Goal: Task Accomplishment & Management: Complete application form

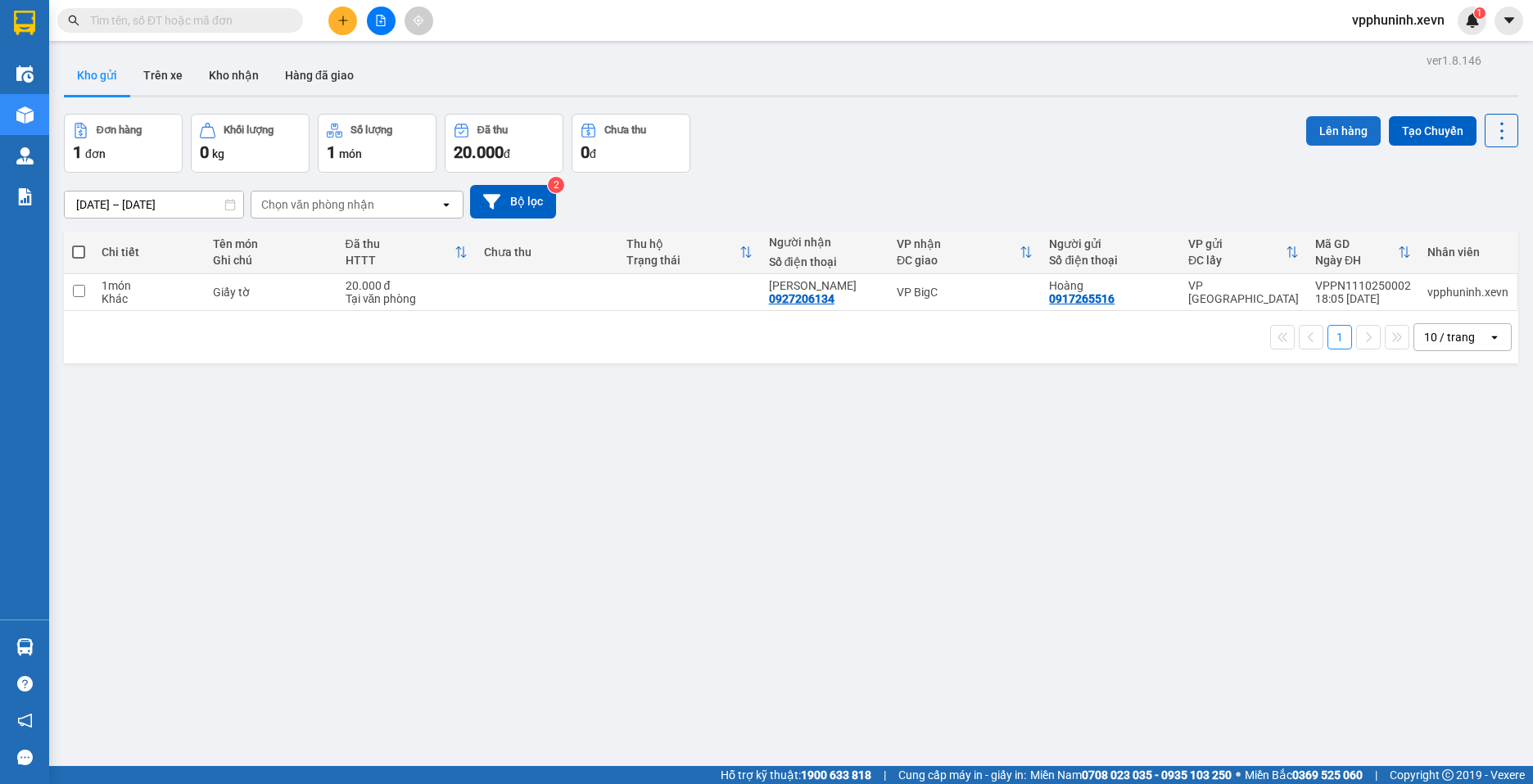
click at [1336, 126] on button "Lên hàng" at bounding box center [1343, 131] width 74 height 30
click at [85, 290] on input "checkbox" at bounding box center [79, 291] width 12 height 12
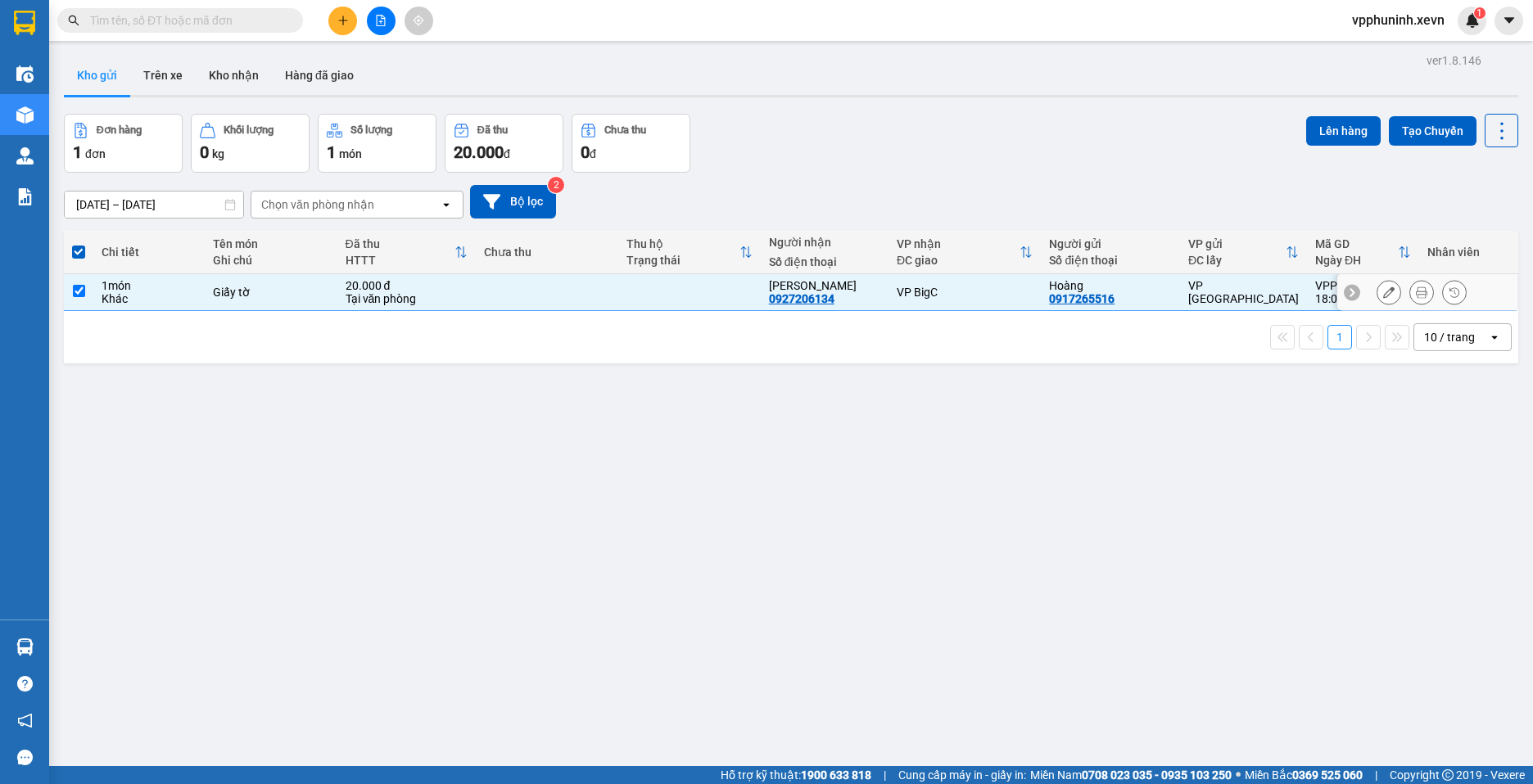
click at [81, 285] on input "checkbox" at bounding box center [79, 291] width 12 height 12
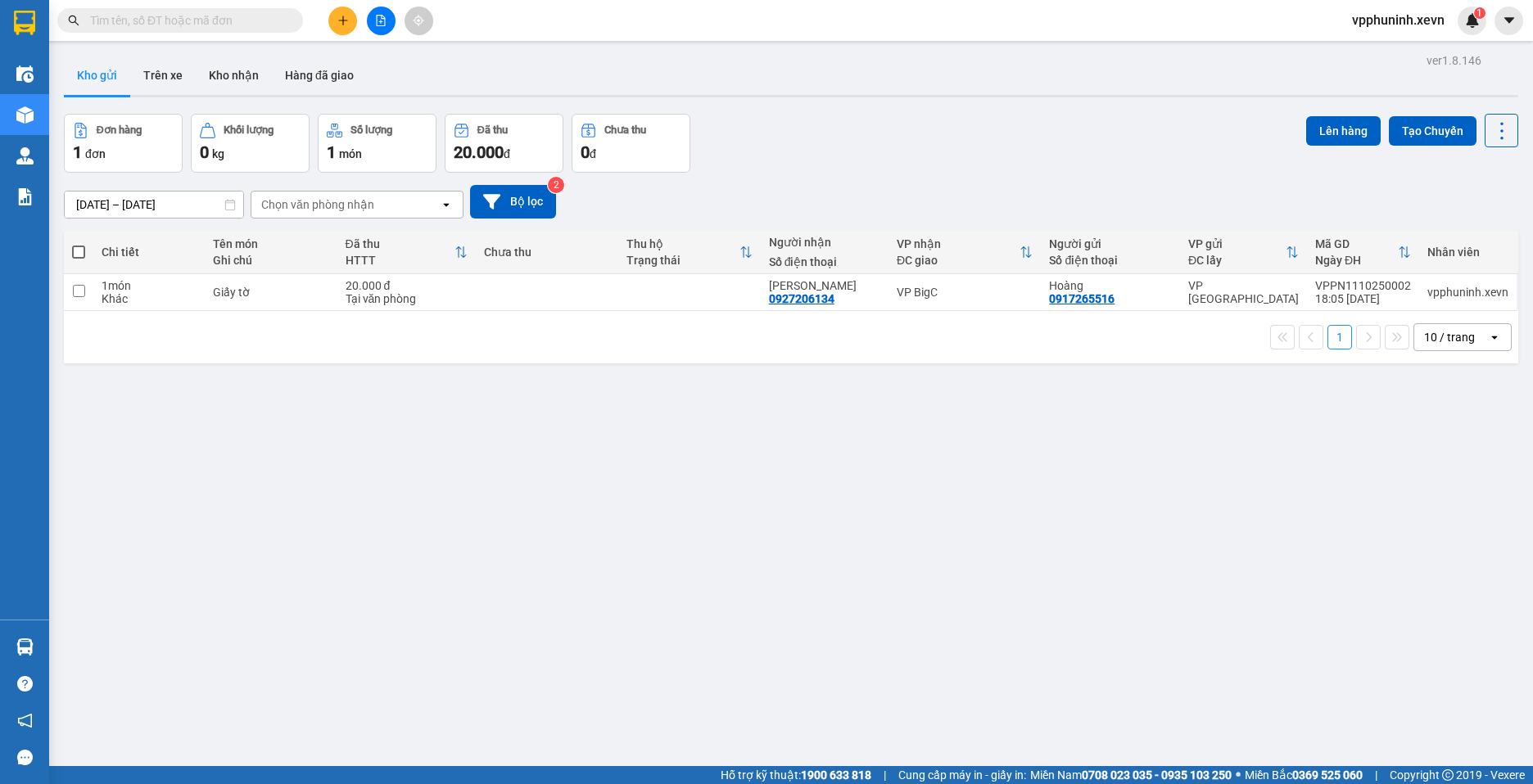
click at [79, 248] on span at bounding box center [78, 252] width 13 height 13
click at [79, 244] on input "checkbox" at bounding box center [79, 244] width 0 height 0
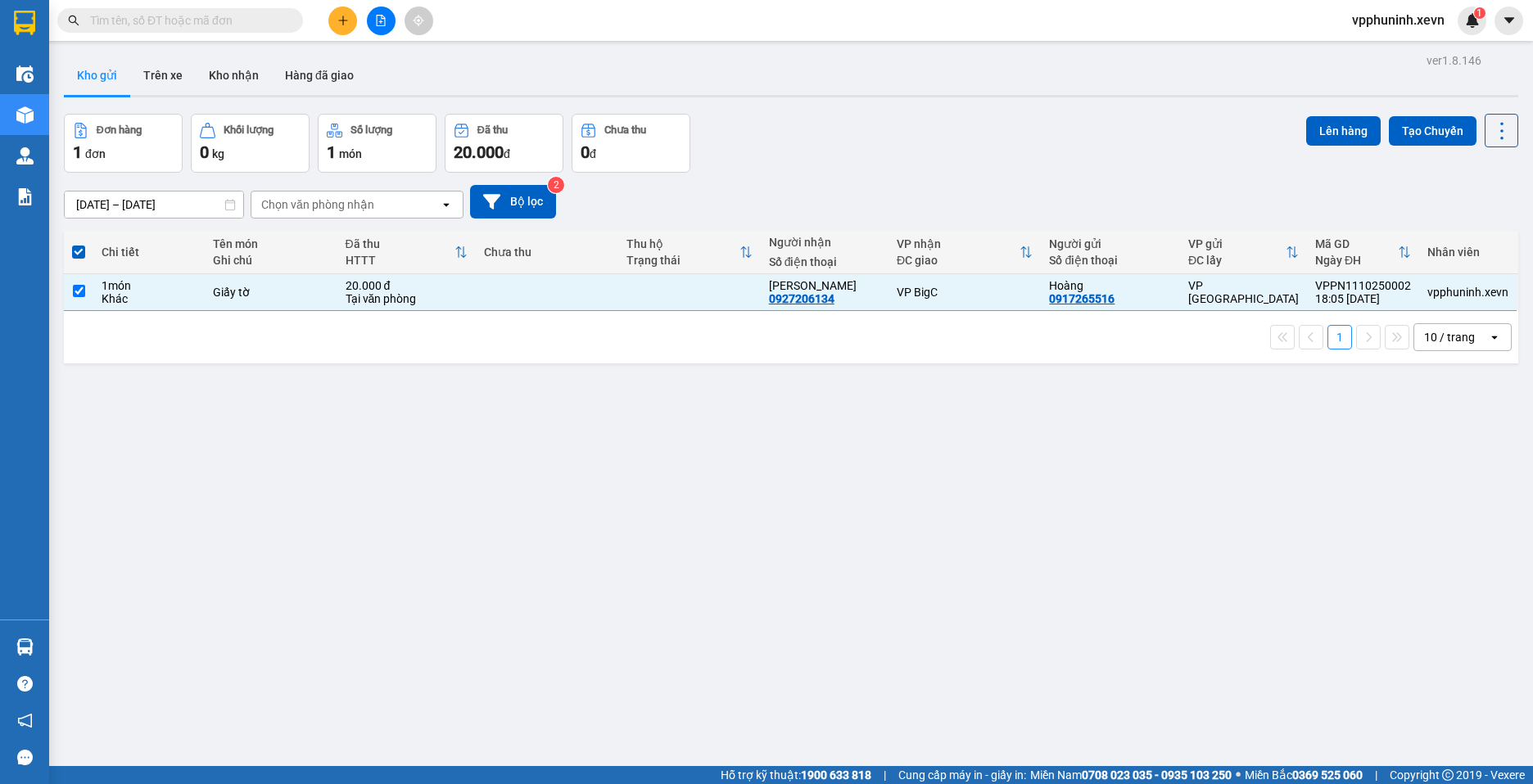
click at [81, 250] on span at bounding box center [78, 252] width 13 height 13
click at [79, 244] on input "checkbox" at bounding box center [79, 244] width 0 height 0
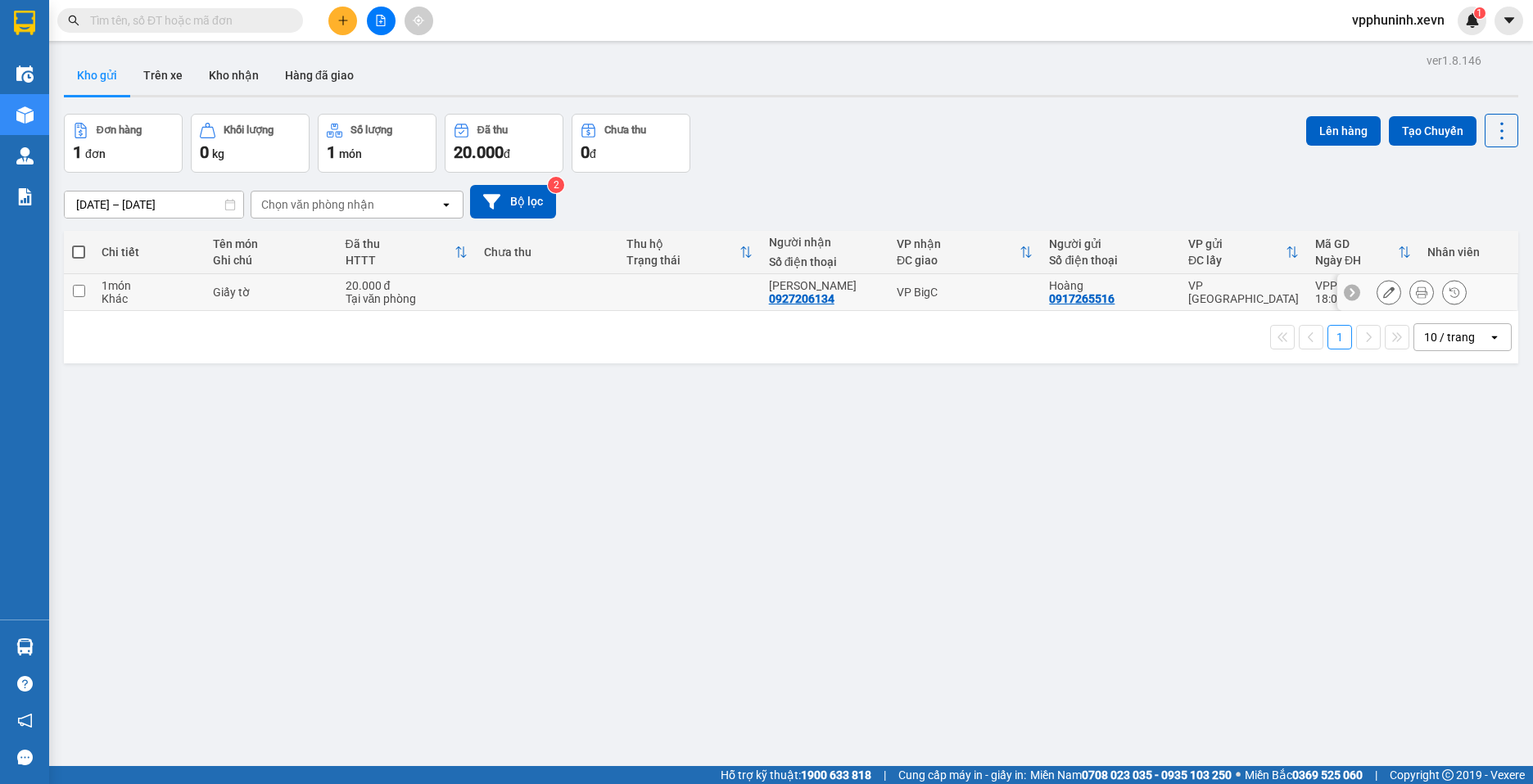
click at [81, 295] on input "checkbox" at bounding box center [79, 291] width 12 height 12
checkbox input "true"
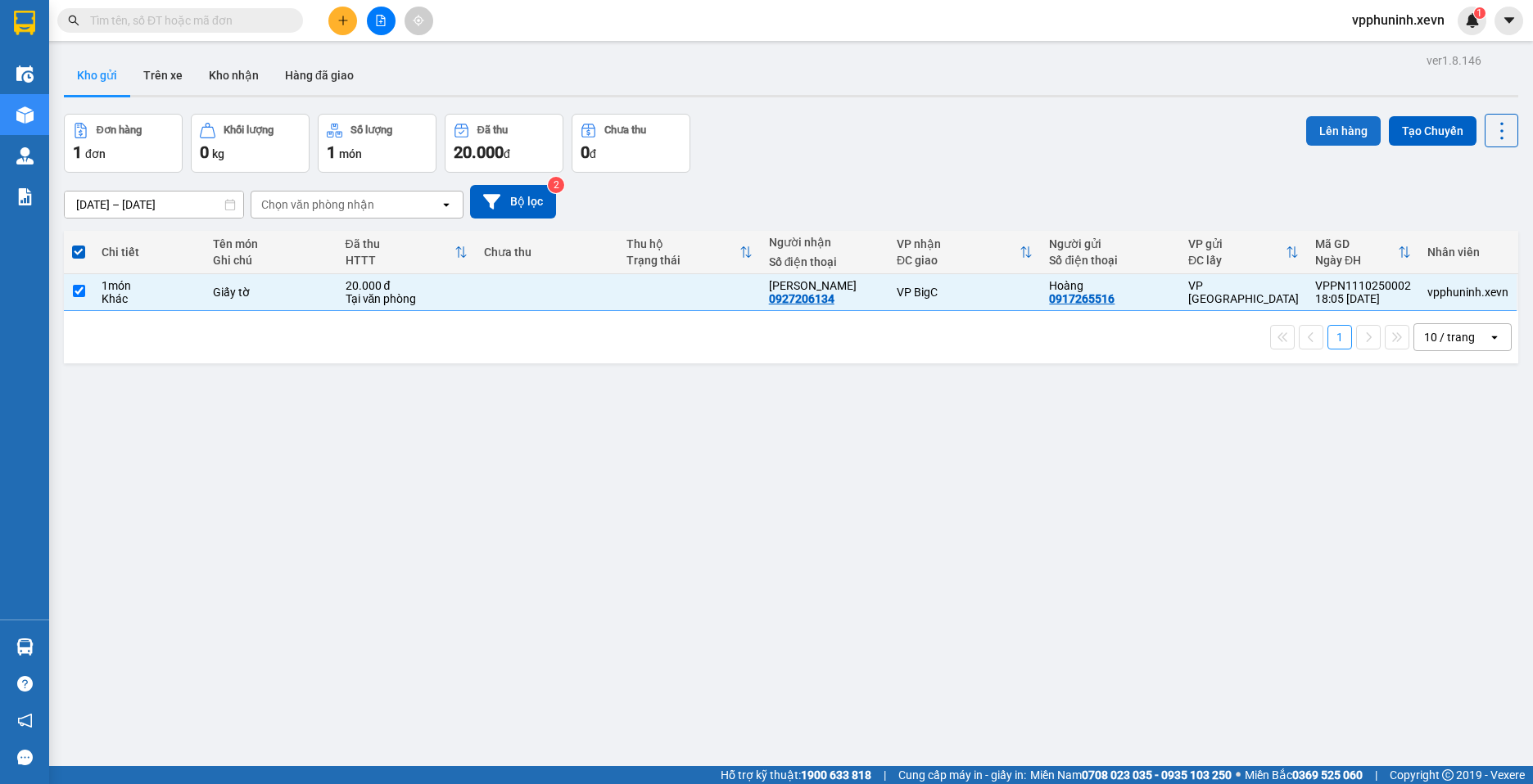
click at [1332, 129] on button "Lên hàng" at bounding box center [1343, 131] width 74 height 30
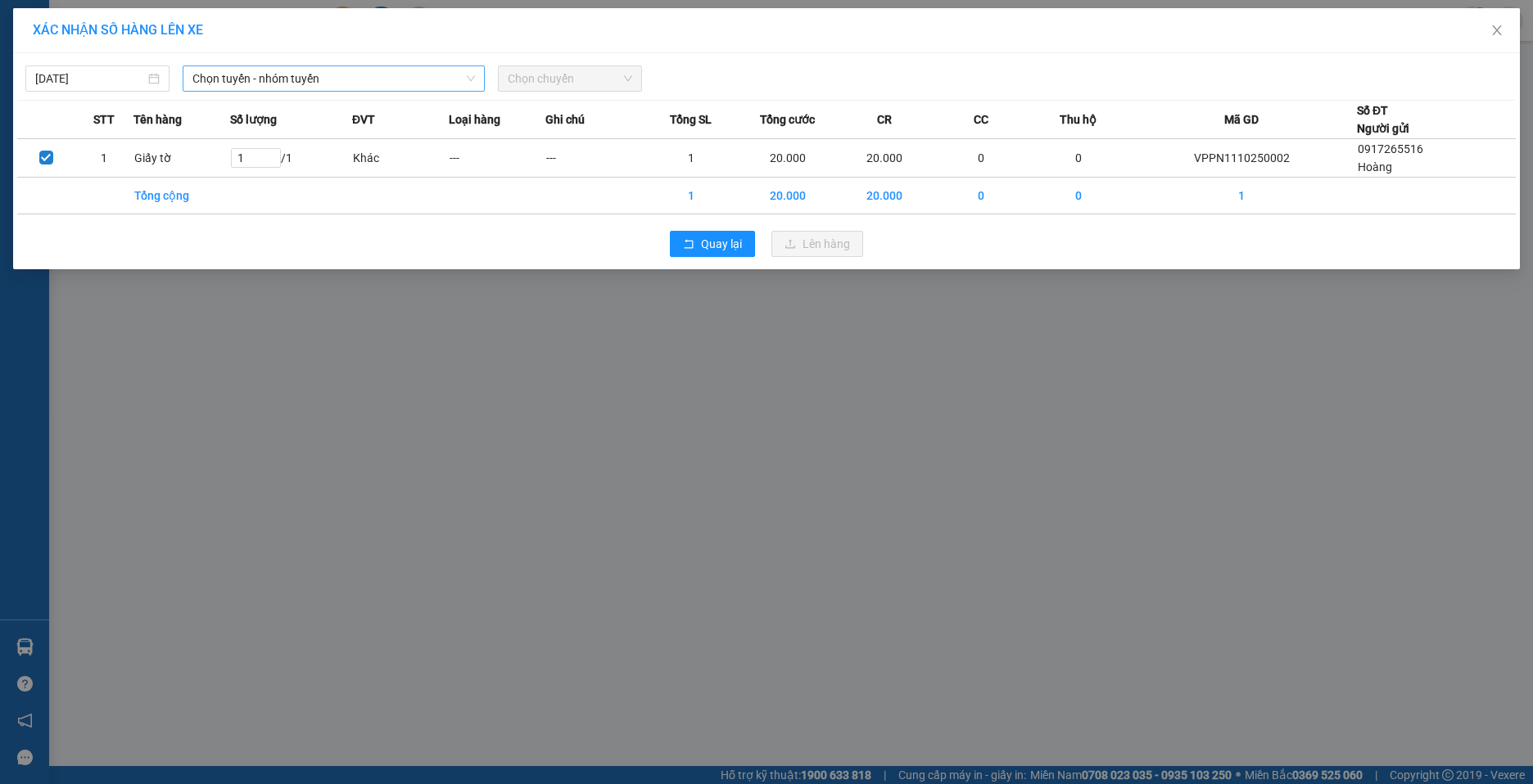
click at [473, 76] on icon "down" at bounding box center [471, 79] width 10 height 10
click at [606, 79] on span "Chọn chuyến" at bounding box center [570, 79] width 125 height 25
click at [630, 79] on span "Chọn chuyến" at bounding box center [570, 79] width 125 height 25
click at [147, 85] on div "[DATE]" at bounding box center [97, 78] width 125 height 18
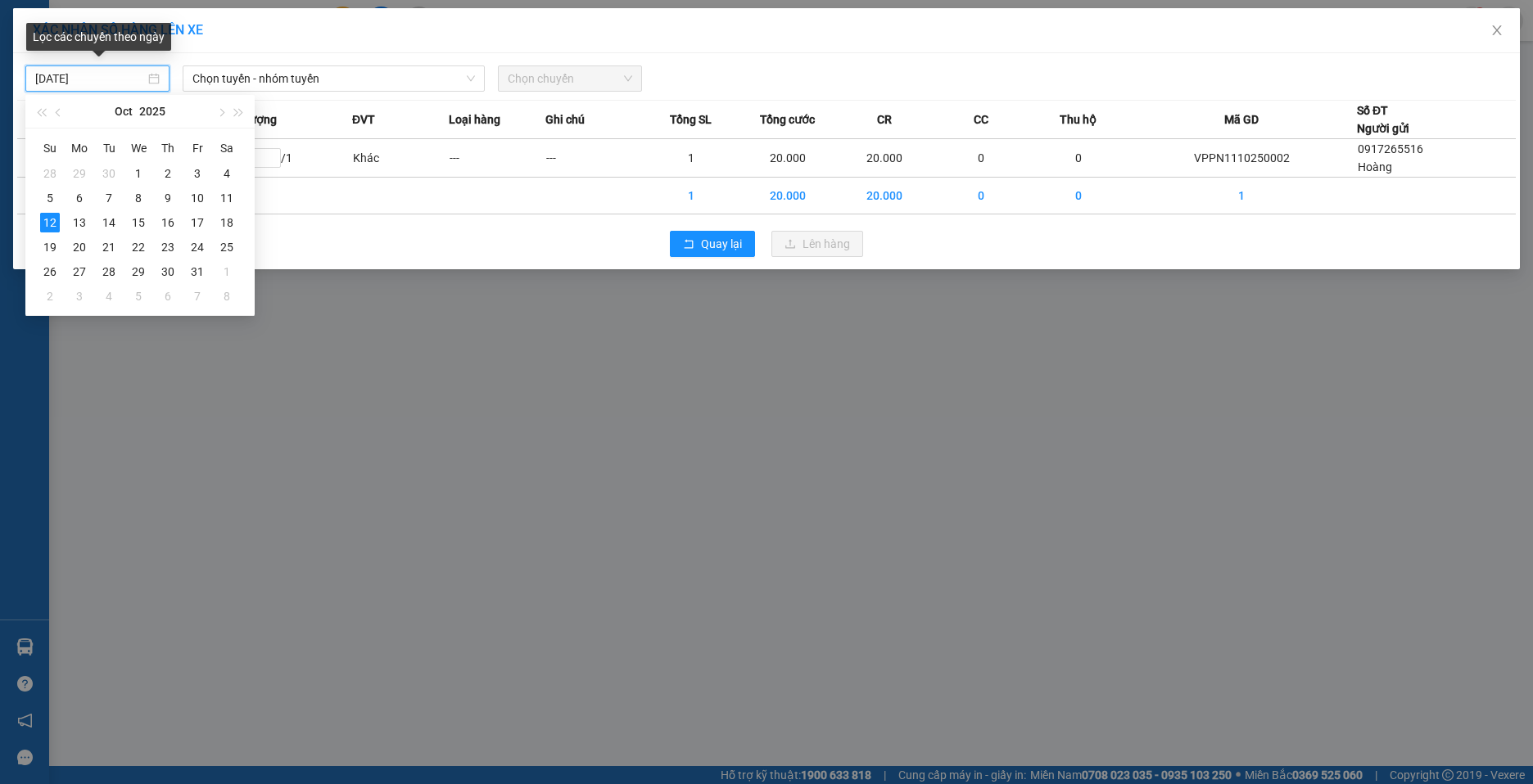
type input "[DATE]"
click at [399, 372] on div "XÁC NHẬN SỐ HÀNG LÊN XE [DATE] Chọn tuyến - nhóm tuyến Chọn chuyến STT Tên hàng…" at bounding box center [766, 392] width 1533 height 784
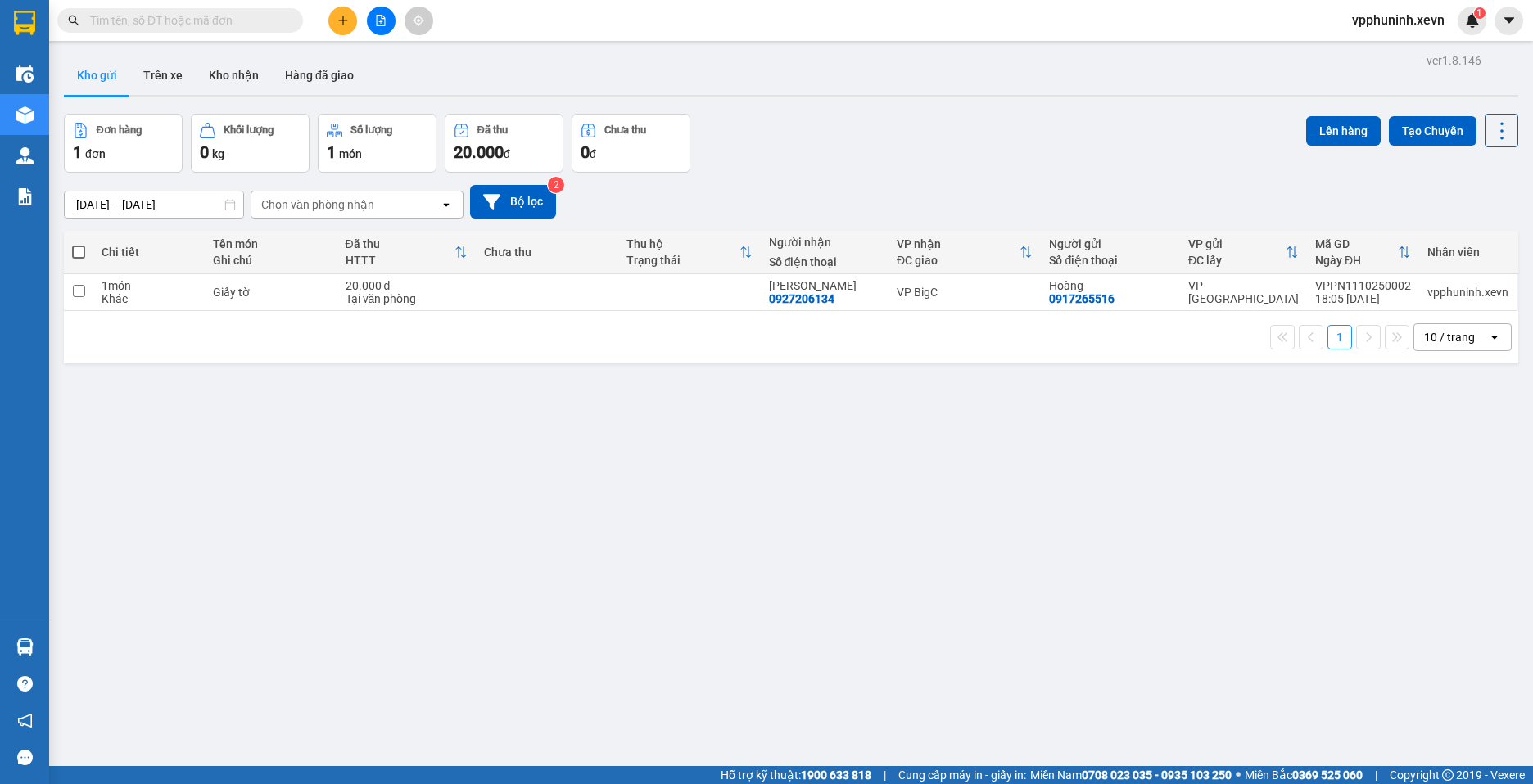
click at [81, 255] on span at bounding box center [78, 252] width 13 height 13
click at [79, 244] on input "checkbox" at bounding box center [79, 244] width 0 height 0
checkbox input "true"
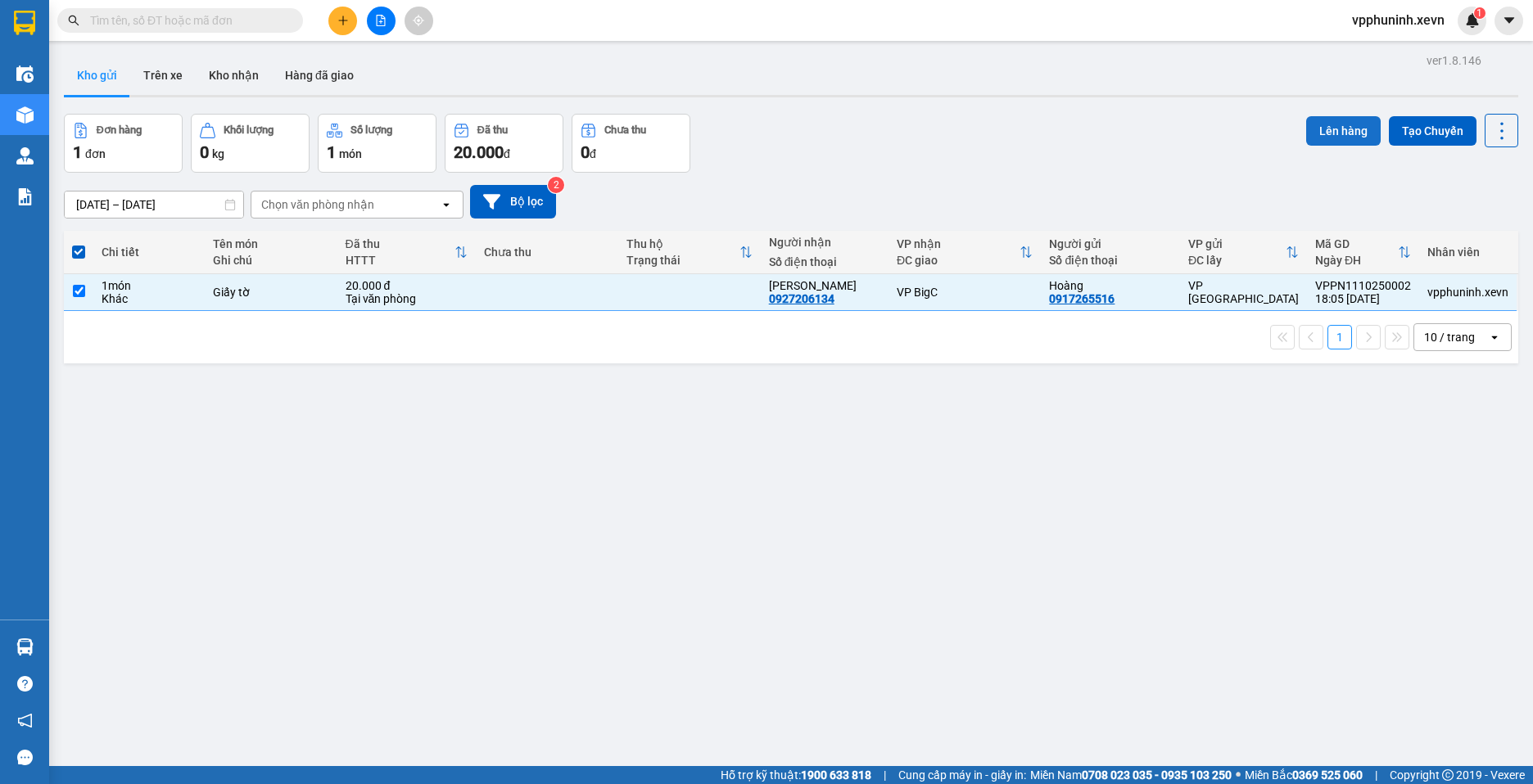
click at [1325, 135] on button "Lên hàng" at bounding box center [1343, 131] width 74 height 30
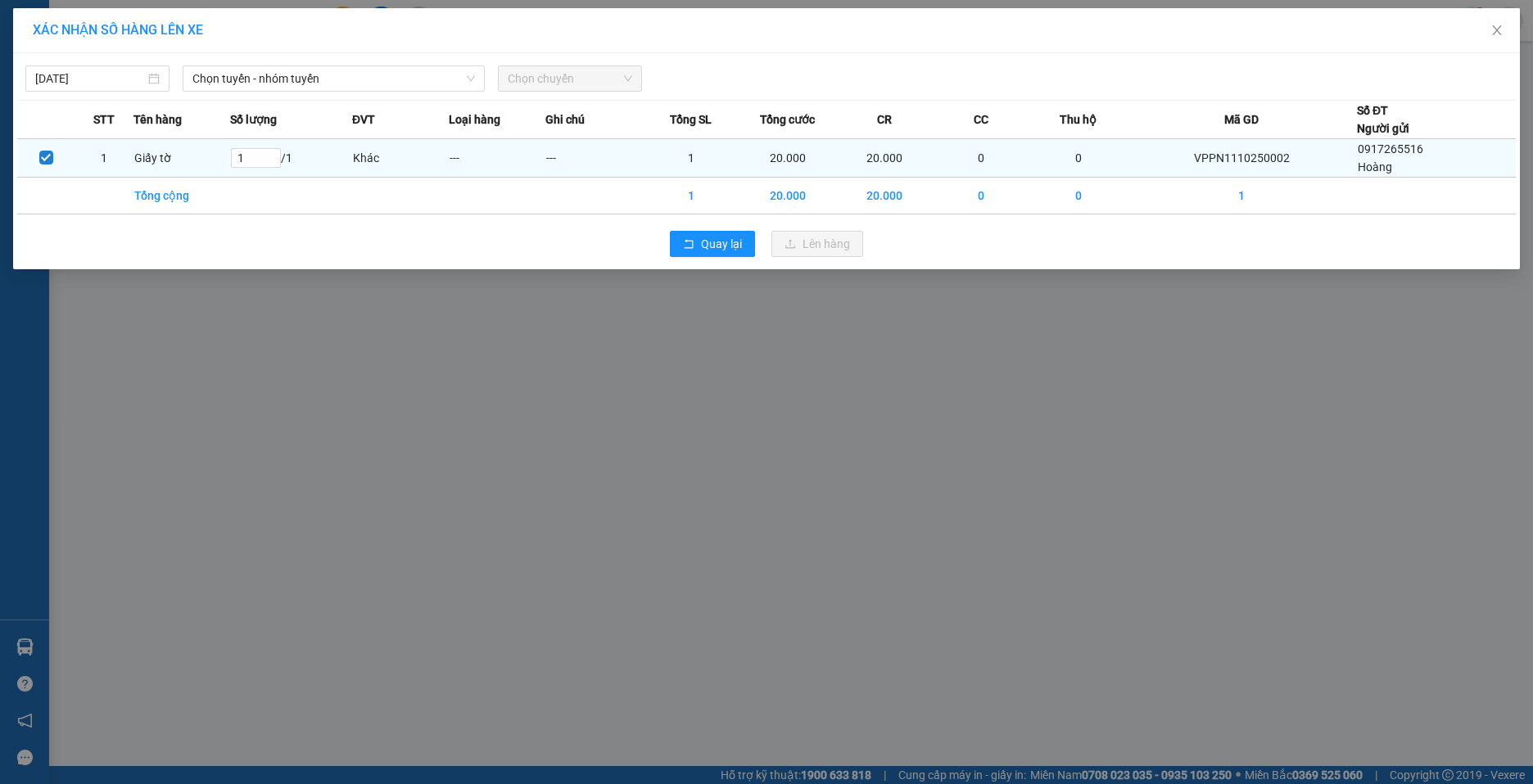
click at [467, 156] on td "---" at bounding box center [496, 158] width 97 height 38
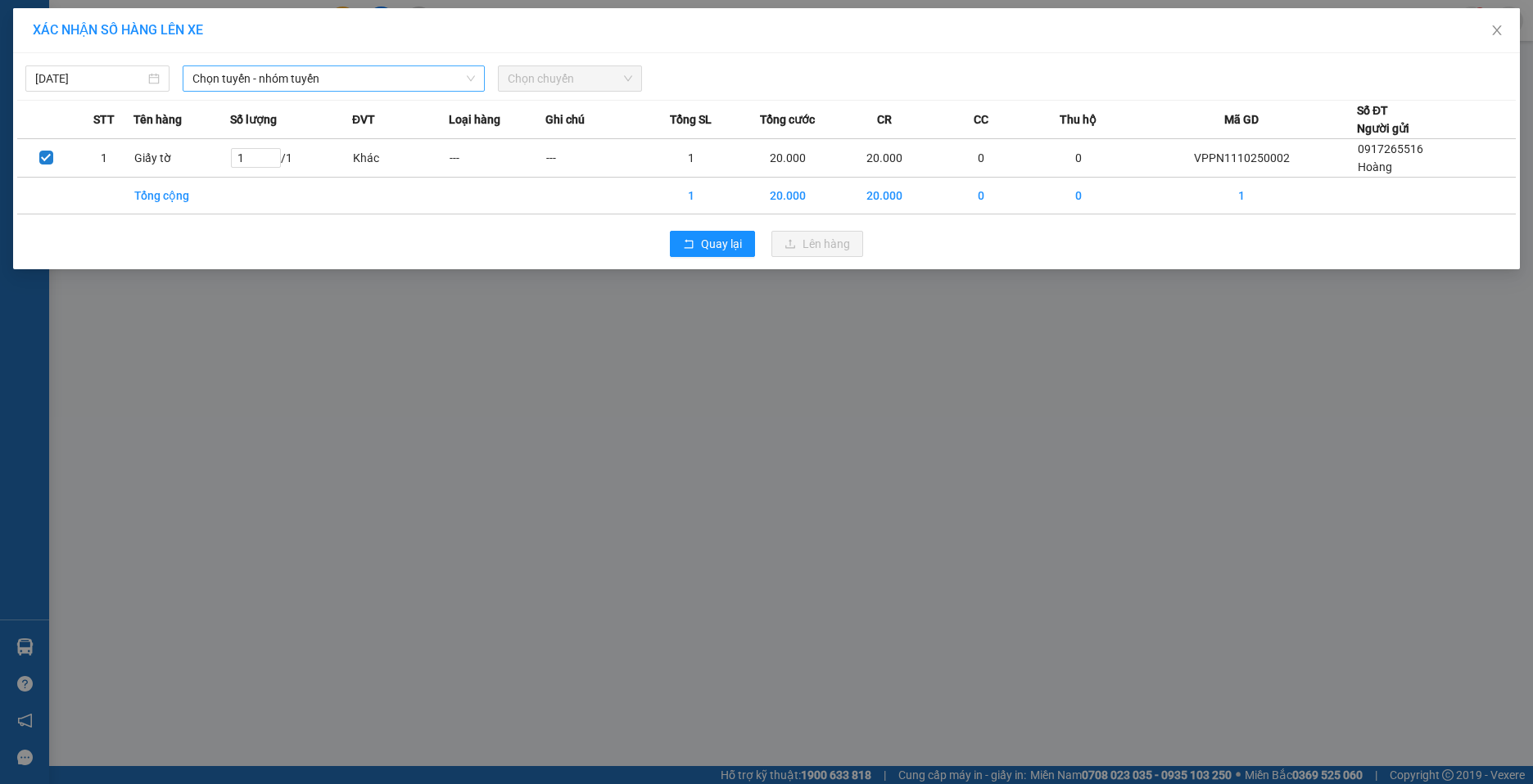
click at [472, 76] on icon "down" at bounding box center [471, 79] width 10 height 10
click at [701, 250] on span "Quay lại" at bounding box center [721, 243] width 41 height 18
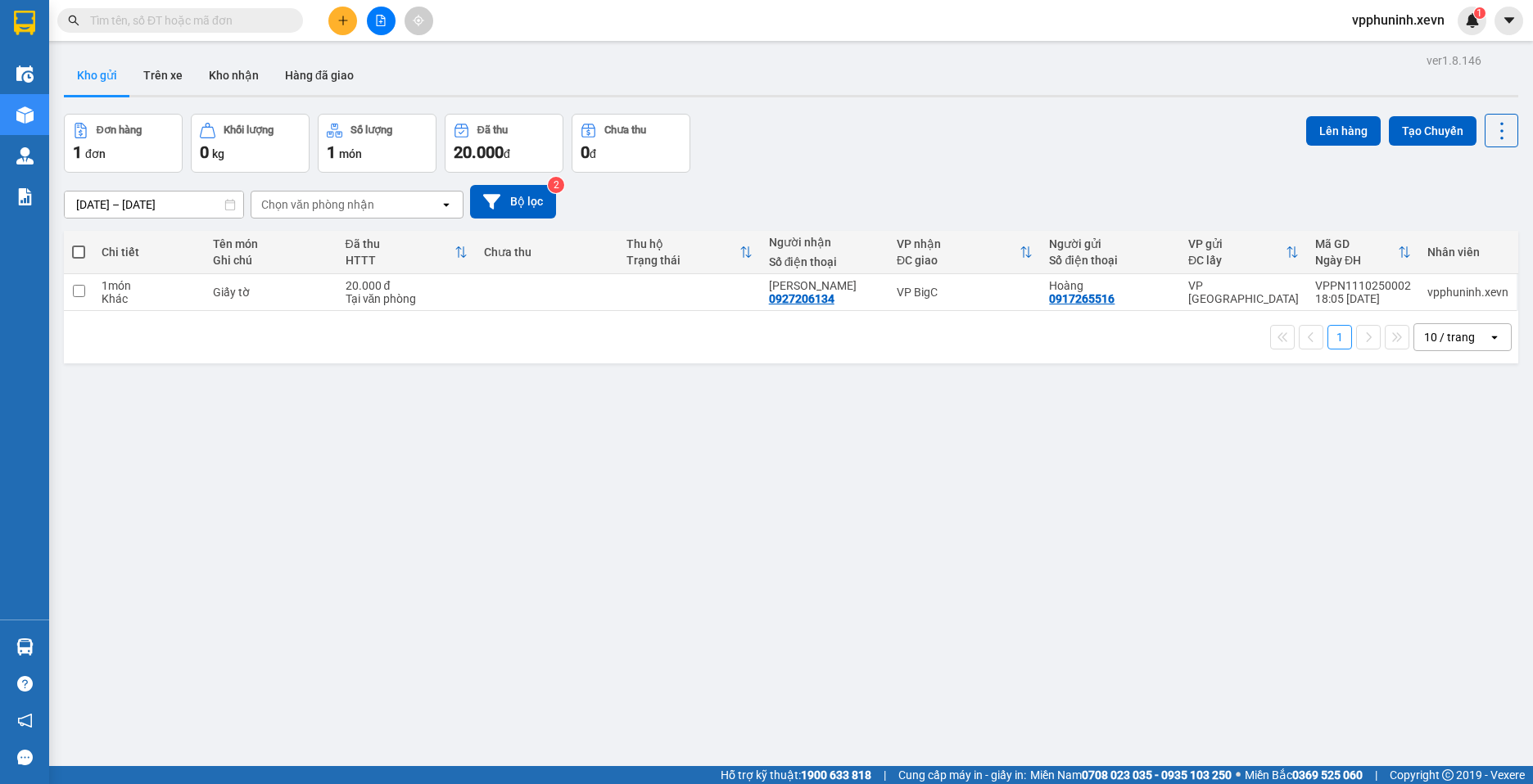
click at [84, 250] on span at bounding box center [78, 252] width 13 height 13
click at [79, 244] on input "checkbox" at bounding box center [79, 244] width 0 height 0
checkbox input "true"
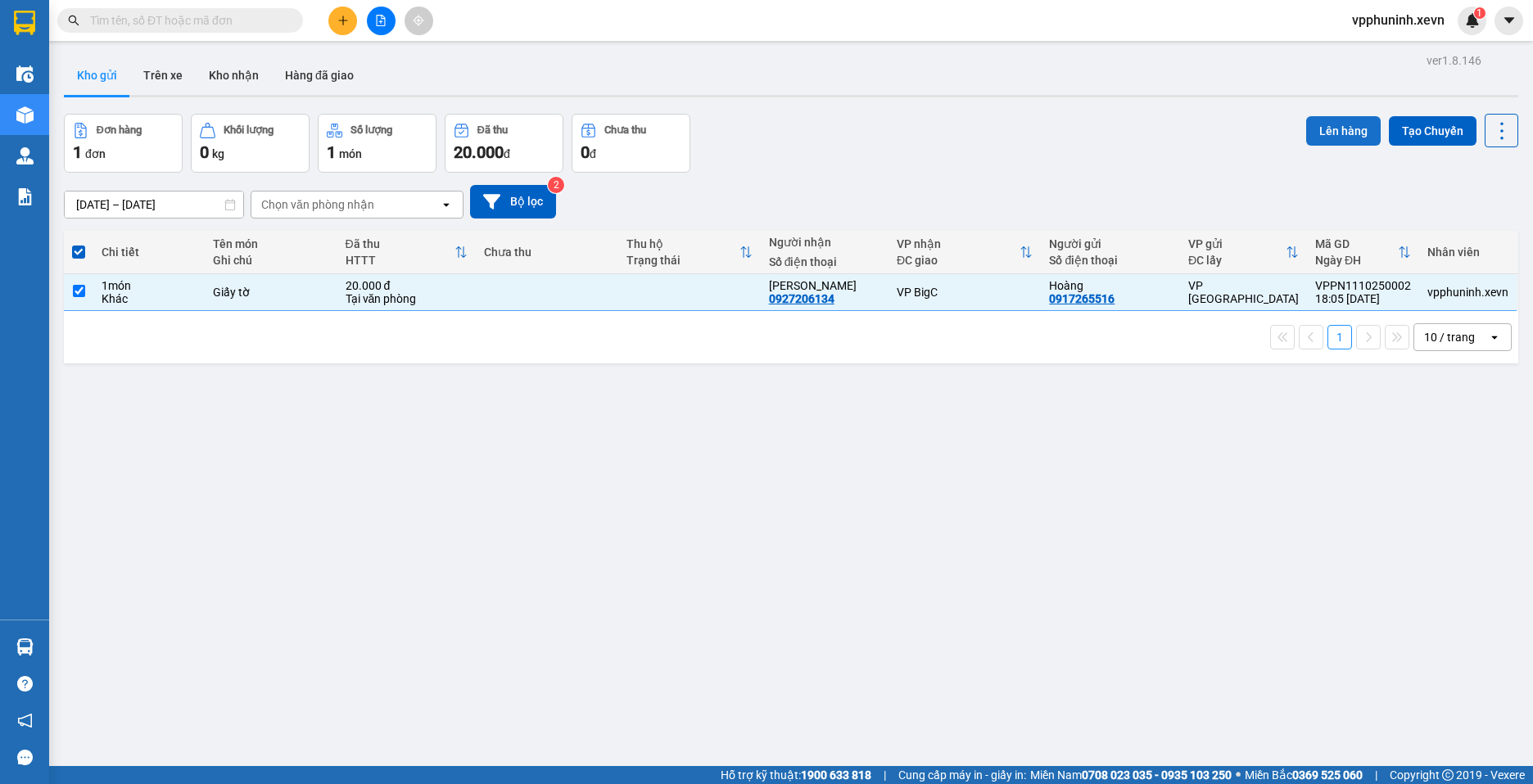
click at [1308, 129] on button "Lên hàng" at bounding box center [1343, 131] width 74 height 30
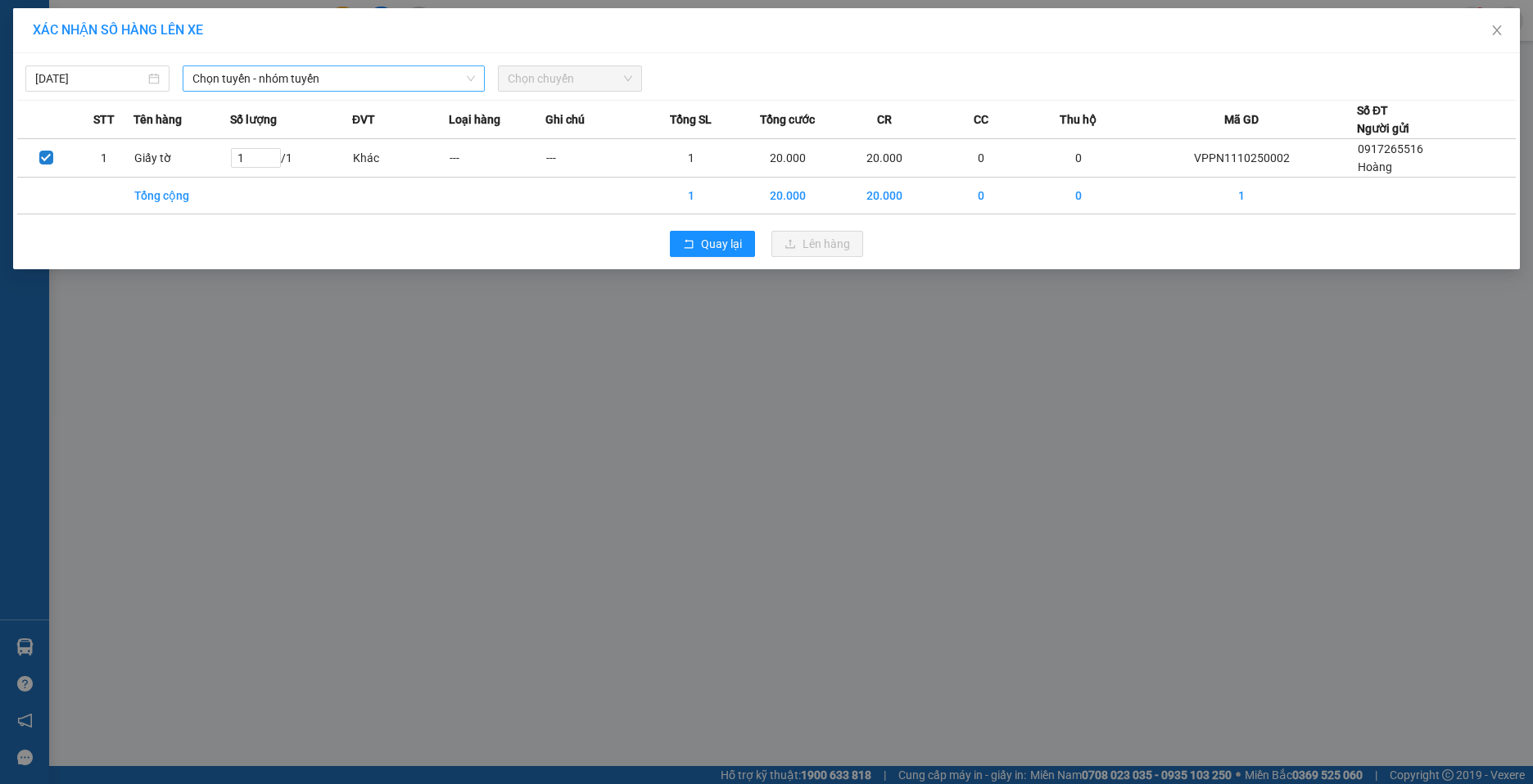
click at [475, 82] on icon "down" at bounding box center [471, 79] width 10 height 10
click at [579, 81] on span "Chọn chuyến" at bounding box center [570, 79] width 125 height 25
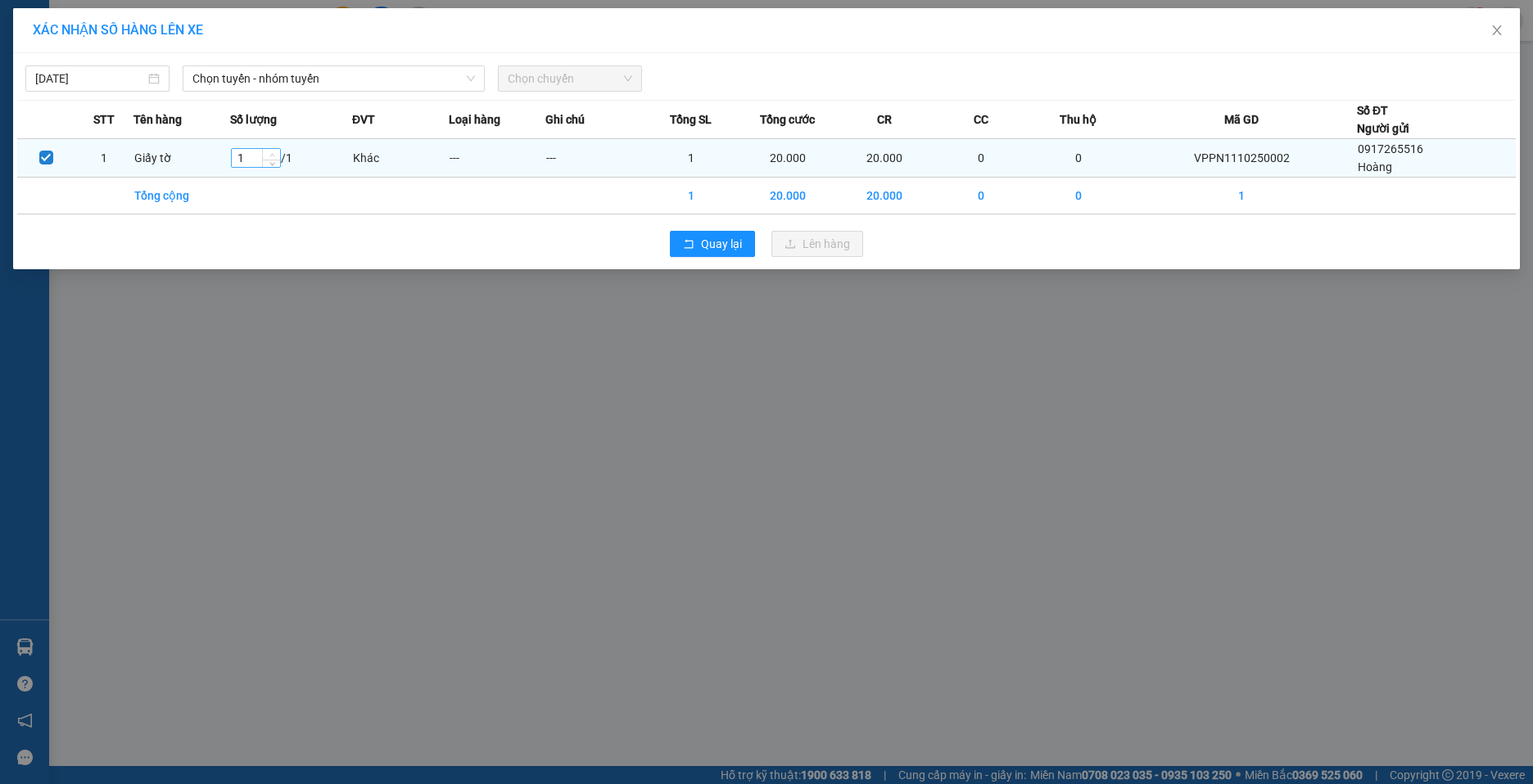
click at [271, 155] on span "up" at bounding box center [272, 155] width 10 height 10
click at [50, 160] on input "checkbox" at bounding box center [46, 157] width 14 height 14
checkbox input "true"
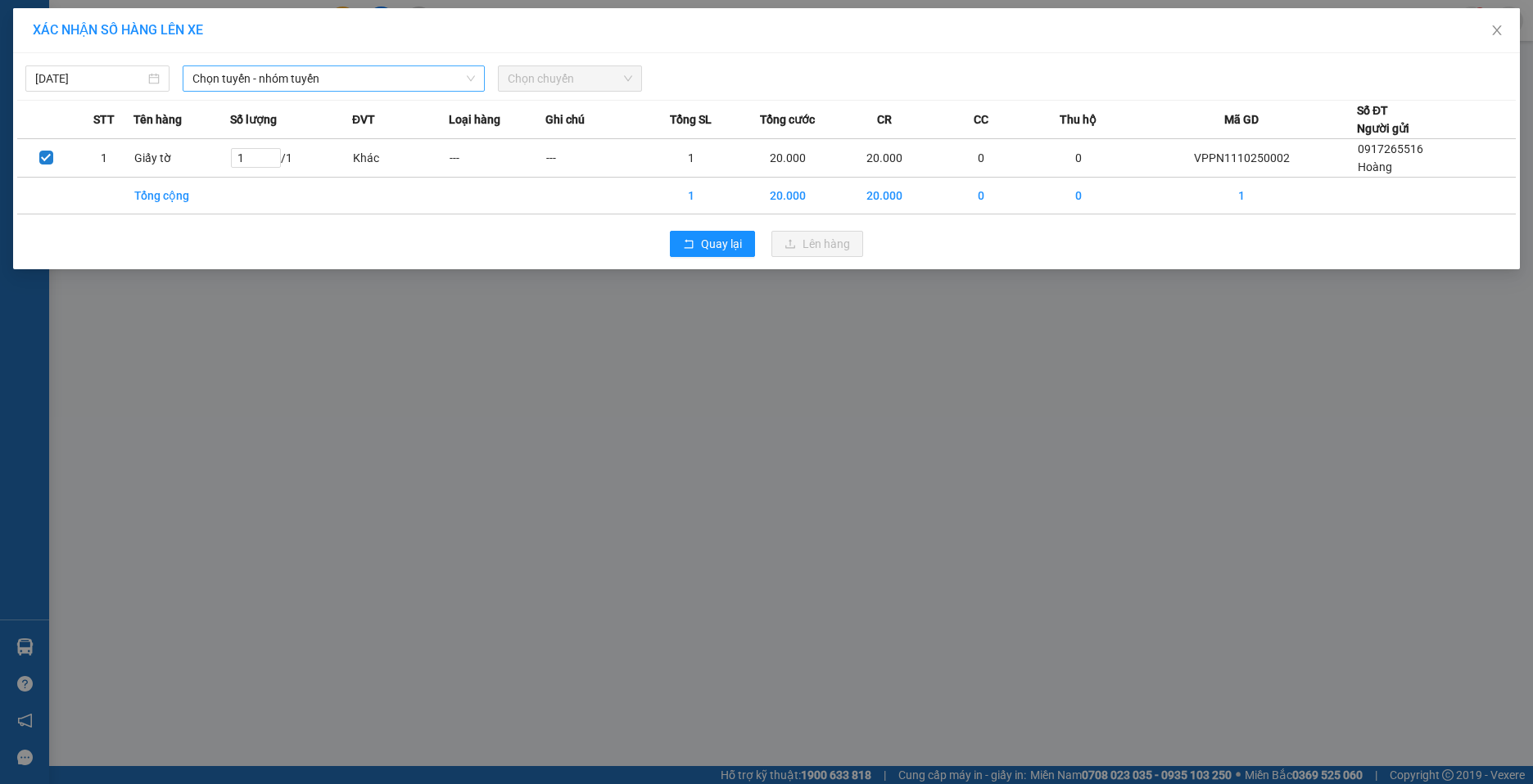
click at [361, 79] on span "Chọn tuyến - nhóm tuyến" at bounding box center [333, 79] width 283 height 25
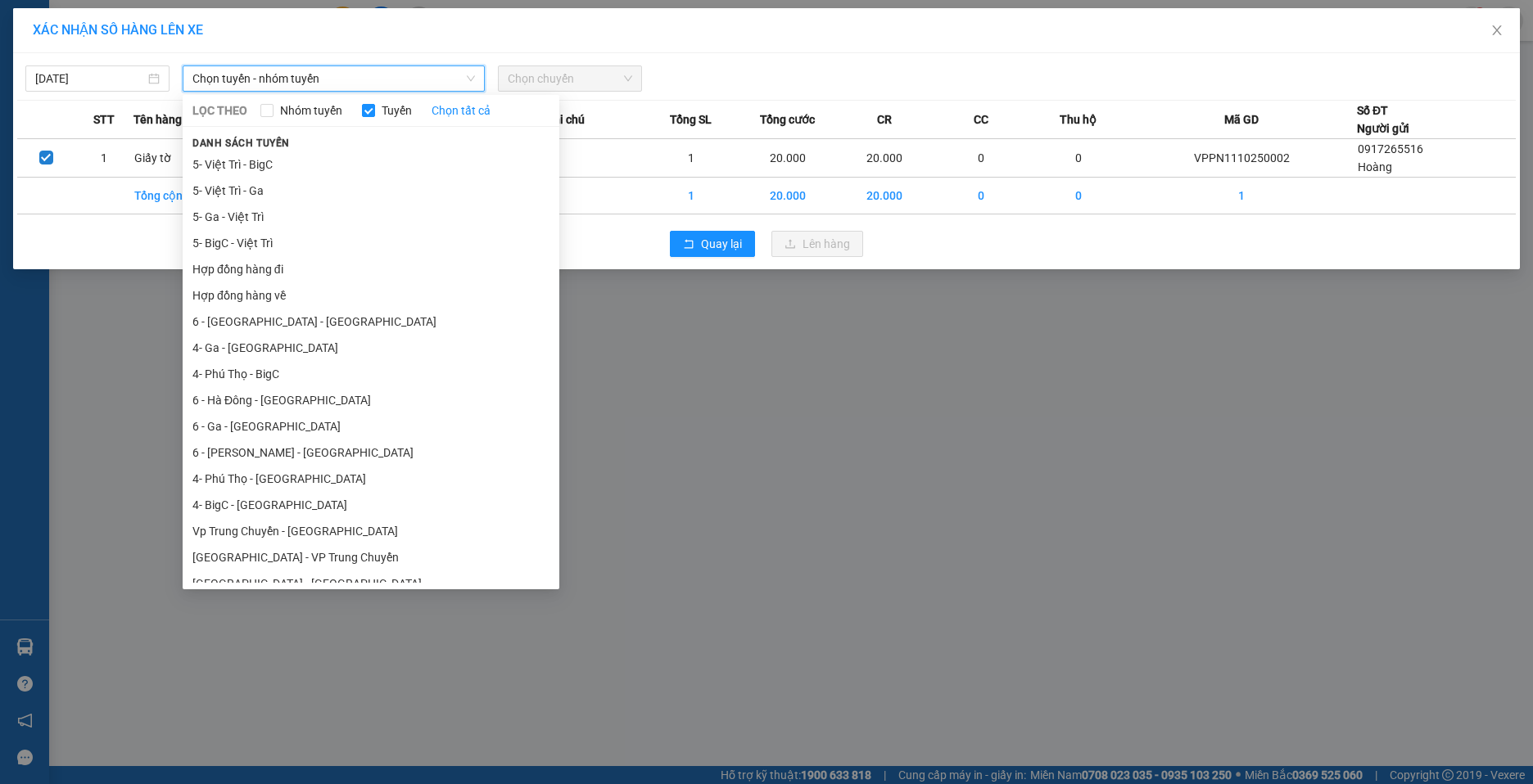
click at [361, 79] on span "Chọn tuyến - nhóm tuyến" at bounding box center [333, 79] width 283 height 25
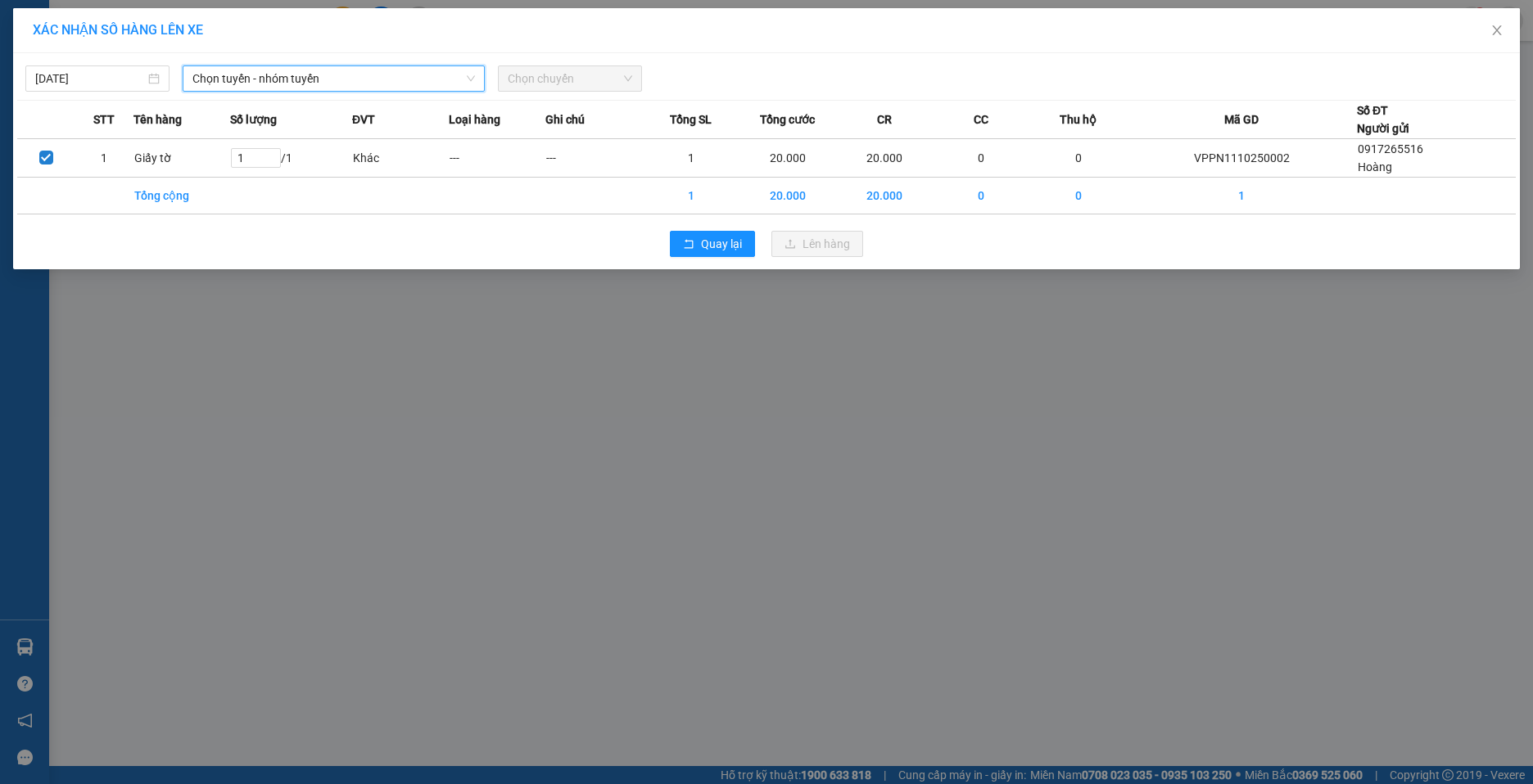
click at [361, 79] on span "Chọn tuyến - nhóm tuyến" at bounding box center [333, 79] width 283 height 25
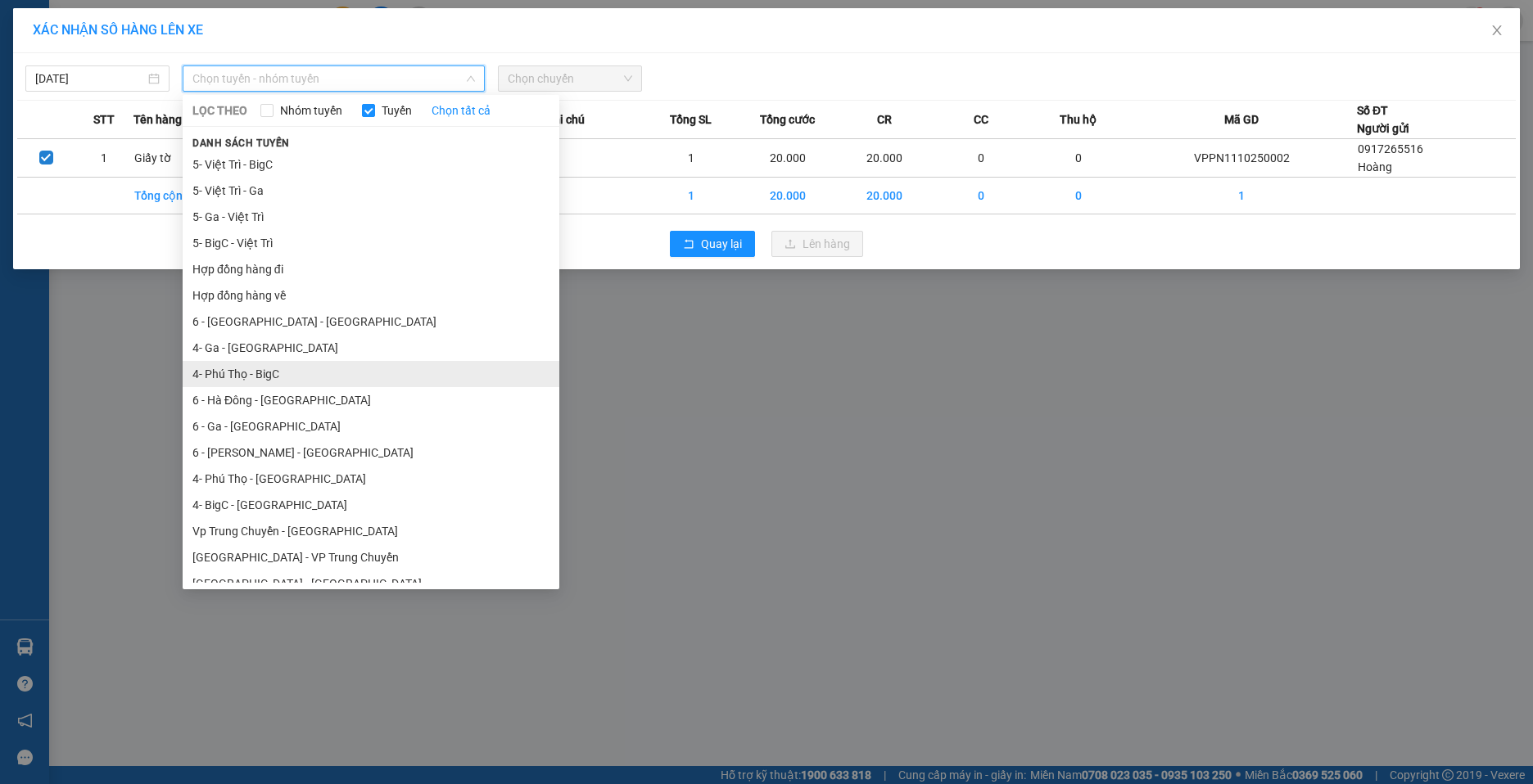
click at [342, 372] on li "4- Phú Thọ - BigC" at bounding box center [371, 374] width 377 height 26
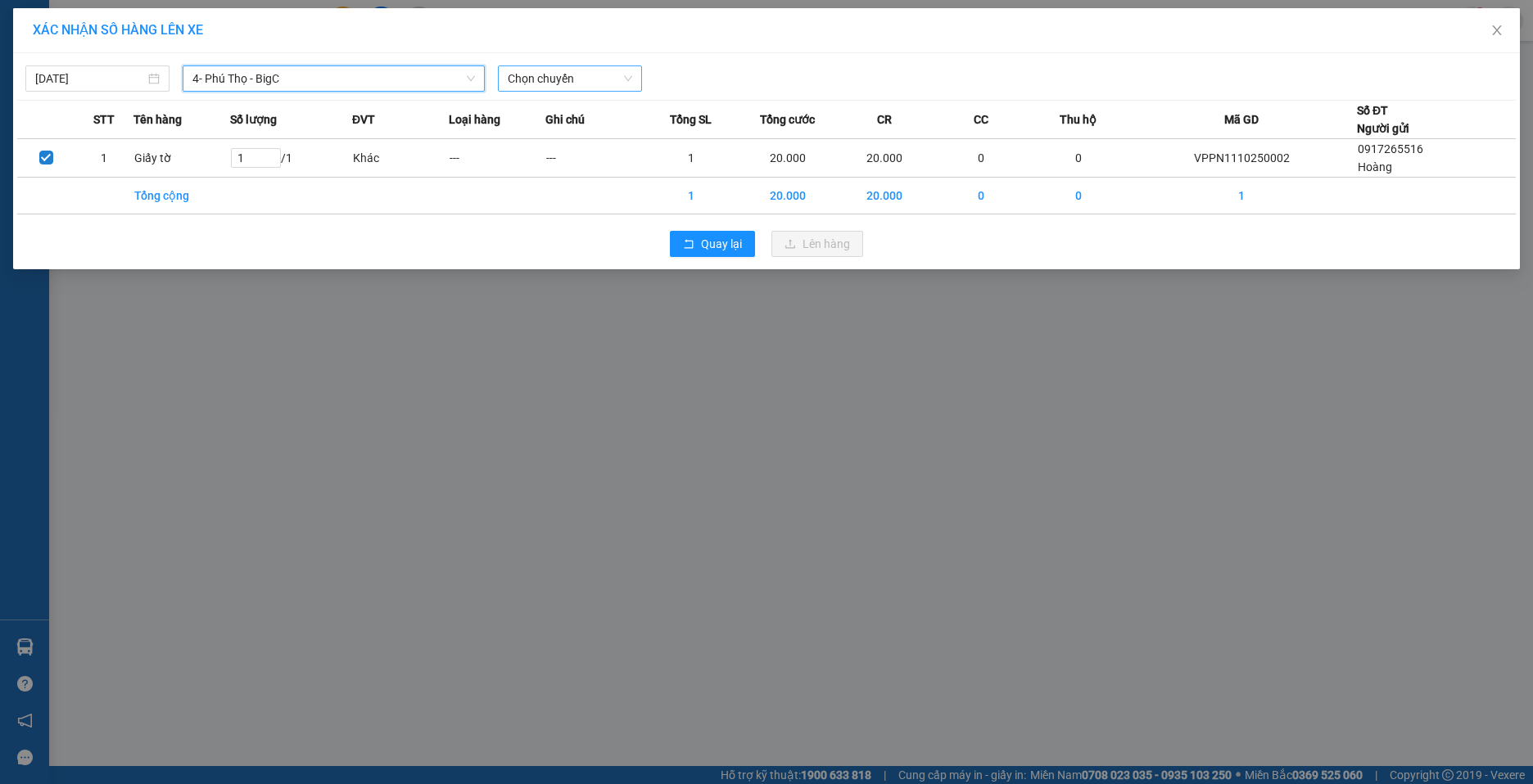
click at [612, 82] on span "Chọn chuyến" at bounding box center [570, 79] width 125 height 25
click at [615, 79] on span "Chọn chuyến" at bounding box center [570, 79] width 125 height 25
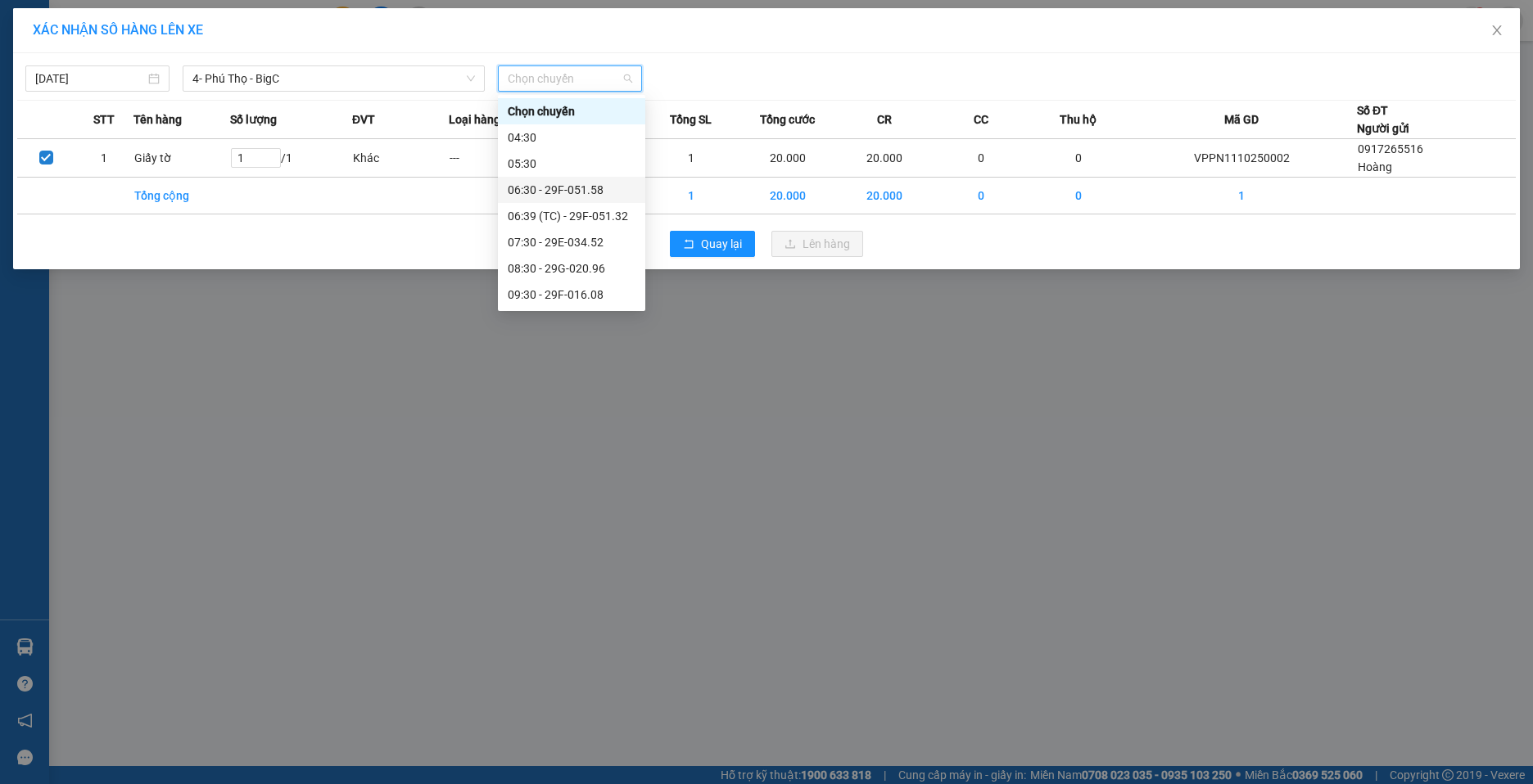
click at [550, 185] on div "06:30 - 29F-051.58" at bounding box center [572, 190] width 128 height 18
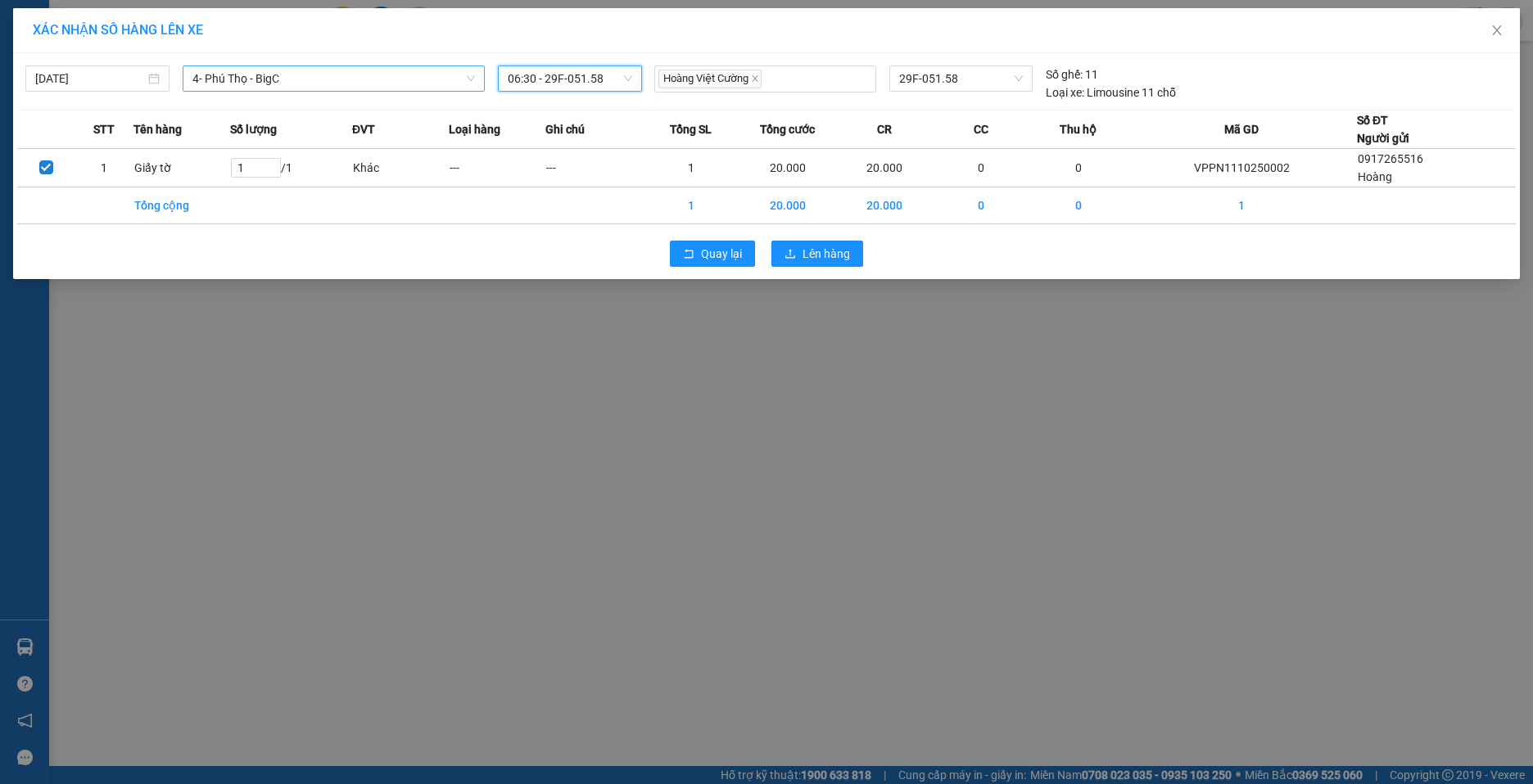
click at [466, 80] on icon "down" at bounding box center [471, 79] width 10 height 10
click at [410, 70] on span "4- Phú Thọ - BigC" at bounding box center [333, 79] width 283 height 25
click at [443, 80] on span "4- Phú Thọ - BigC" at bounding box center [333, 79] width 283 height 25
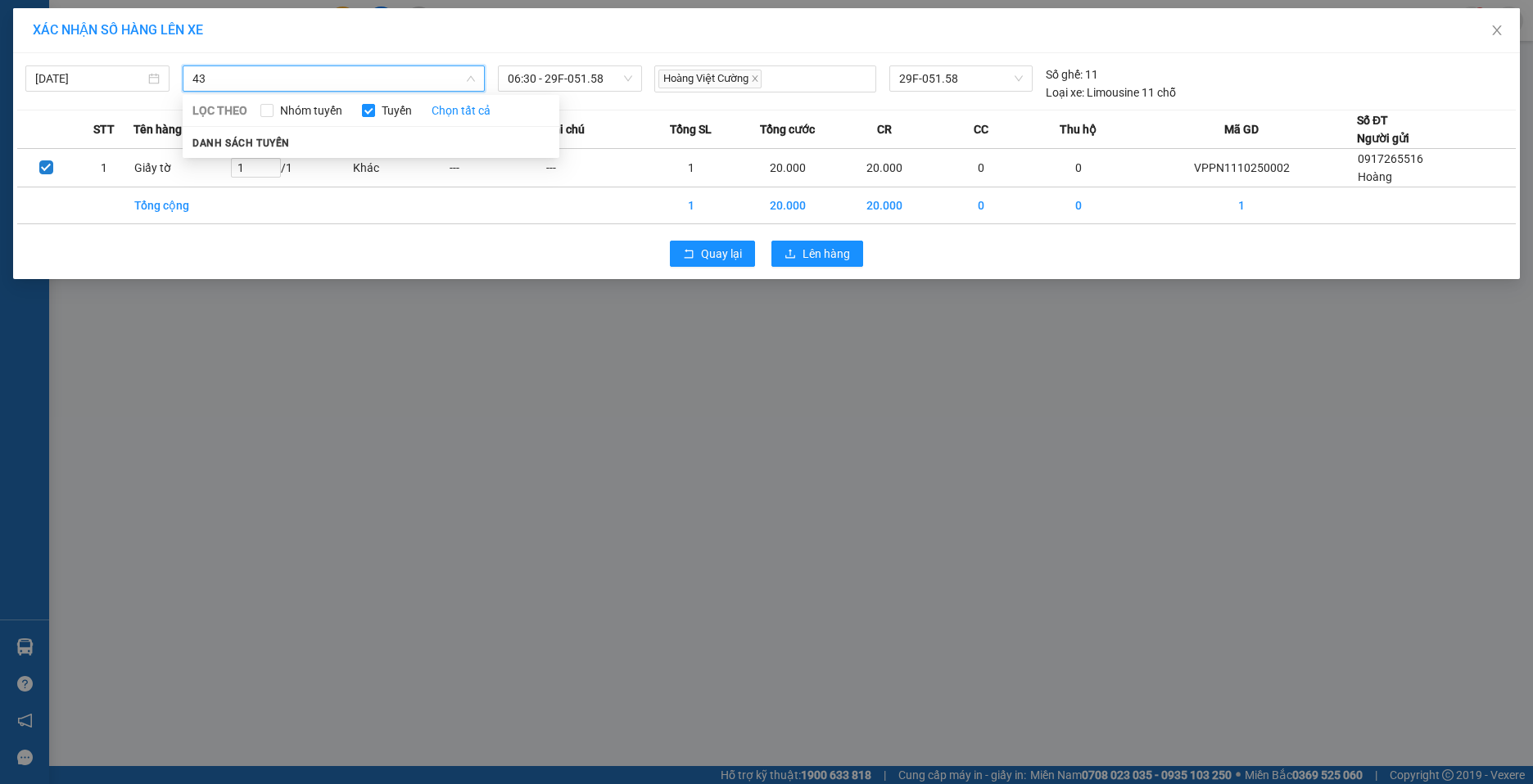
click at [399, 74] on input "43" at bounding box center [327, 79] width 271 height 25
type input "4"
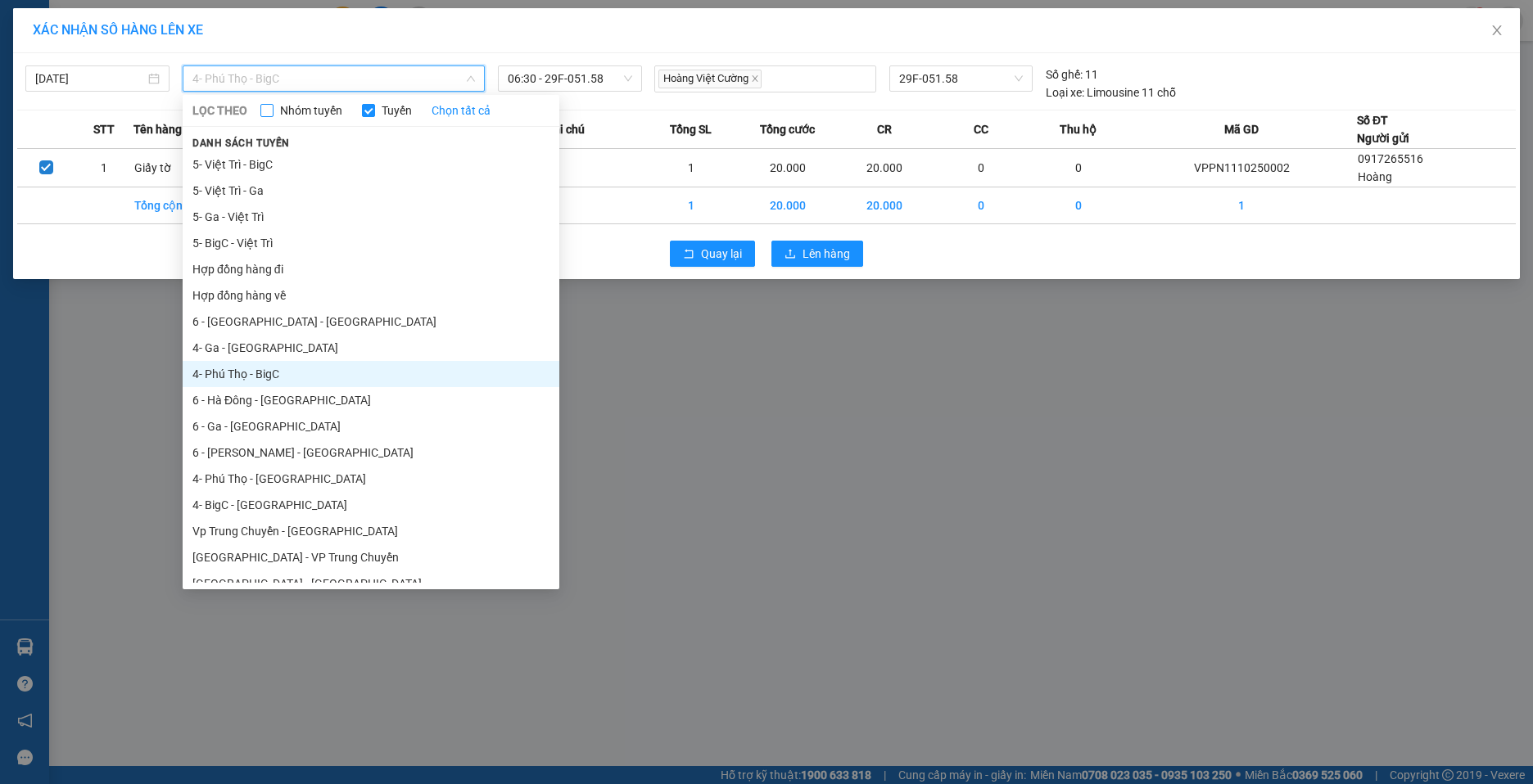
click at [273, 113] on input "Nhóm tuyến" at bounding box center [267, 110] width 13 height 13
checkbox input "true"
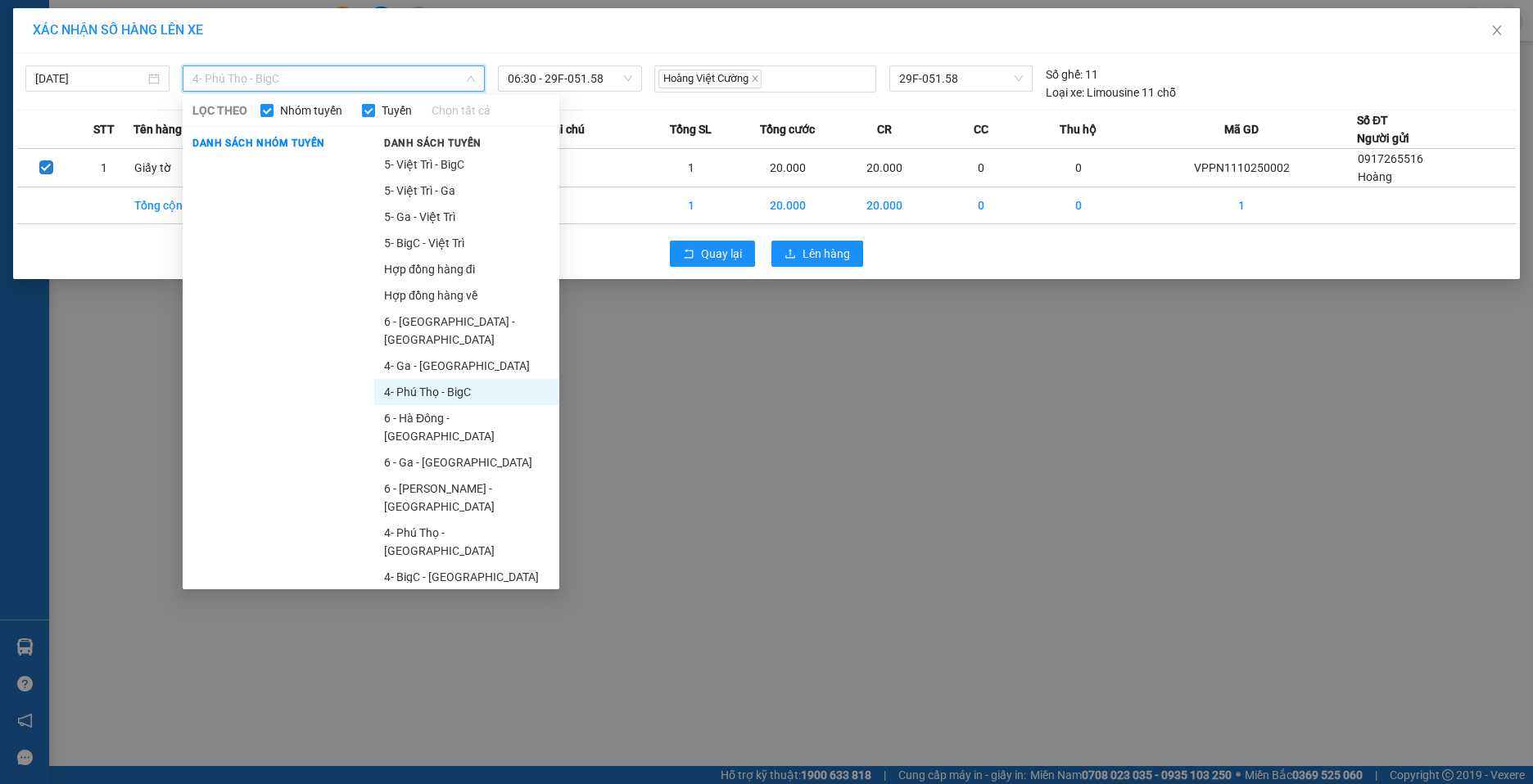
click at [371, 114] on input "Tuyến" at bounding box center [368, 110] width 13 height 13
checkbox input "false"
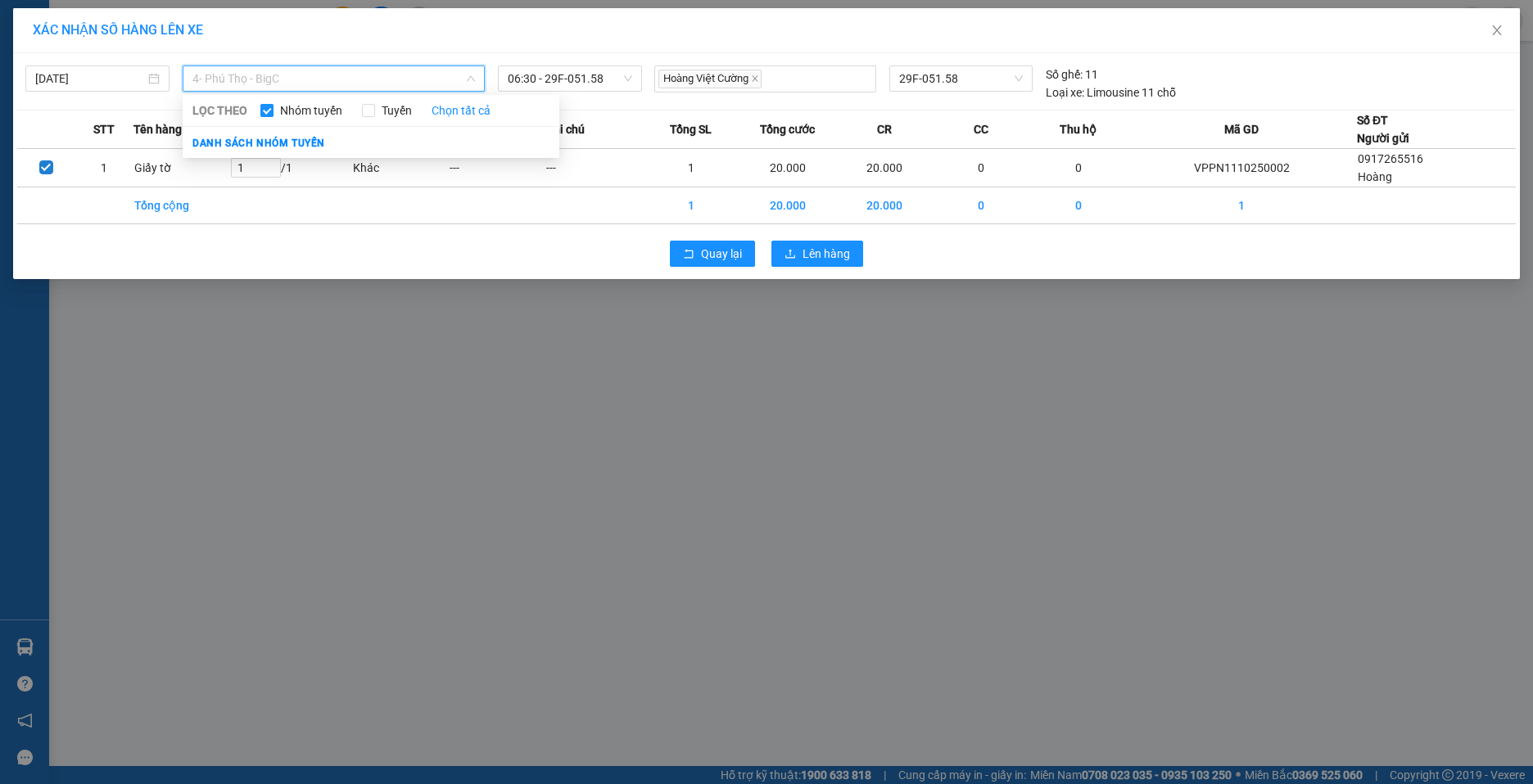
click at [269, 114] on input "Nhóm tuyến" at bounding box center [267, 110] width 13 height 13
checkbox input "true"
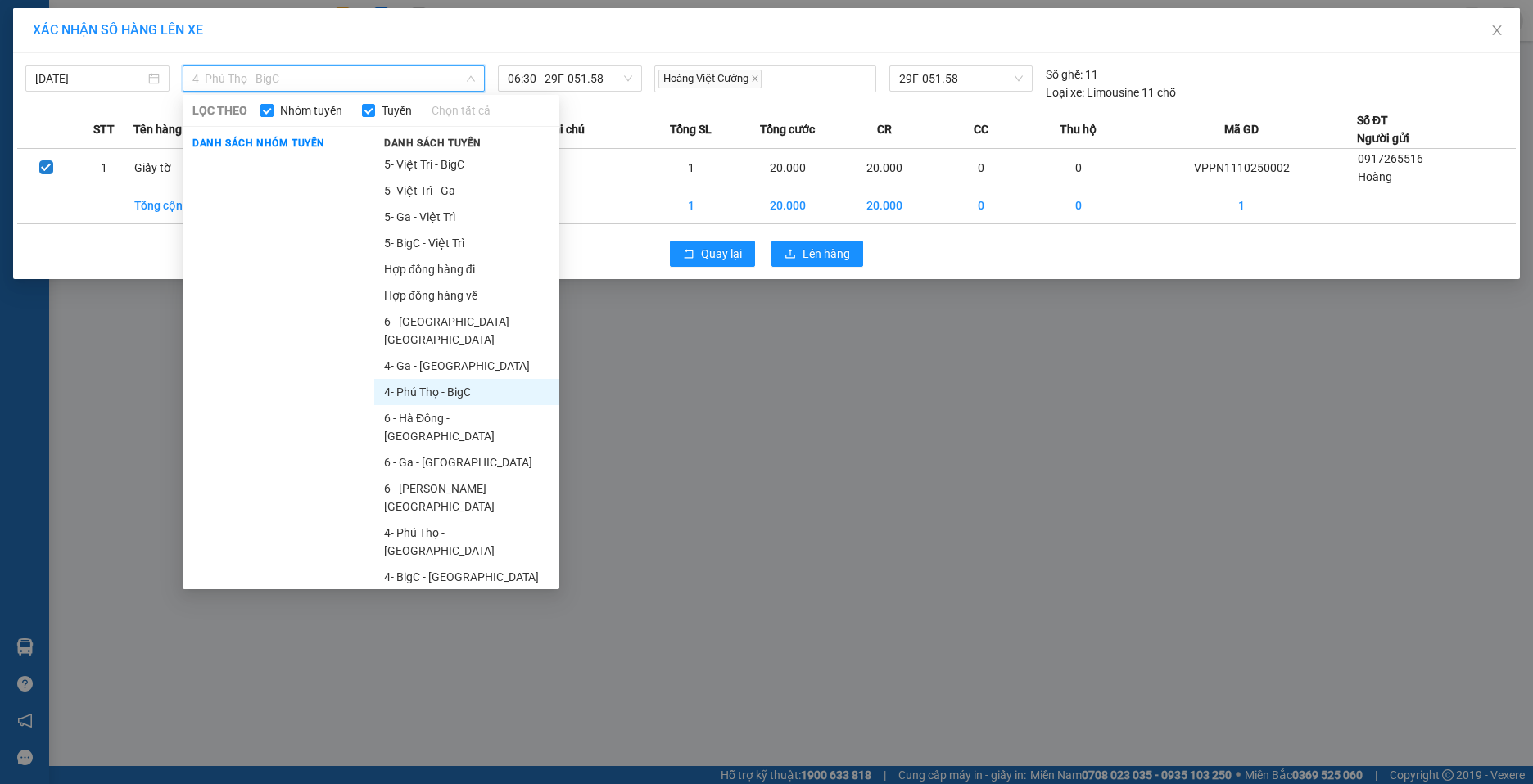
click at [268, 114] on input "Nhóm tuyến" at bounding box center [267, 110] width 13 height 13
checkbox input "false"
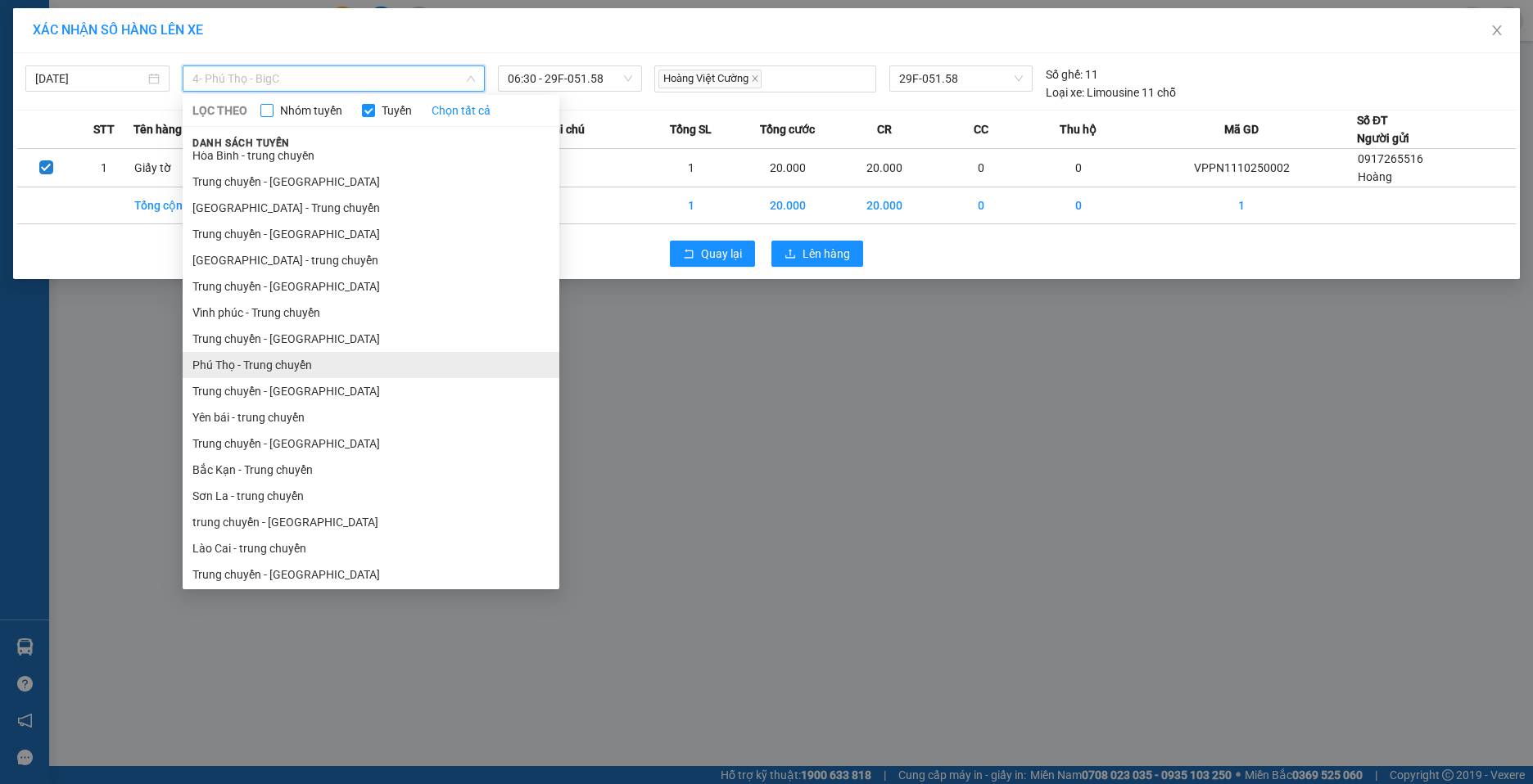
scroll to position [737, 0]
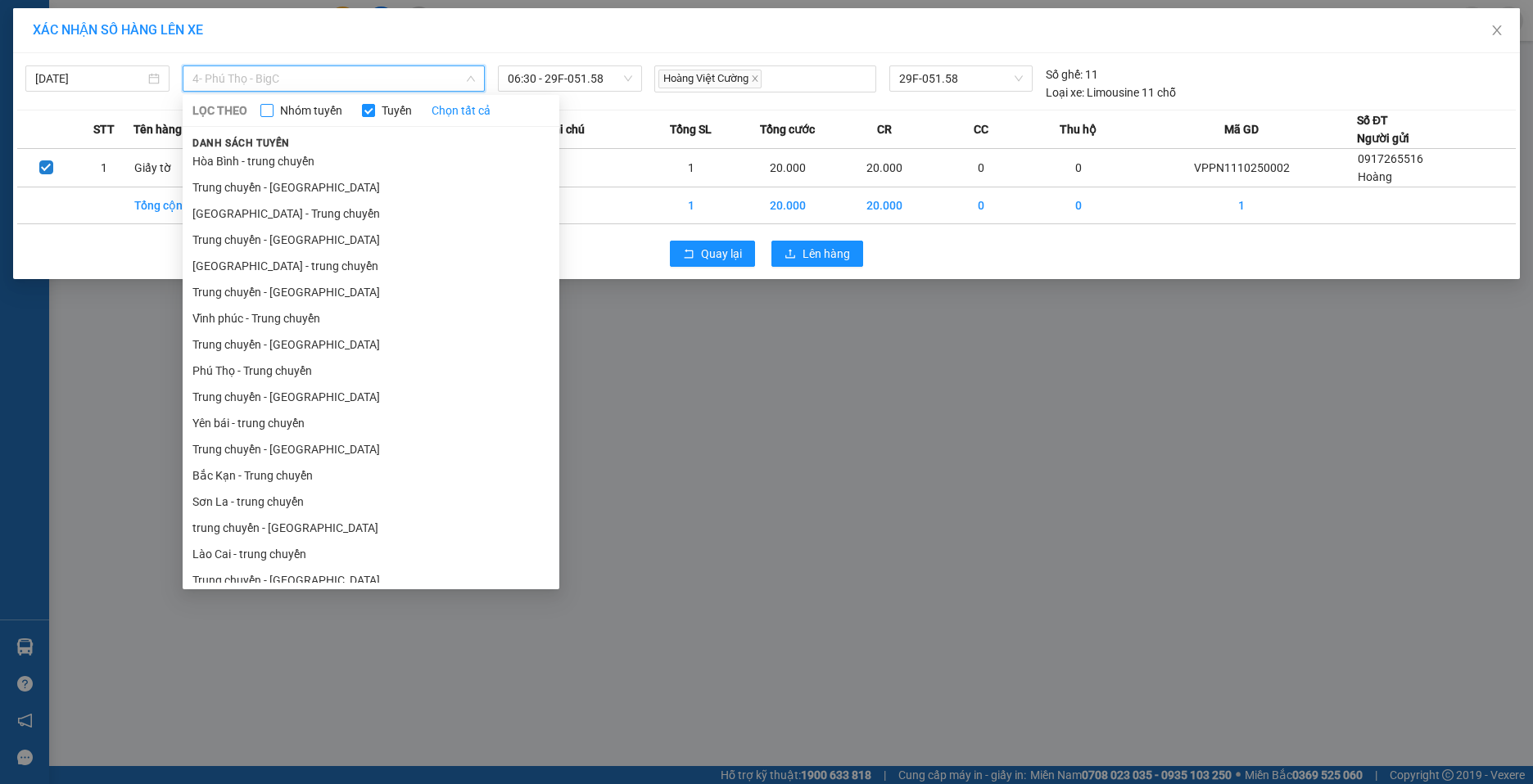
click at [438, 77] on span "4- Phú Thọ - BigC" at bounding box center [333, 79] width 283 height 25
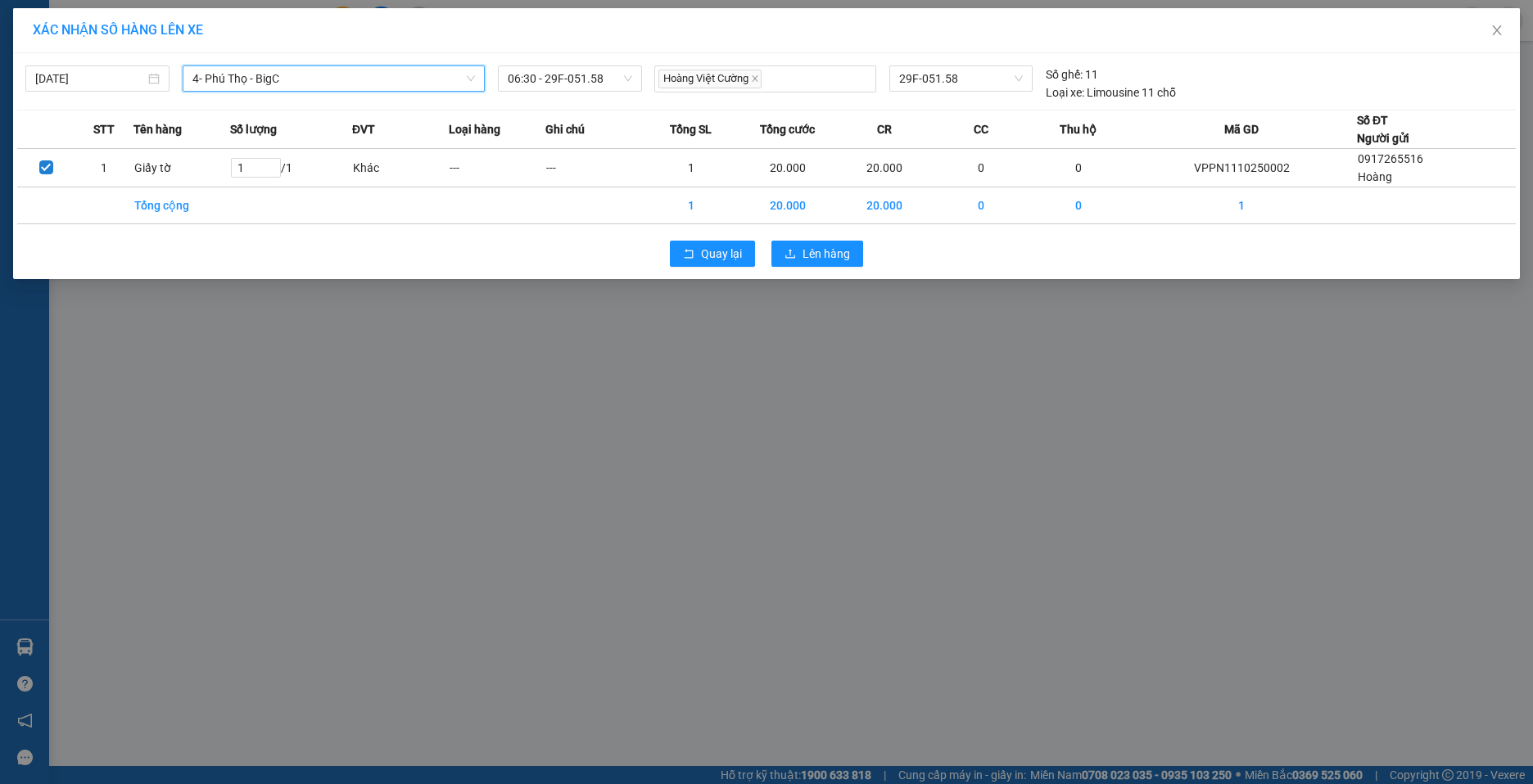
click at [467, 77] on icon "down" at bounding box center [471, 79] width 10 height 10
click at [469, 77] on icon "down" at bounding box center [471, 79] width 10 height 10
click at [386, 82] on span "4- Phú Thọ - BigC" at bounding box center [333, 79] width 283 height 25
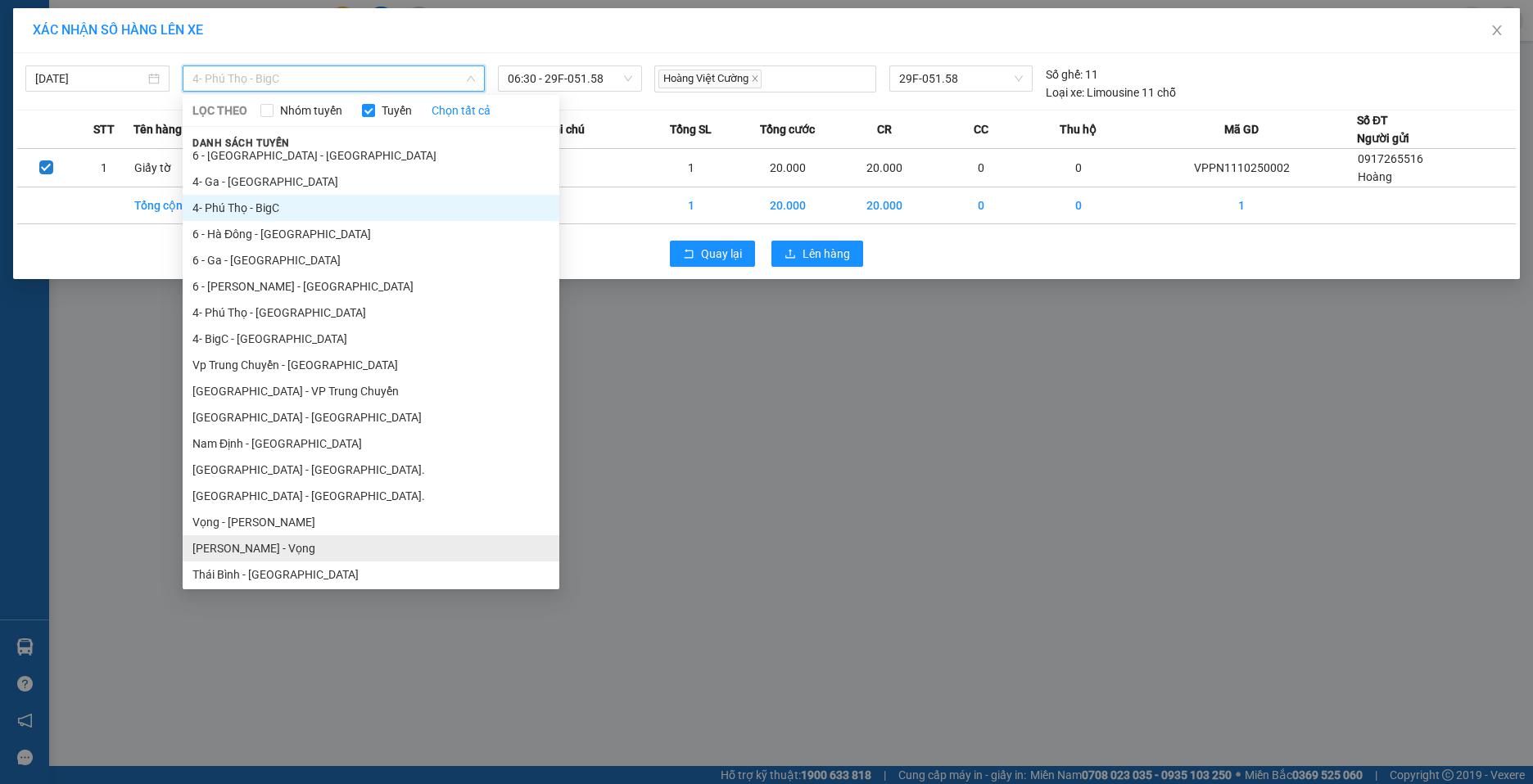
scroll to position [164, 0]
click at [308, 76] on span "4- Phú Thọ - BigC" at bounding box center [333, 79] width 283 height 25
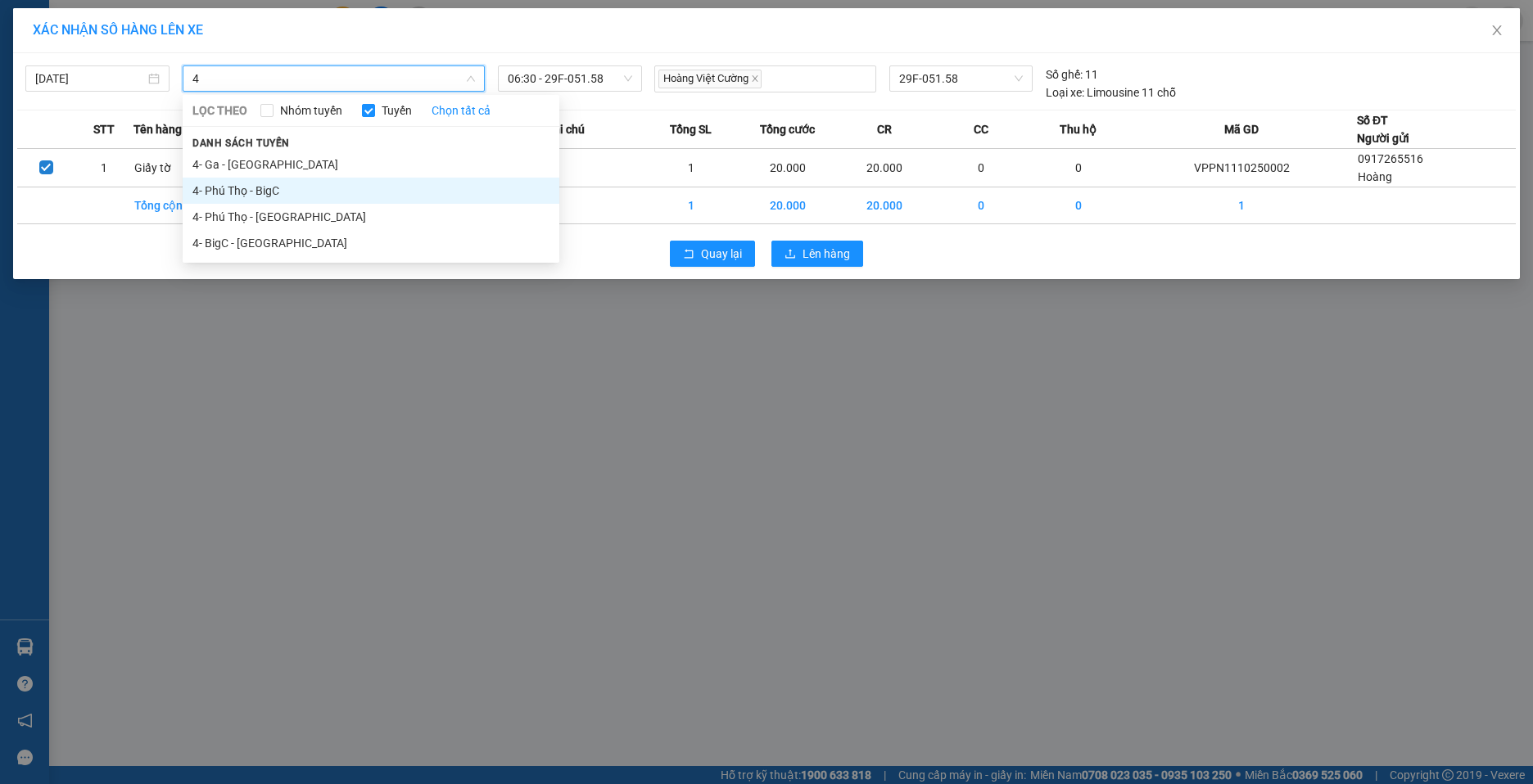
scroll to position [0, 0]
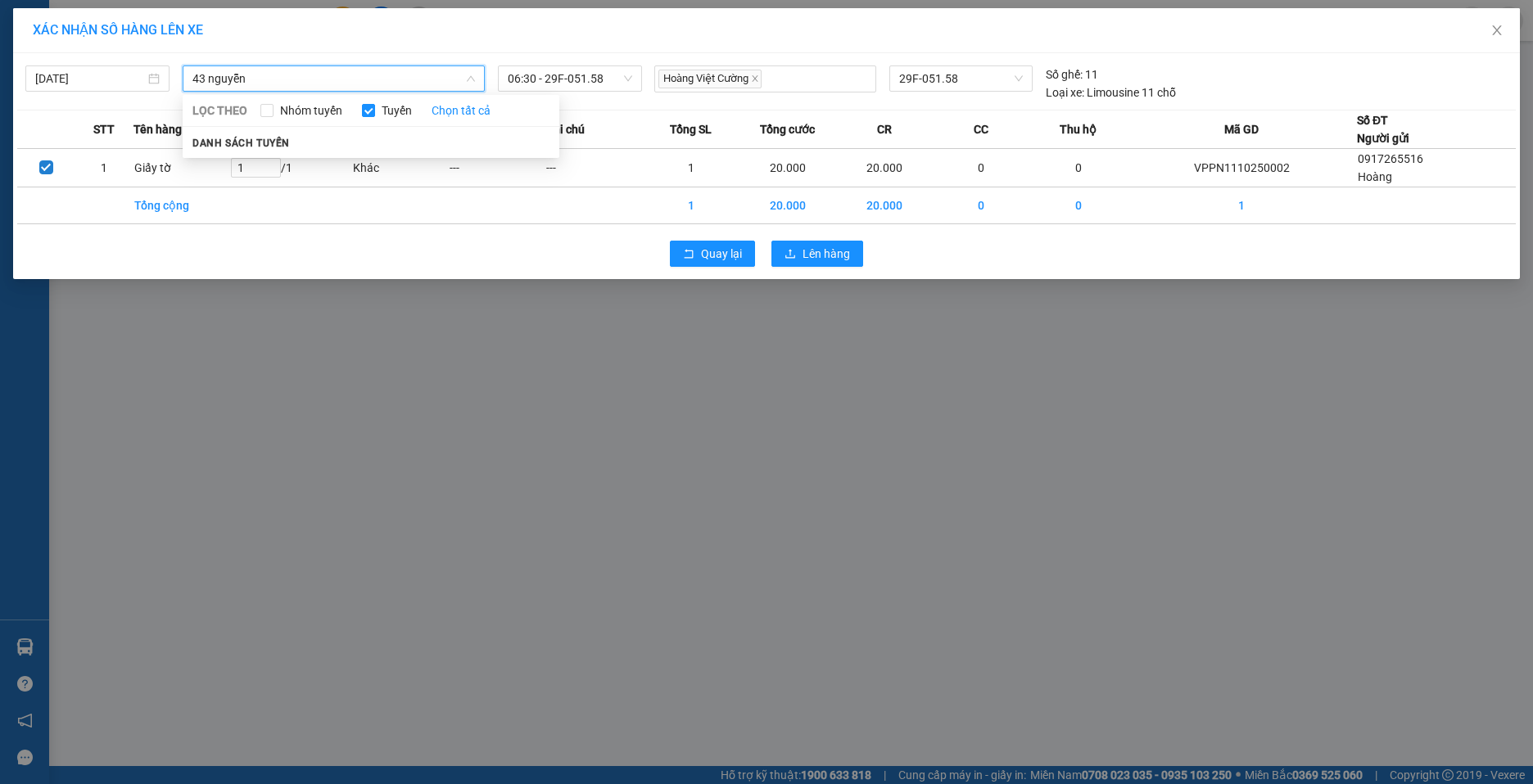
click at [400, 73] on input "43 nguyễn" at bounding box center [327, 79] width 271 height 25
type input "4"
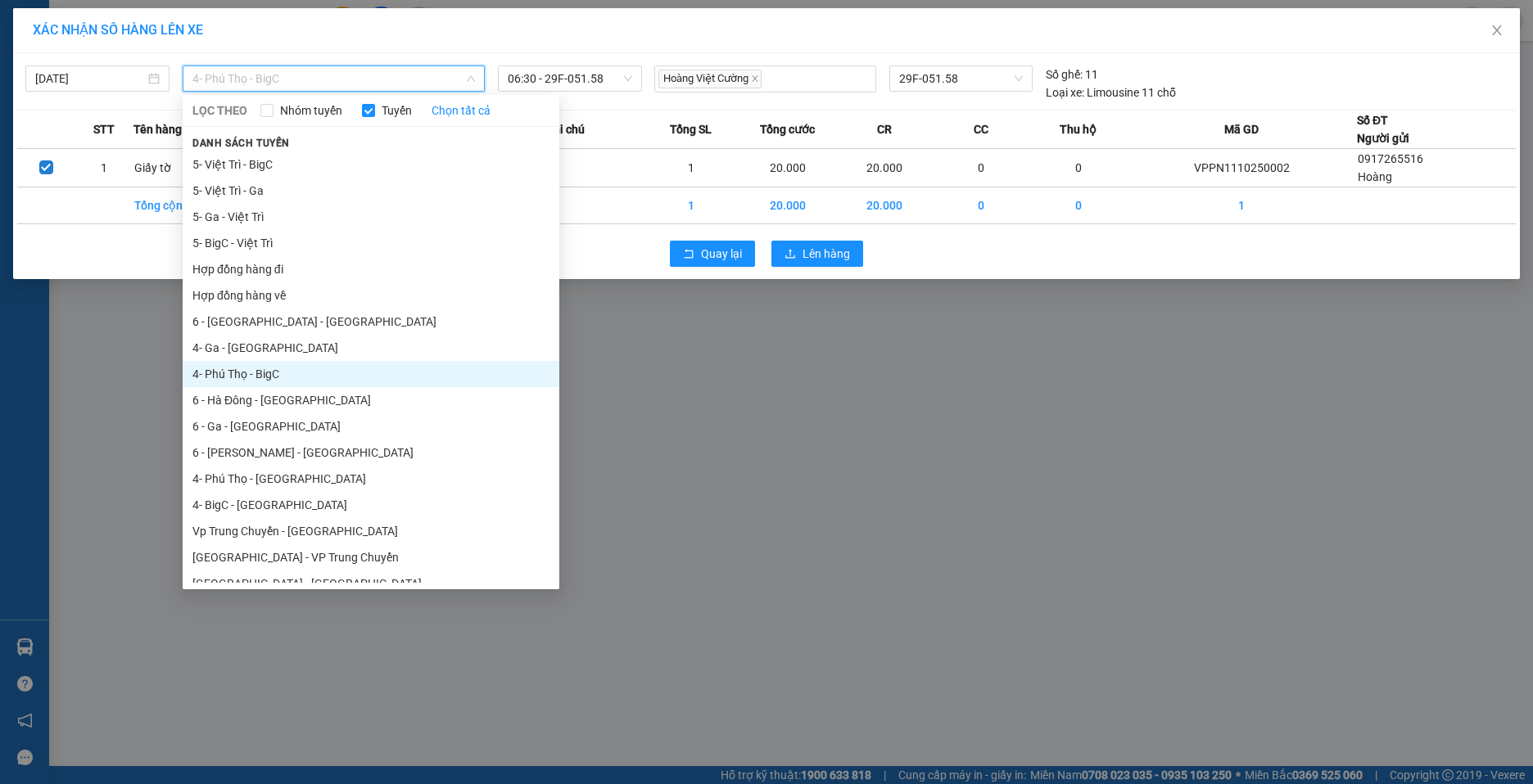
click at [299, 377] on li "4- Phú Thọ - BigC" at bounding box center [371, 374] width 377 height 26
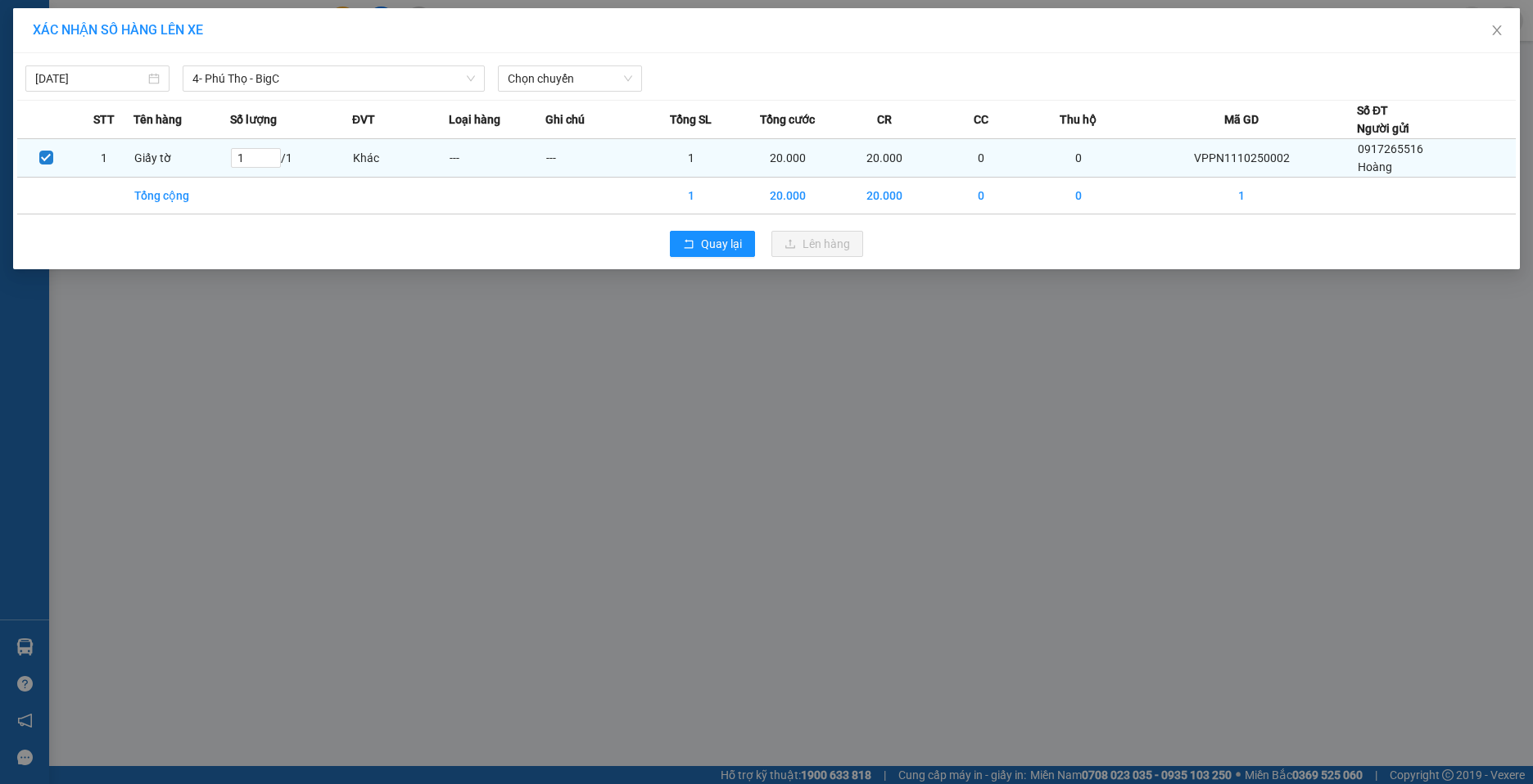
click at [467, 154] on td "---" at bounding box center [496, 158] width 97 height 38
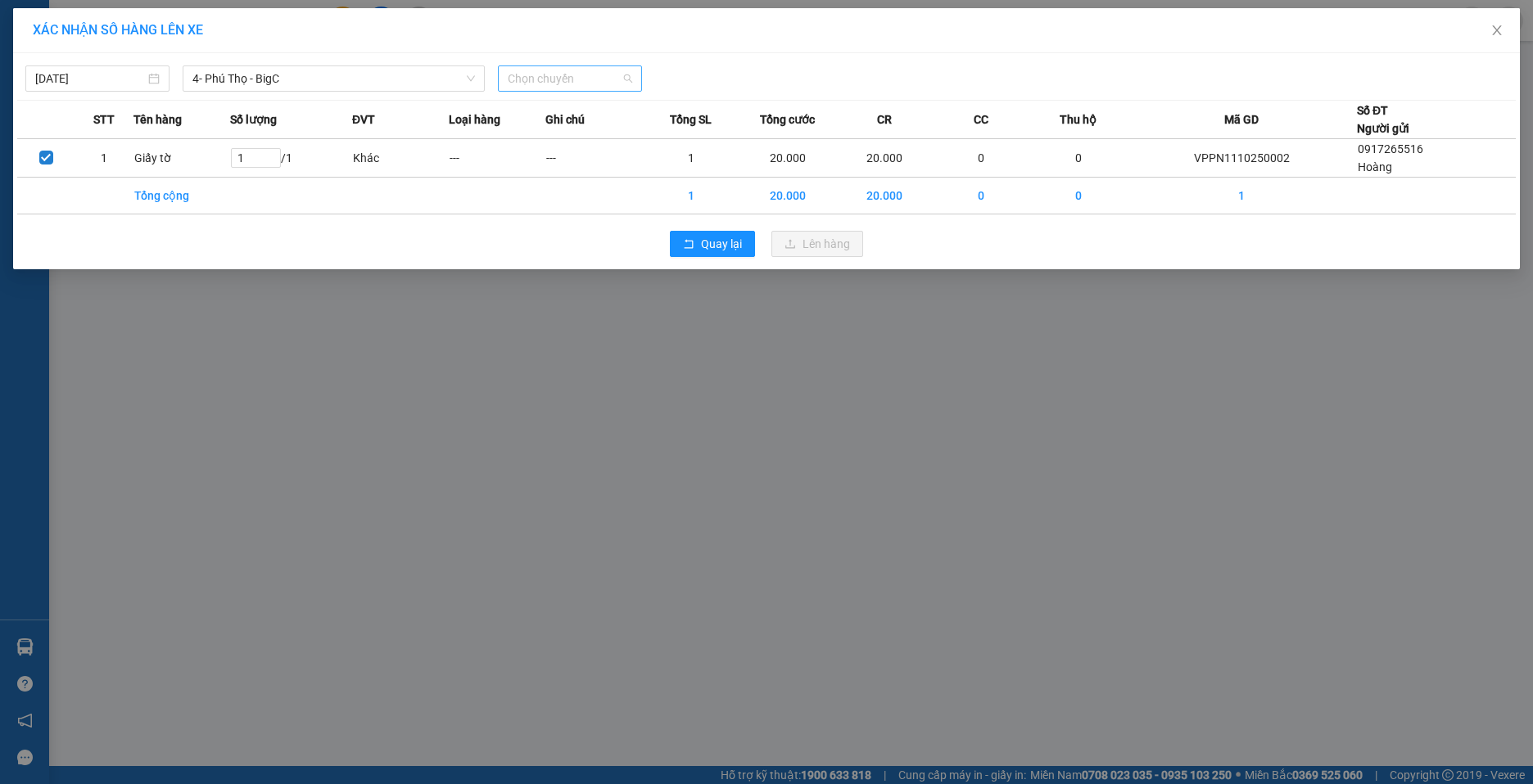
click at [619, 80] on span "Chọn chuyến" at bounding box center [570, 79] width 125 height 25
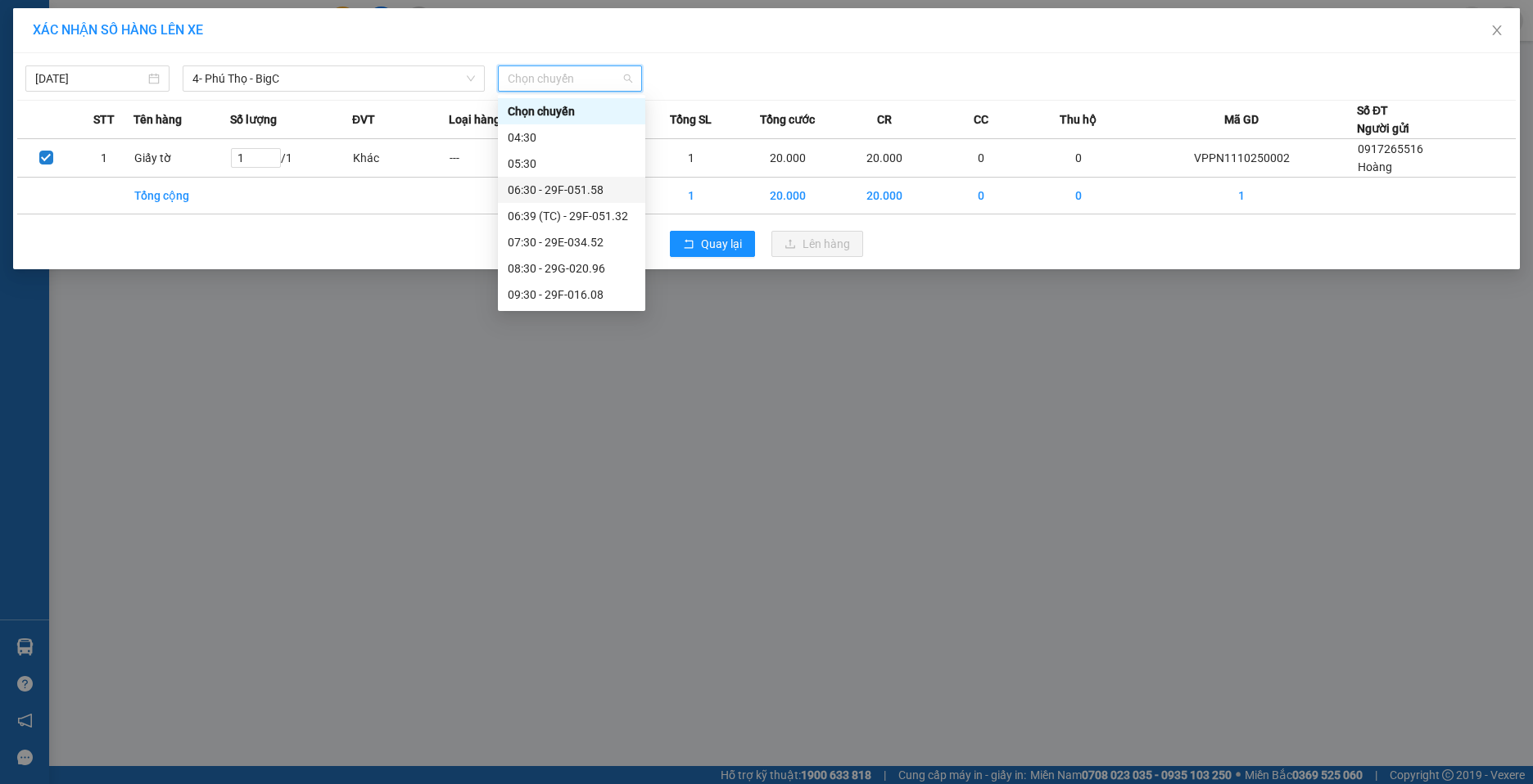
click at [610, 190] on div "06:30 - 29F-051.58" at bounding box center [572, 190] width 128 height 18
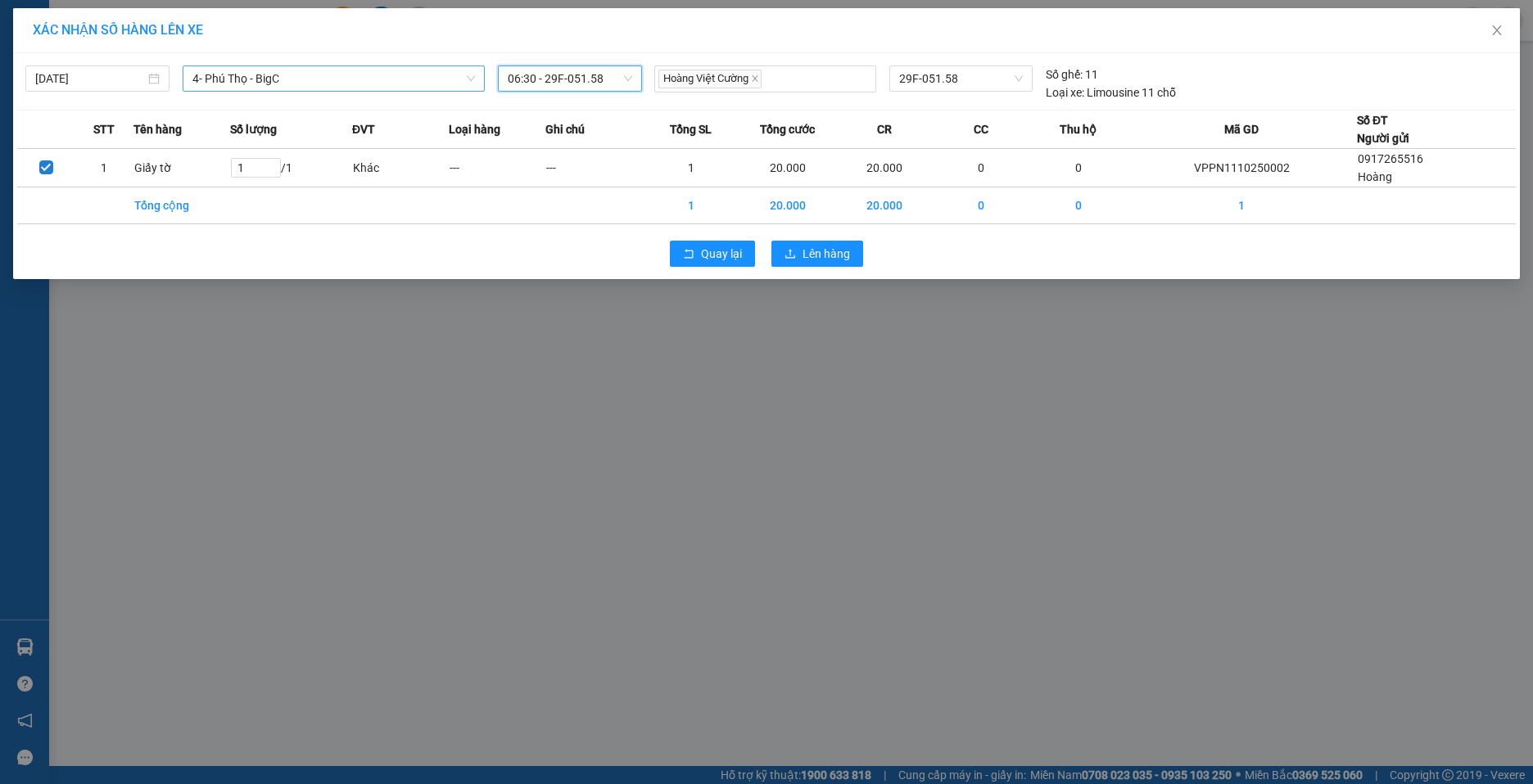
click at [473, 79] on icon "down" at bounding box center [471, 79] width 10 height 10
click at [428, 79] on span "4- Phú Thọ - BigC" at bounding box center [333, 79] width 283 height 25
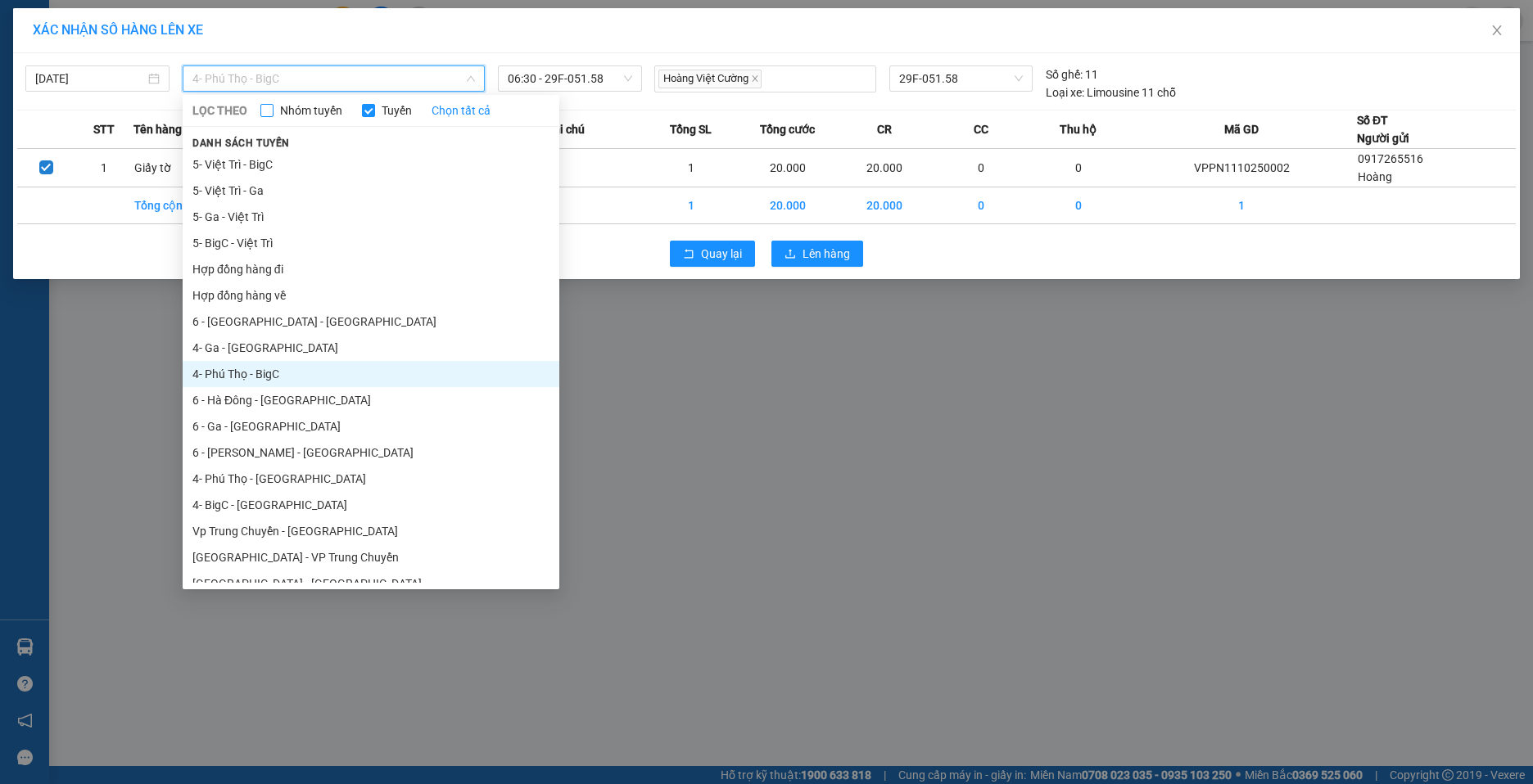
click at [264, 108] on input "Nhóm tuyến" at bounding box center [267, 110] width 13 height 13
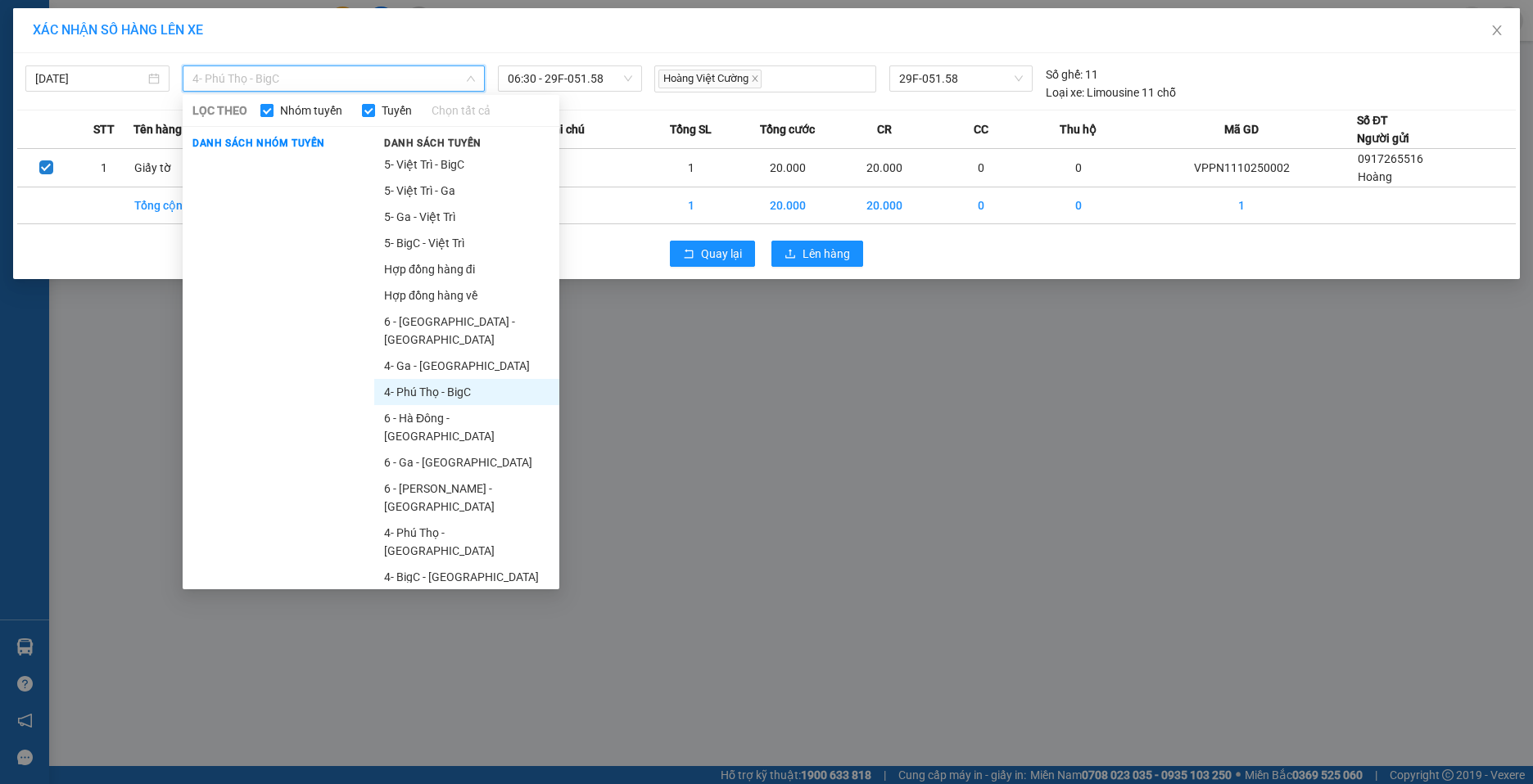
click at [271, 114] on input "Nhóm tuyến" at bounding box center [267, 110] width 13 height 13
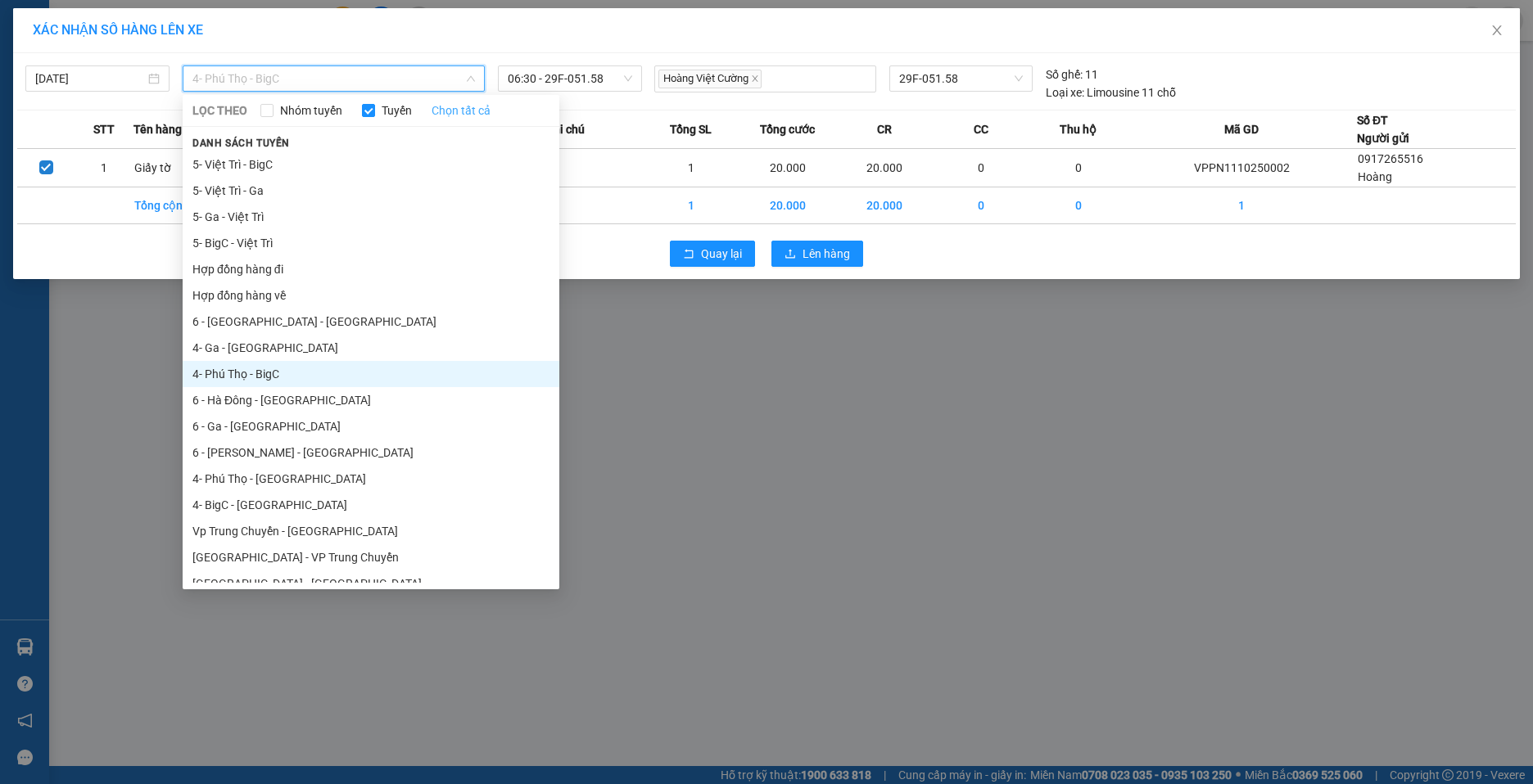
click at [441, 110] on link "Chọn tất cả" at bounding box center [461, 110] width 59 height 18
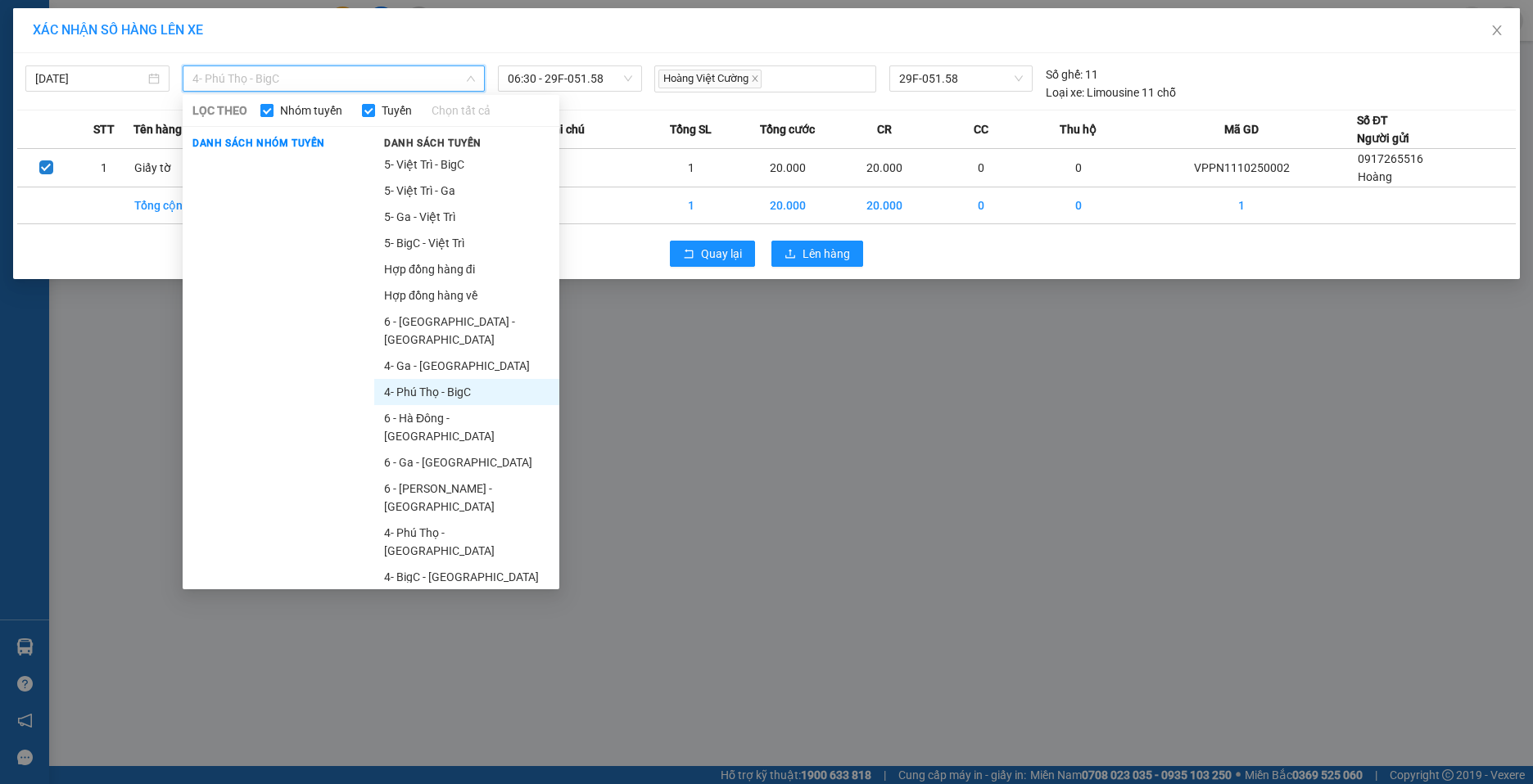
click at [273, 115] on input "Nhóm tuyến" at bounding box center [267, 110] width 13 height 13
checkbox input "false"
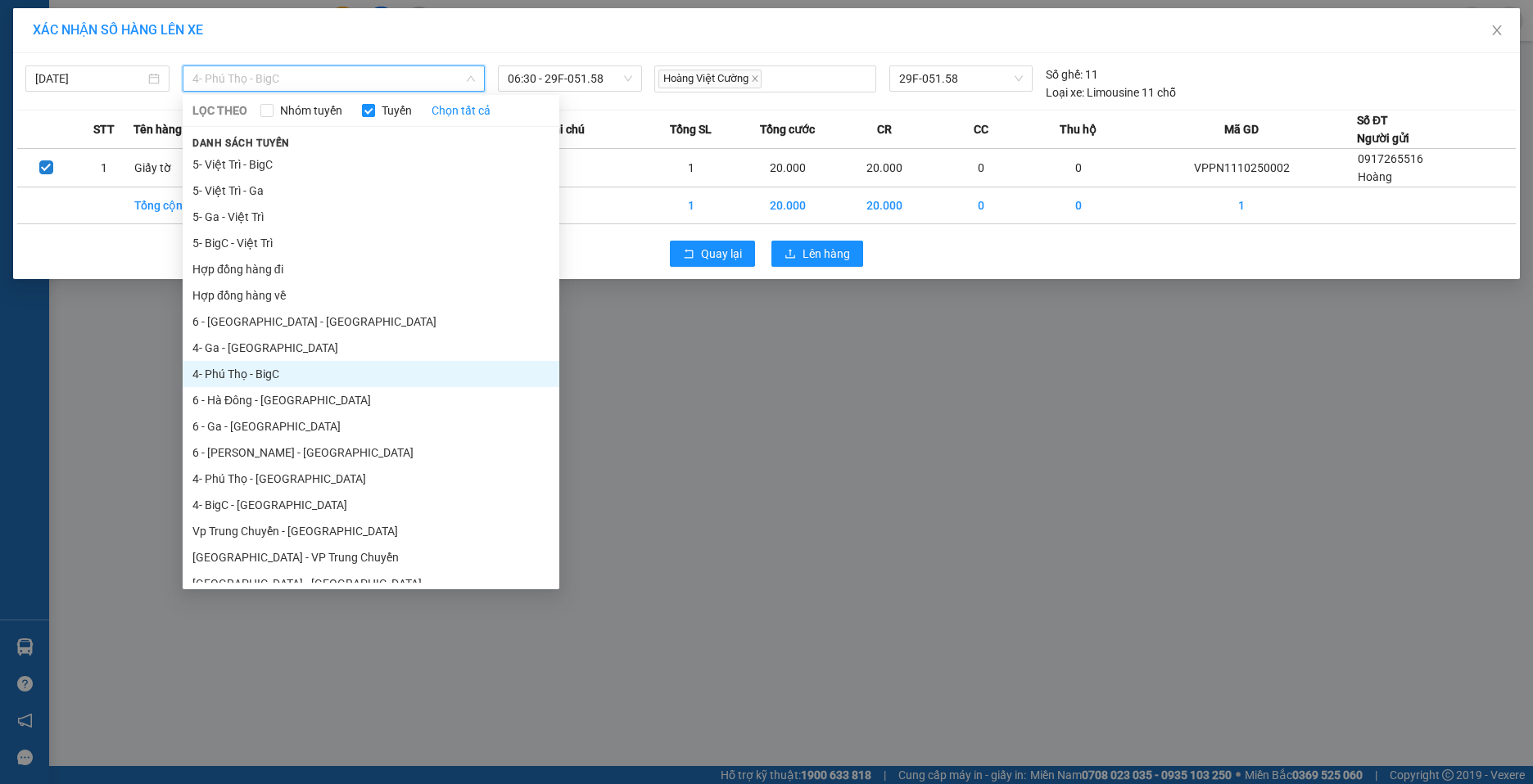
click at [303, 377] on li "4- Phú Thọ - BigC" at bounding box center [371, 374] width 377 height 26
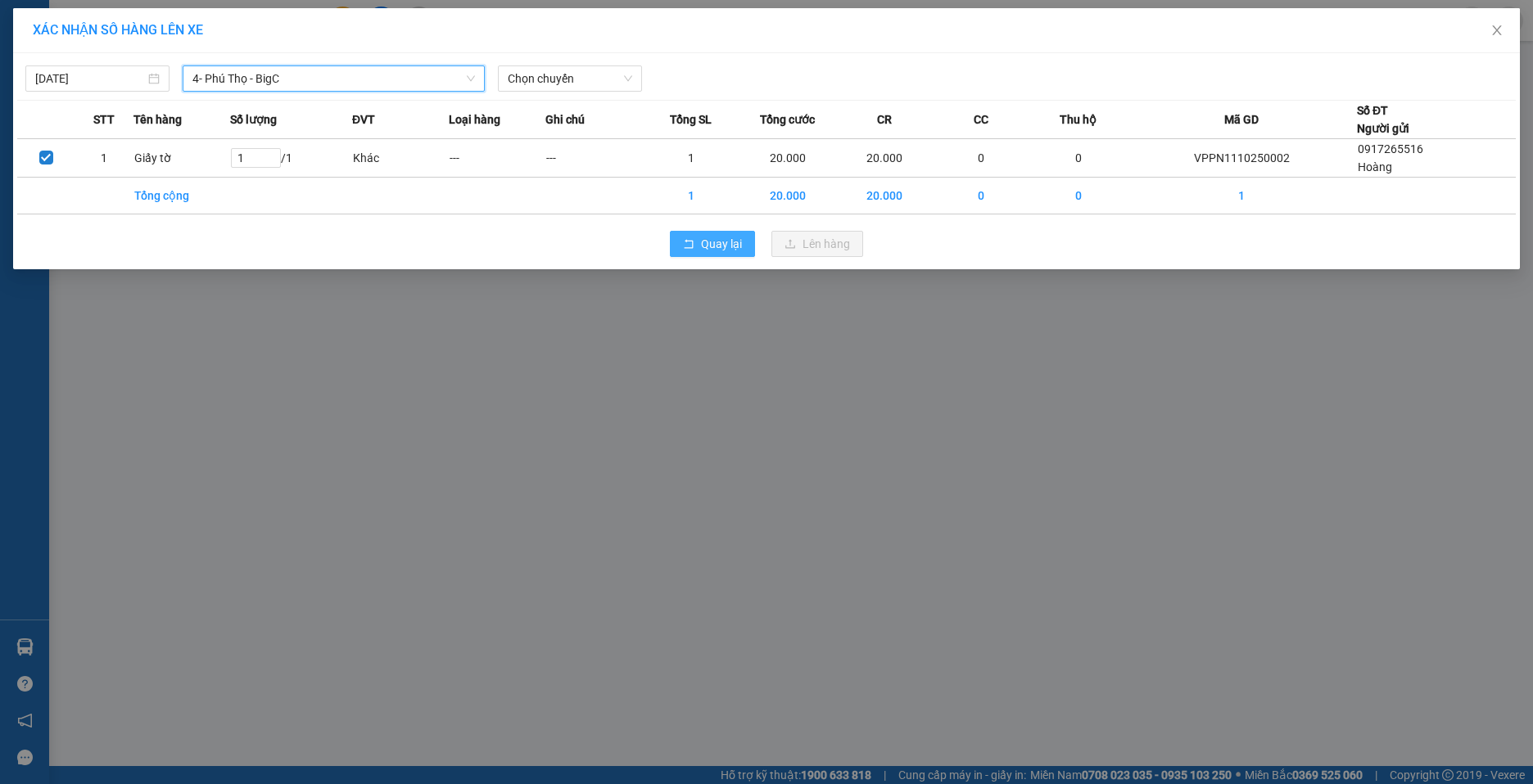
click at [707, 249] on span "Quay lại" at bounding box center [721, 243] width 41 height 18
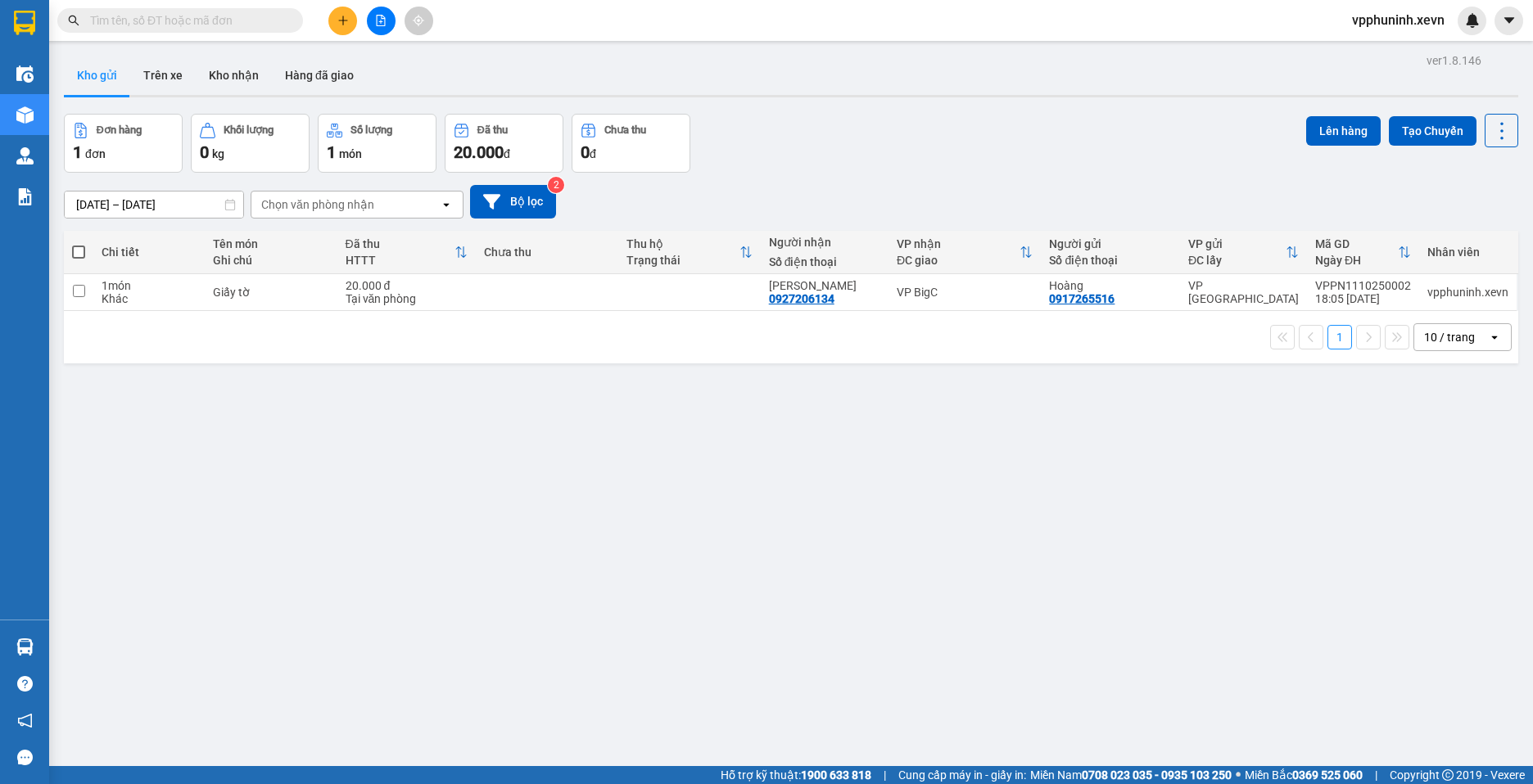
click at [81, 247] on span at bounding box center [78, 252] width 13 height 13
click at [79, 244] on input "checkbox" at bounding box center [79, 244] width 0 height 0
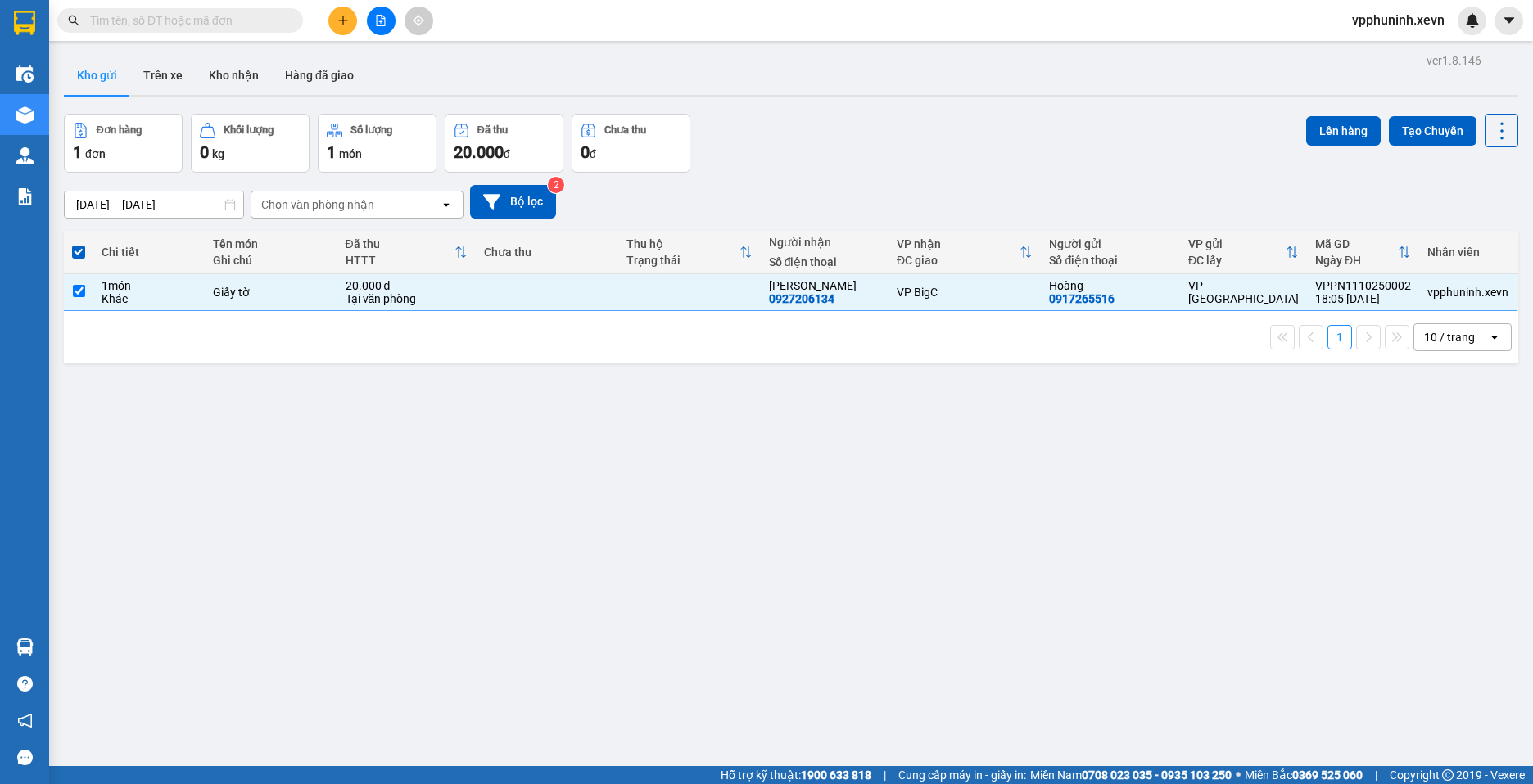
click at [83, 250] on span at bounding box center [78, 252] width 13 height 13
click at [79, 244] on input "checkbox" at bounding box center [79, 244] width 0 height 0
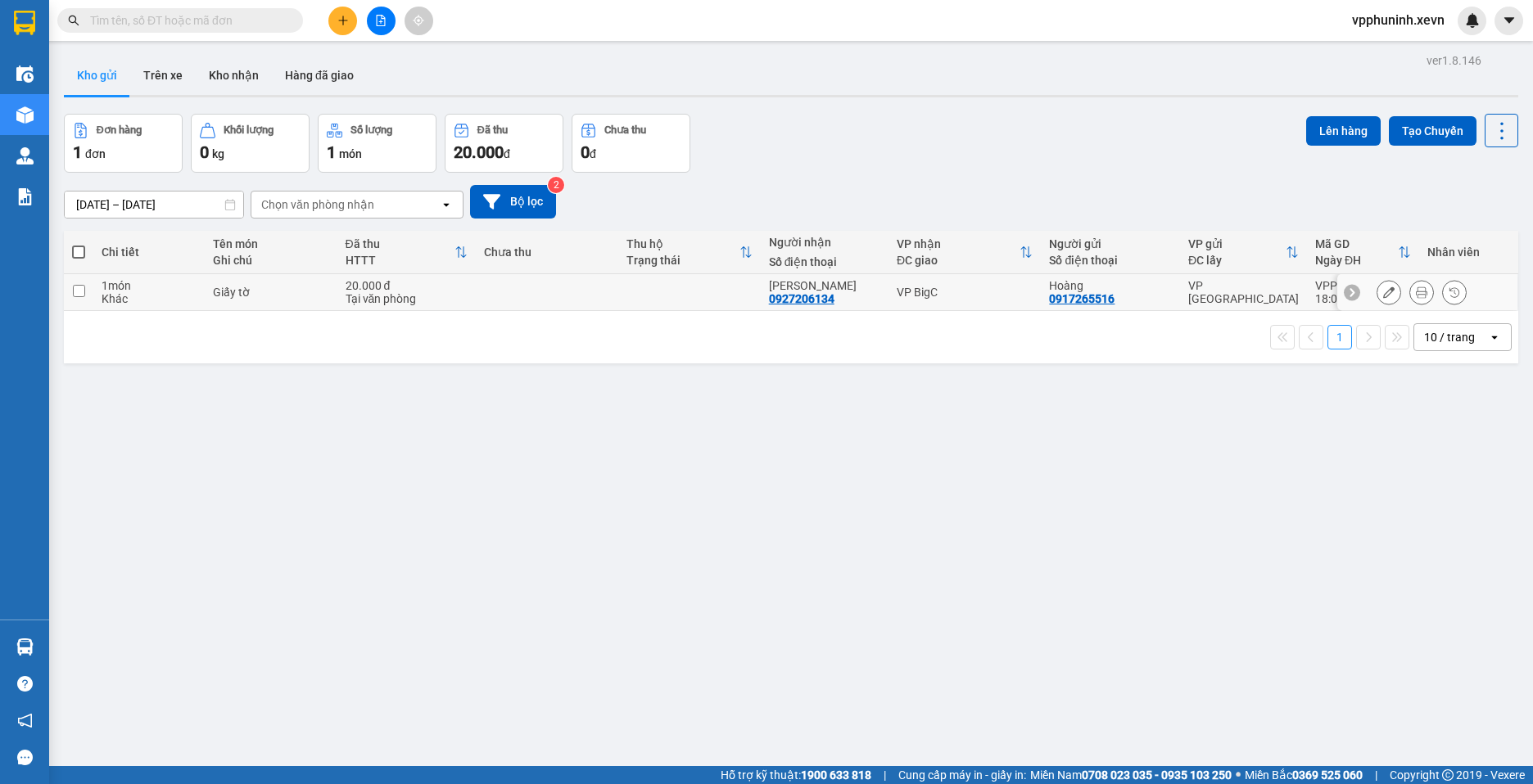
click at [87, 291] on td at bounding box center [79, 292] width 30 height 37
checkbox input "true"
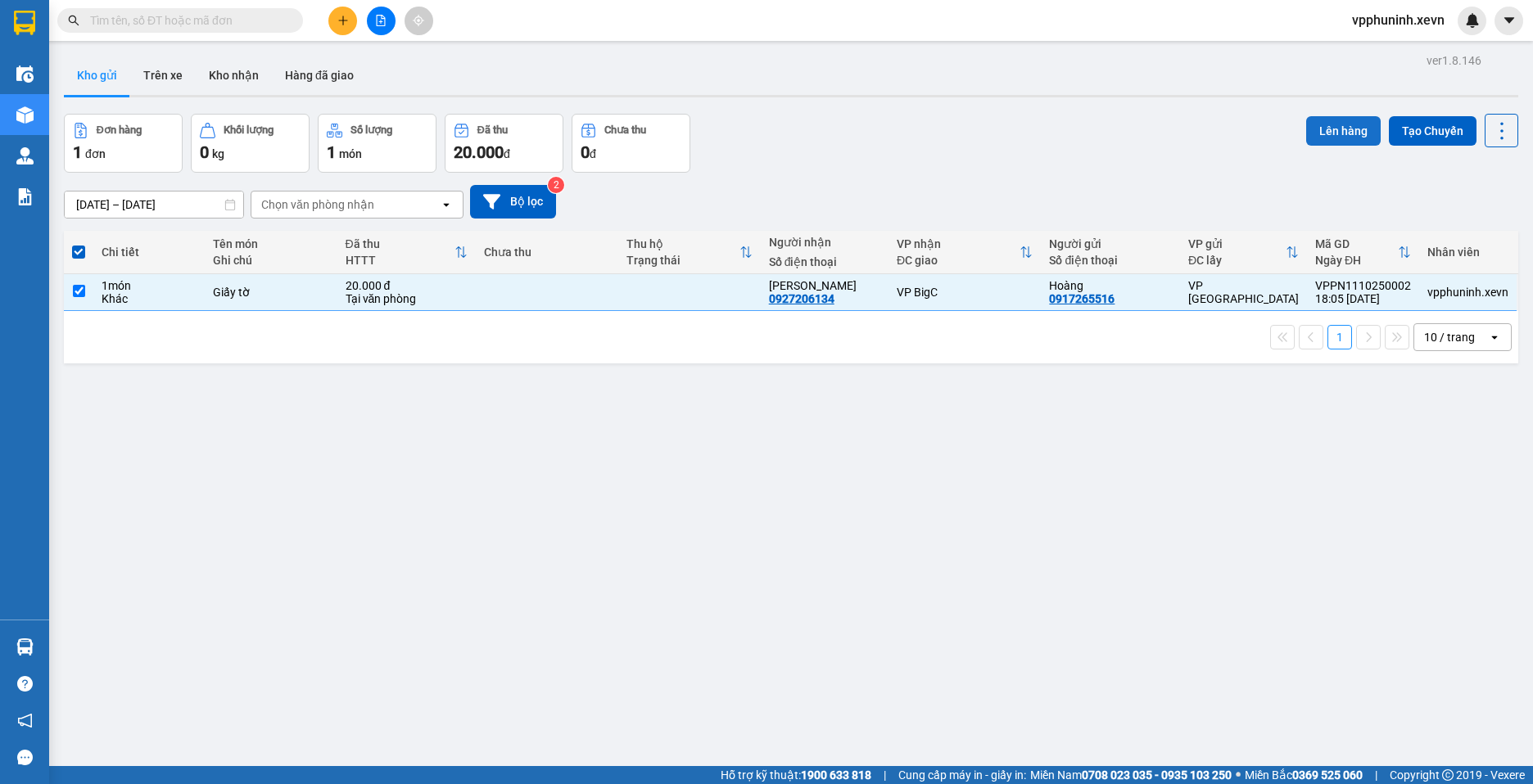
click at [1323, 120] on button "Lên hàng" at bounding box center [1343, 131] width 74 height 30
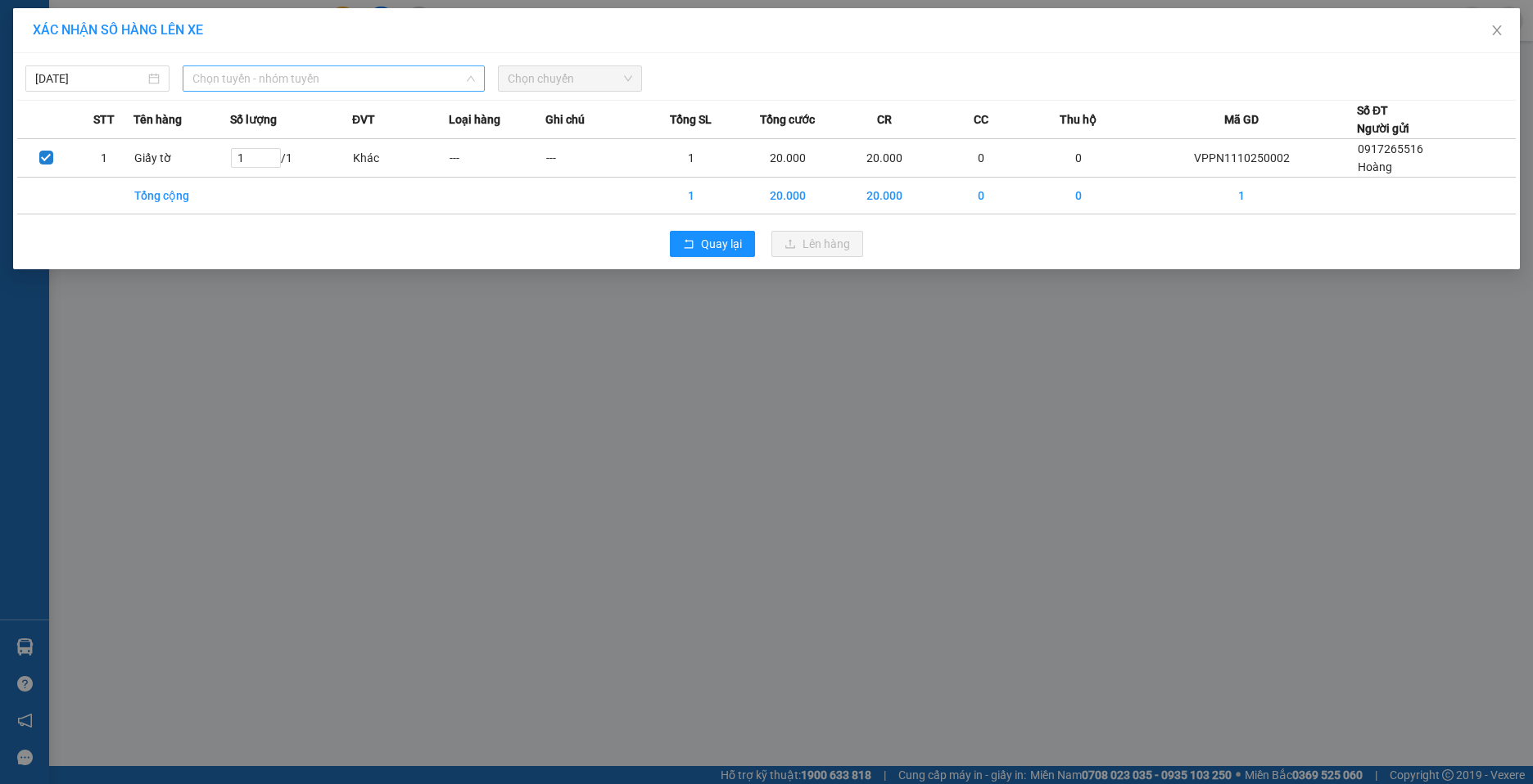
click at [410, 82] on span "Chọn tuyến - nhóm tuyến" at bounding box center [333, 79] width 283 height 25
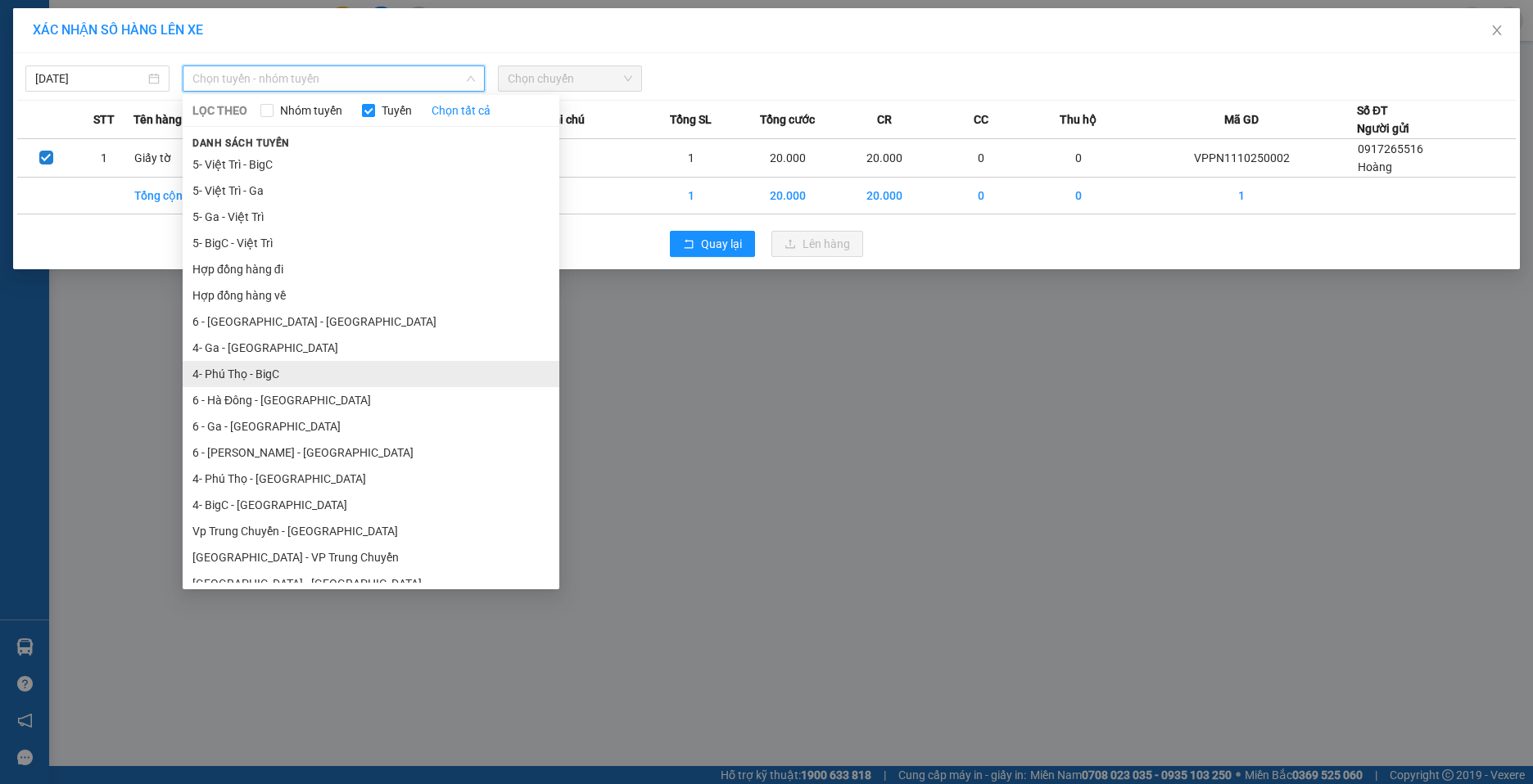
click at [287, 382] on li "4- Phú Thọ - BigC" at bounding box center [371, 374] width 377 height 26
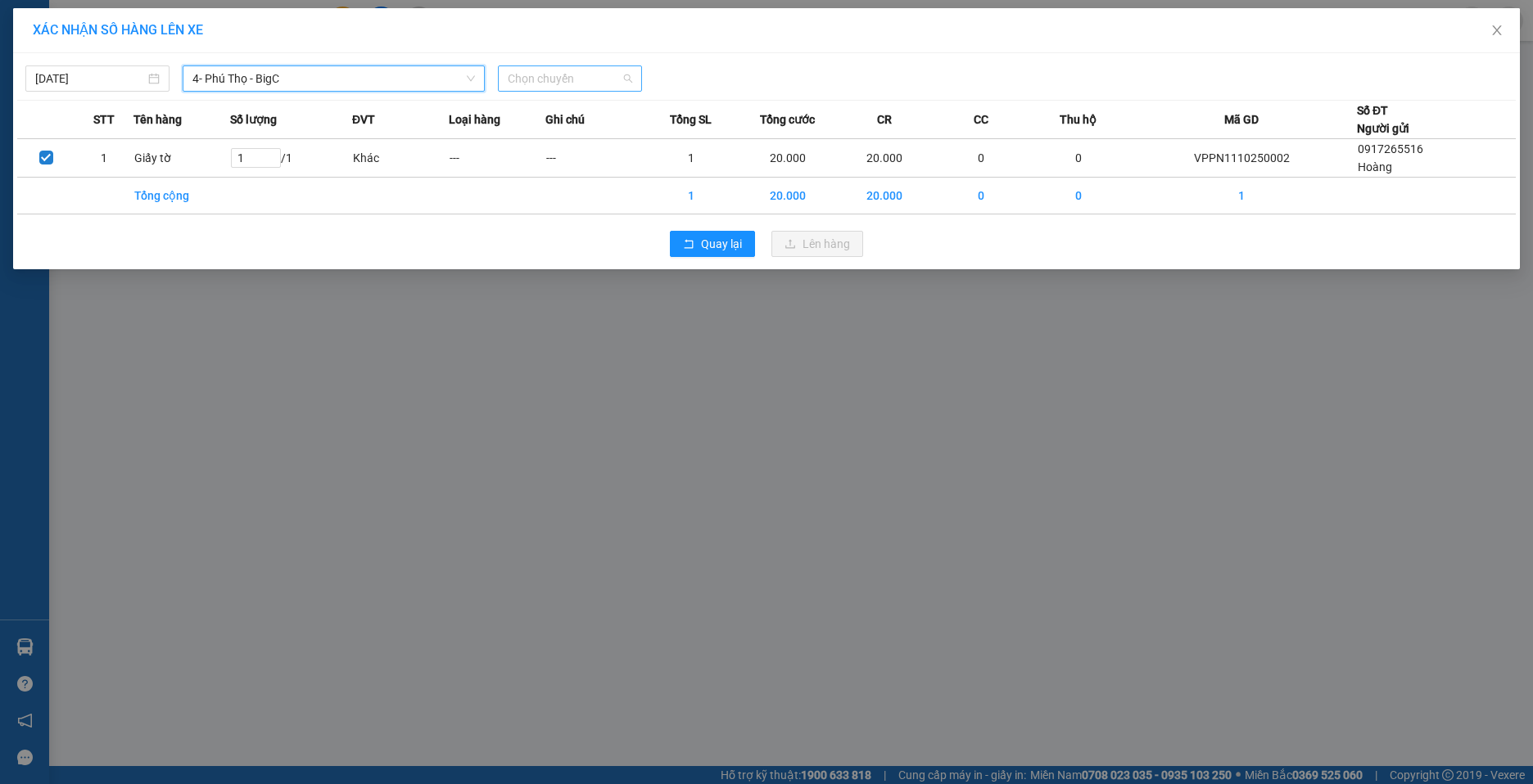
click at [599, 82] on span "Chọn chuyến" at bounding box center [570, 79] width 125 height 25
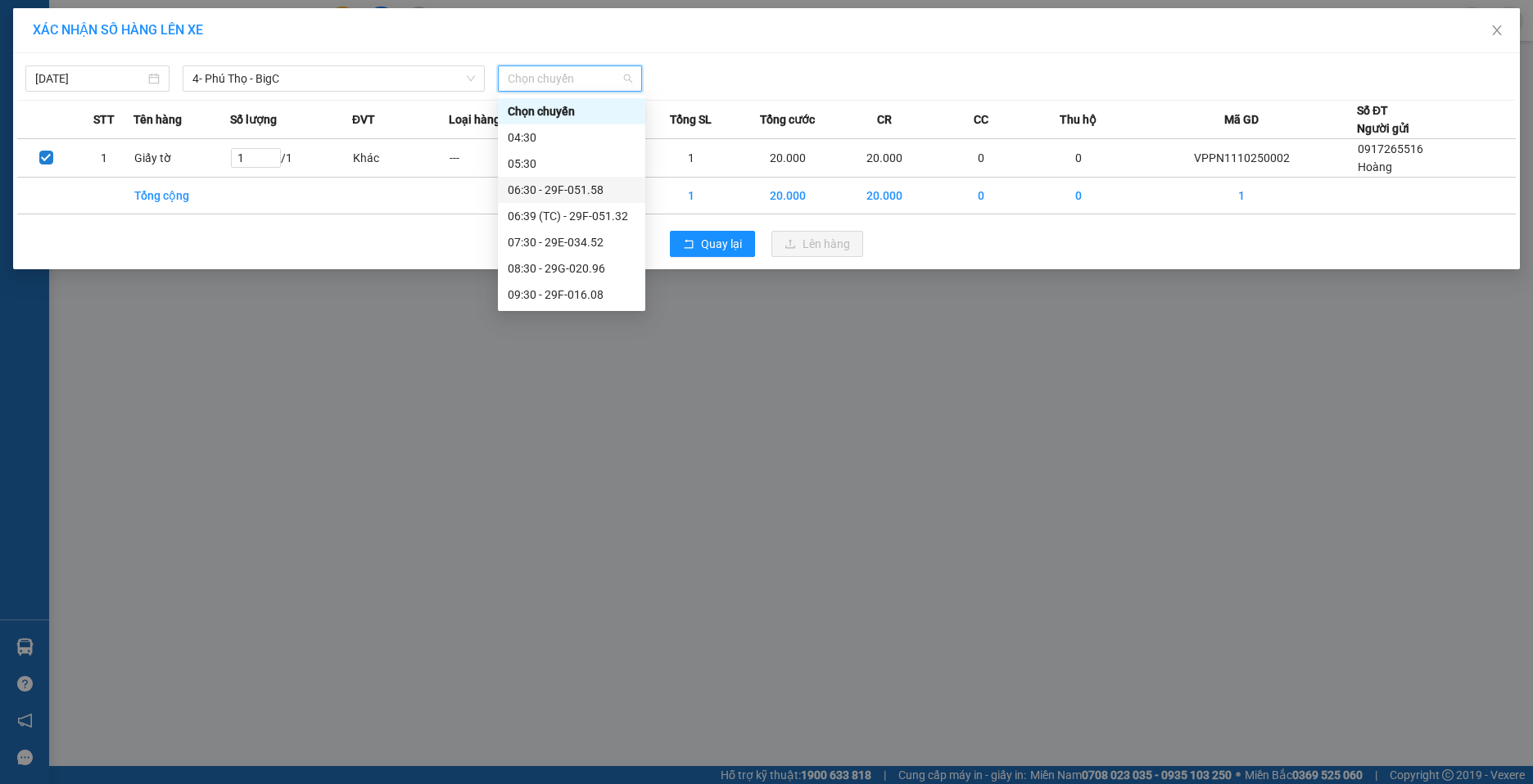
click at [590, 196] on div "06:30 - 29F-051.58" at bounding box center [572, 190] width 128 height 18
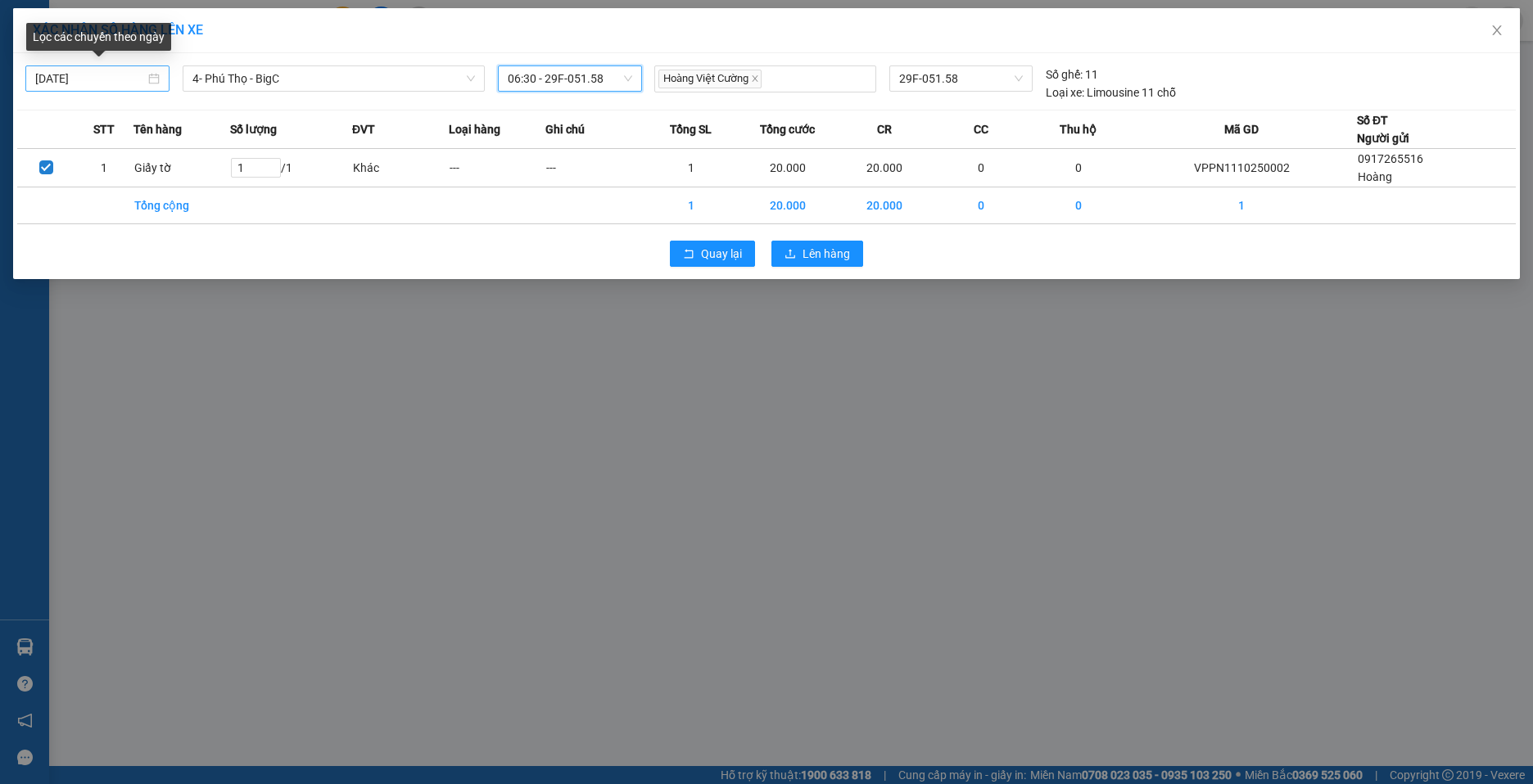
click at [133, 80] on input "[DATE]" at bounding box center [90, 78] width 109 height 18
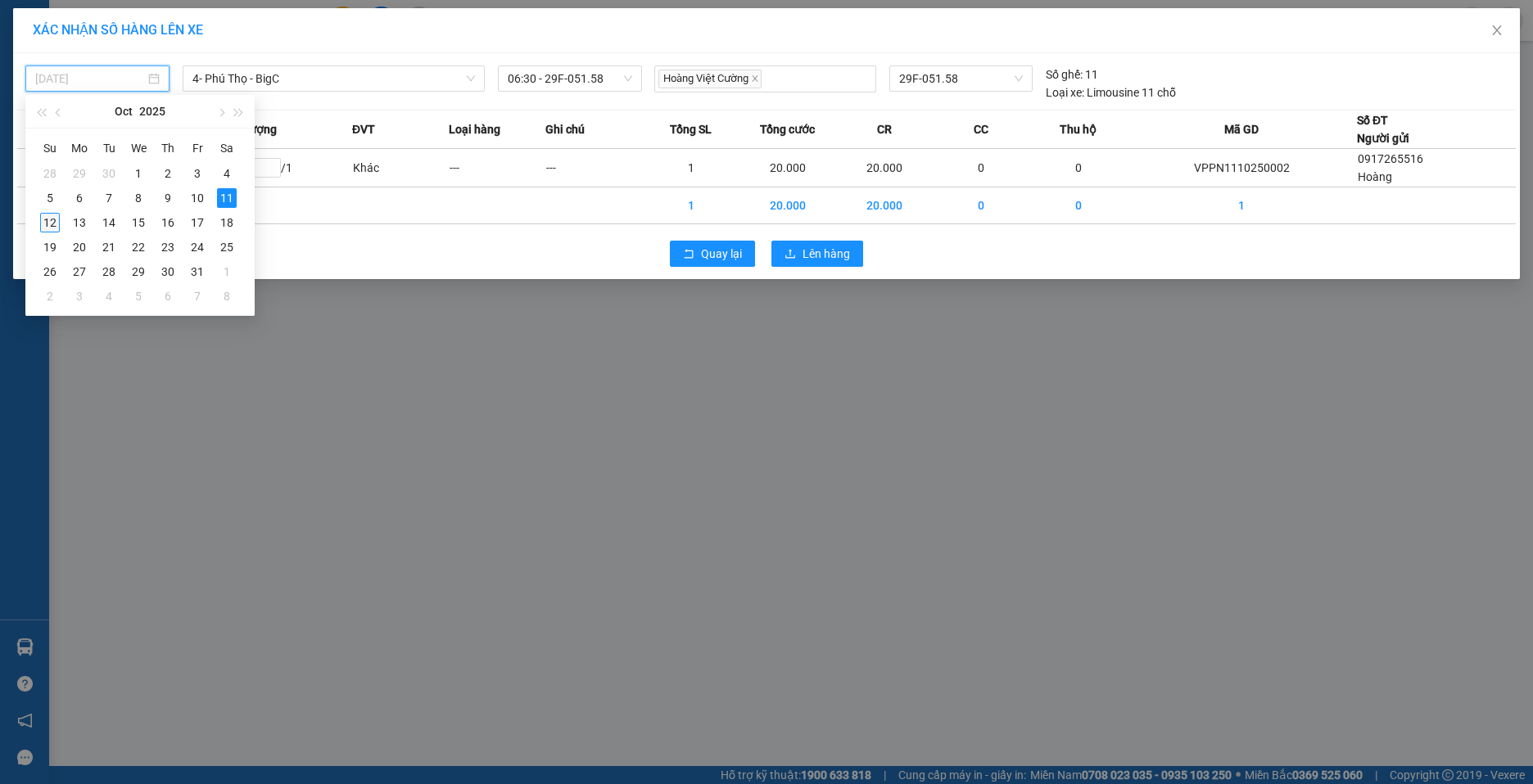
click at [56, 223] on div "12" at bounding box center [50, 222] width 20 height 20
type input "[DATE]"
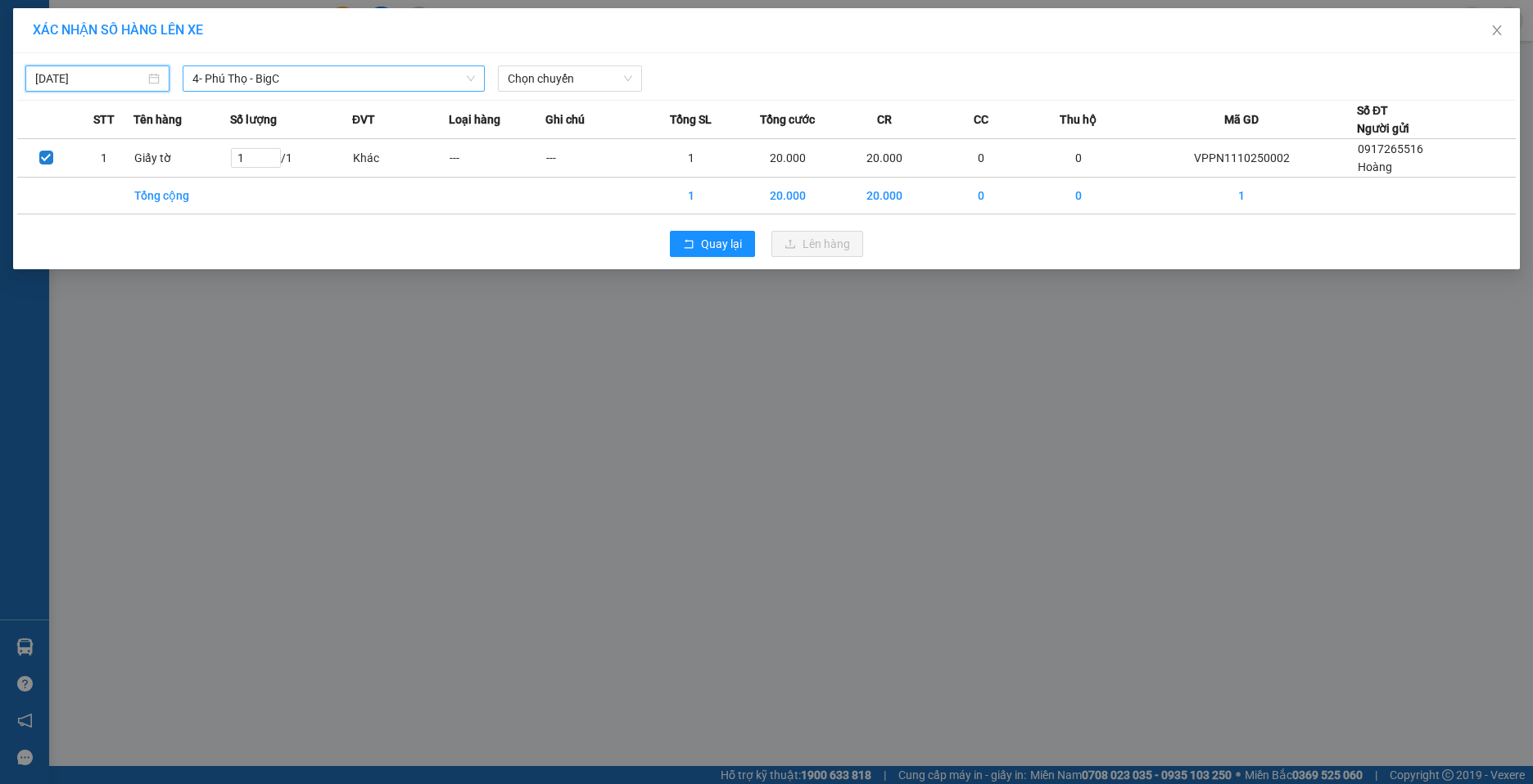
click at [460, 78] on span "4- Phú Thọ - BigC" at bounding box center [333, 79] width 283 height 25
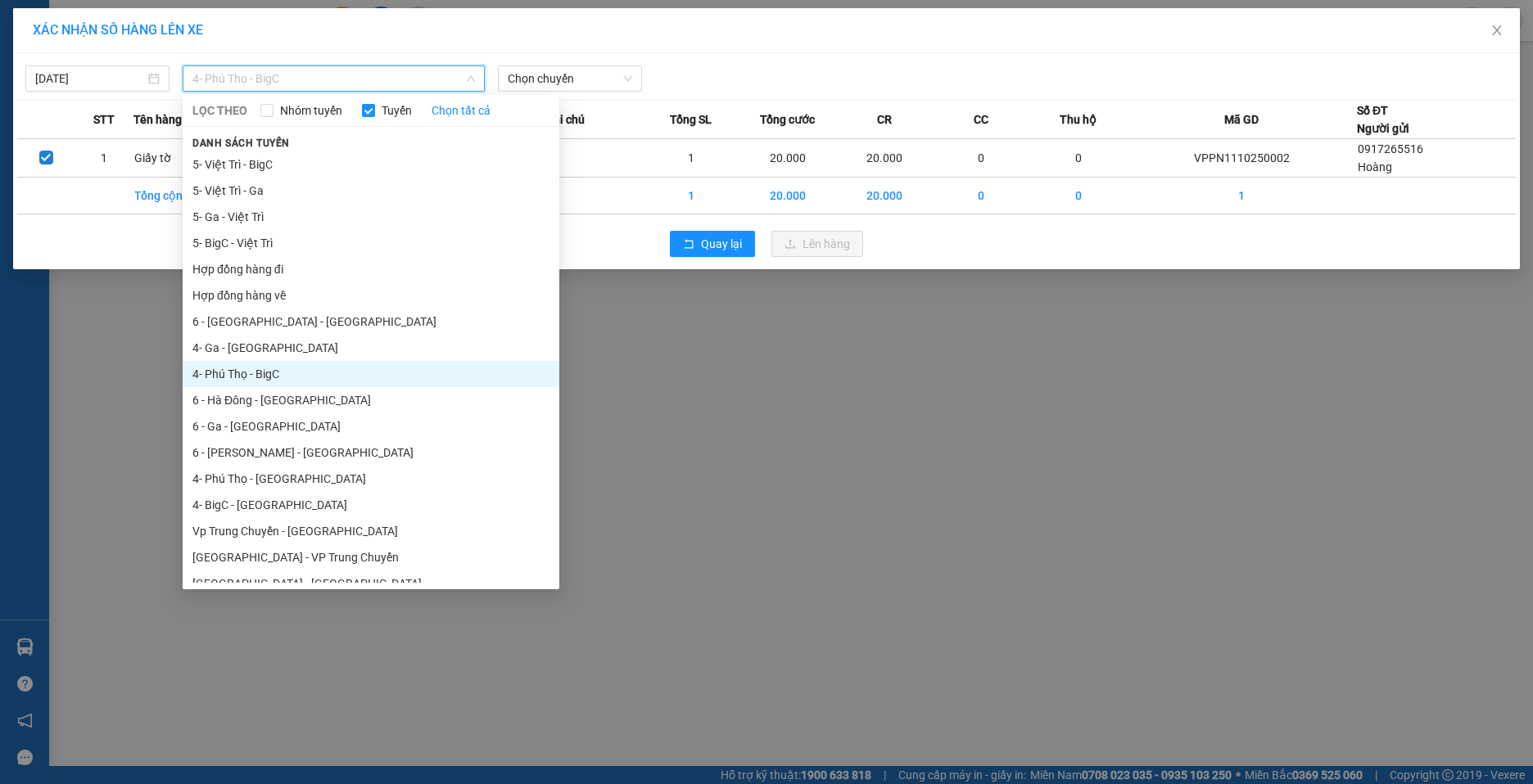
click at [322, 369] on li "4- Phú Thọ - BigC" at bounding box center [371, 374] width 377 height 26
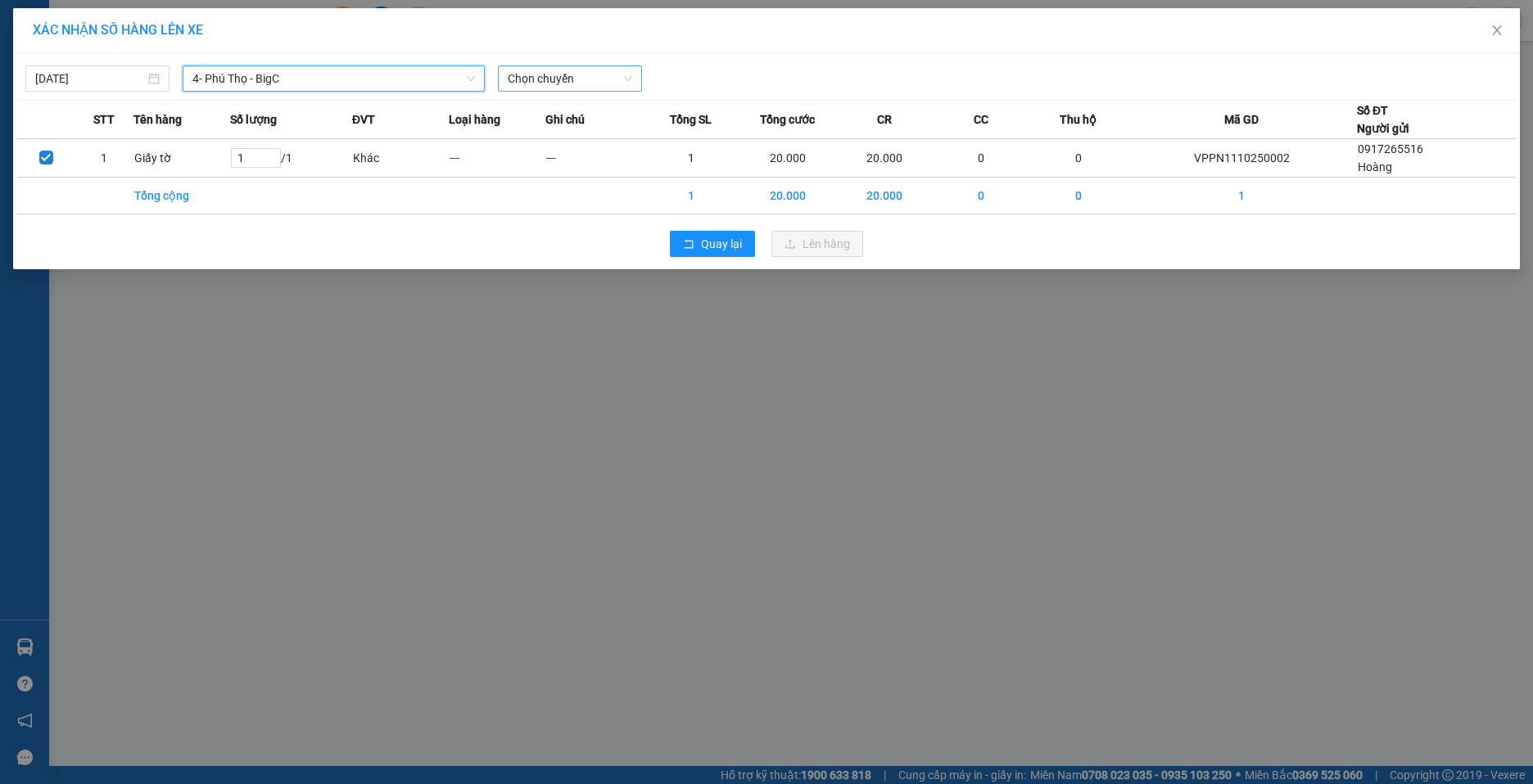
click at [601, 80] on span "Chọn chuyến" at bounding box center [570, 79] width 125 height 25
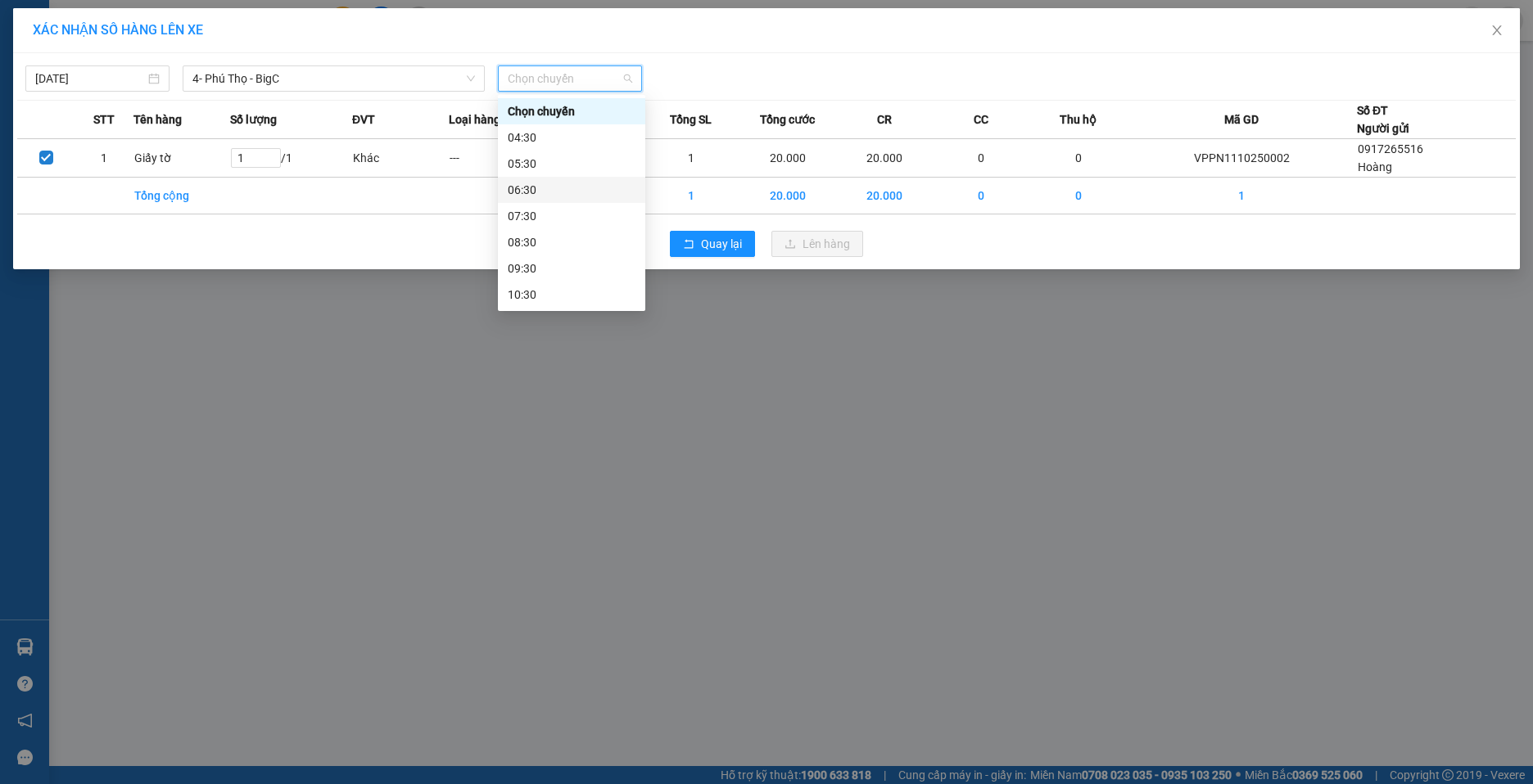
click at [554, 194] on div "06:30" at bounding box center [572, 190] width 128 height 18
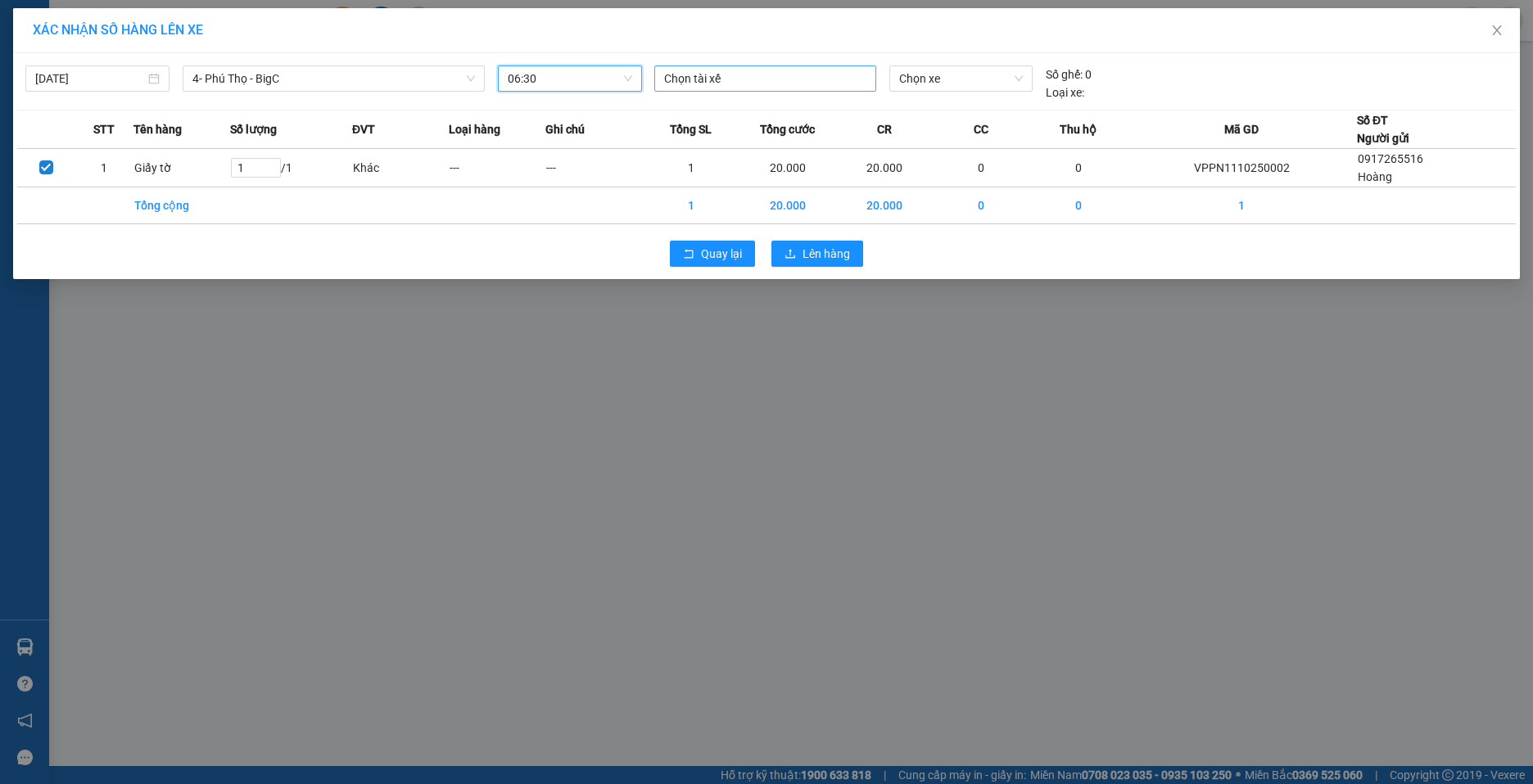
click at [816, 79] on div at bounding box center [766, 79] width 214 height 20
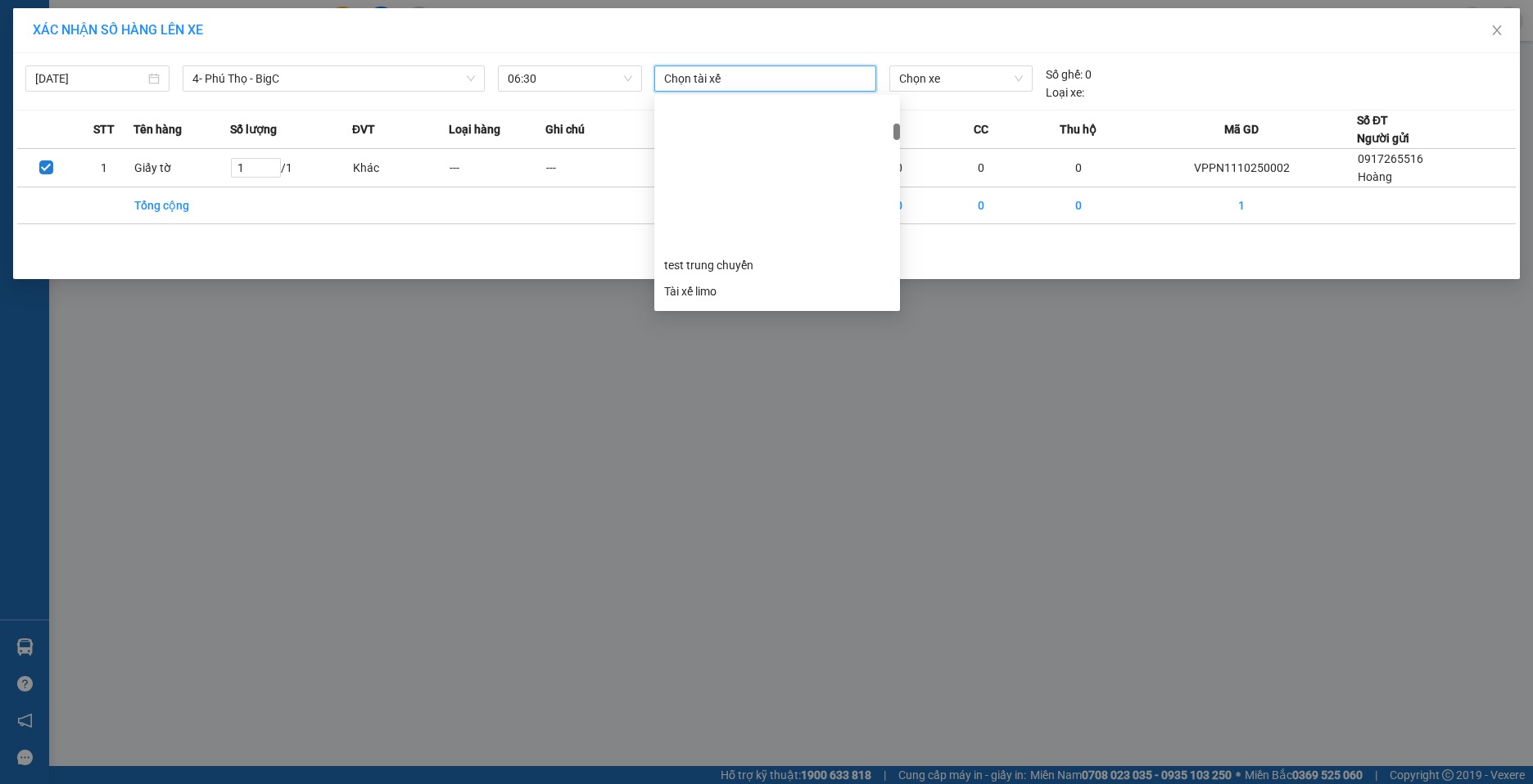
scroll to position [1555, 0]
click at [869, 388] on div "XÁC NHẬN SỐ HÀNG LÊN XE [DATE] 4- [GEOGRAPHIC_DATA] - [GEOGRAPHIC_DATA] LỌC THE…" at bounding box center [766, 392] width 1533 height 784
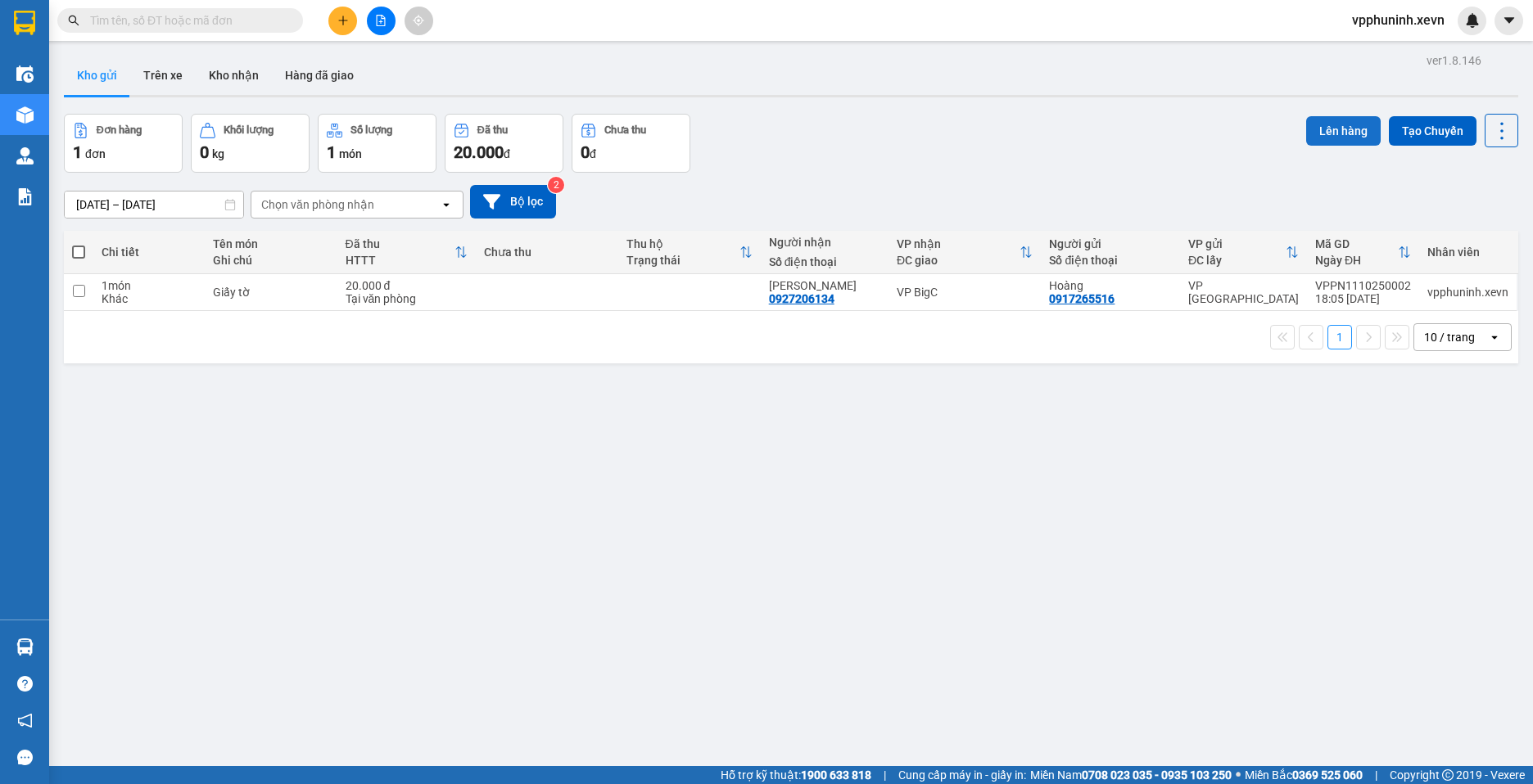
click at [1341, 133] on button "Lên hàng" at bounding box center [1343, 131] width 74 height 30
click at [73, 291] on input "checkbox" at bounding box center [79, 291] width 12 height 12
checkbox input "true"
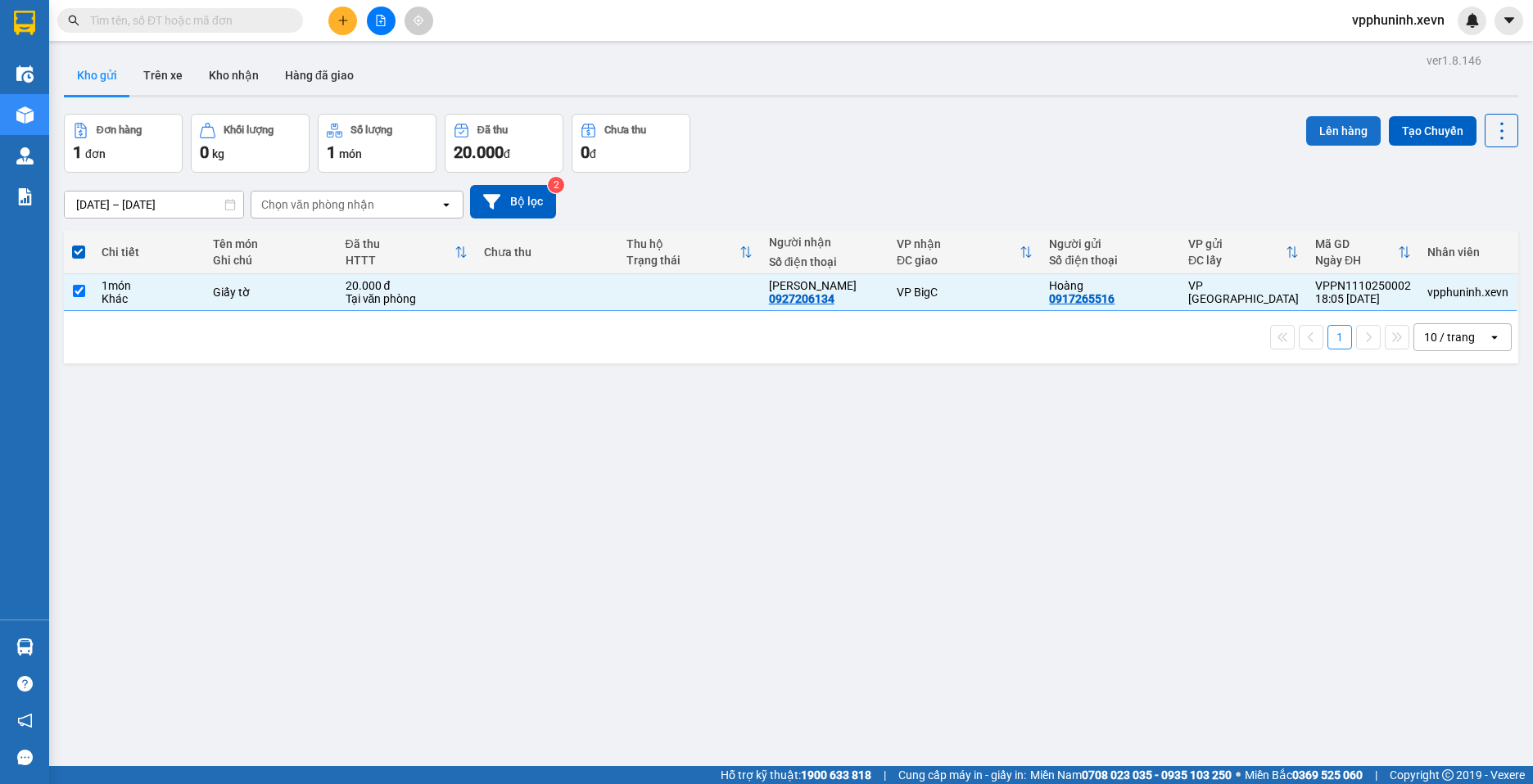
click at [1345, 136] on button "Lên hàng" at bounding box center [1343, 131] width 74 height 30
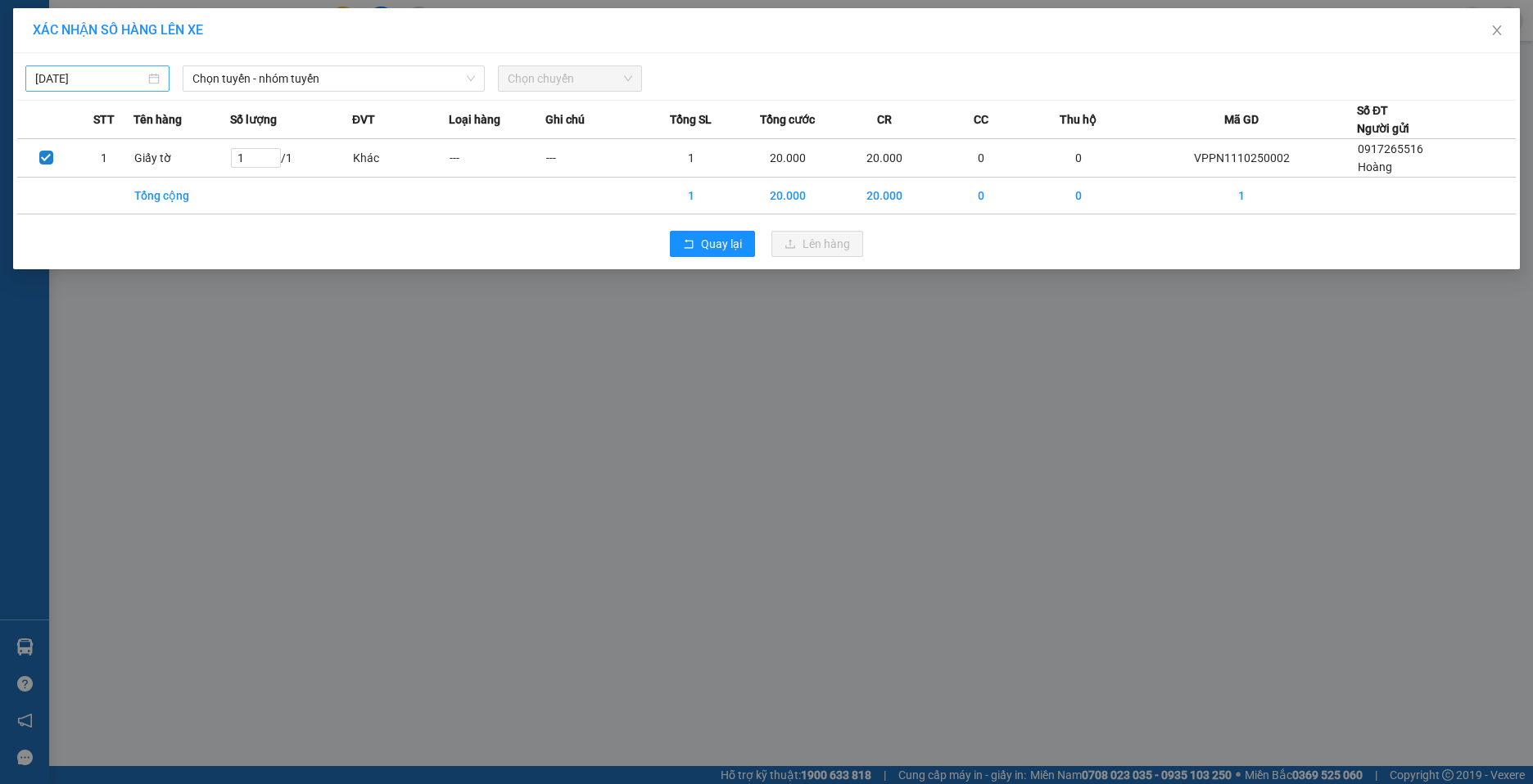
click at [153, 82] on div "[DATE]" at bounding box center [97, 78] width 125 height 18
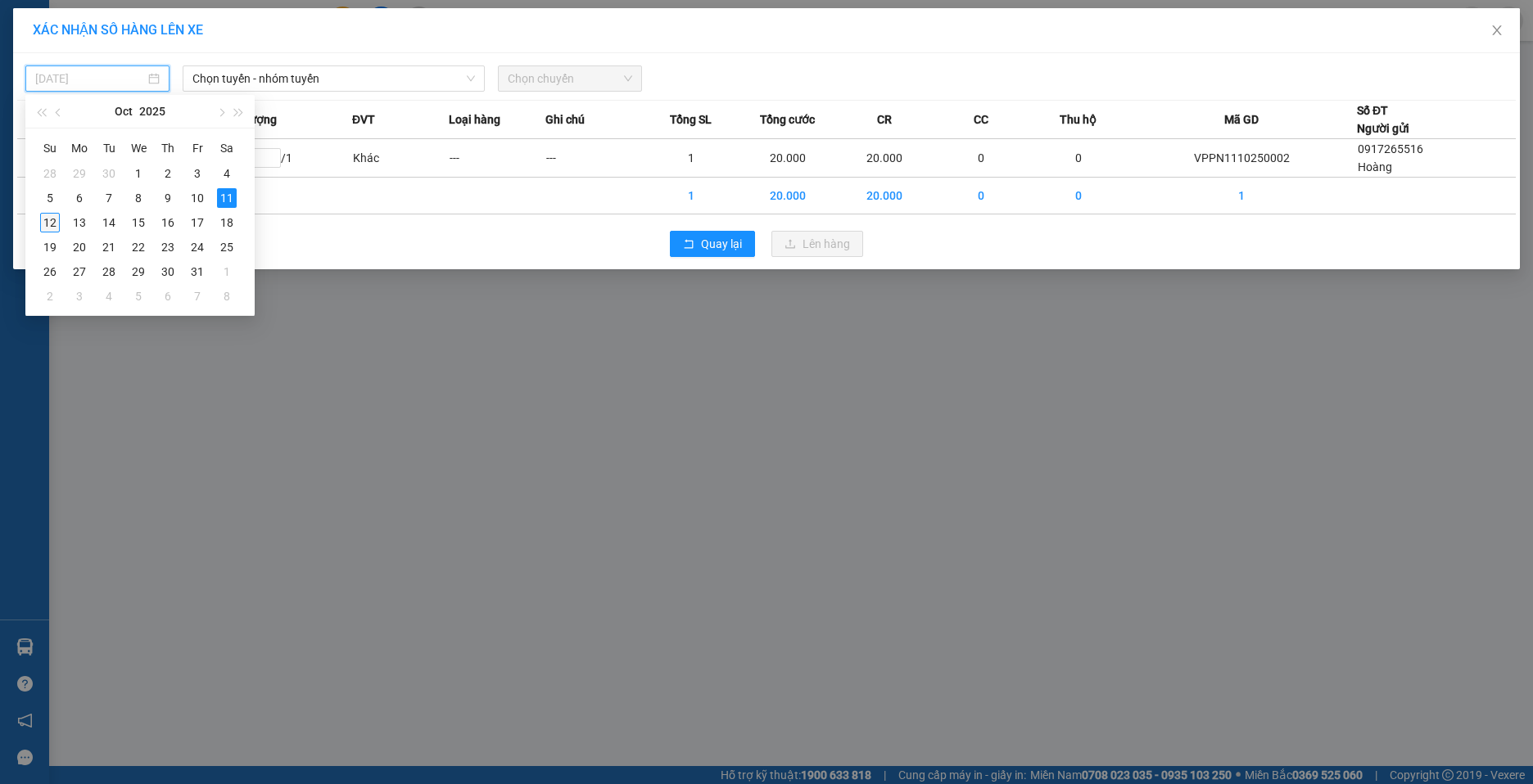
click at [56, 219] on div "12" at bounding box center [50, 222] width 20 height 20
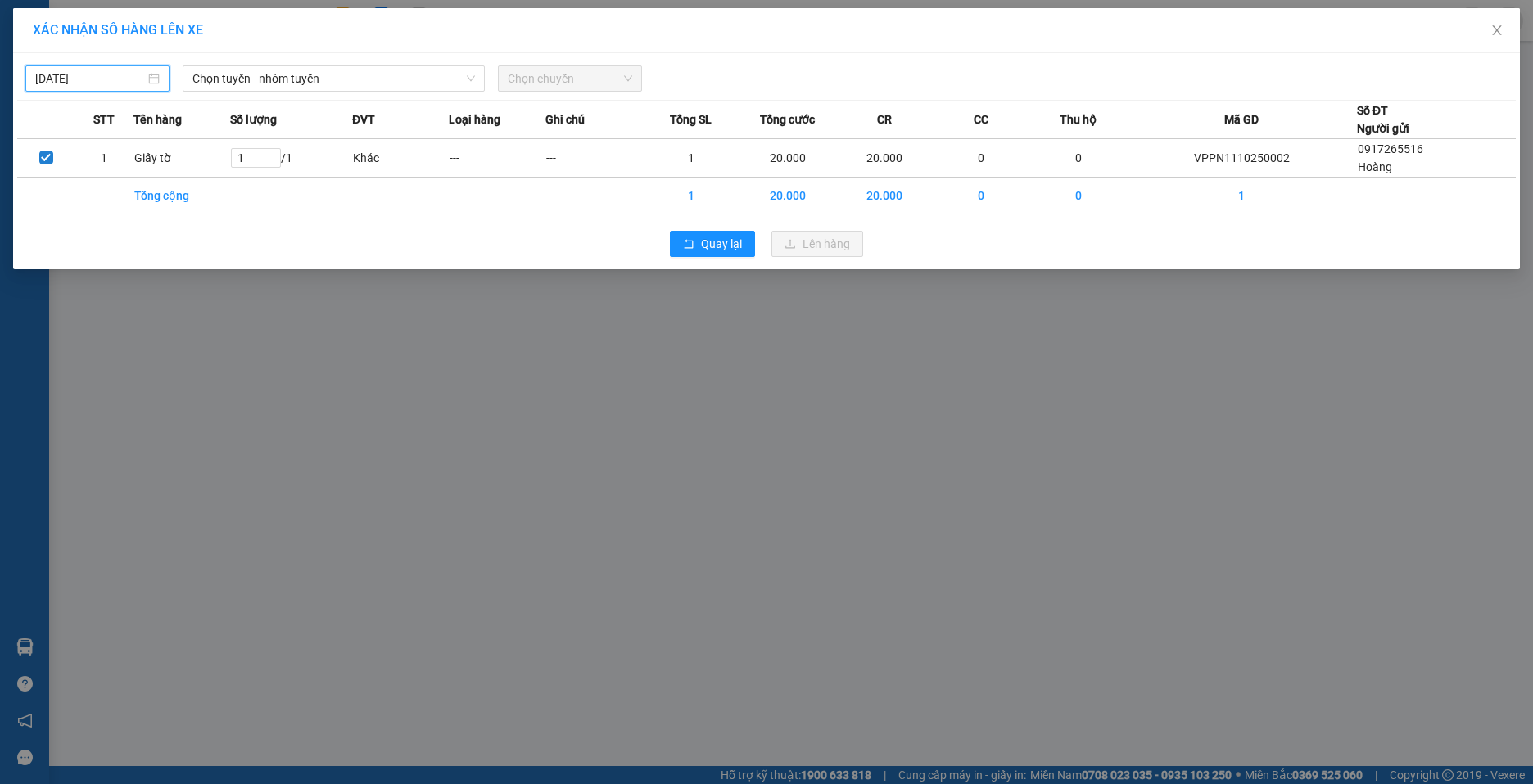
type input "[DATE]"
click at [471, 73] on span "Chọn tuyến - nhóm tuyến" at bounding box center [333, 79] width 283 height 25
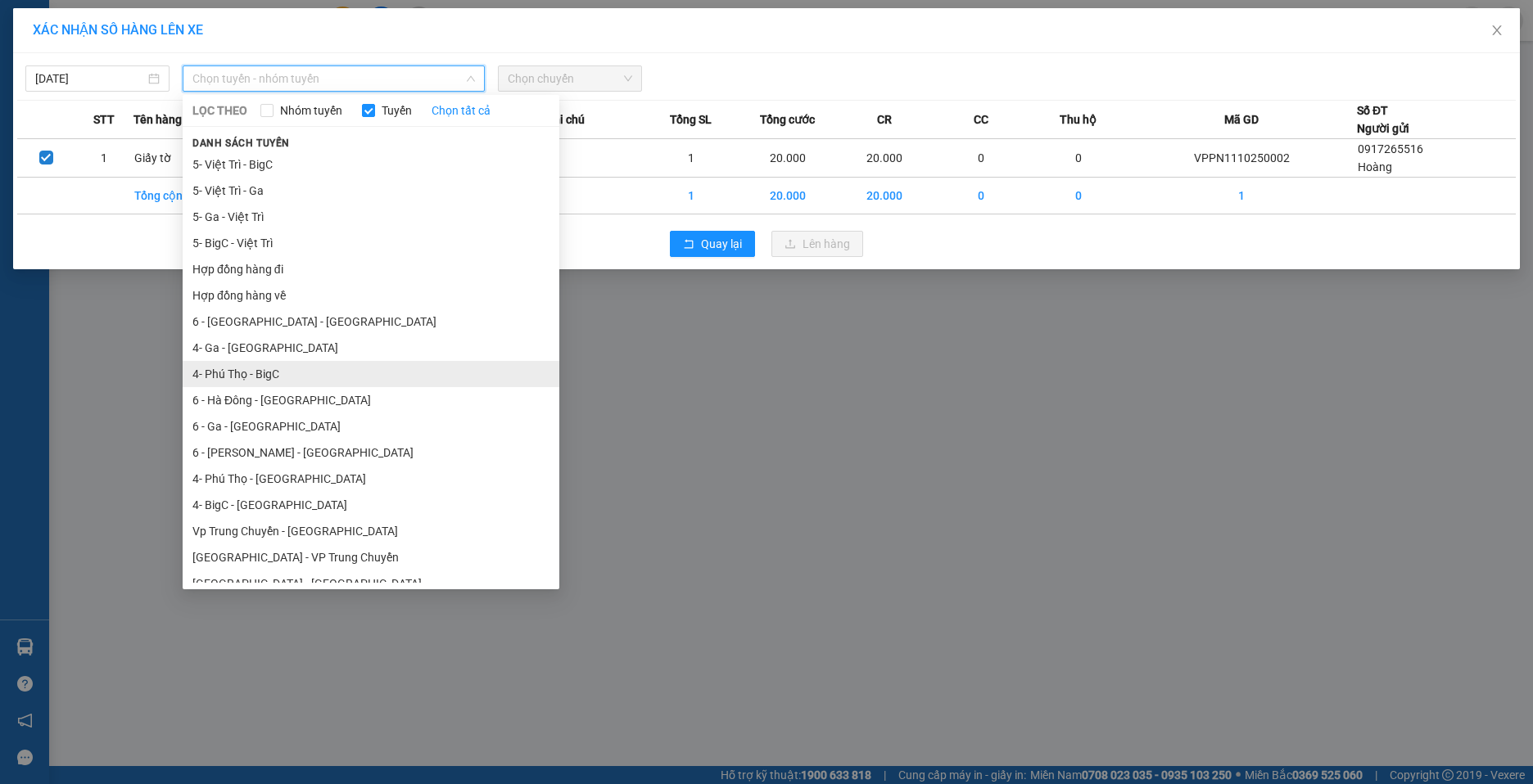
click at [274, 375] on li "4- Phú Thọ - BigC" at bounding box center [371, 374] width 377 height 26
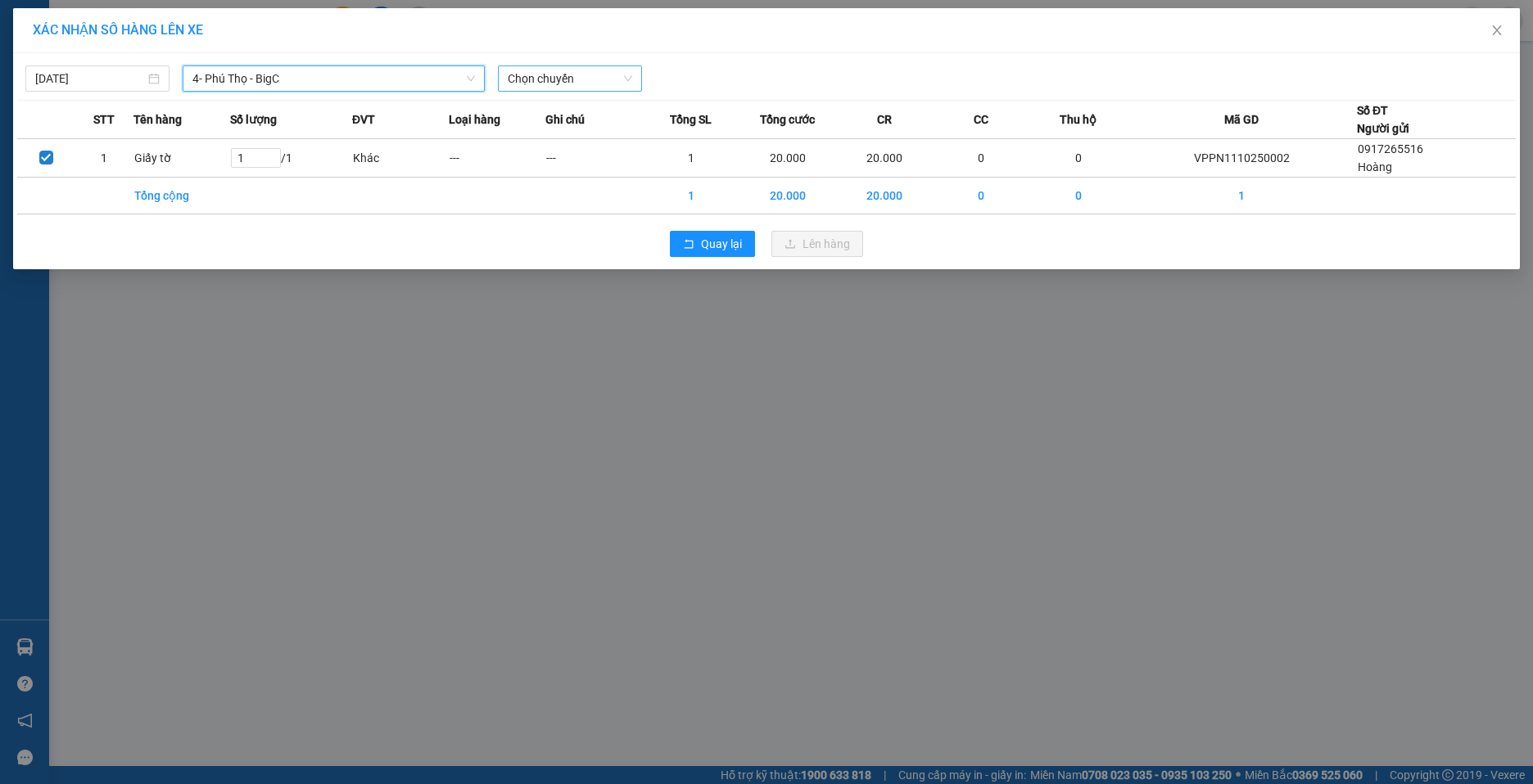
click at [620, 73] on span "Chọn chuyến" at bounding box center [570, 79] width 125 height 25
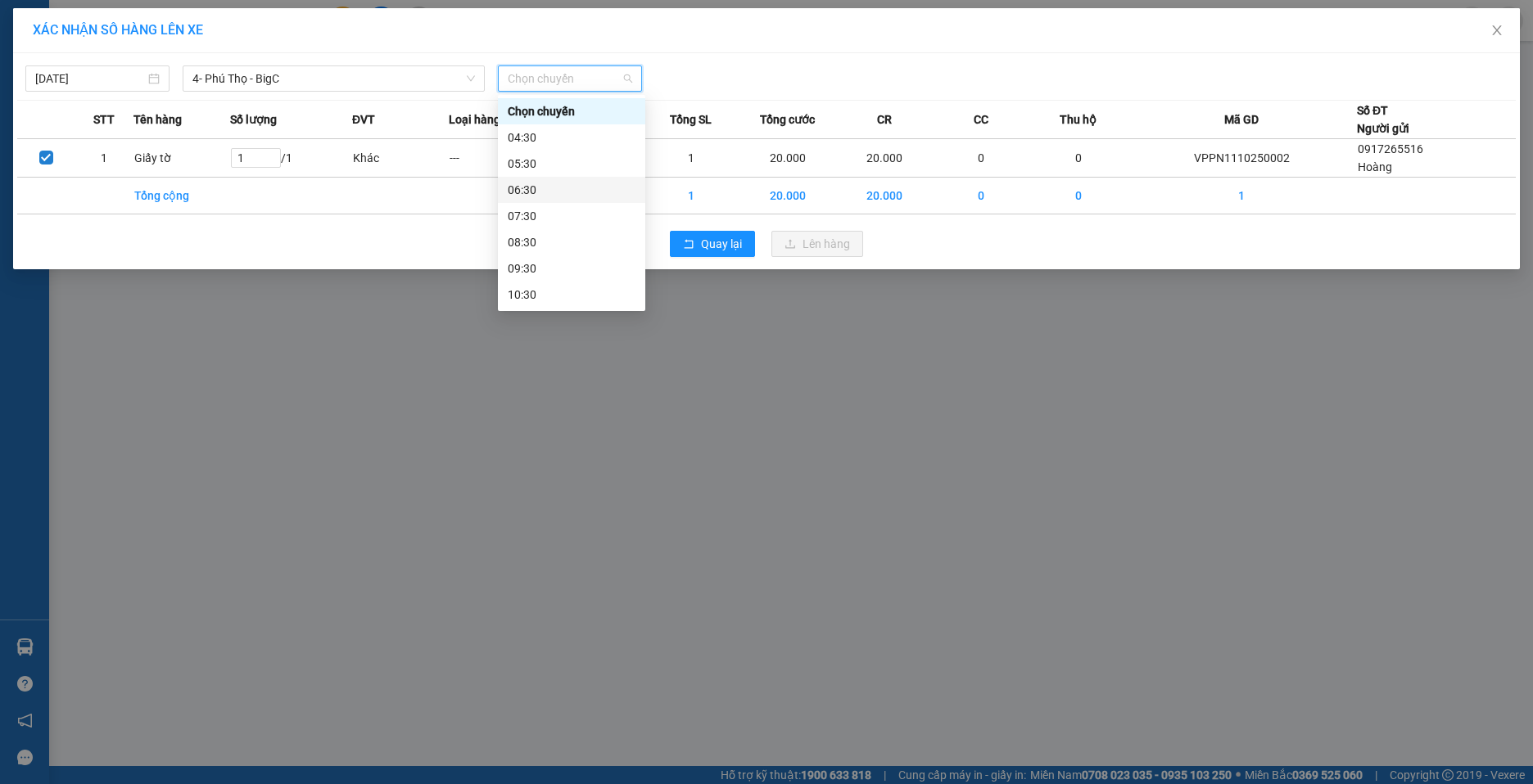
click at [560, 190] on div "06:30" at bounding box center [572, 190] width 128 height 18
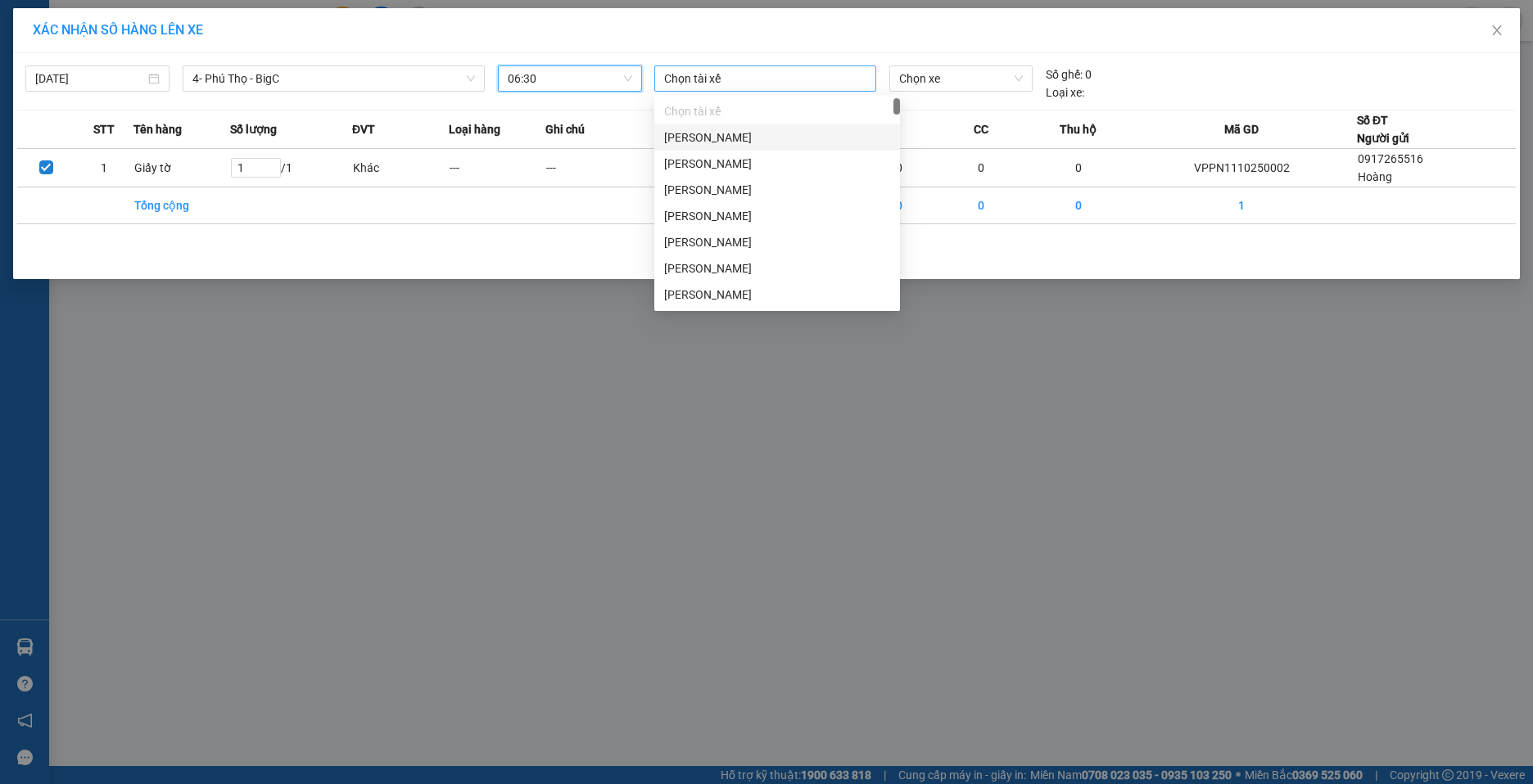
click at [833, 69] on div at bounding box center [766, 79] width 214 height 20
click at [796, 79] on div at bounding box center [766, 79] width 214 height 20
type input "cương"
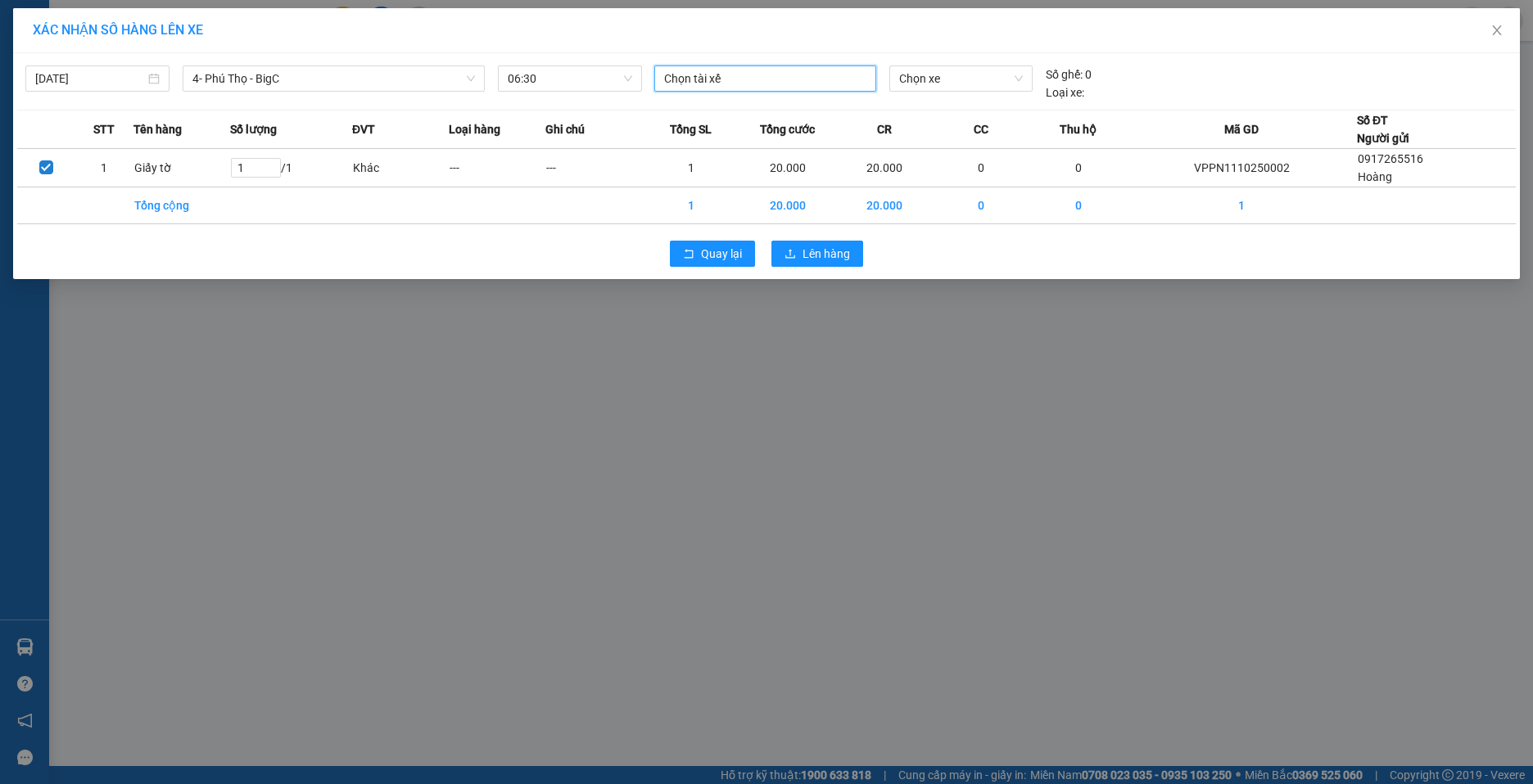
click at [795, 71] on div at bounding box center [766, 79] width 214 height 20
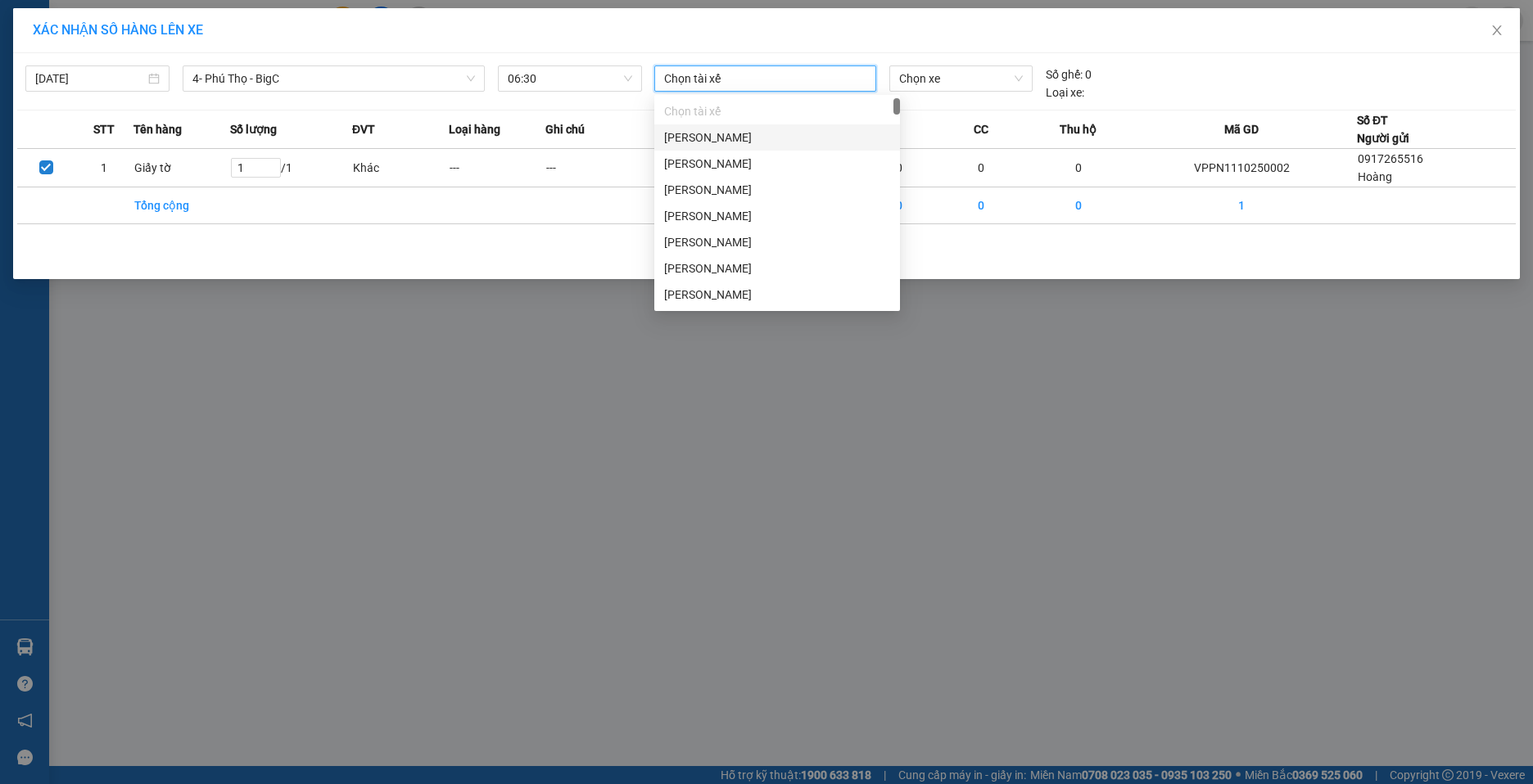
click at [790, 68] on div "Chọn tài xế" at bounding box center [766, 79] width 222 height 26
type input "cường"
click at [760, 290] on div "Hoàng Việt Cường" at bounding box center [777, 294] width 226 height 18
click at [989, 80] on span "Chọn xe" at bounding box center [960, 79] width 124 height 25
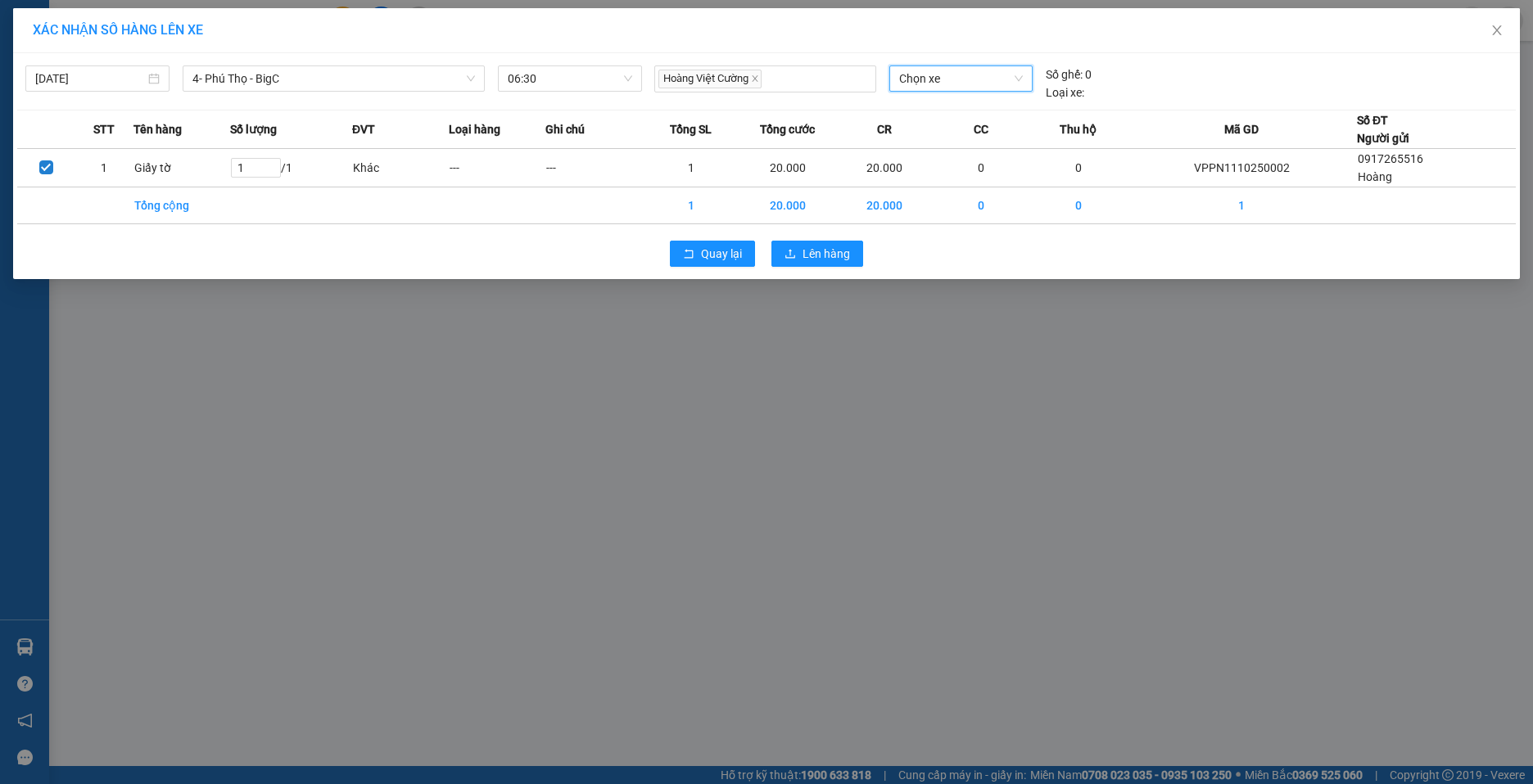
click at [964, 75] on span "Chọn xe" at bounding box center [960, 79] width 124 height 25
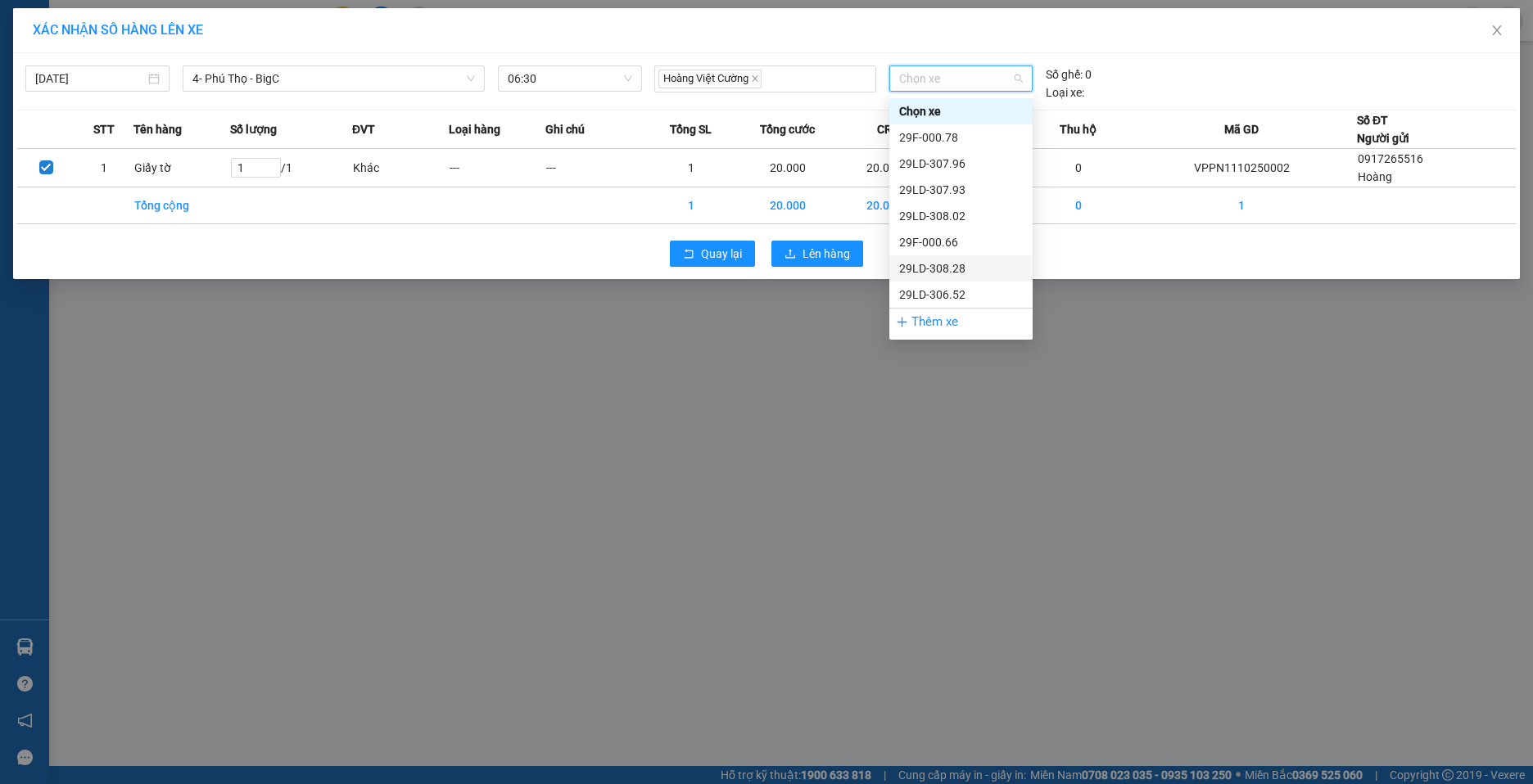
click at [1437, 575] on div "XÁC NHẬN SỐ HÀNG LÊN XE [DATE] 4- [GEOGRAPHIC_DATA] - [GEOGRAPHIC_DATA] LỌC THE…" at bounding box center [766, 392] width 1533 height 784
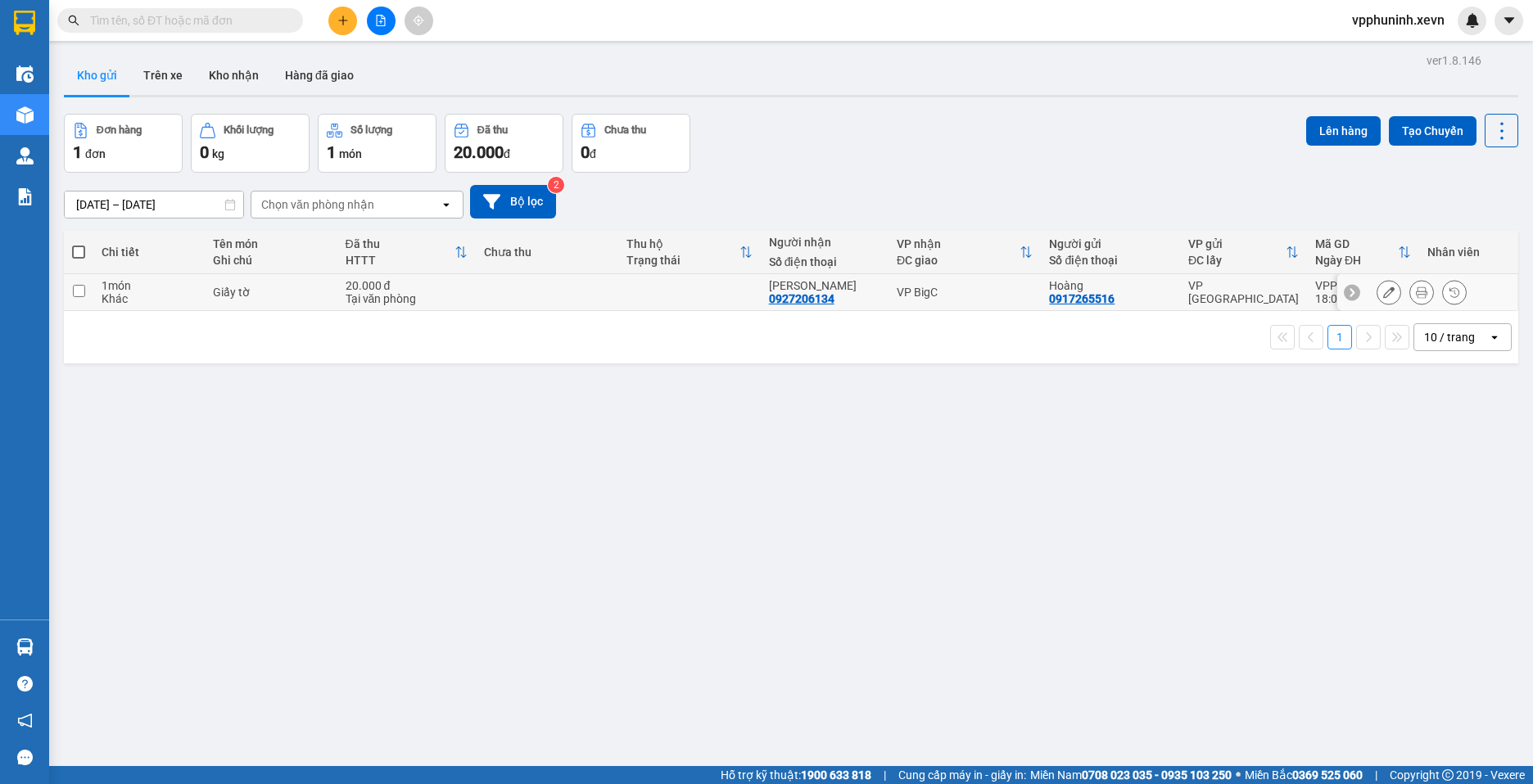
click at [82, 291] on input "checkbox" at bounding box center [79, 291] width 12 height 12
checkbox input "true"
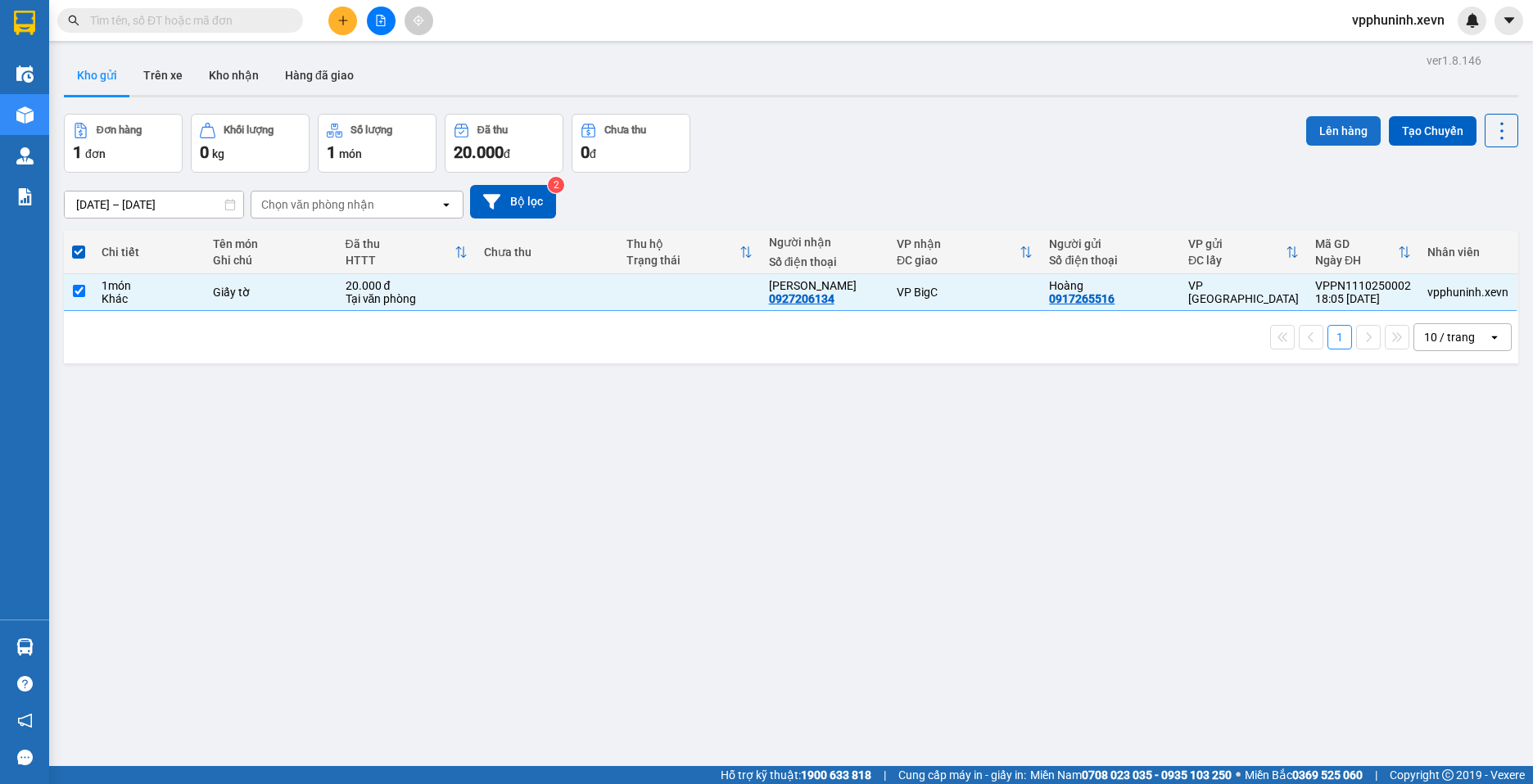
click at [1349, 133] on button "Lên hàng" at bounding box center [1343, 131] width 74 height 30
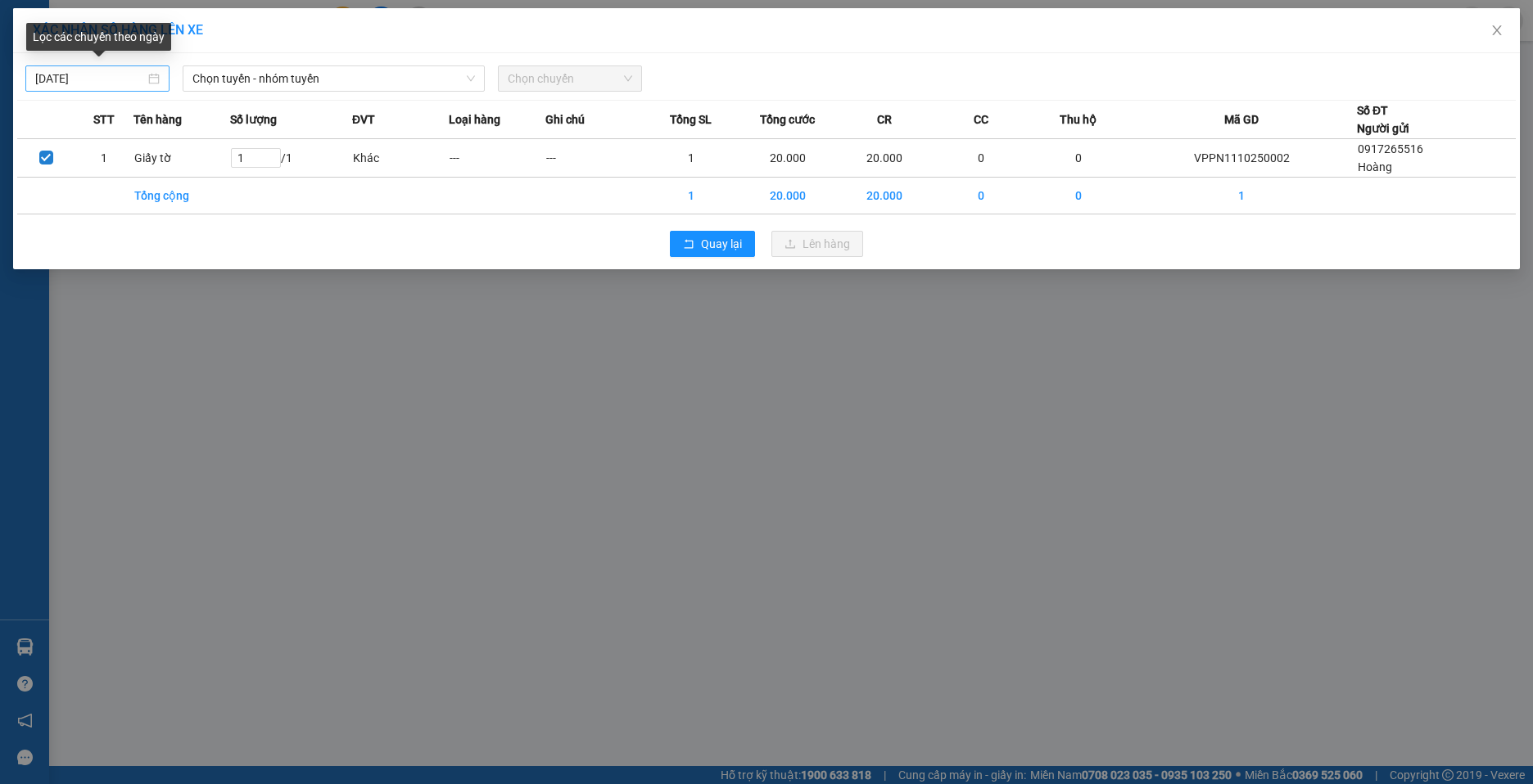
click at [157, 79] on div "[DATE]" at bounding box center [97, 78] width 125 height 18
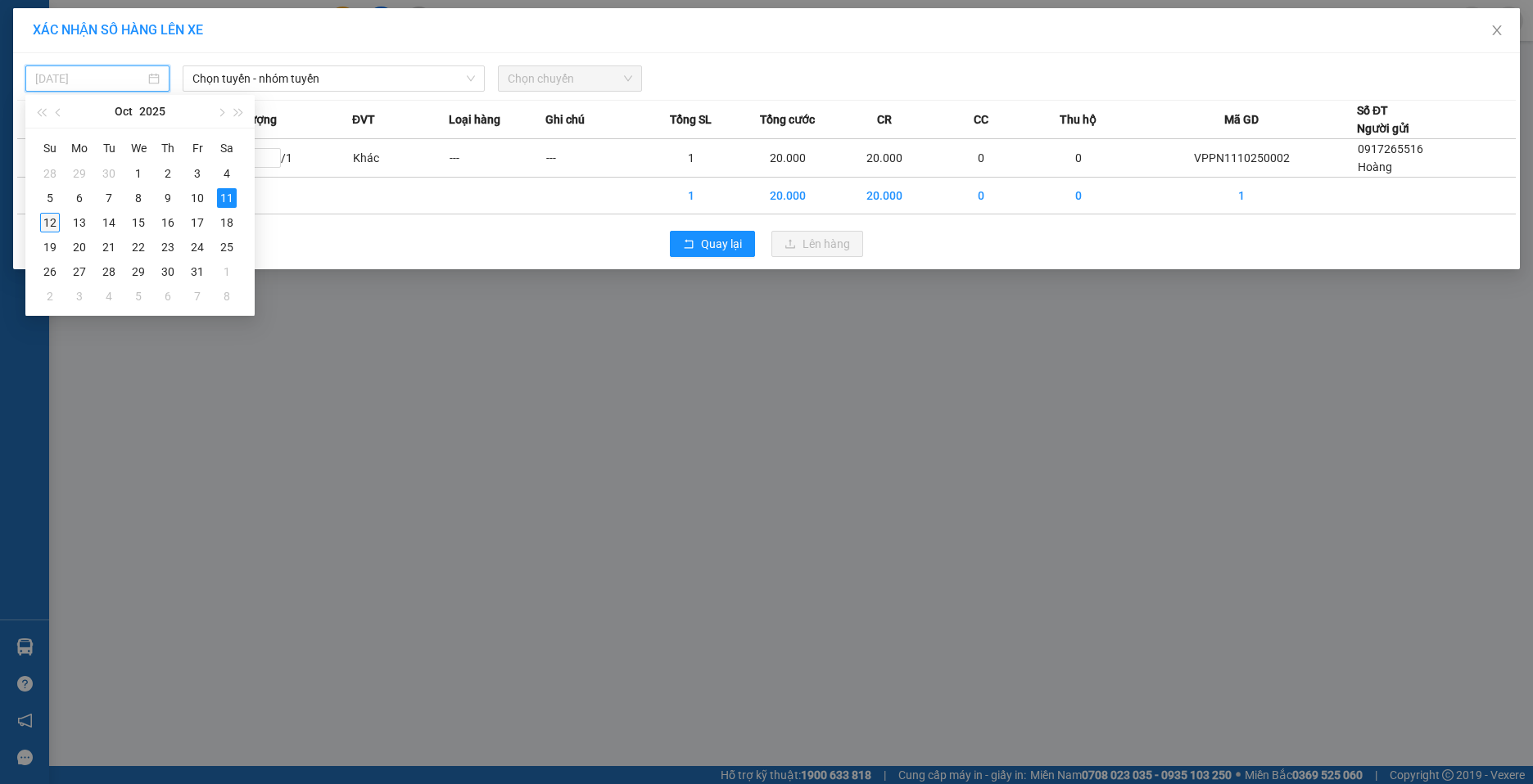
click at [57, 226] on div "12" at bounding box center [50, 222] width 20 height 20
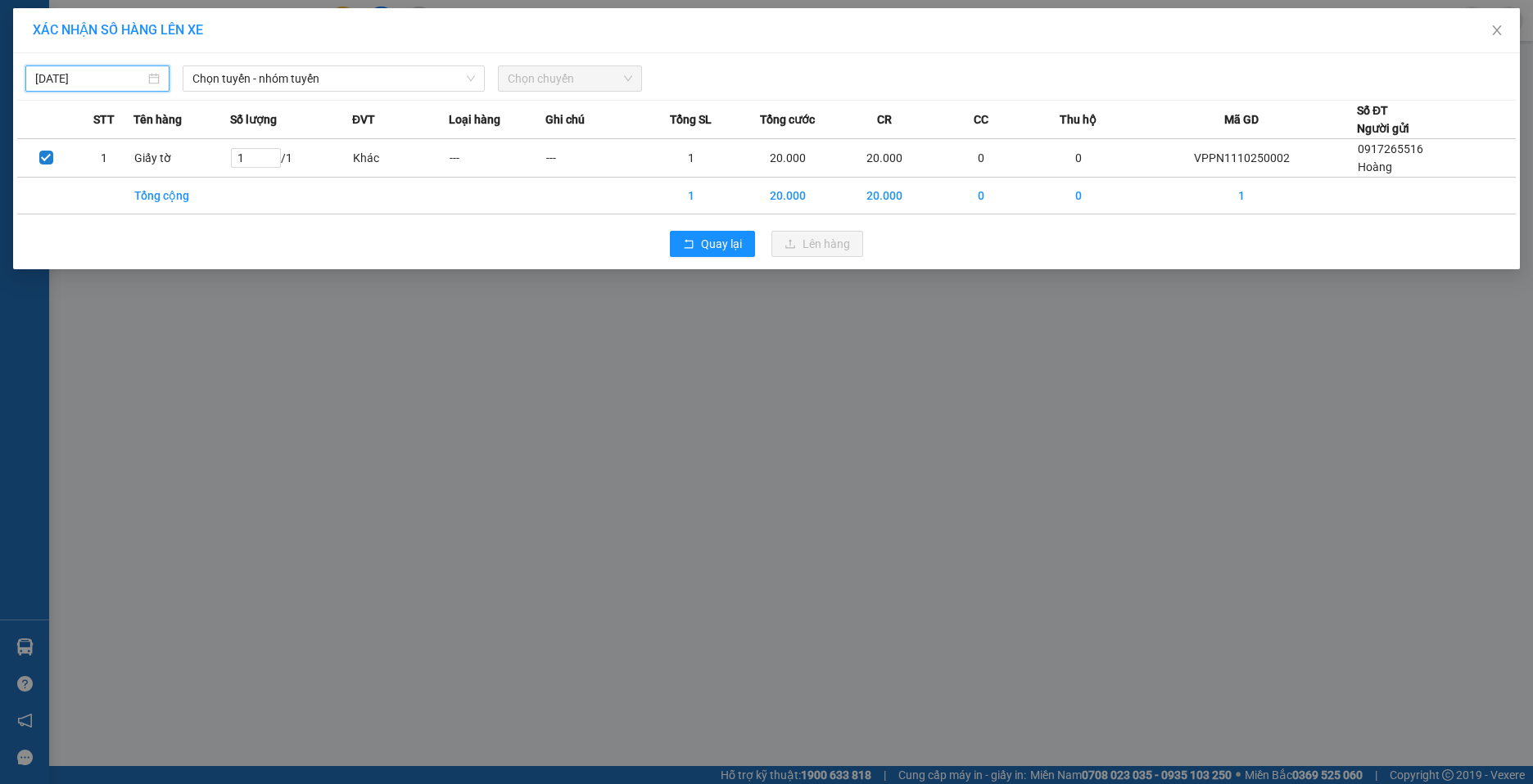
type input "[DATE]"
click at [457, 86] on span "Chọn tuyến - nhóm tuyến" at bounding box center [333, 79] width 283 height 25
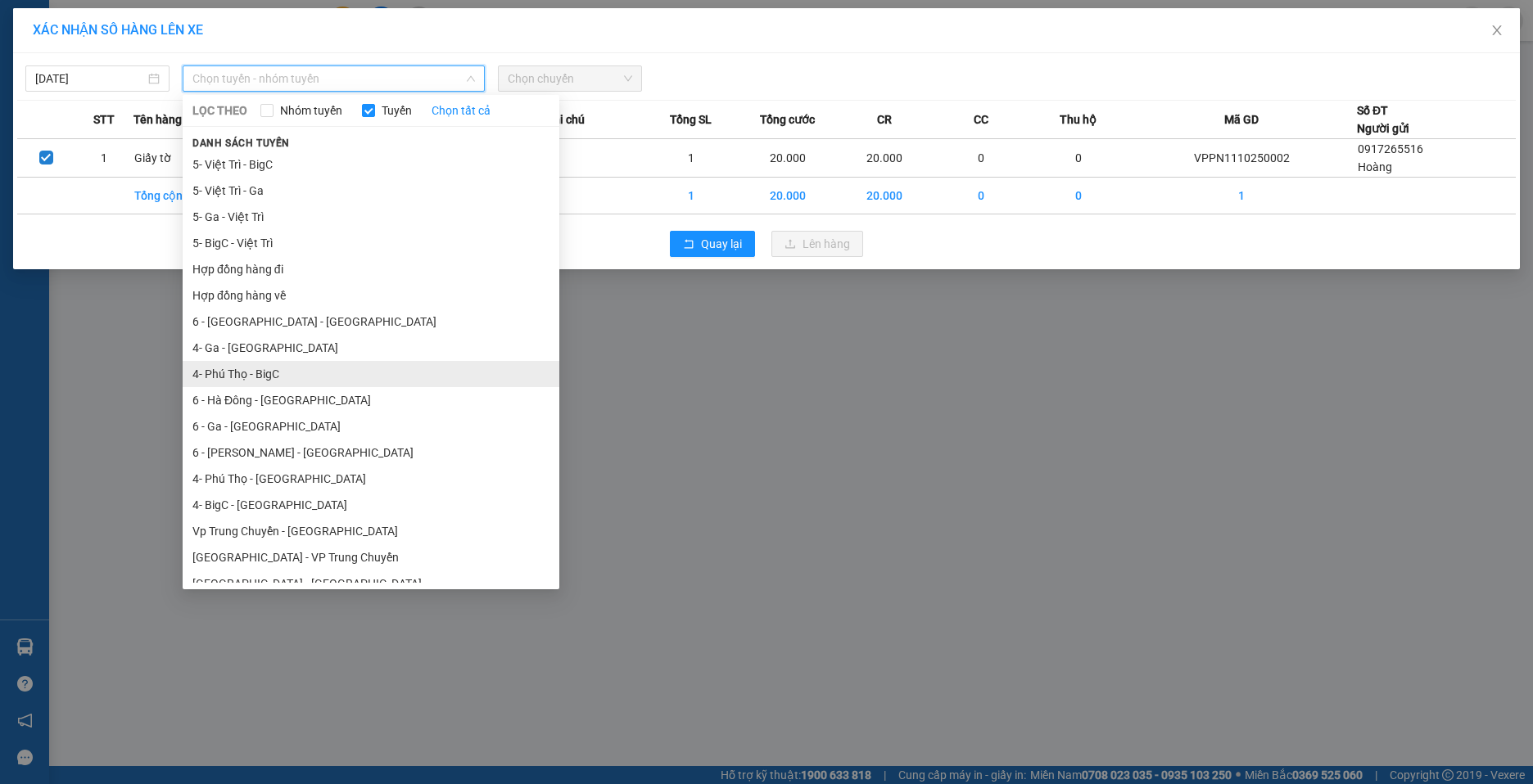
click at [332, 382] on li "4- Phú Thọ - BigC" at bounding box center [371, 374] width 377 height 26
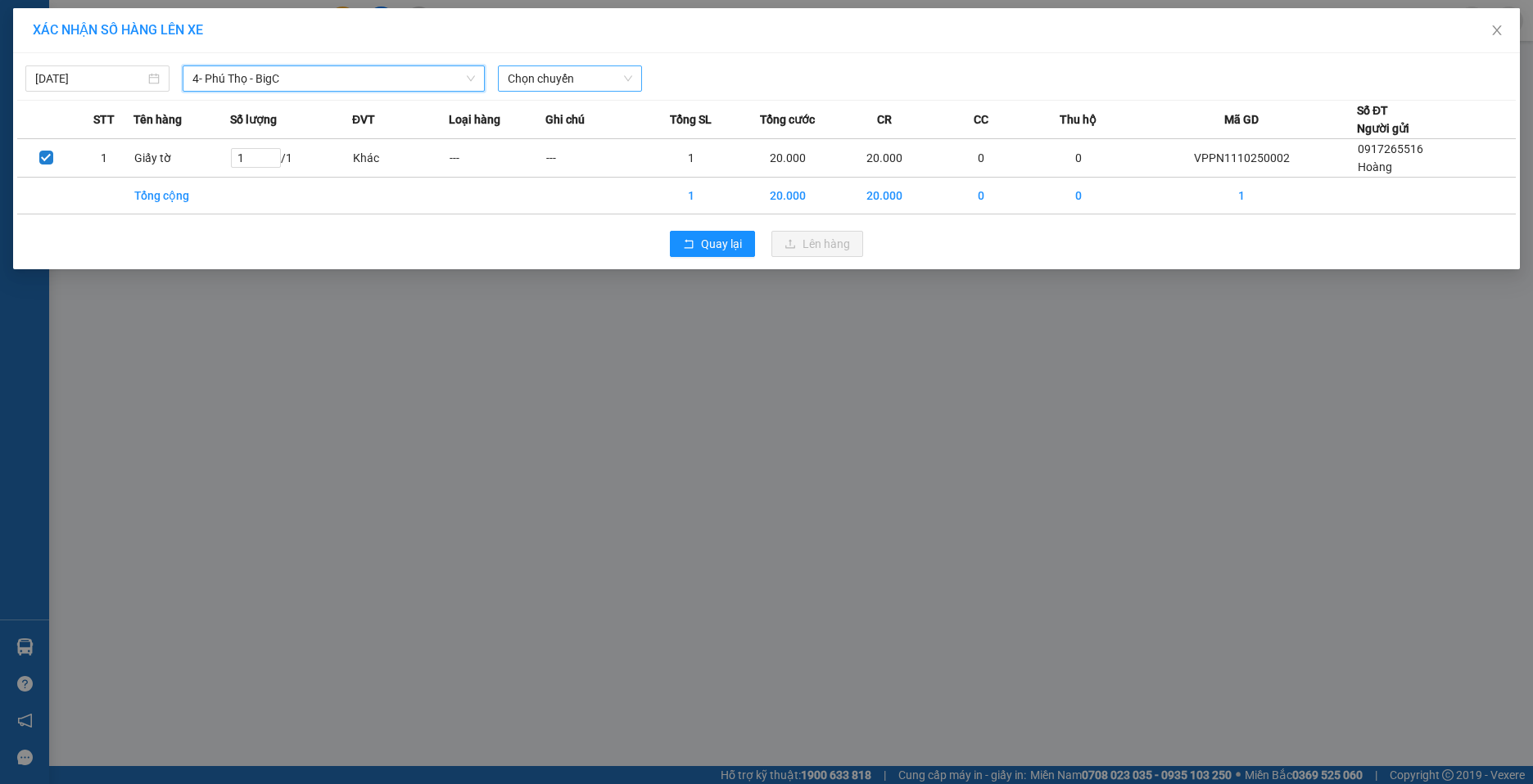
click at [620, 79] on span "Chọn chuyến" at bounding box center [570, 79] width 125 height 25
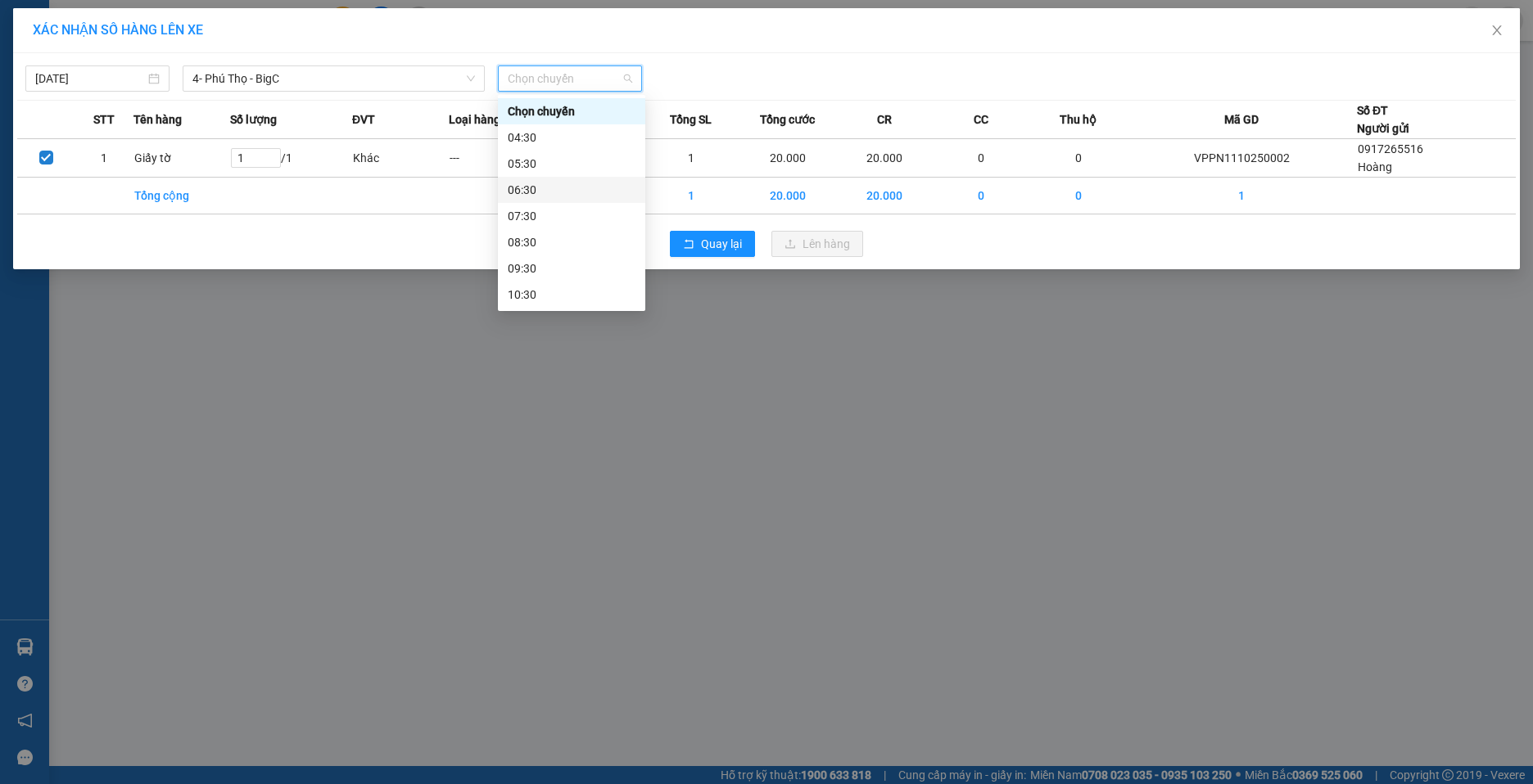
click at [579, 192] on div "06:30" at bounding box center [572, 190] width 128 height 18
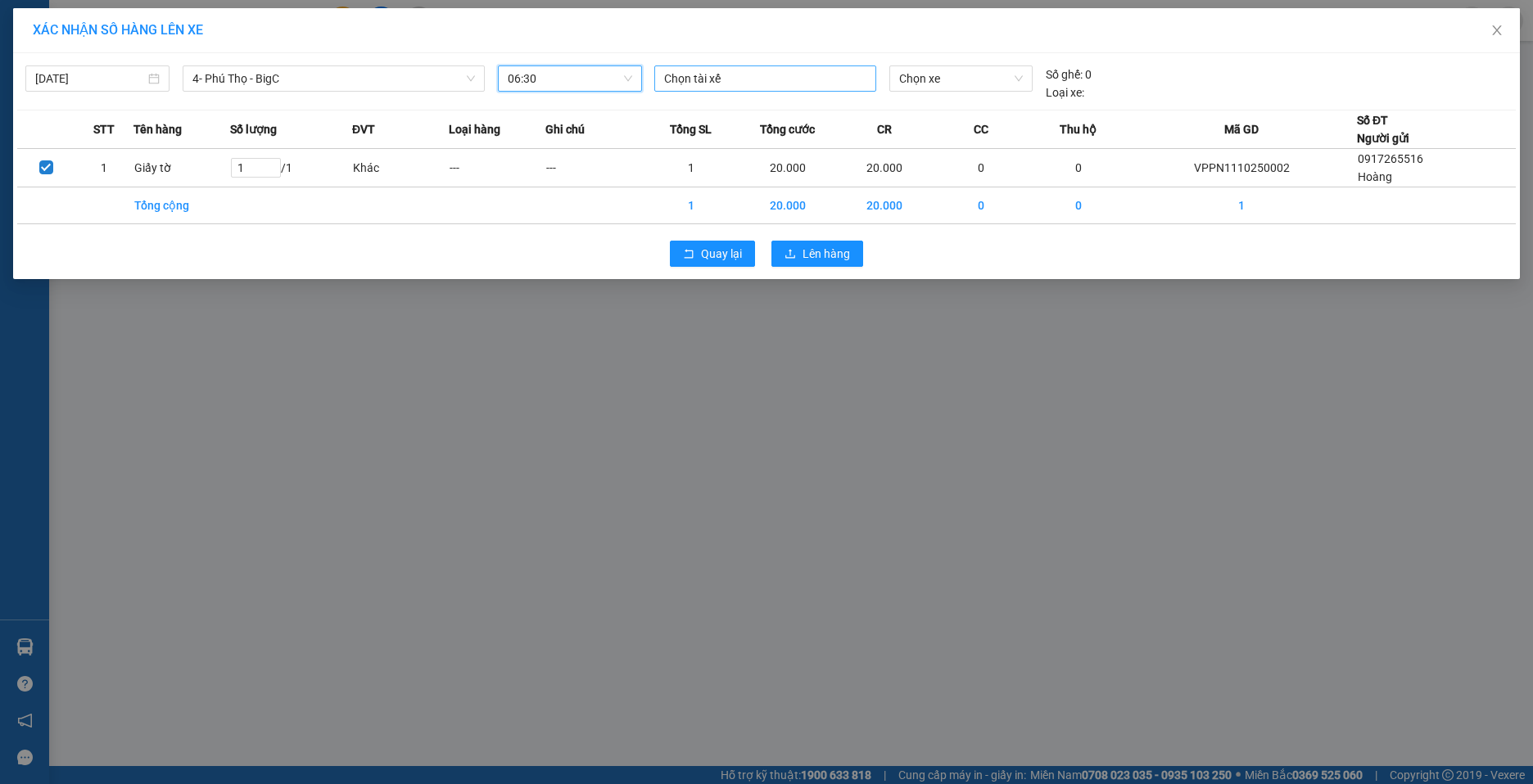
click at [805, 85] on div at bounding box center [766, 79] width 214 height 20
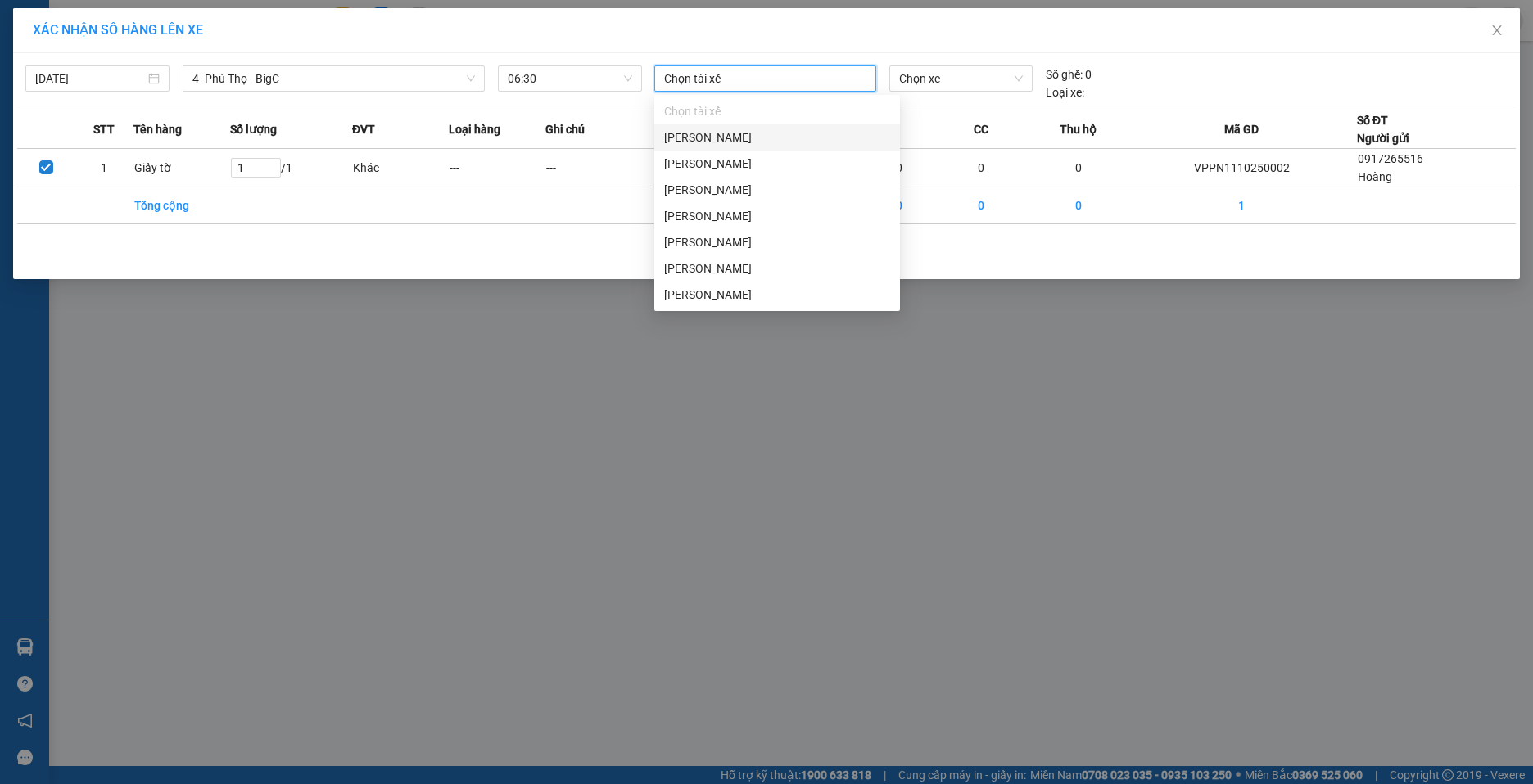
click at [798, 85] on div at bounding box center [766, 79] width 214 height 20
type input "cu"
click at [744, 287] on div "Hoàng Việt Cường" at bounding box center [777, 294] width 226 height 18
click at [966, 78] on span "Chọn xe" at bounding box center [960, 79] width 124 height 25
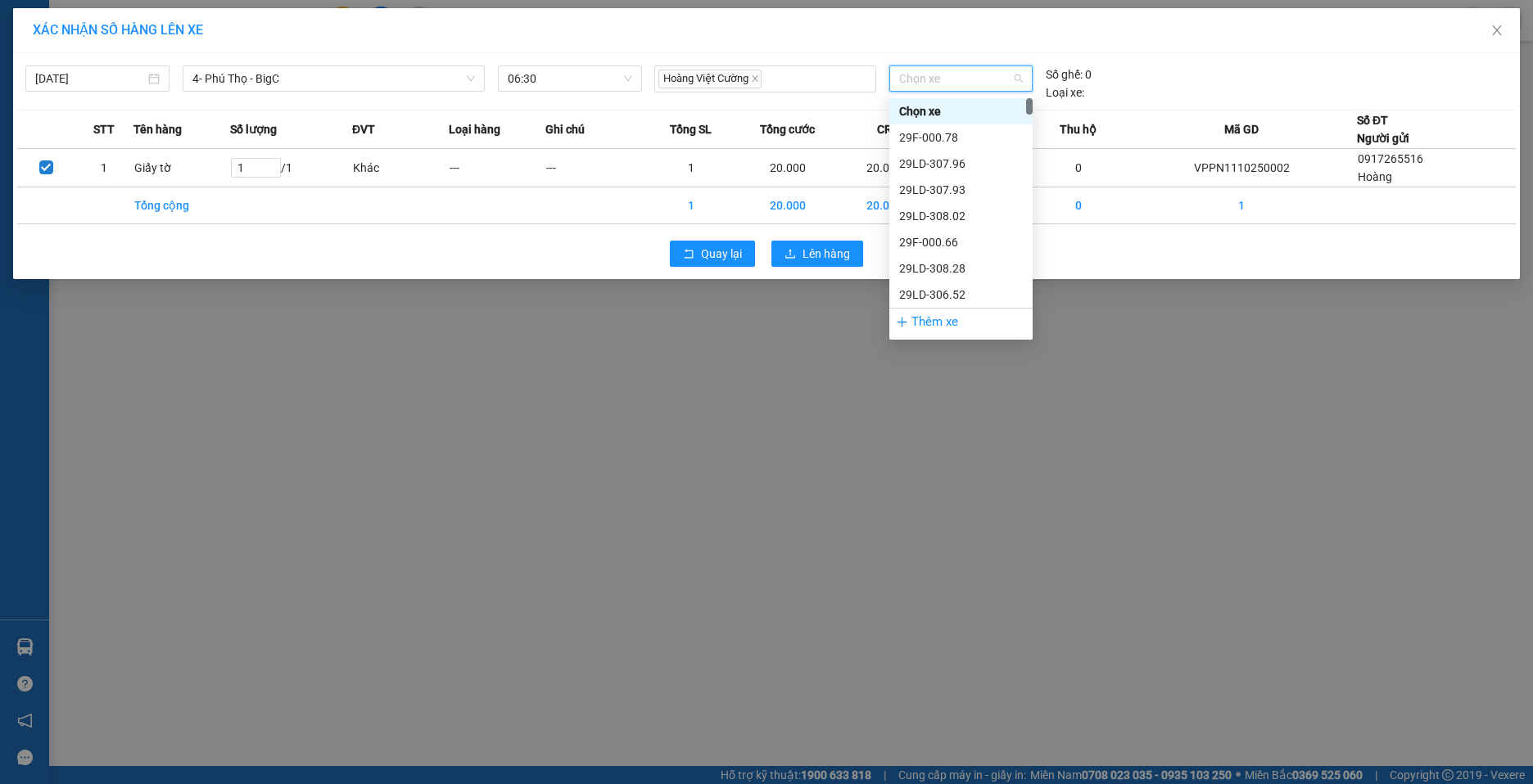
click at [966, 76] on span "Chọn xe" at bounding box center [960, 79] width 124 height 25
type input "58"
click at [945, 136] on div "29F-051.58" at bounding box center [960, 137] width 124 height 18
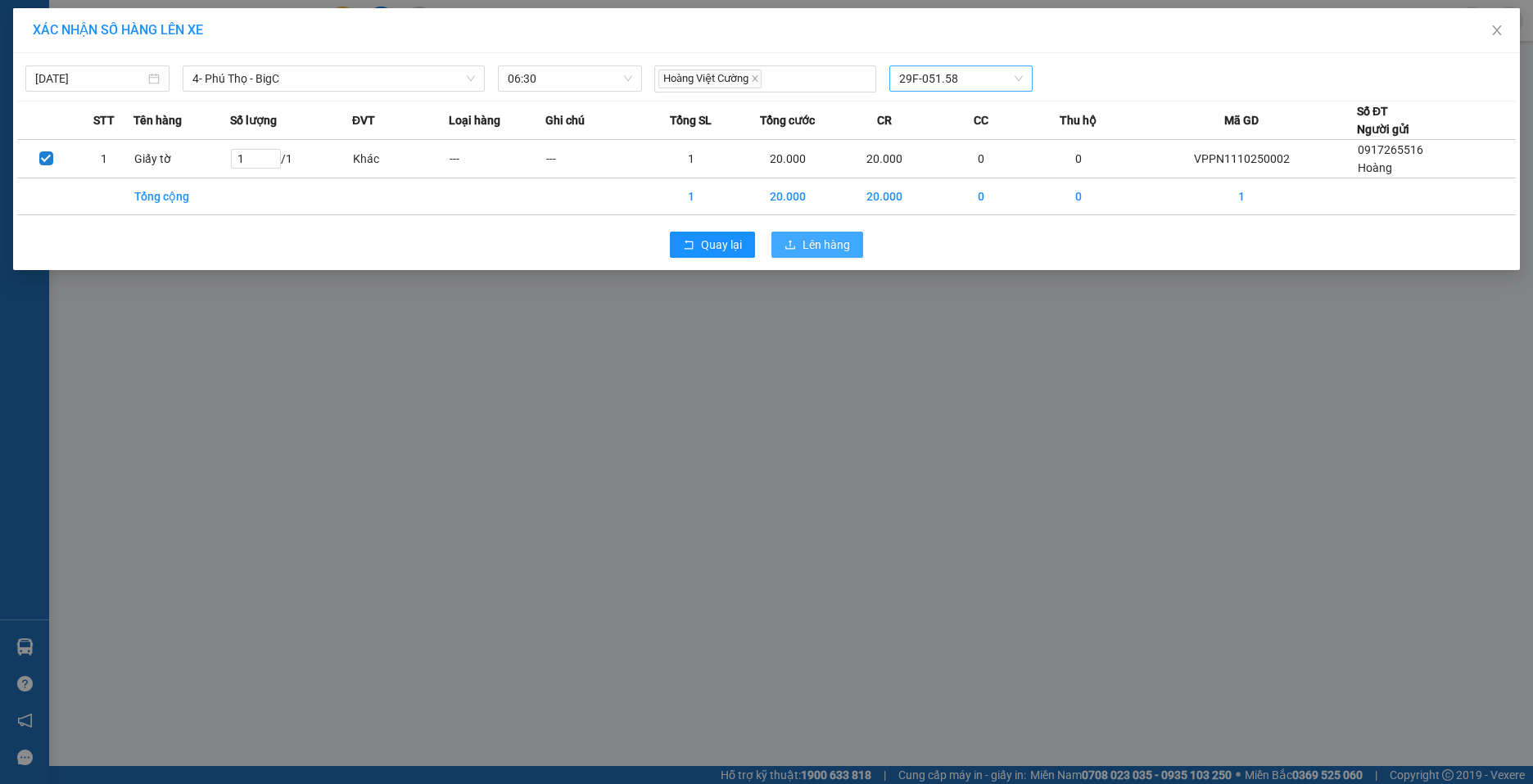
click at [829, 249] on span "Lên hàng" at bounding box center [826, 244] width 48 height 18
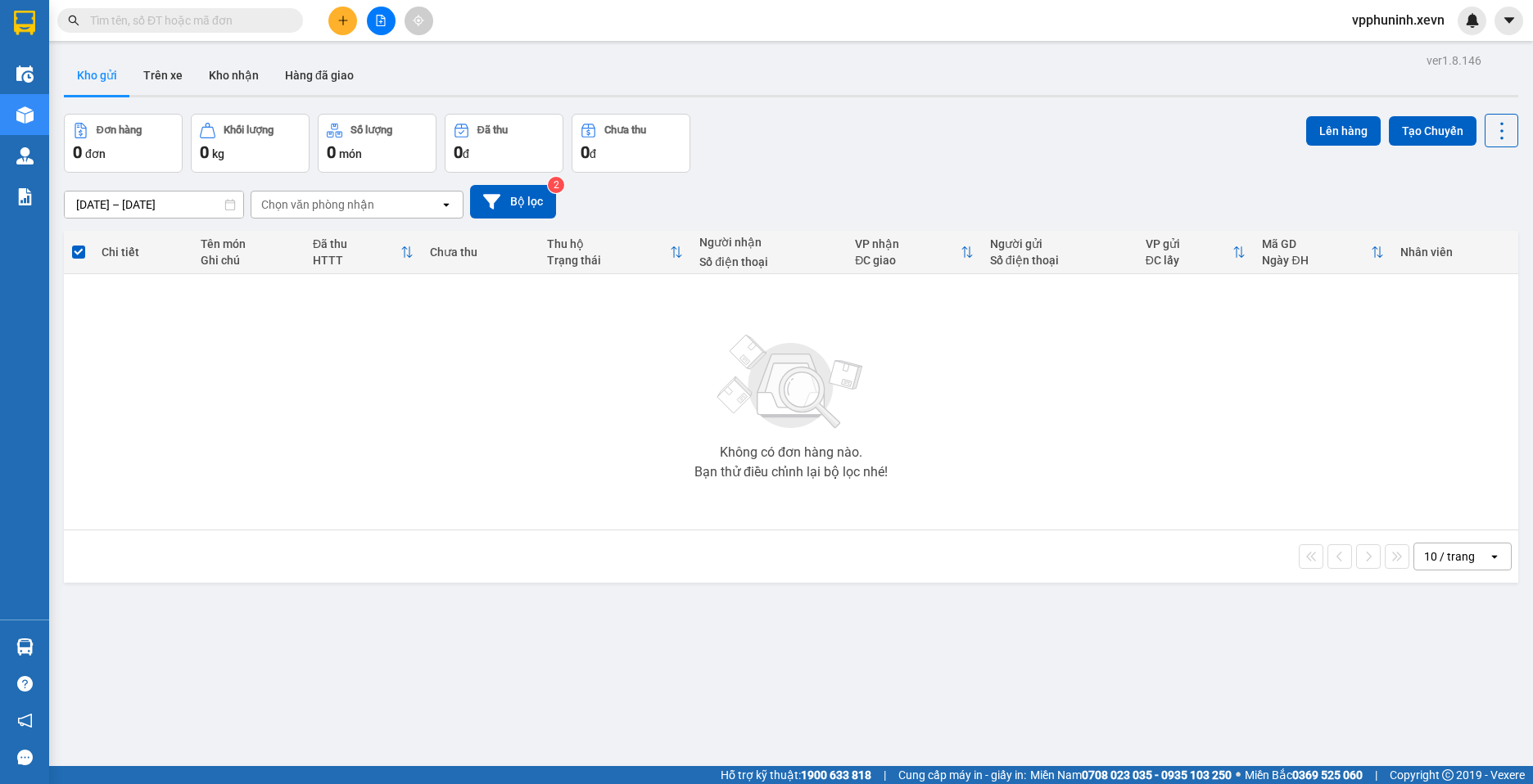
click at [115, 78] on button "Kho gửi" at bounding box center [97, 75] width 67 height 39
click at [161, 72] on button "Trên xe" at bounding box center [162, 75] width 66 height 39
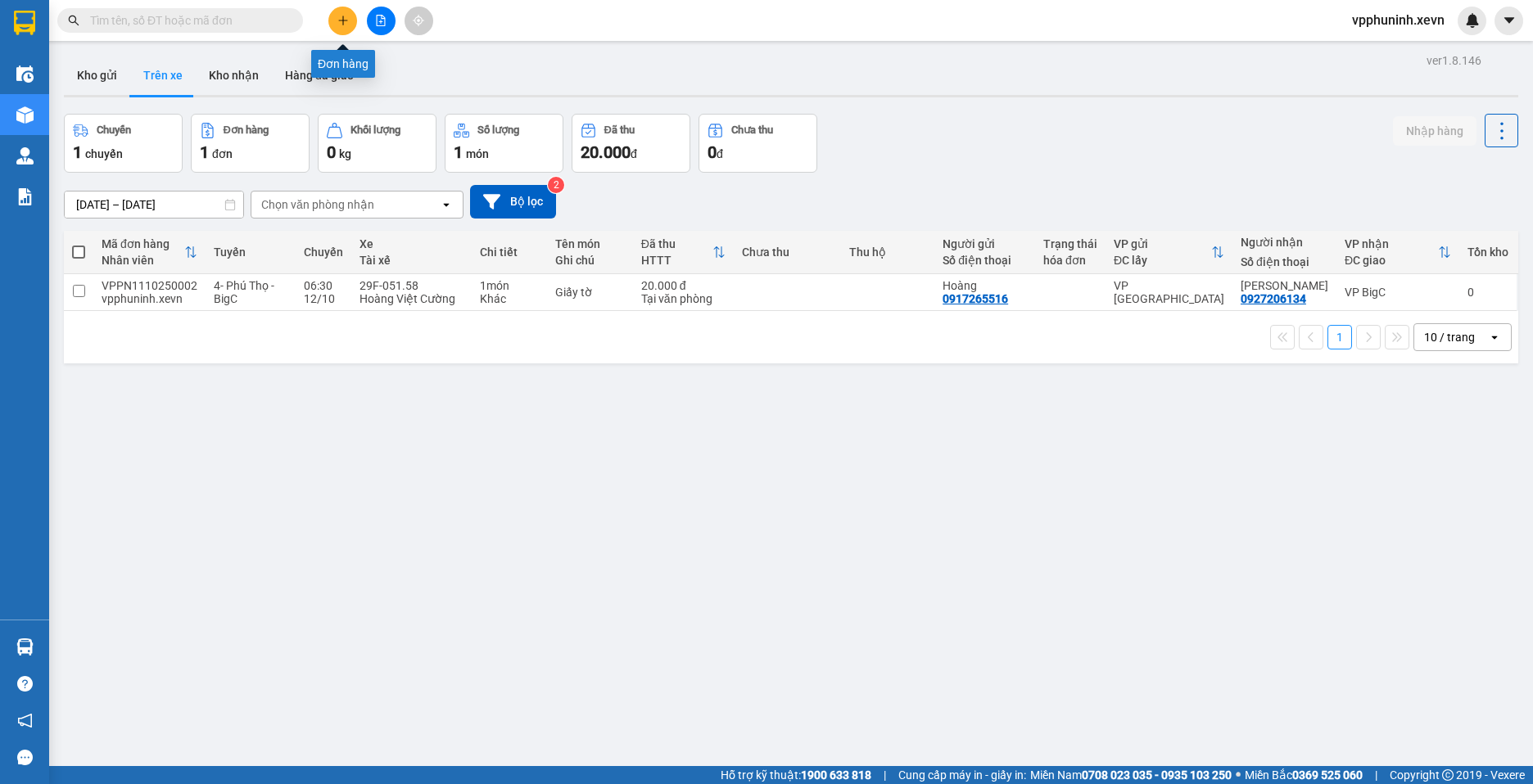
click at [350, 22] on button at bounding box center [343, 21] width 29 height 29
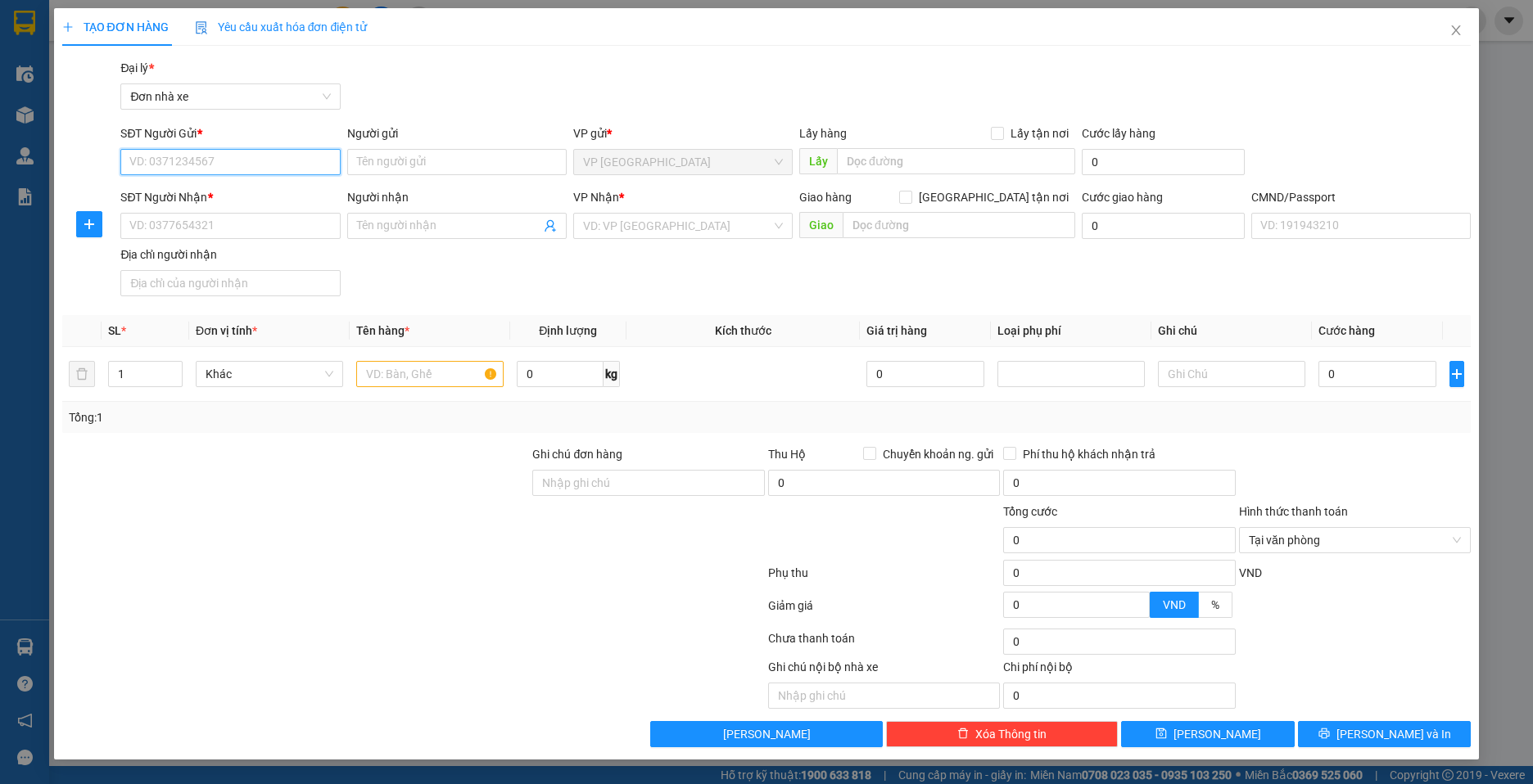
click at [256, 149] on input "SĐT Người Gửi *" at bounding box center [230, 161] width 220 height 26
type input "0"
click at [454, 162] on input "Người gửi" at bounding box center [456, 161] width 220 height 26
click at [260, 161] on input "0977344812" at bounding box center [230, 161] width 220 height 26
click at [261, 164] on input "0977344812" at bounding box center [230, 161] width 220 height 26
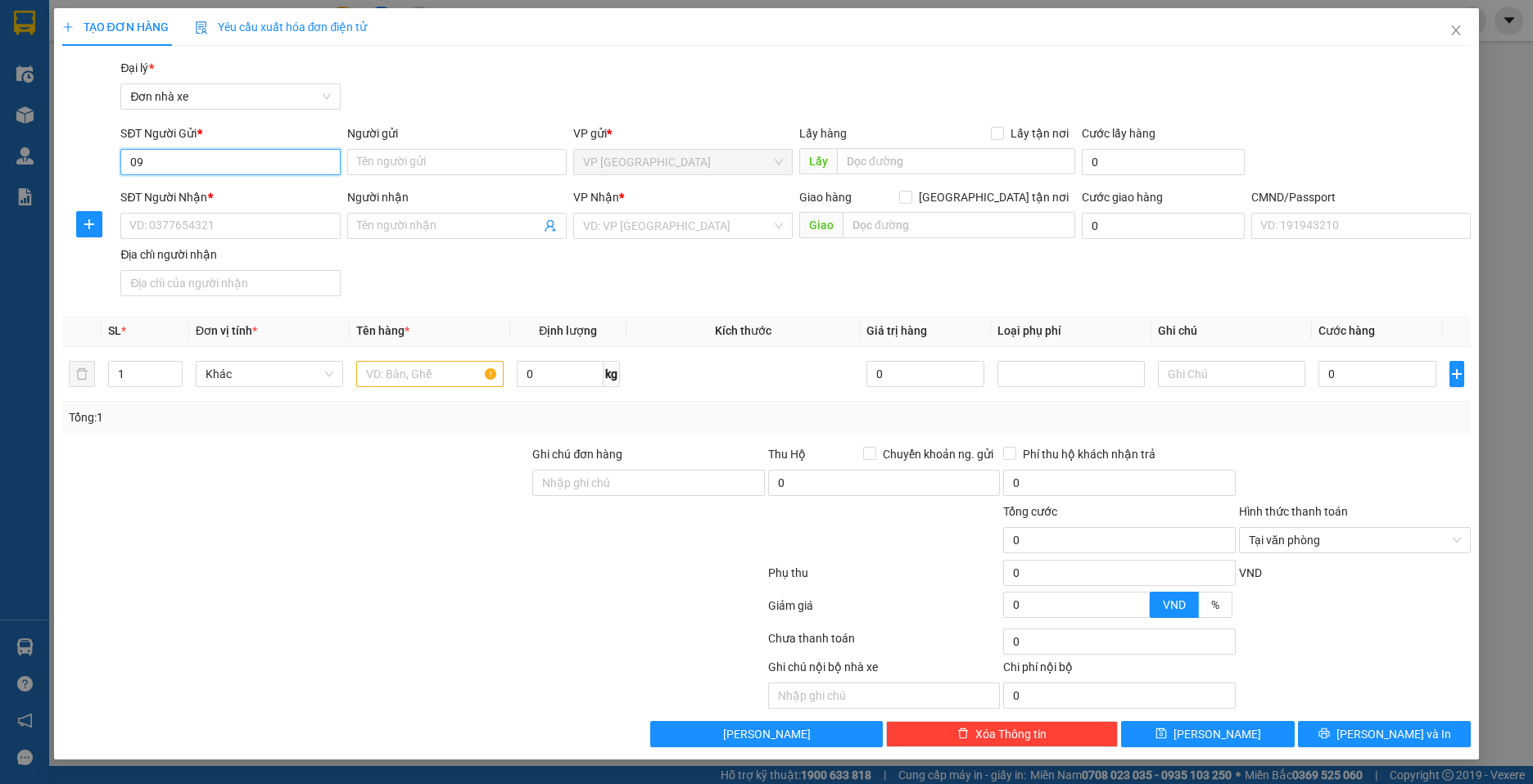
type input "0"
type input "0977344812"
click at [444, 165] on input "Người gửi" at bounding box center [456, 161] width 220 height 26
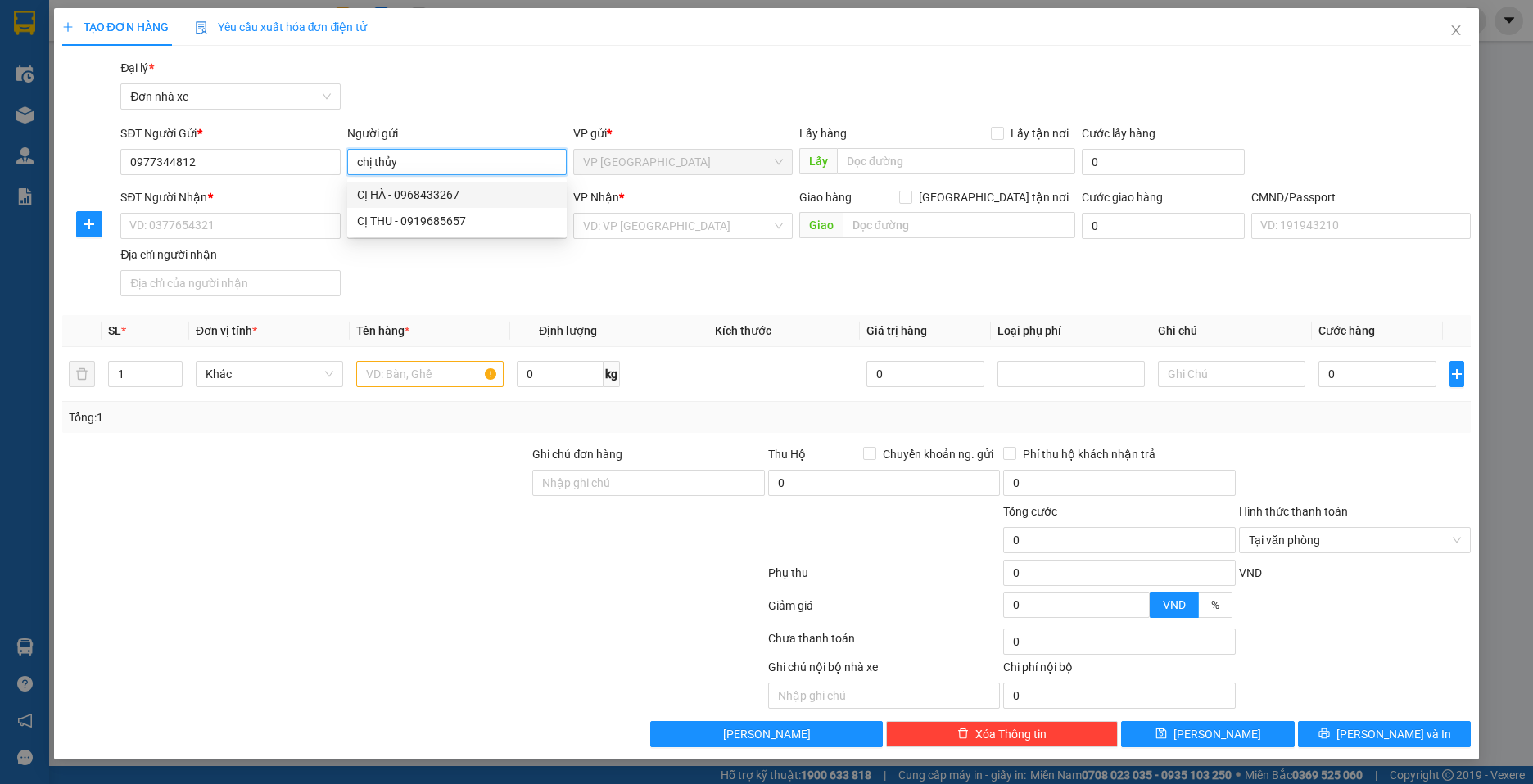
click at [515, 168] on input "chị thủy" at bounding box center [456, 161] width 220 height 26
click at [611, 156] on span "VP [GEOGRAPHIC_DATA]" at bounding box center [683, 161] width 200 height 25
type input "chị thủy"
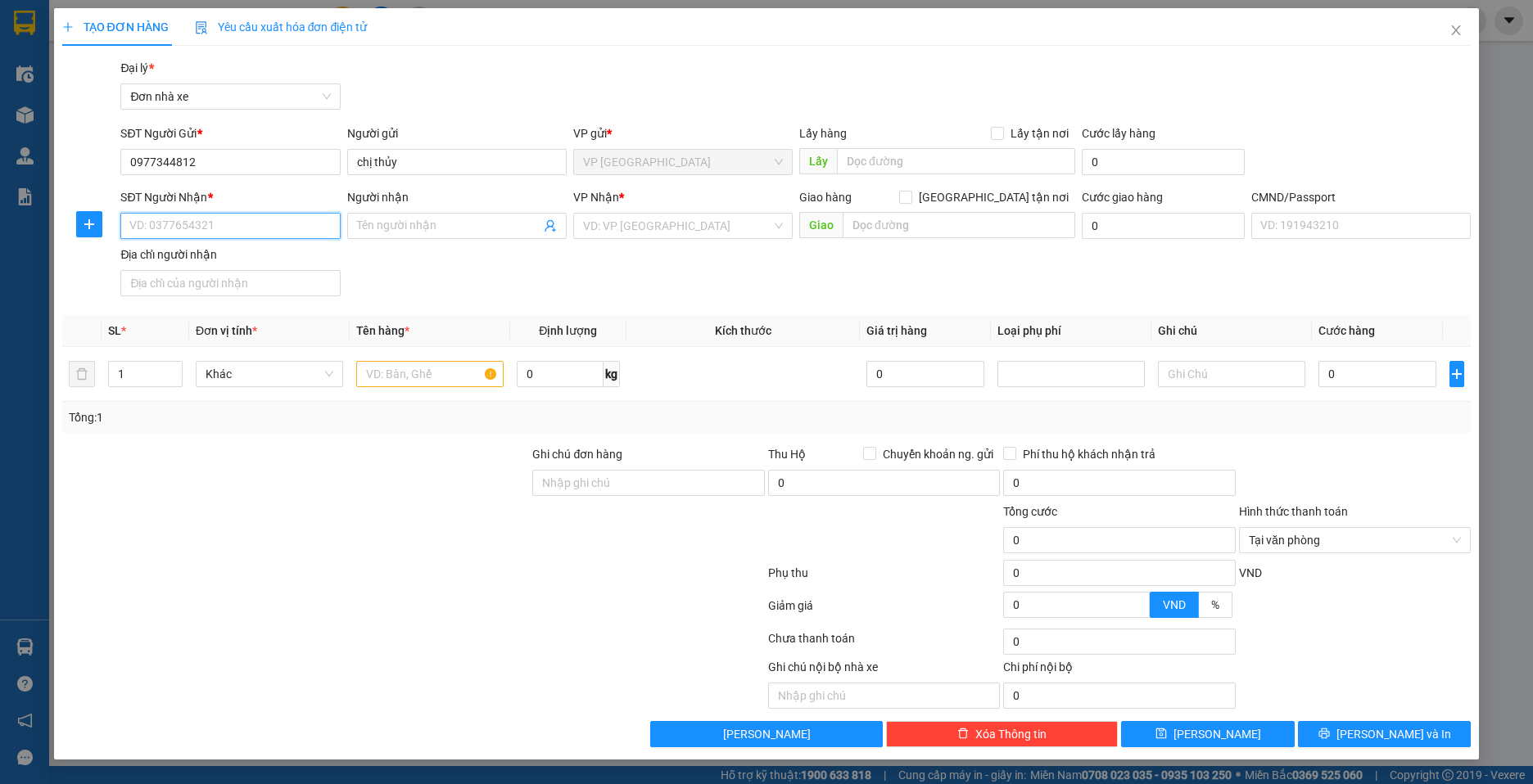
click at [194, 226] on input "SĐT Người Nhận *" at bounding box center [230, 225] width 220 height 26
type input "0983066653"
click at [226, 260] on div "0983066653 - CÔ CẦU" at bounding box center [230, 258] width 200 height 18
type input "CÔ CẦU"
checkbox input "true"
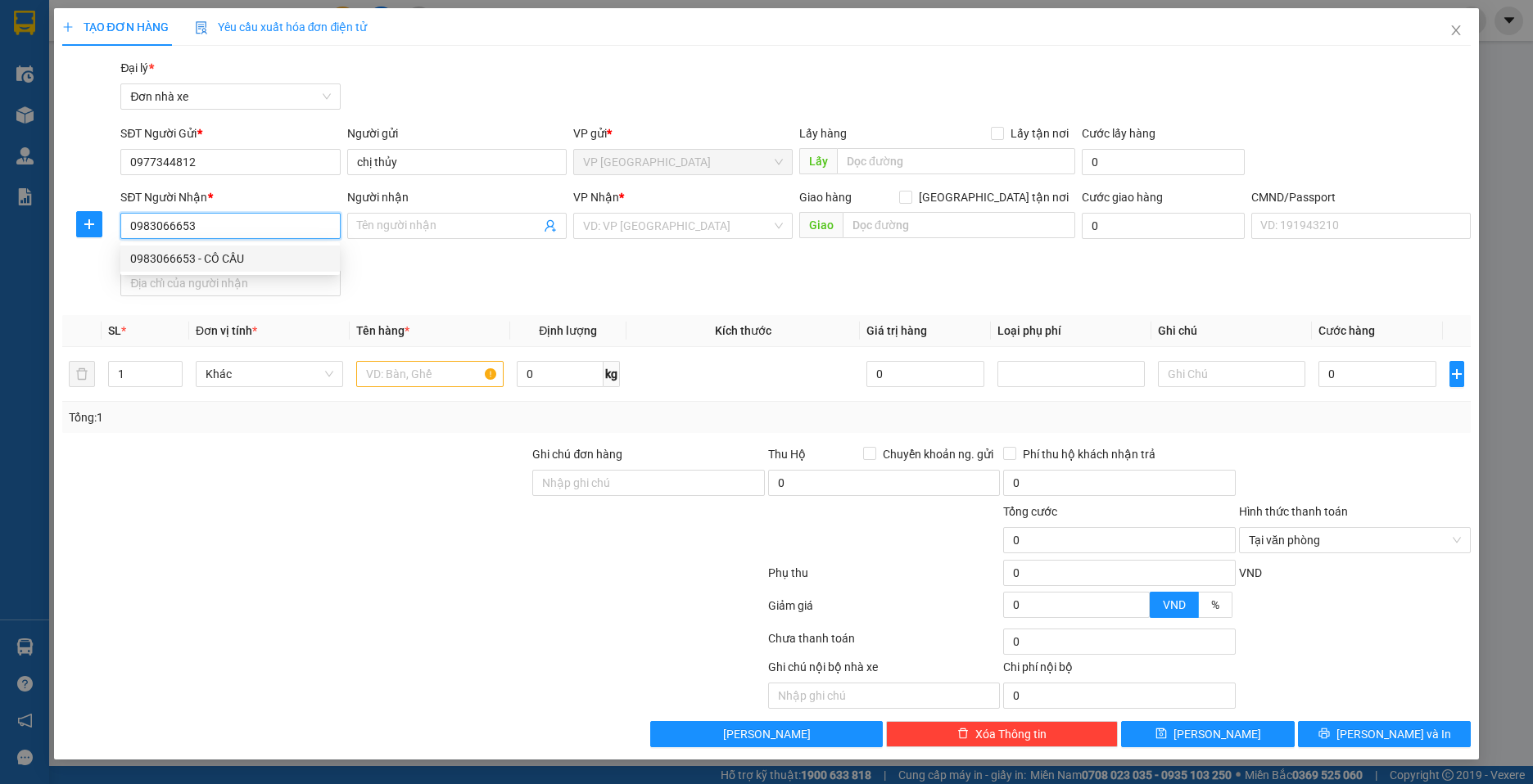
type input "SỐ 6 VINACONEX 3 TRUNG VĂN, ĐẠI MỖ, TỪ LIÊM, HN"
type input "1"
type input "80.000"
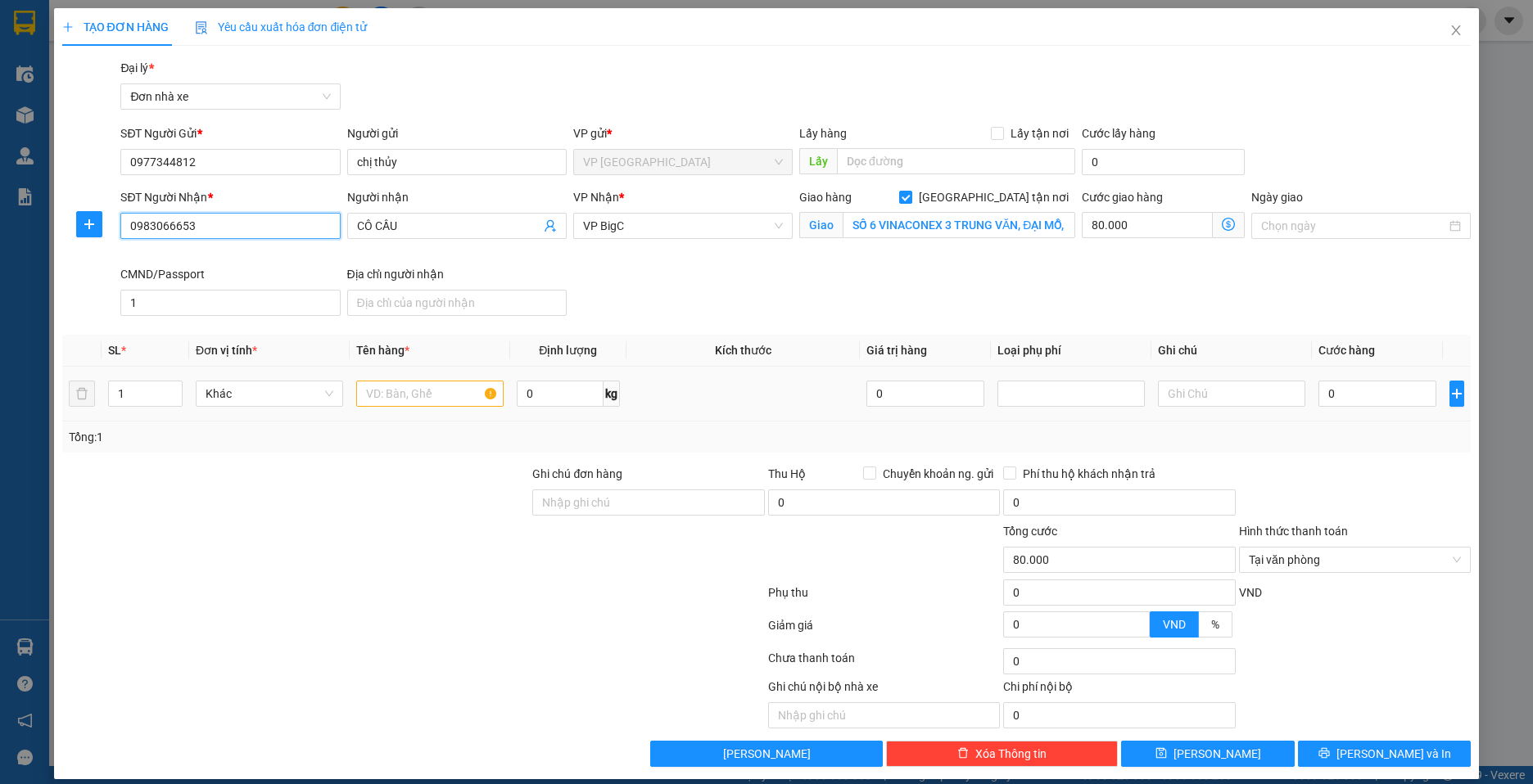
type input "0983066653"
click at [440, 385] on input "text" at bounding box center [430, 394] width 148 height 26
type input "d"
type input "đ"
type input "d"
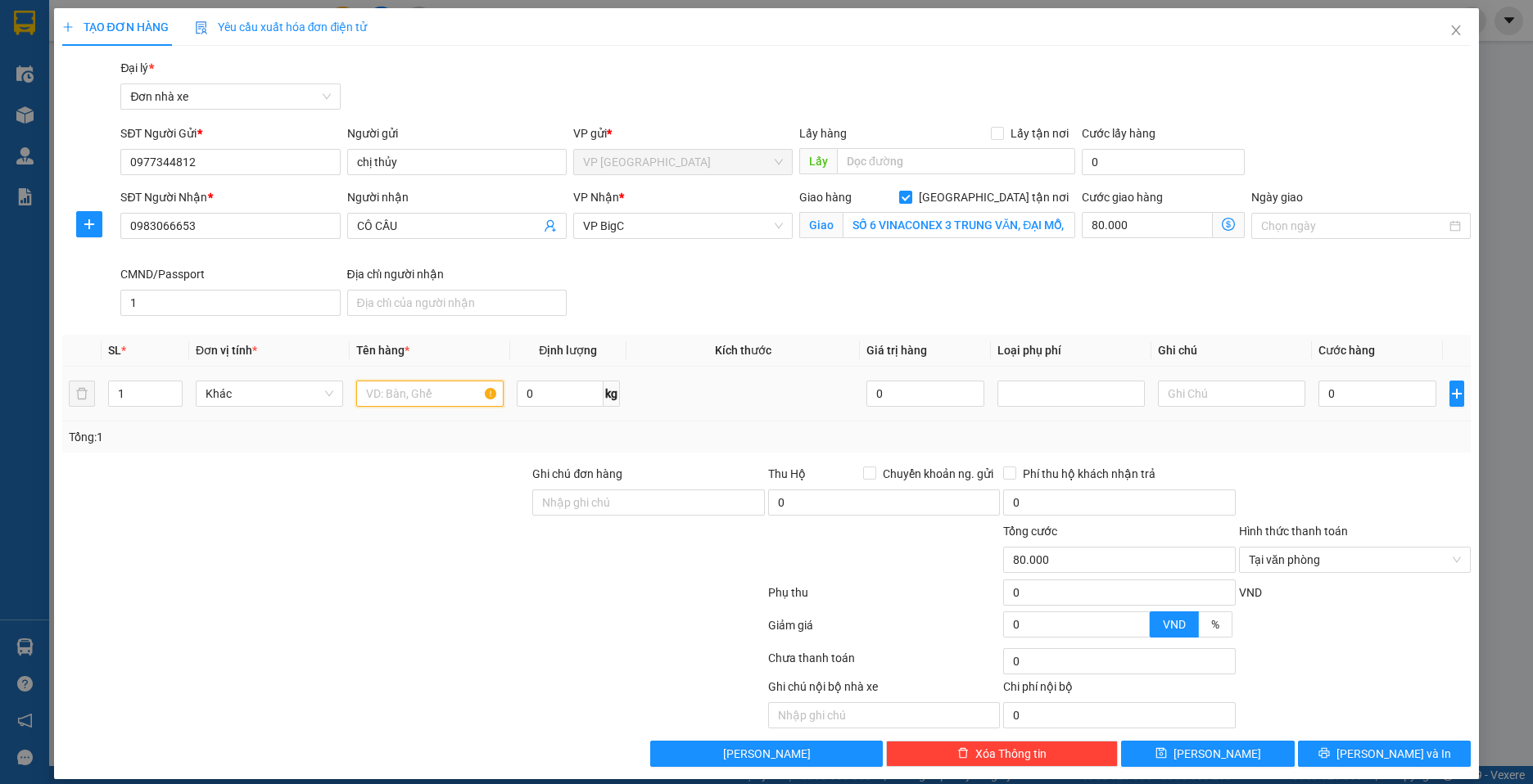
type input "D"
type input "Đ"
type input "d"
type input "đồ ăn"
click at [1373, 396] on input "0" at bounding box center [1377, 394] width 118 height 26
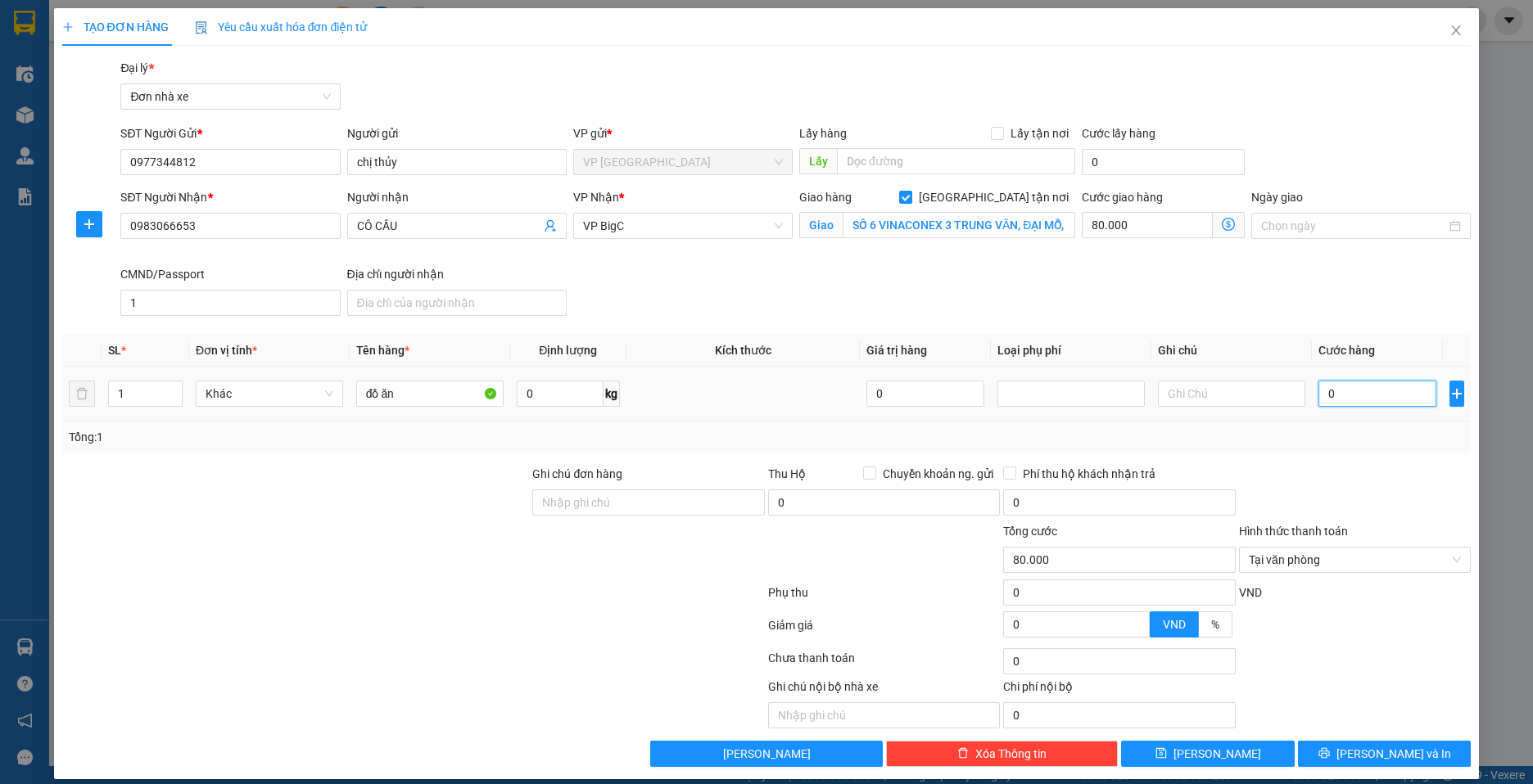
type input "3"
type input "80.003"
type input "30"
type input "80.030"
type input "300"
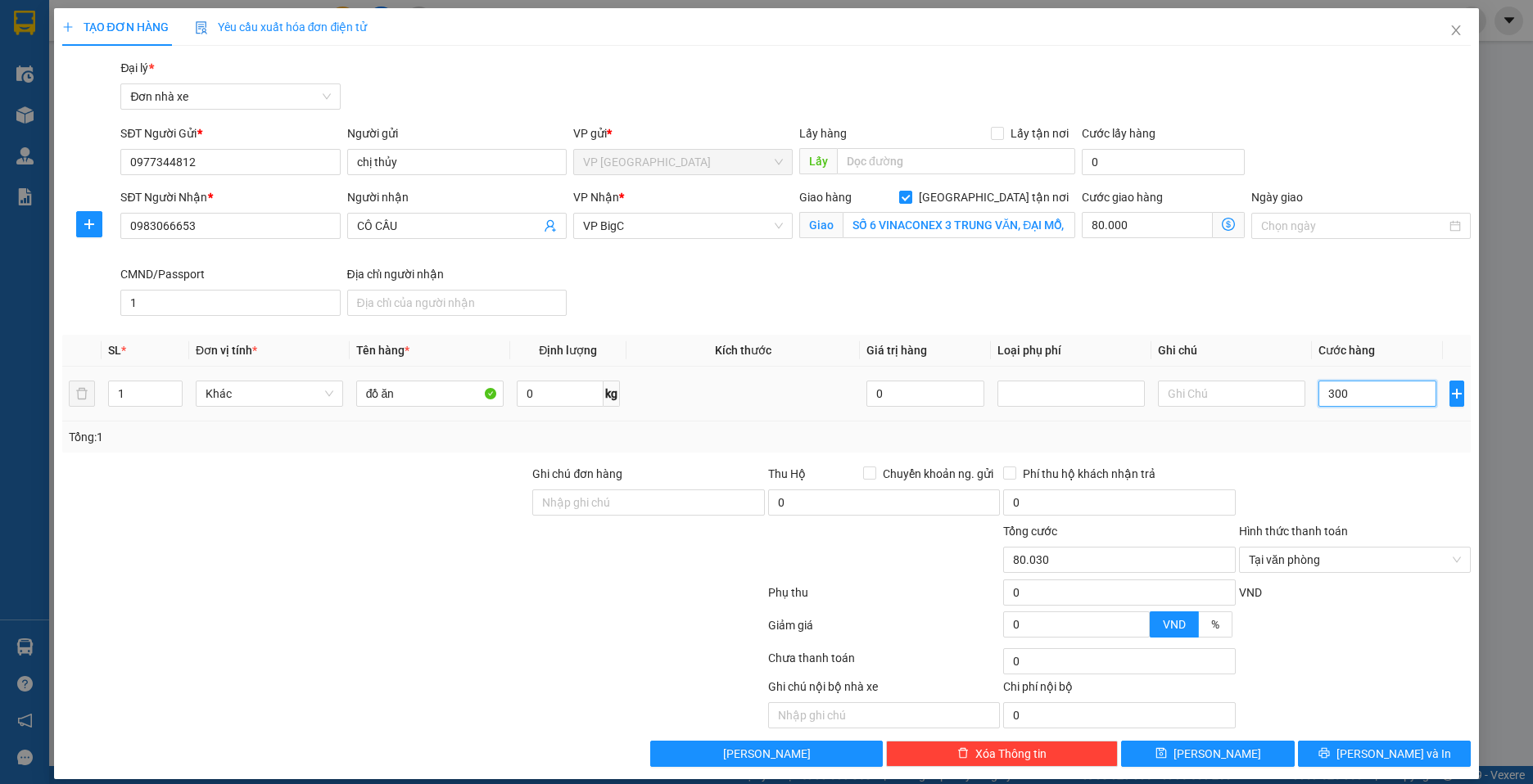
type input "80.300"
type input "3.000"
type input "83.000"
type input "30.000"
type input "110.000"
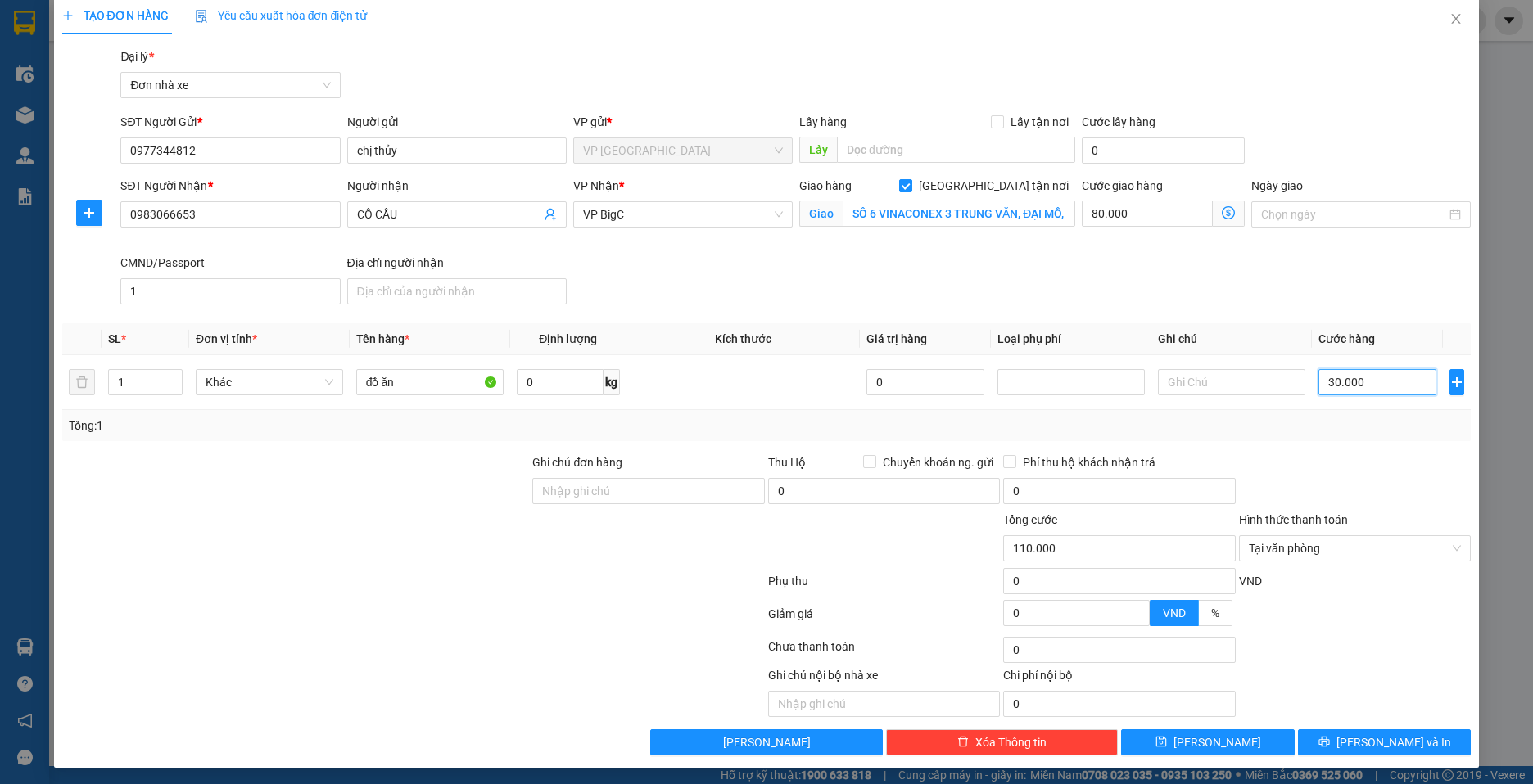
scroll to position [15, 0]
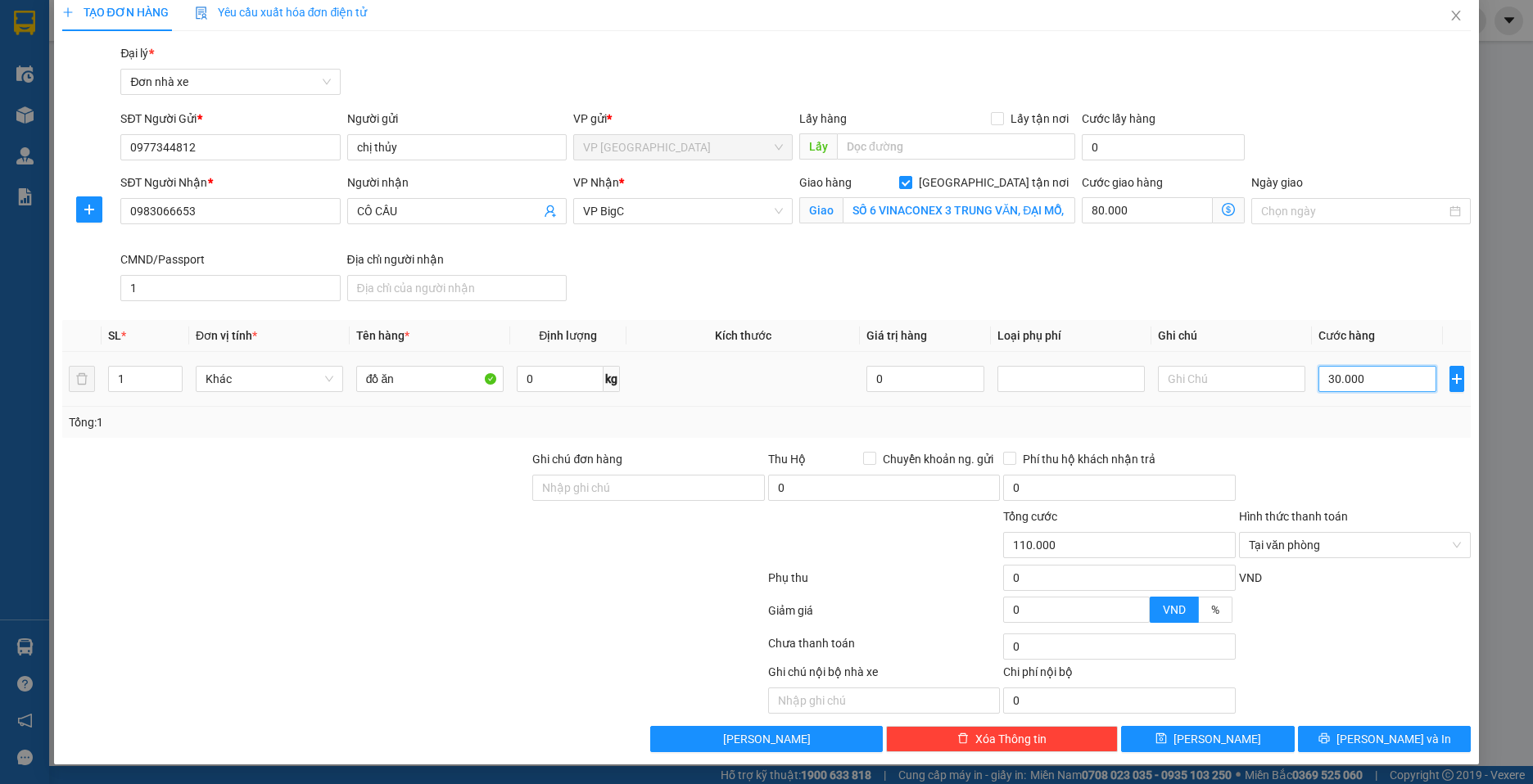
type input "3.000"
type input "83.000"
type input "300"
type input "80.300"
type input "30"
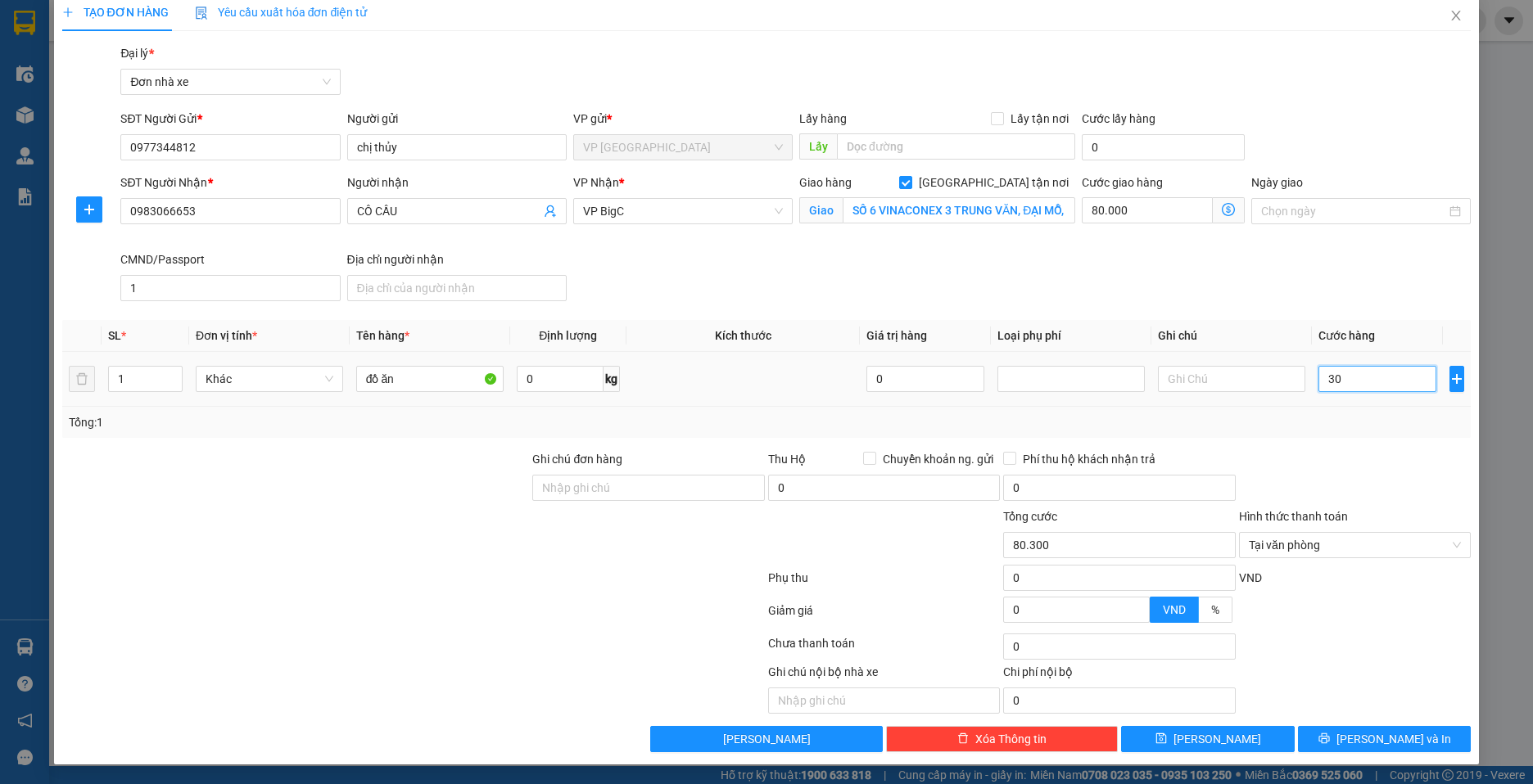
type input "80.030"
type input "3"
type input "80.003"
type input "0"
type input "80.000"
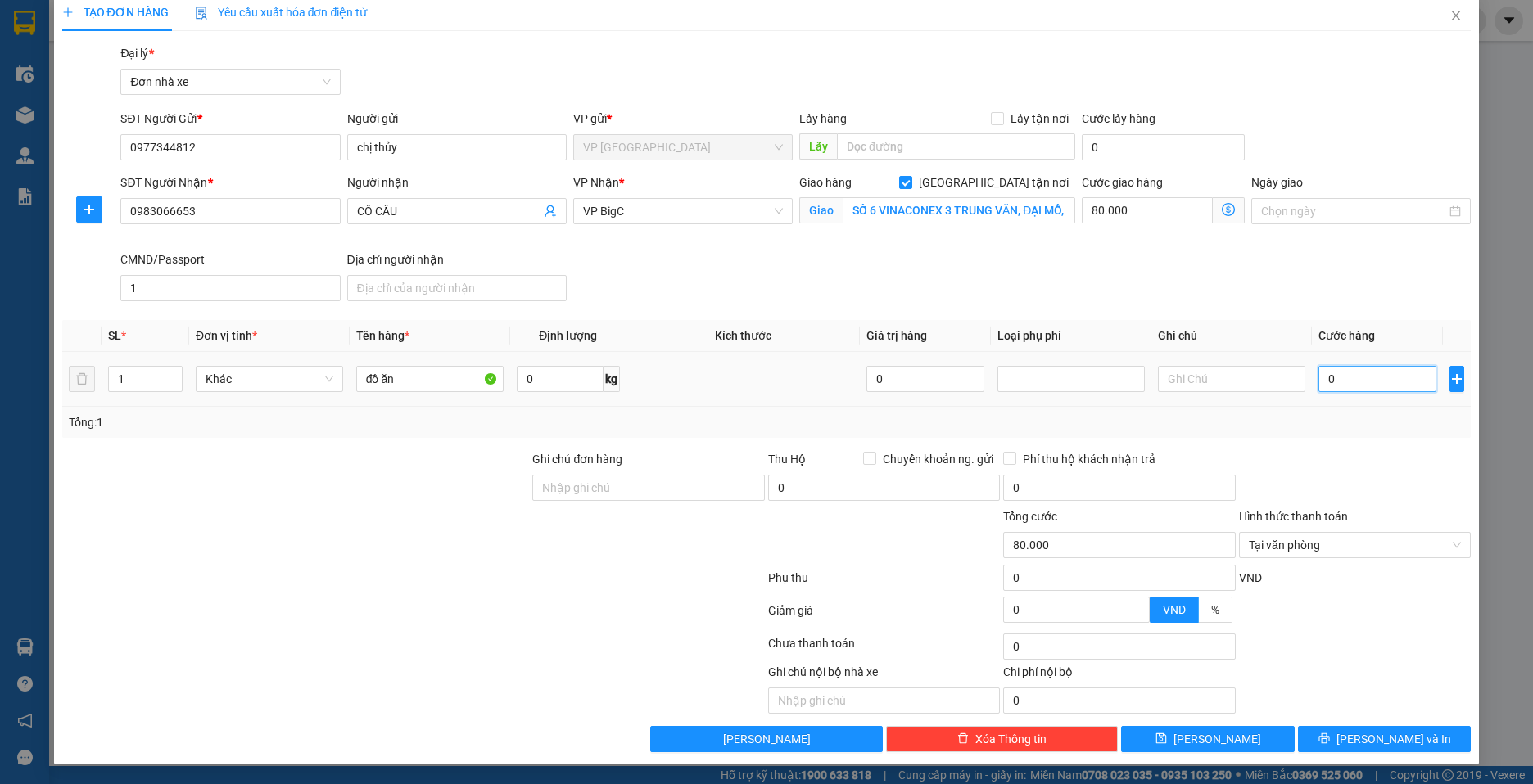
type input "0"
click at [1415, 545] on span "Tại văn phòng" at bounding box center [1354, 545] width 212 height 25
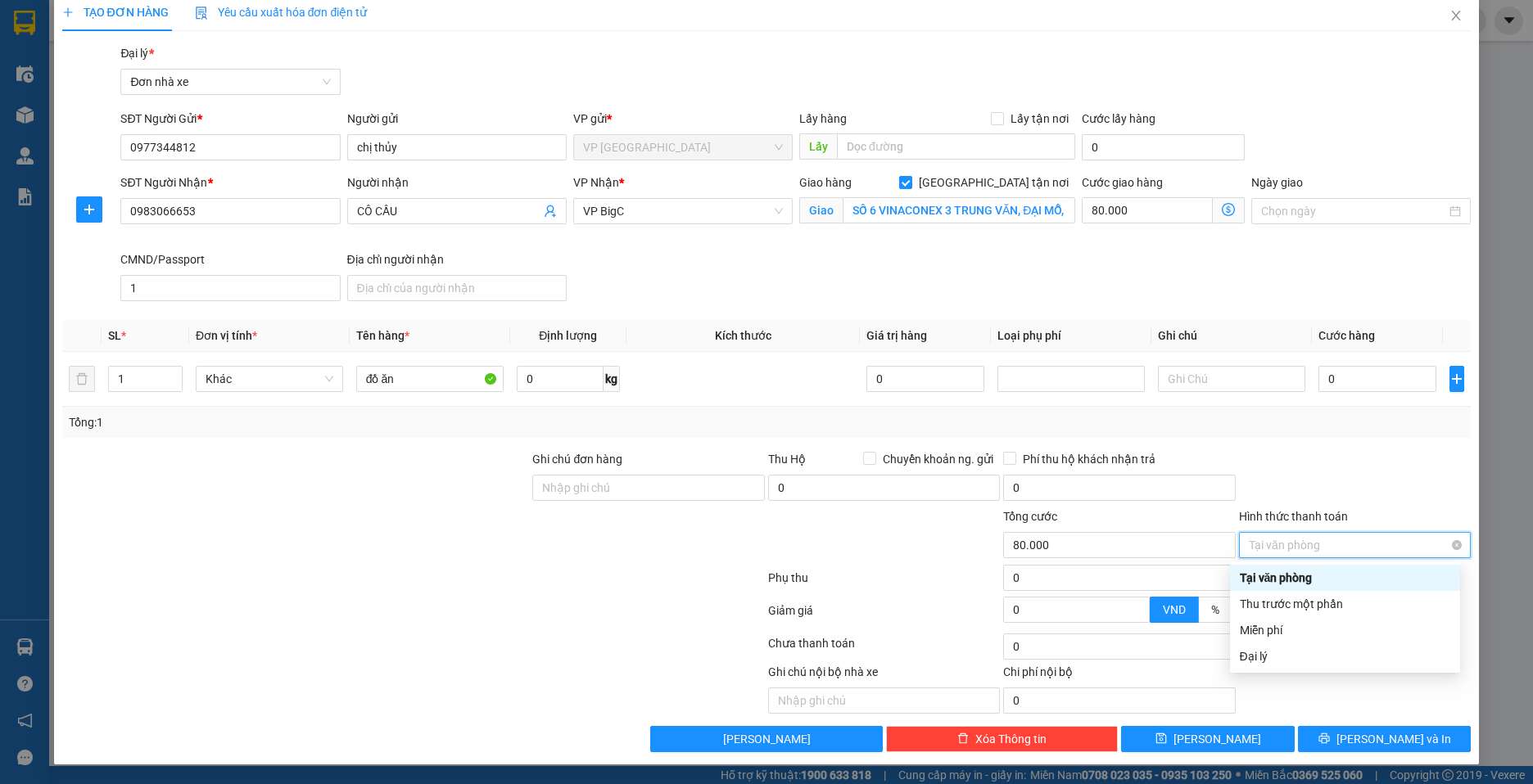
click at [1396, 541] on span "Tại văn phòng" at bounding box center [1354, 545] width 212 height 25
click at [1396, 547] on span "Tại văn phòng" at bounding box center [1354, 545] width 212 height 25
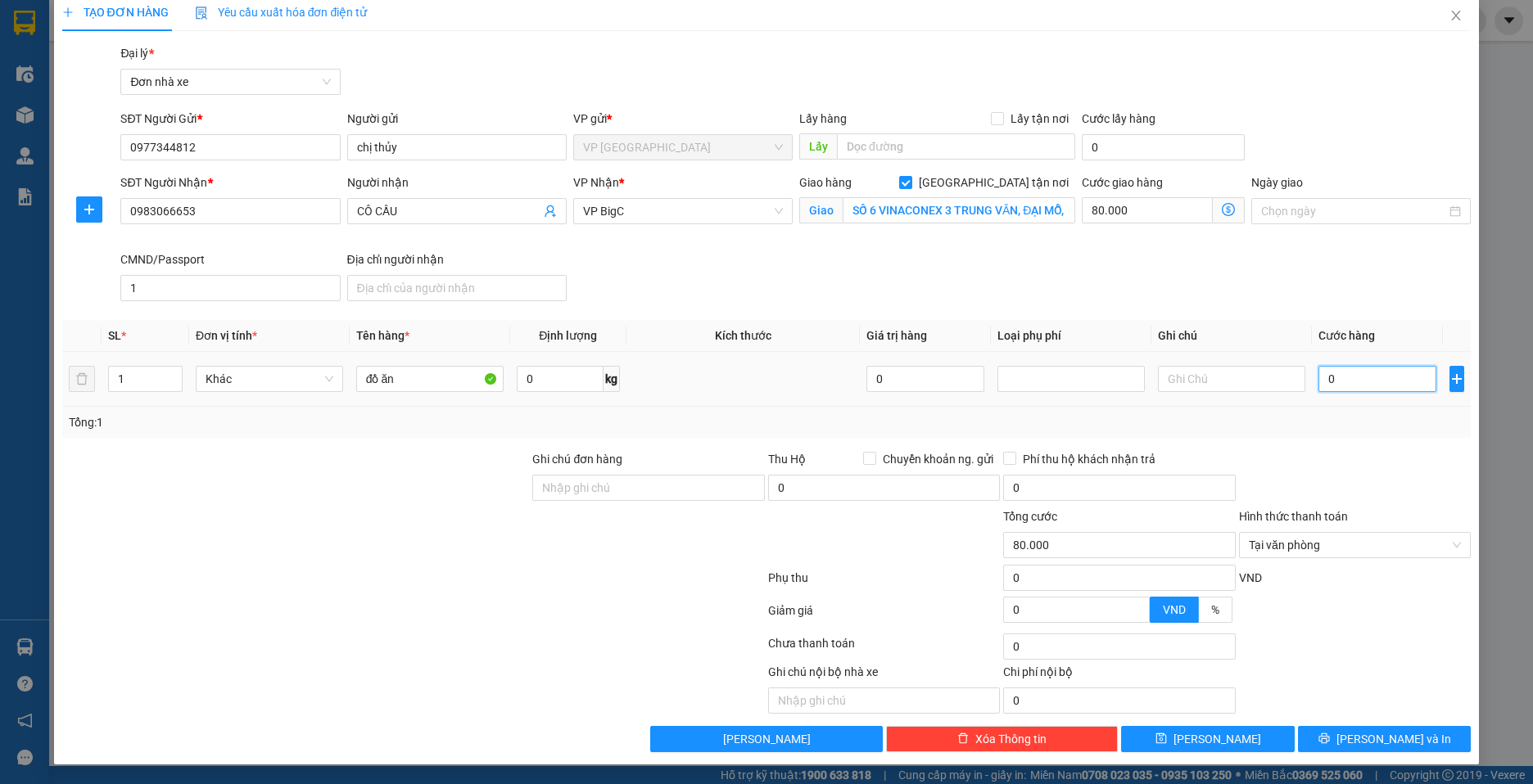
click at [1356, 376] on input "0" at bounding box center [1377, 378] width 118 height 26
click at [582, 381] on input "0" at bounding box center [561, 378] width 87 height 26
type input "6"
click at [561, 379] on input "text" at bounding box center [561, 378] width 87 height 26
click at [1390, 550] on span "Tại văn phòng" at bounding box center [1354, 545] width 212 height 25
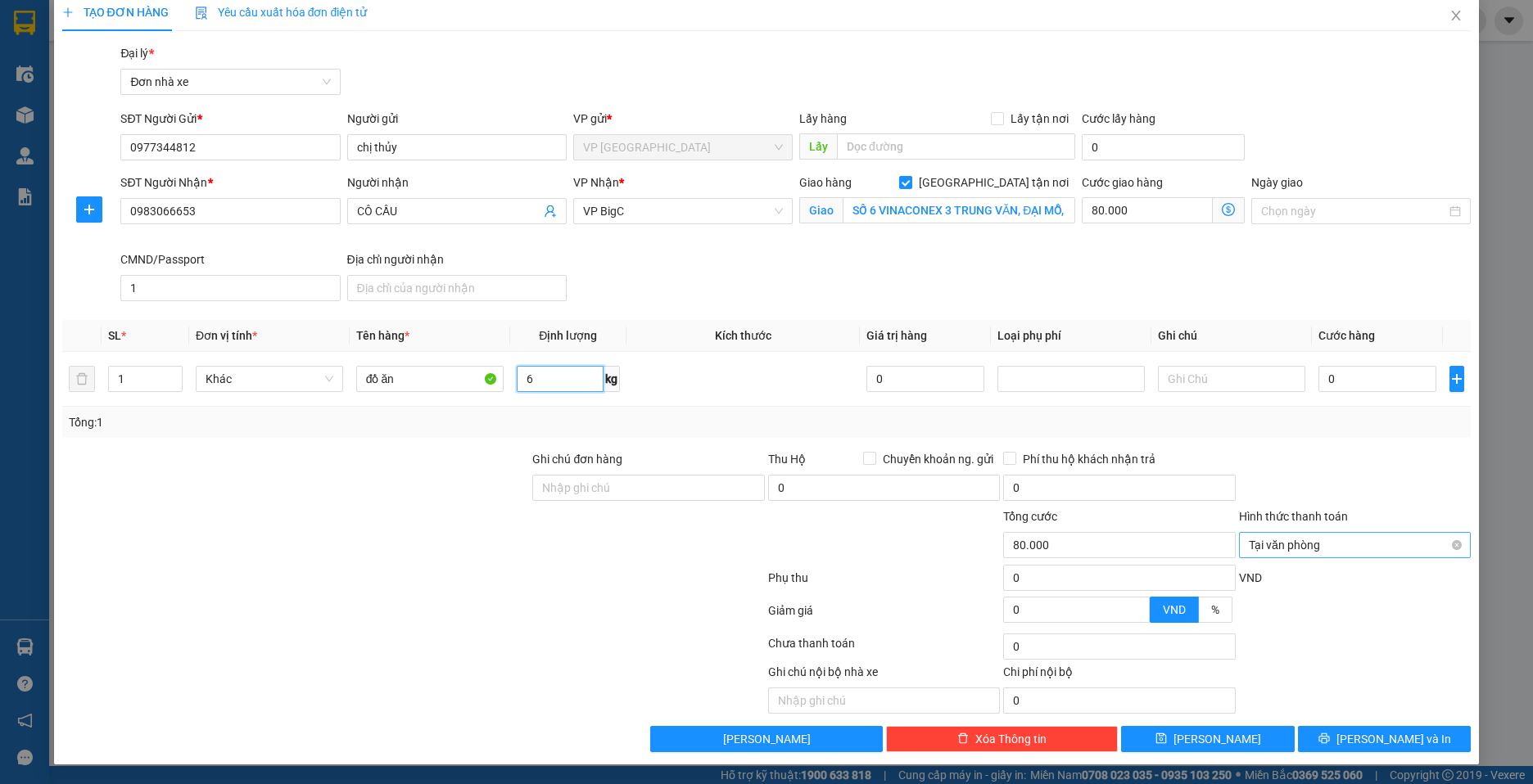
type input "6"
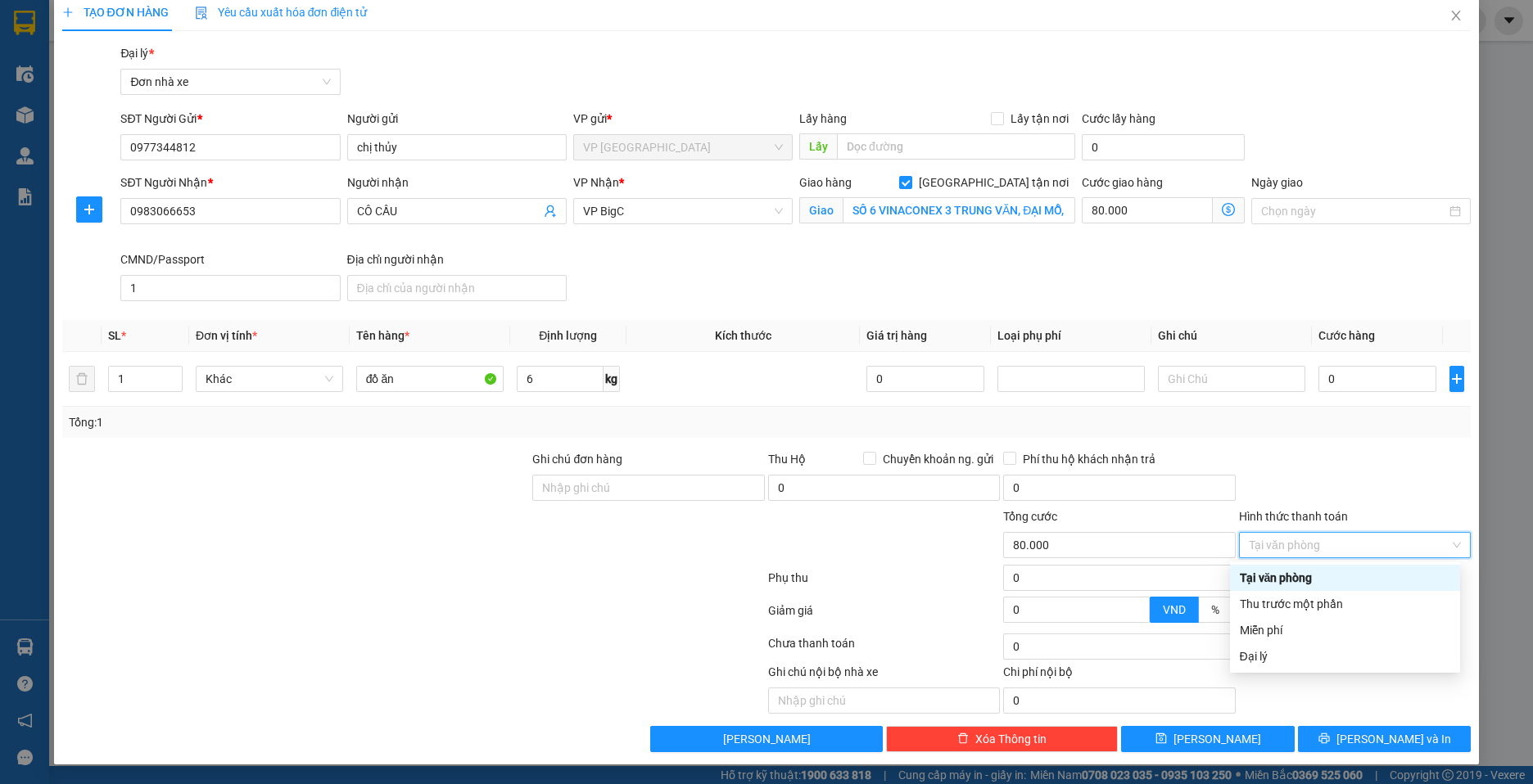
click at [1412, 491] on div at bounding box center [1354, 478] width 235 height 57
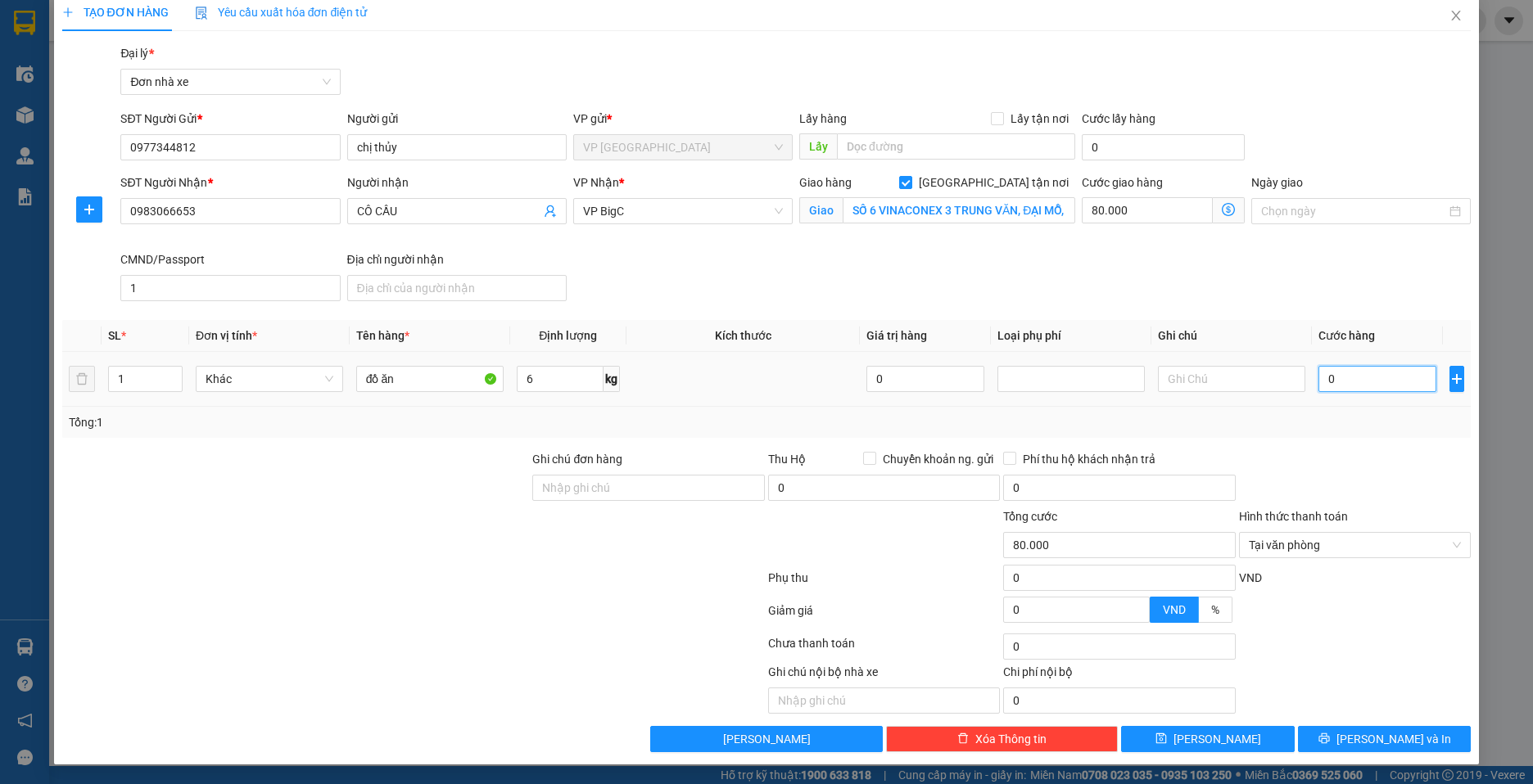
click at [1377, 374] on input "0" at bounding box center [1377, 378] width 118 height 26
click at [1376, 374] on input "0" at bounding box center [1377, 378] width 118 height 26
type input "03"
type input "80.003"
type input "030"
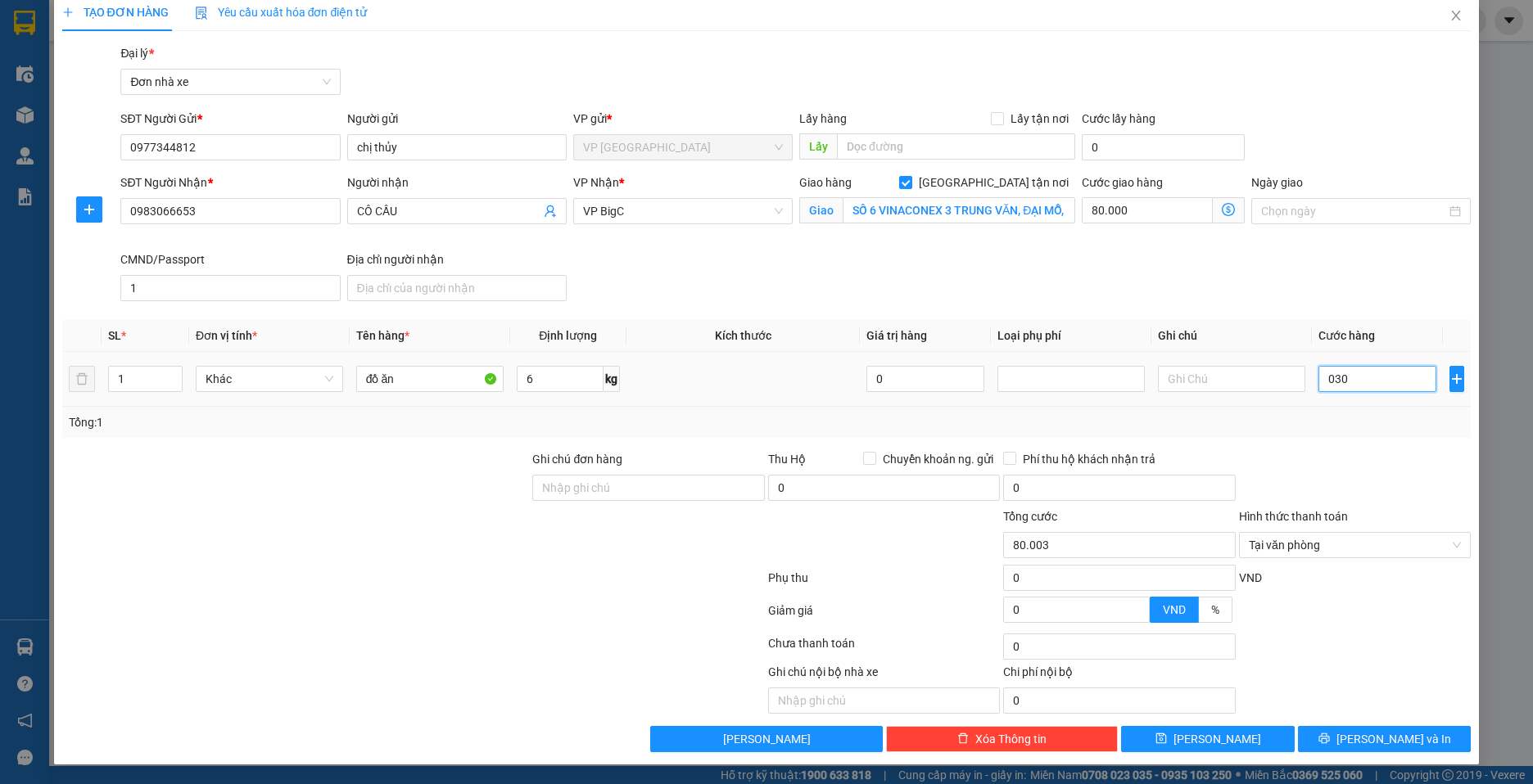
type input "80.030"
type input "0.300"
type input "80.300"
type input "03.000"
type input "83.000"
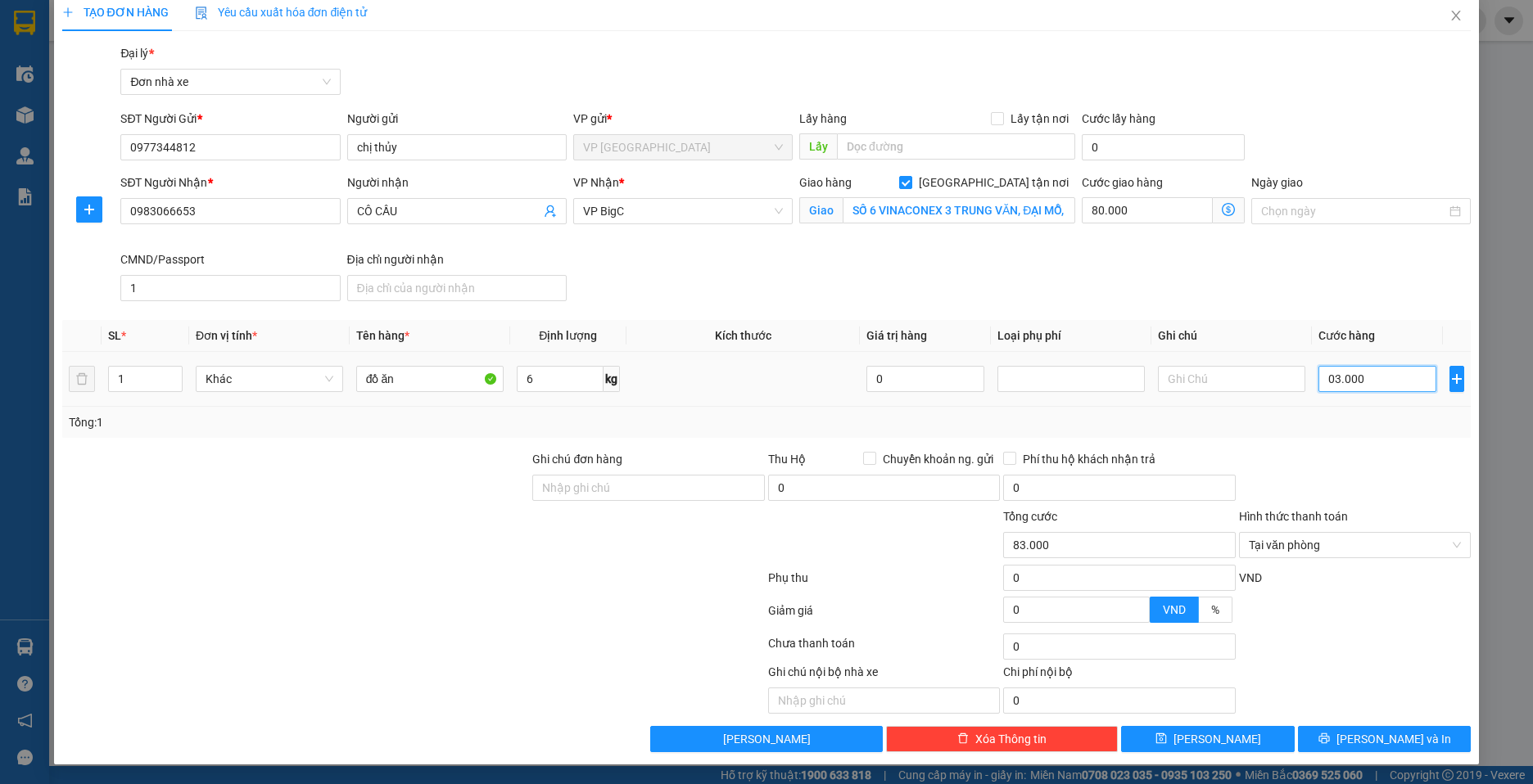
type input "0.300"
type input "80.300"
type input "030"
type input "80.030"
type input "03"
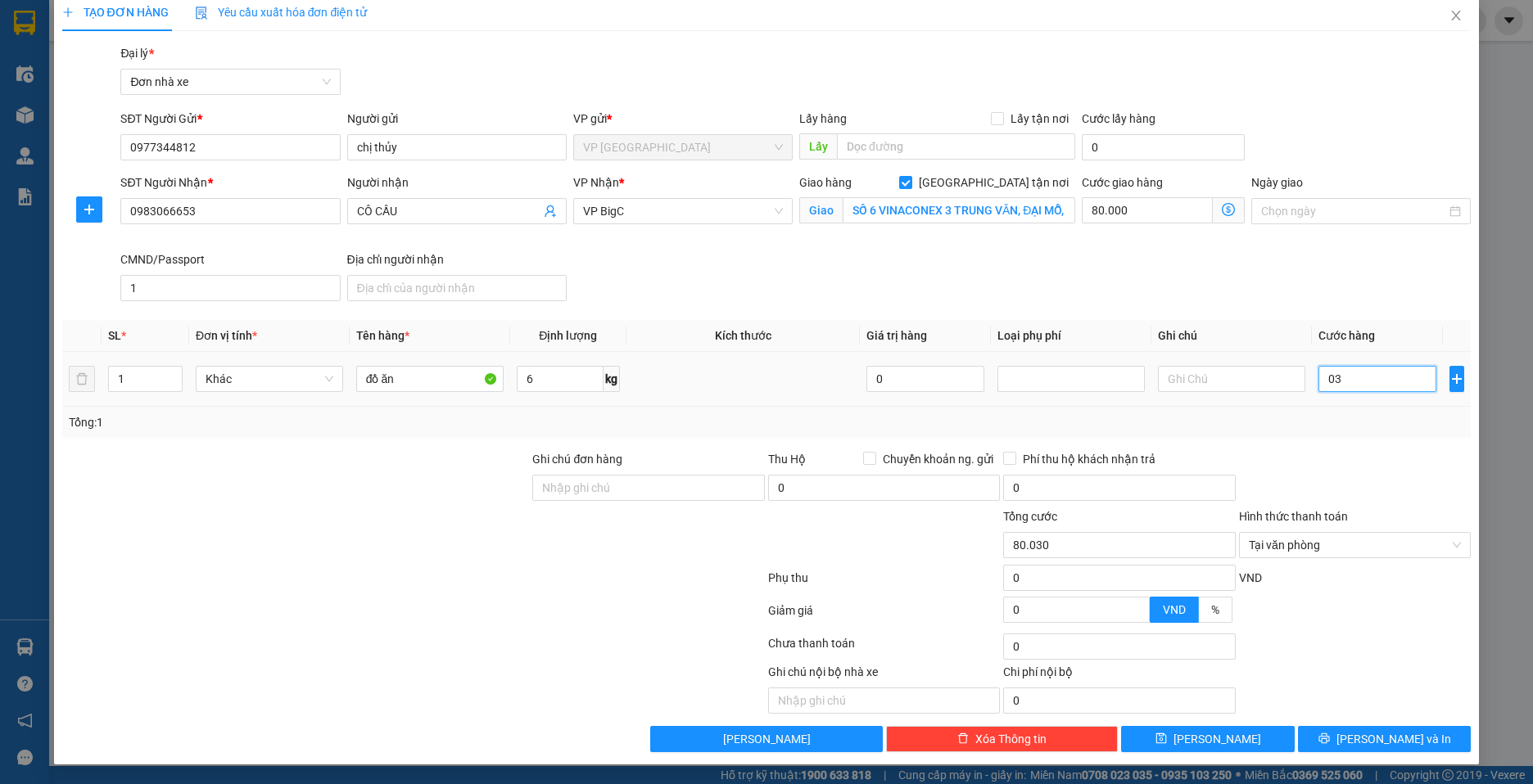
type input "80.003"
type input "0"
type input "80.000"
type input "03"
type input "80.003"
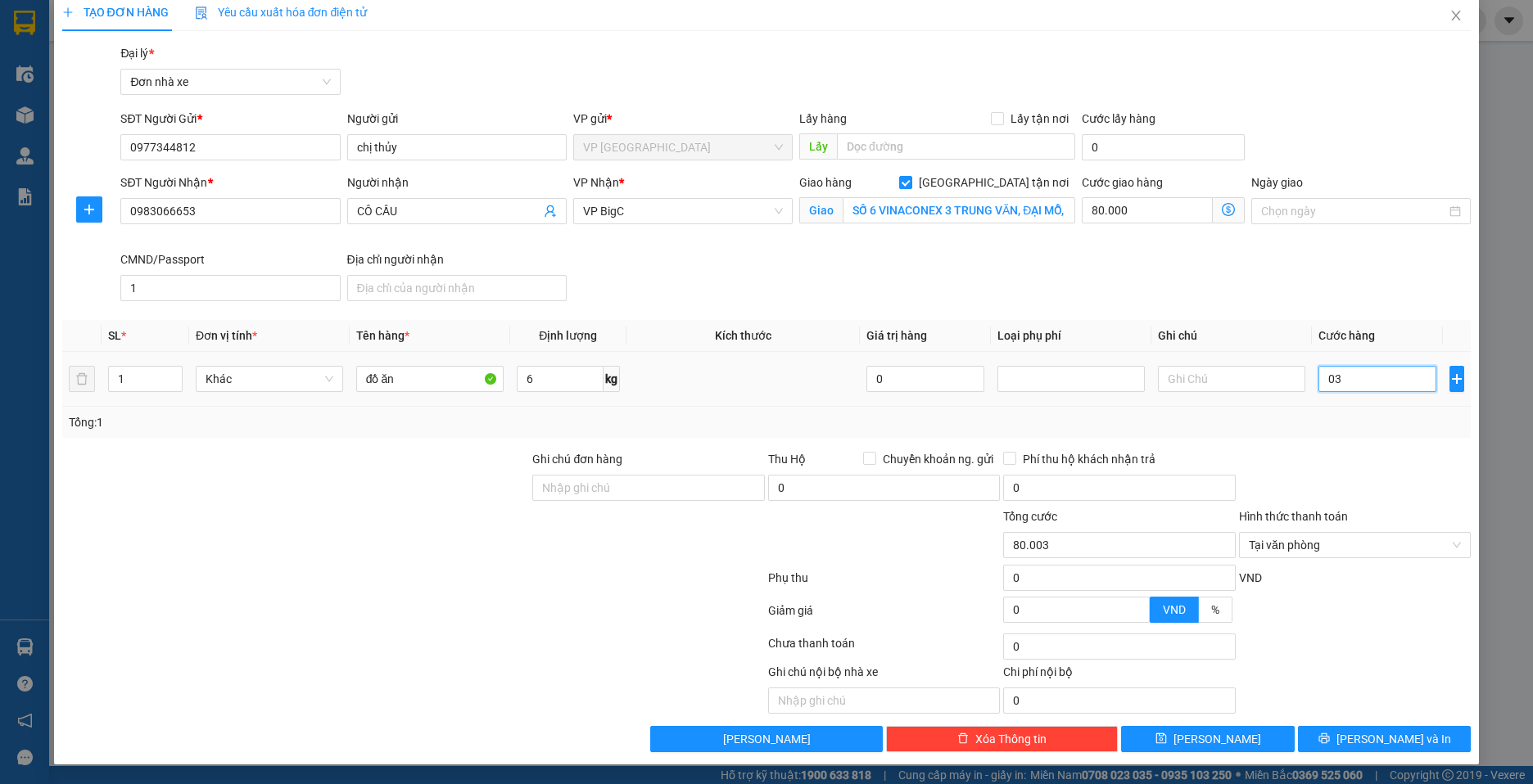
type input "030"
type input "80.030"
type input "0.300"
type input "80.300"
type input "03.000"
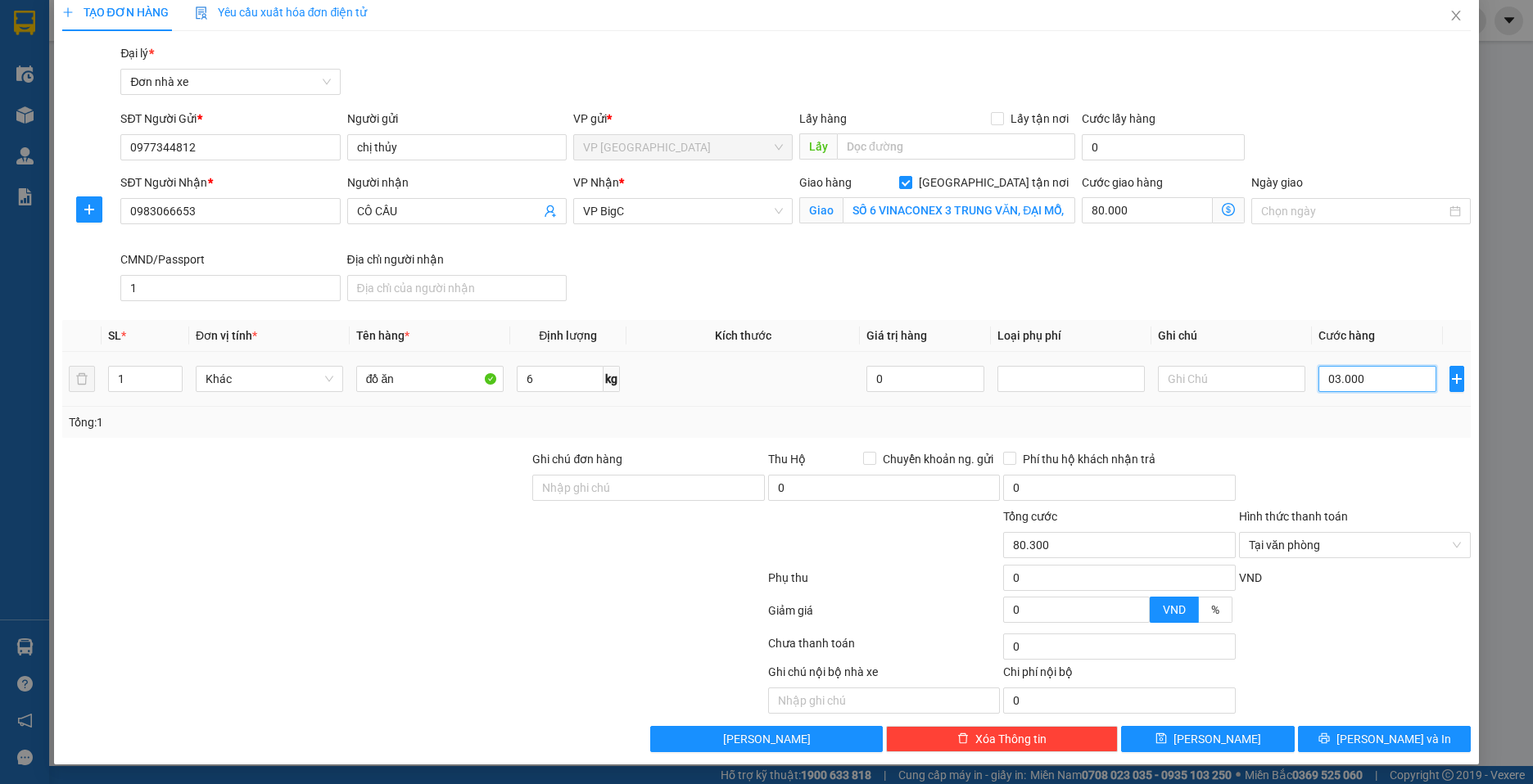
type input "83.000"
type input "0.300"
type input "80.300"
type input "030"
type input "80.030"
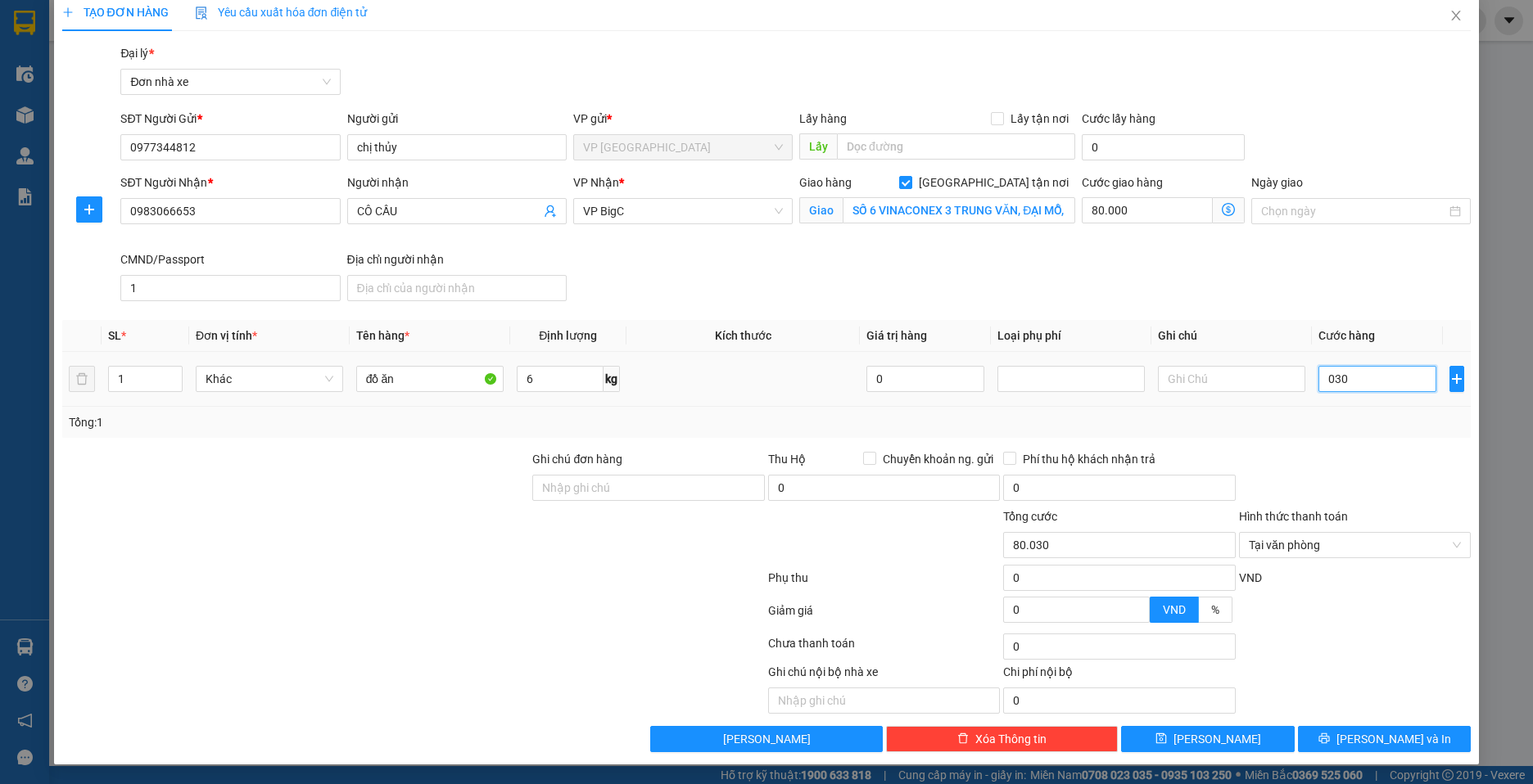
type input "03"
type input "80.003"
type input "0"
type input "80.000"
click at [1319, 383] on input "0" at bounding box center [1377, 378] width 118 height 26
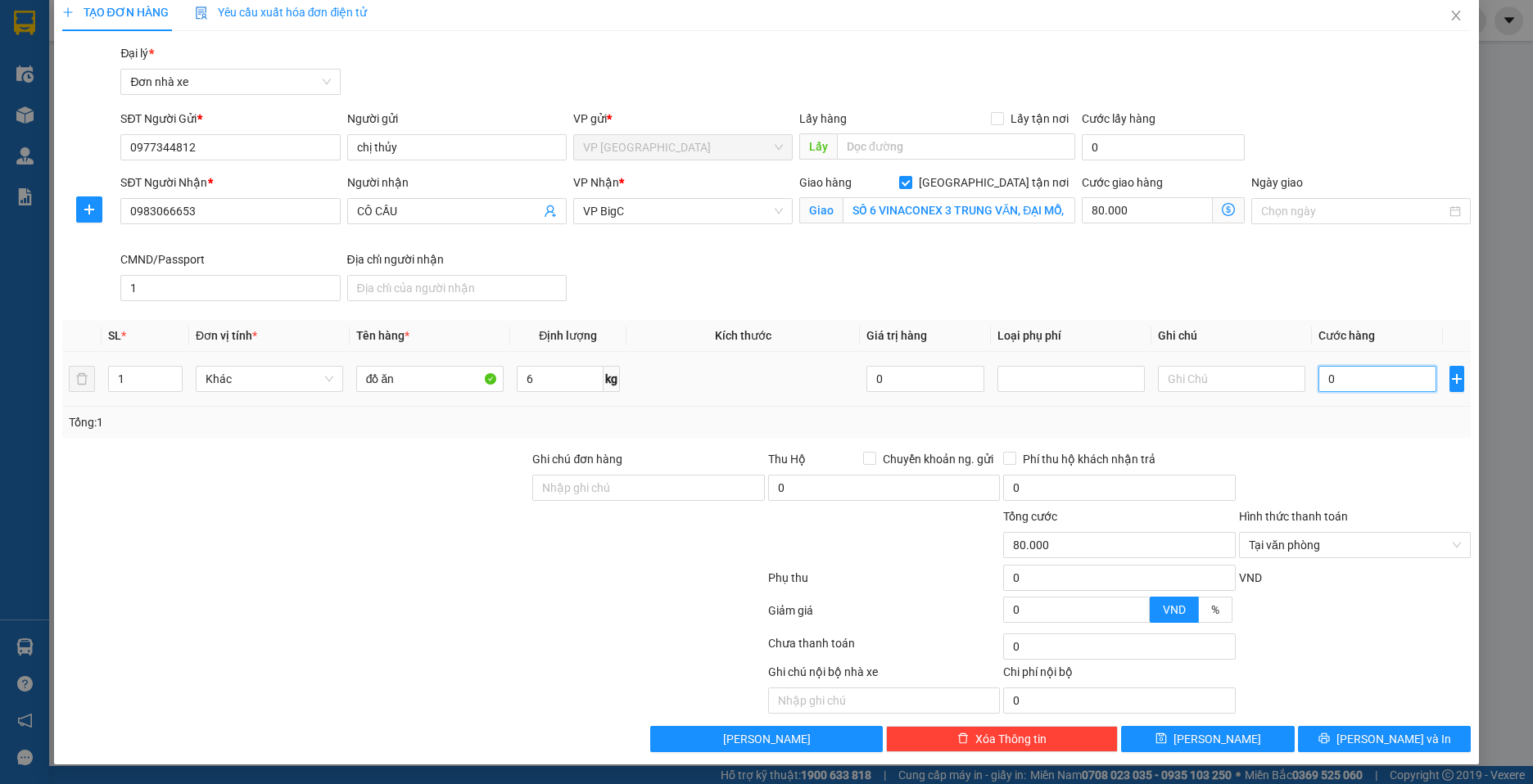
type input "30"
type input "80.030"
type input "300"
type input "80.300"
type input "3.000"
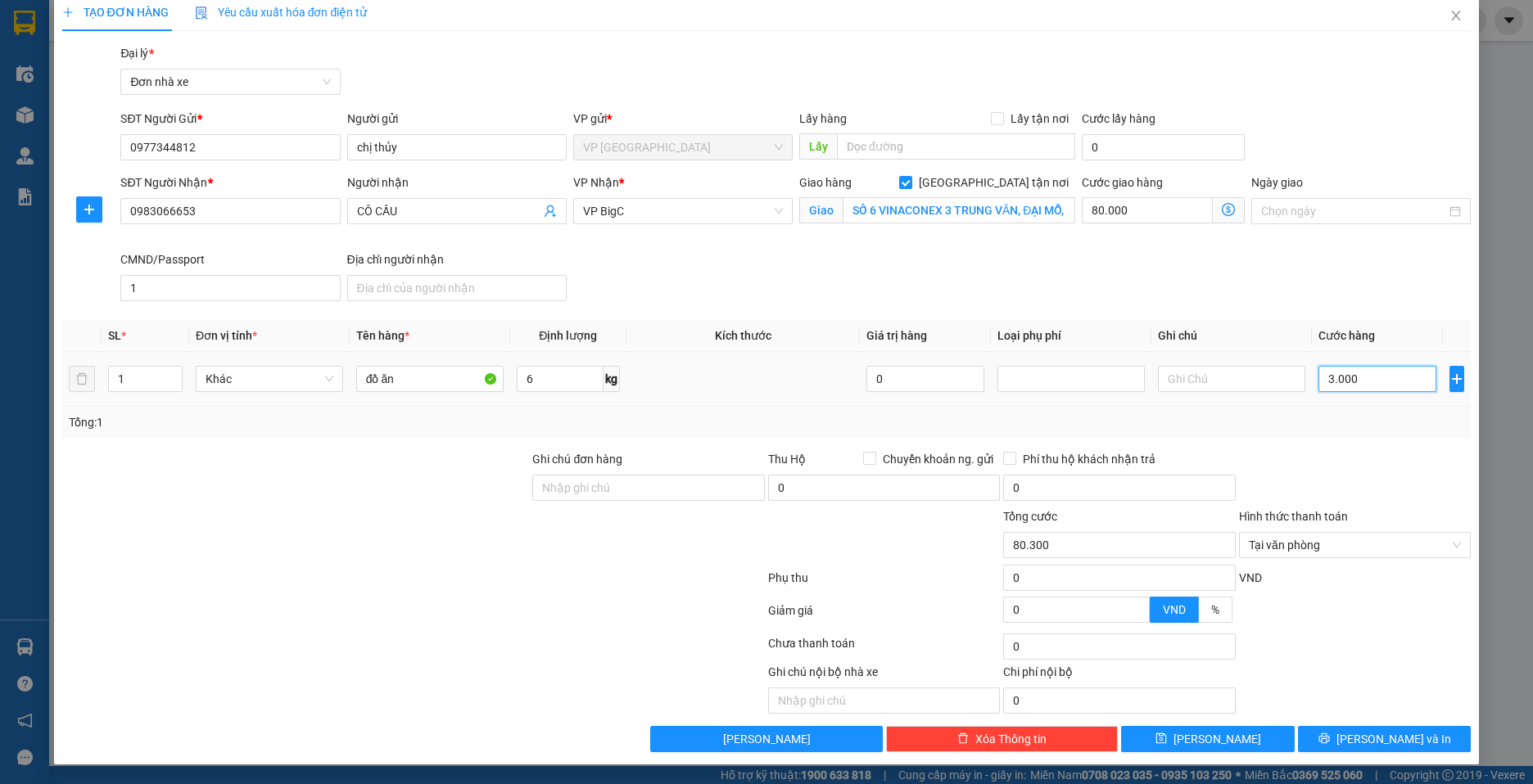
type input "83.000"
type input "30.000"
type input "110.000"
type input "30.000"
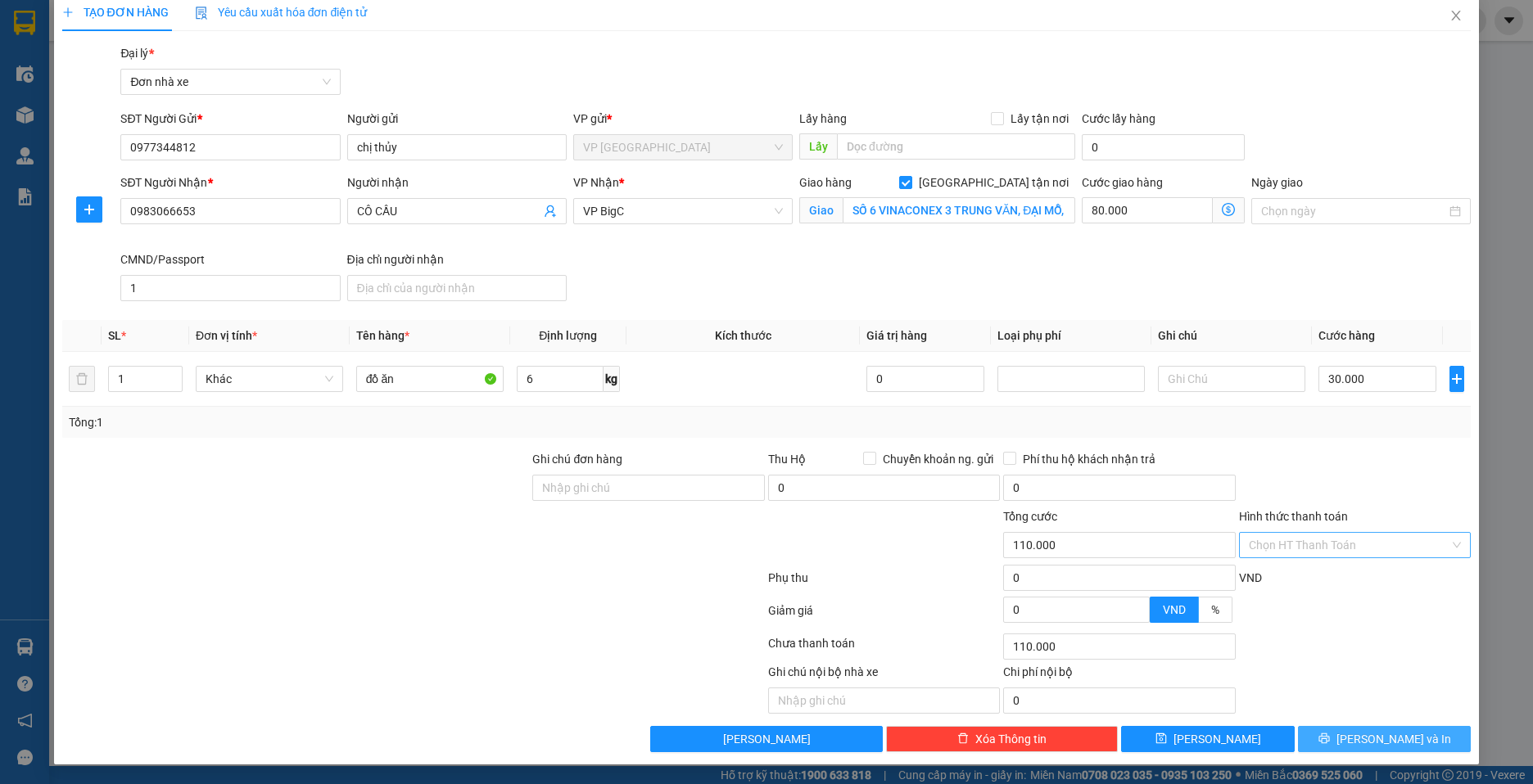
click at [1406, 746] on button "[PERSON_NAME] và In" at bounding box center [1384, 739] width 173 height 26
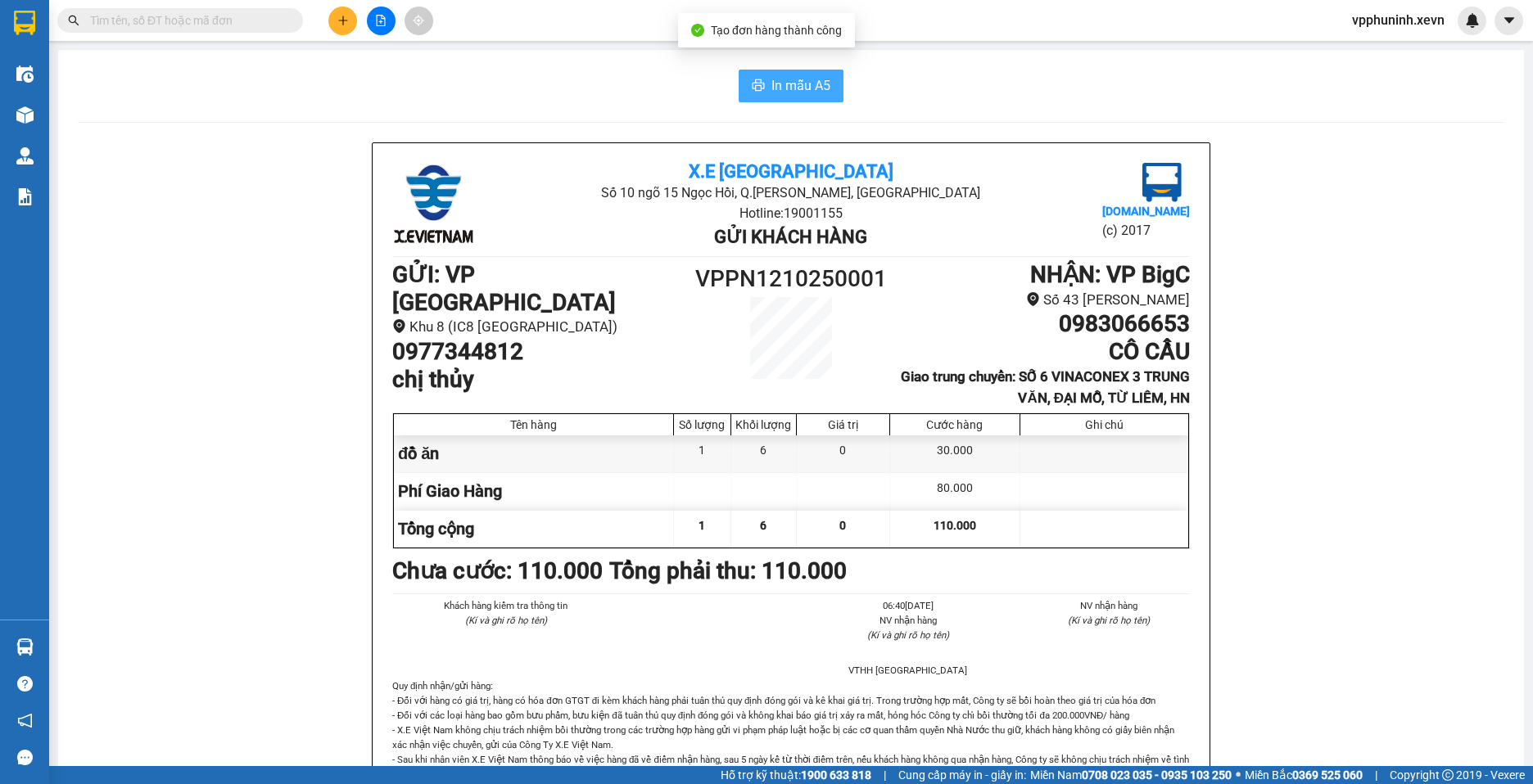
click at [790, 82] on span "In mẫu A5" at bounding box center [801, 85] width 59 height 20
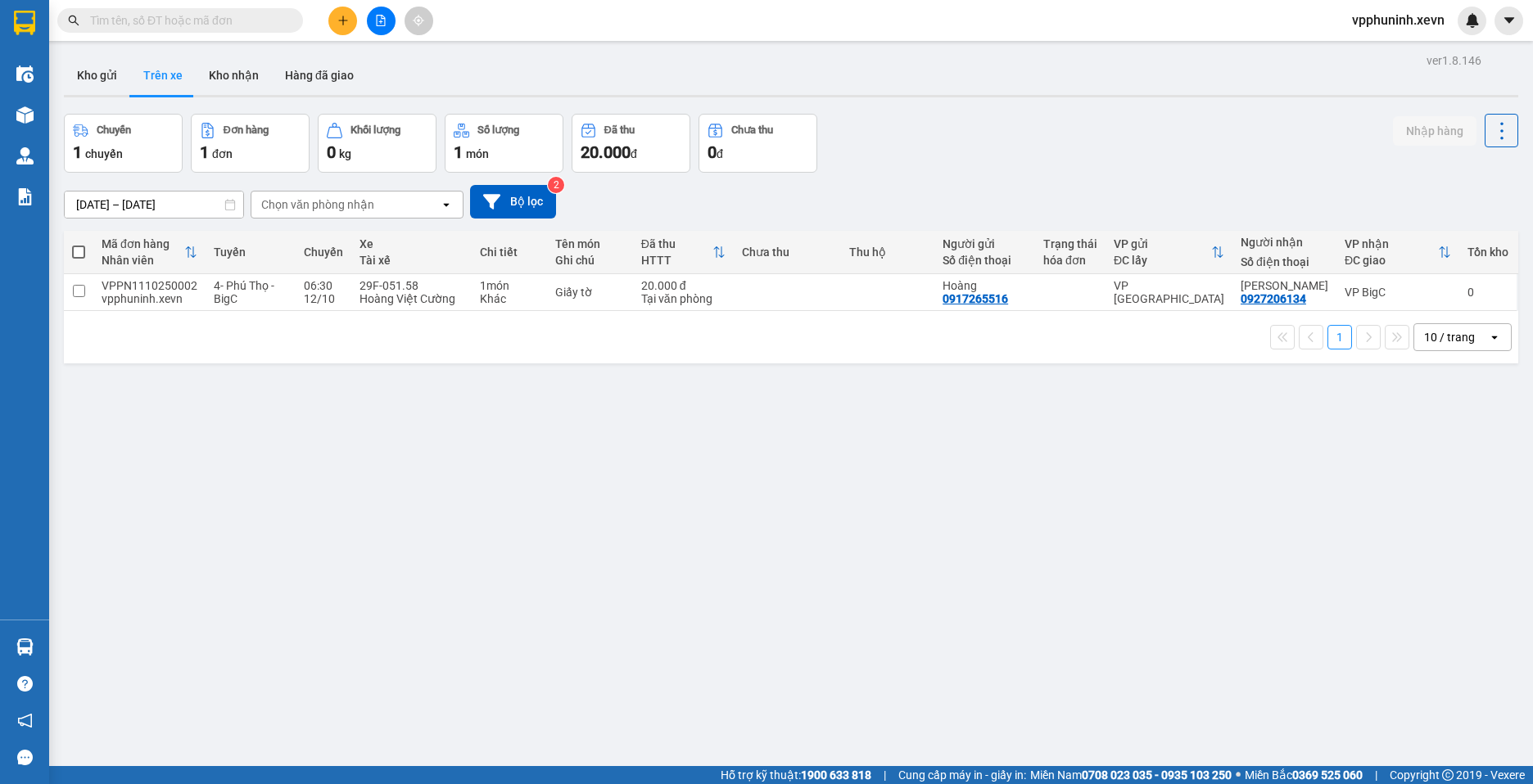
drag, startPoint x: 142, startPoint y: 143, endPoint x: 142, endPoint y: 154, distance: 11.0
click at [142, 142] on div "1 chuyến" at bounding box center [123, 152] width 101 height 23
click at [223, 151] on span "đơn" at bounding box center [222, 154] width 21 height 13
click at [238, 151] on div "1 đơn" at bounding box center [250, 152] width 101 height 23
click at [238, 151] on div "1 đơn" at bounding box center [250, 152] width 101 height 23
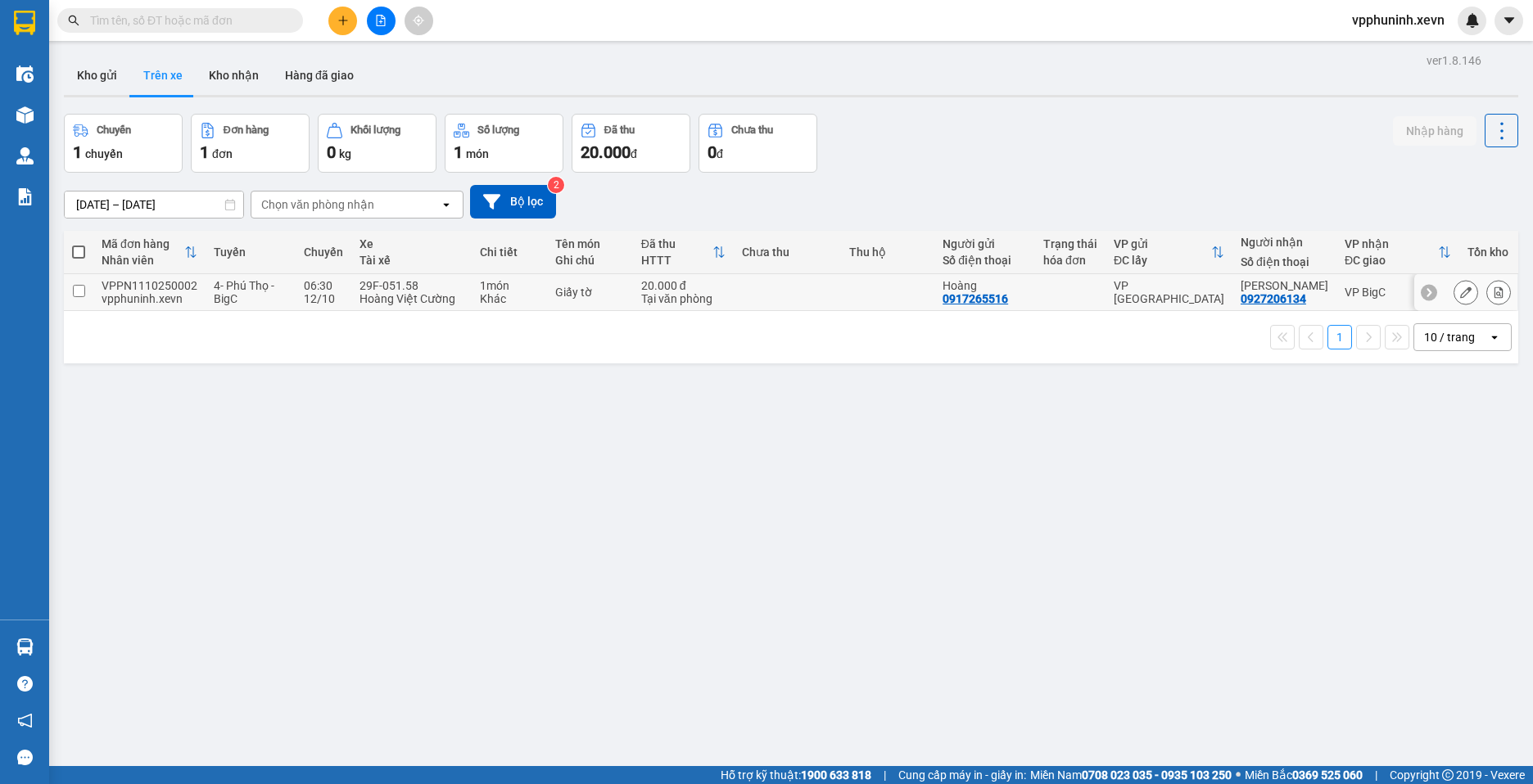
click at [82, 293] on input "checkbox" at bounding box center [79, 291] width 12 height 12
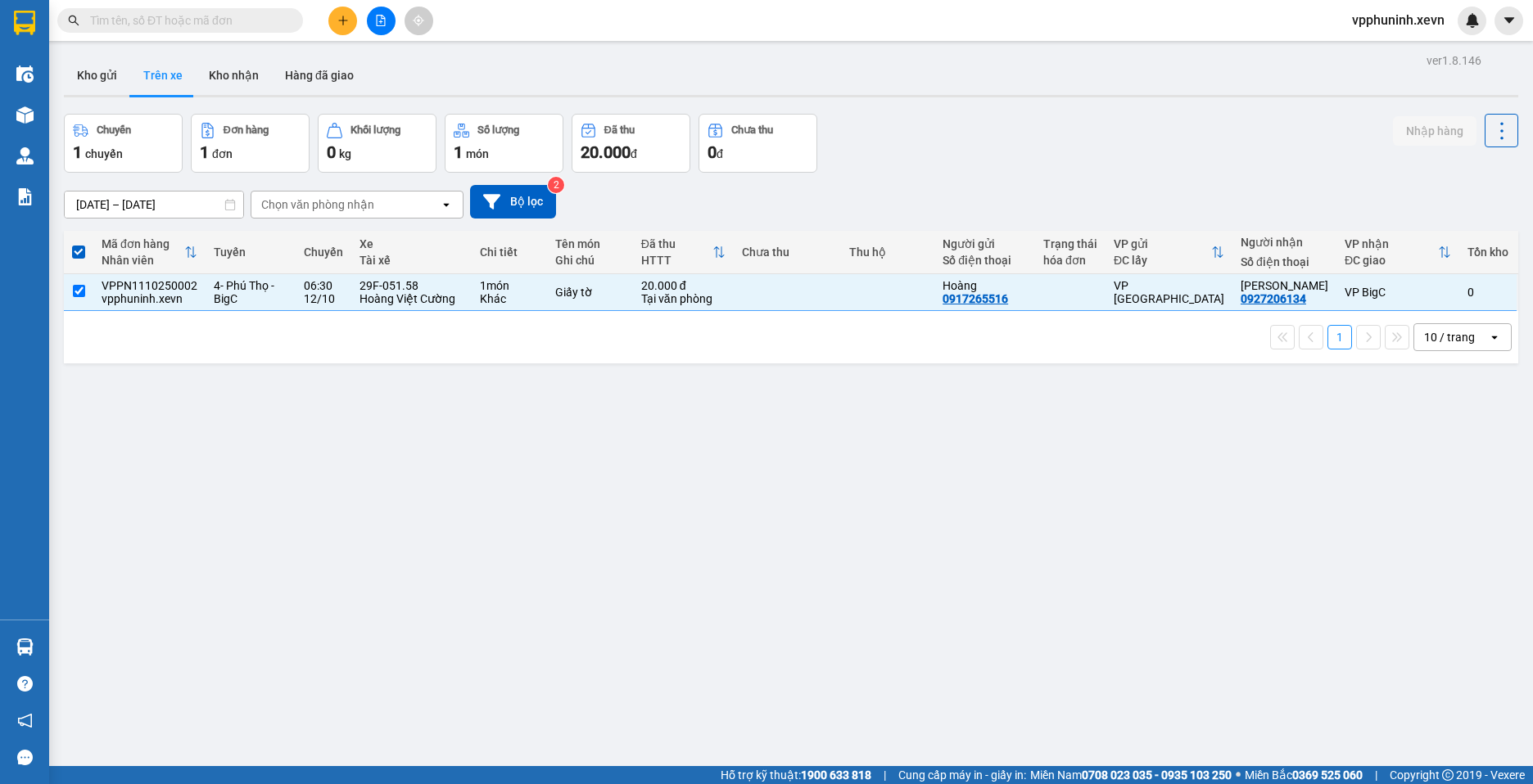
click at [137, 148] on div "1 chuyến" at bounding box center [123, 152] width 101 height 23
click at [251, 147] on div "1 đơn" at bounding box center [250, 152] width 101 height 23
click at [73, 250] on span at bounding box center [78, 252] width 13 height 13
click at [79, 244] on input "checkbox" at bounding box center [79, 244] width 0 height 0
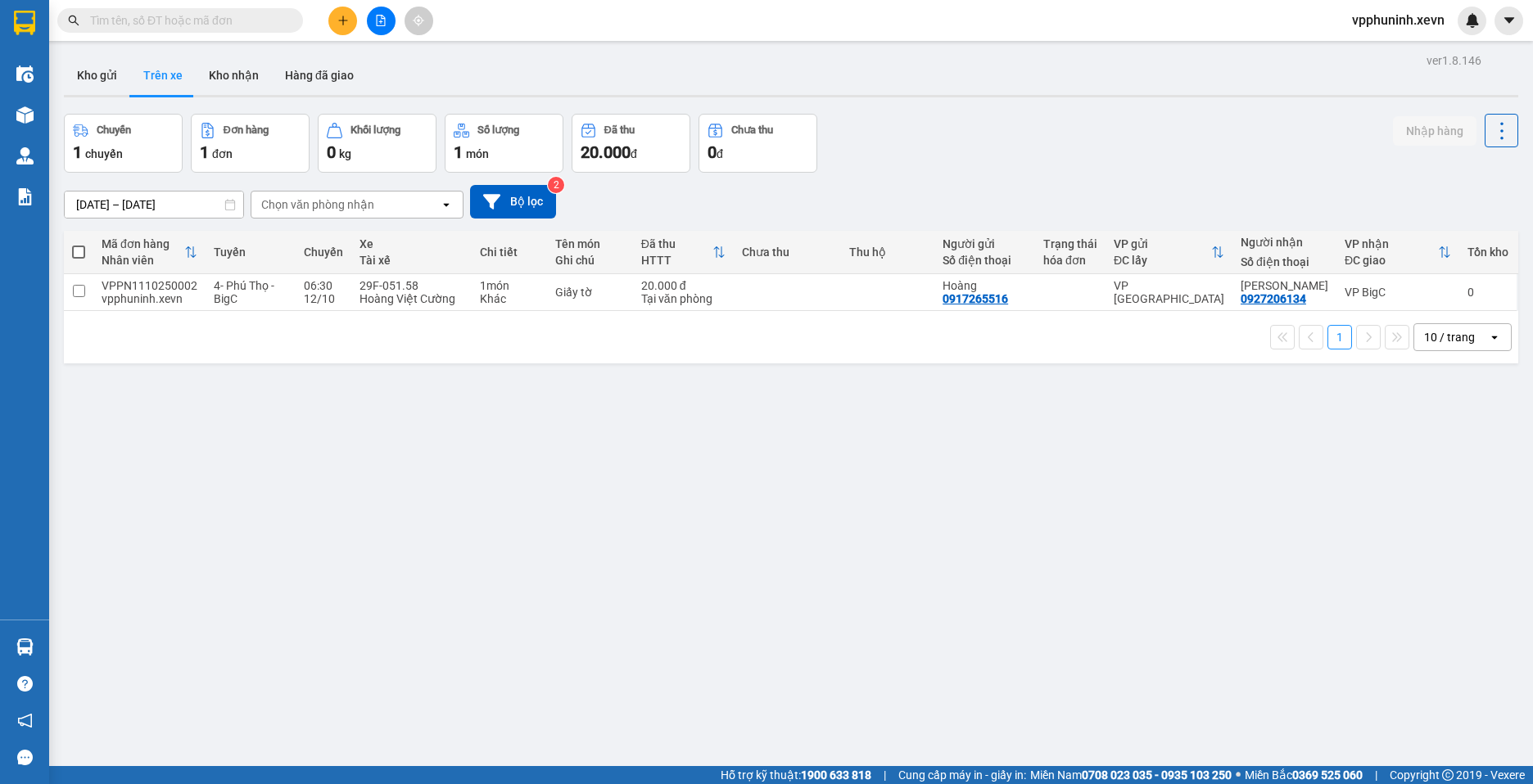
click at [73, 250] on span at bounding box center [78, 252] width 13 height 13
click at [79, 244] on input "checkbox" at bounding box center [79, 244] width 0 height 0
checkbox input "true"
click at [81, 247] on span at bounding box center [78, 252] width 13 height 13
click at [79, 244] on input "checkbox" at bounding box center [79, 244] width 0 height 0
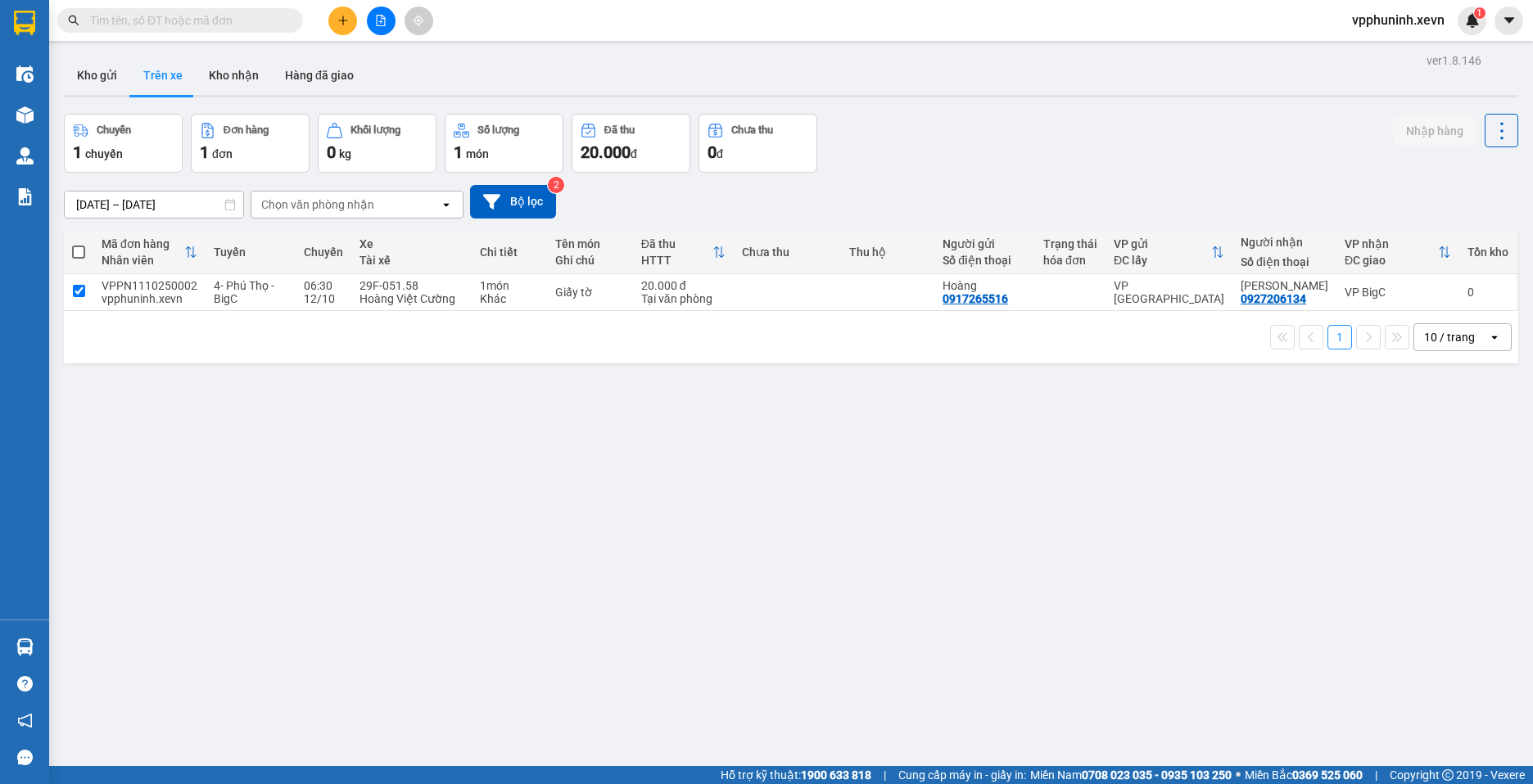
checkbox input "true"
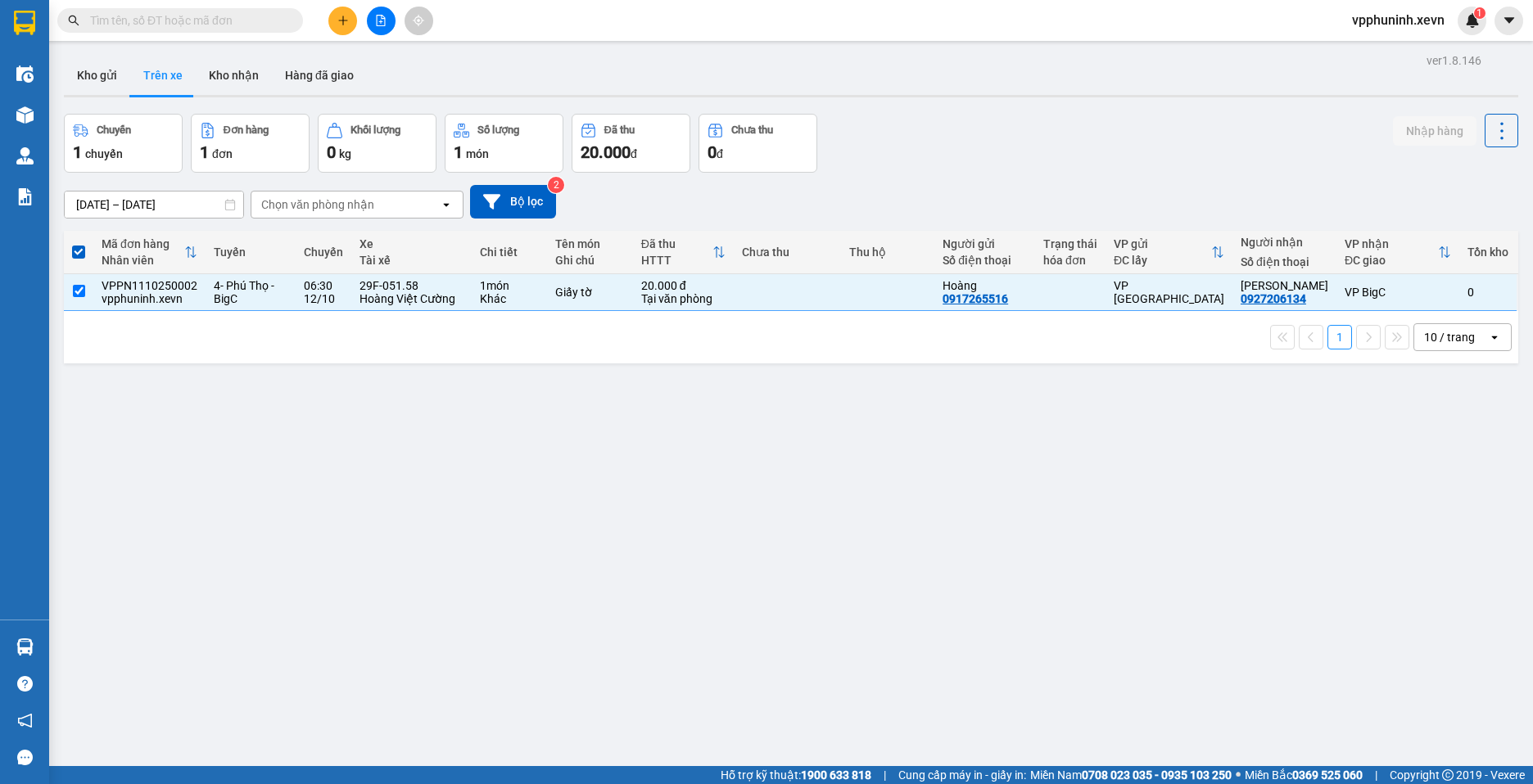
click at [113, 149] on span "chuyến" at bounding box center [104, 154] width 38 height 13
click at [252, 145] on div "1 đơn" at bounding box center [250, 152] width 101 height 23
click at [255, 145] on div "1 đơn" at bounding box center [250, 152] width 101 height 23
click at [371, 151] on div "0 kg" at bounding box center [377, 152] width 101 height 23
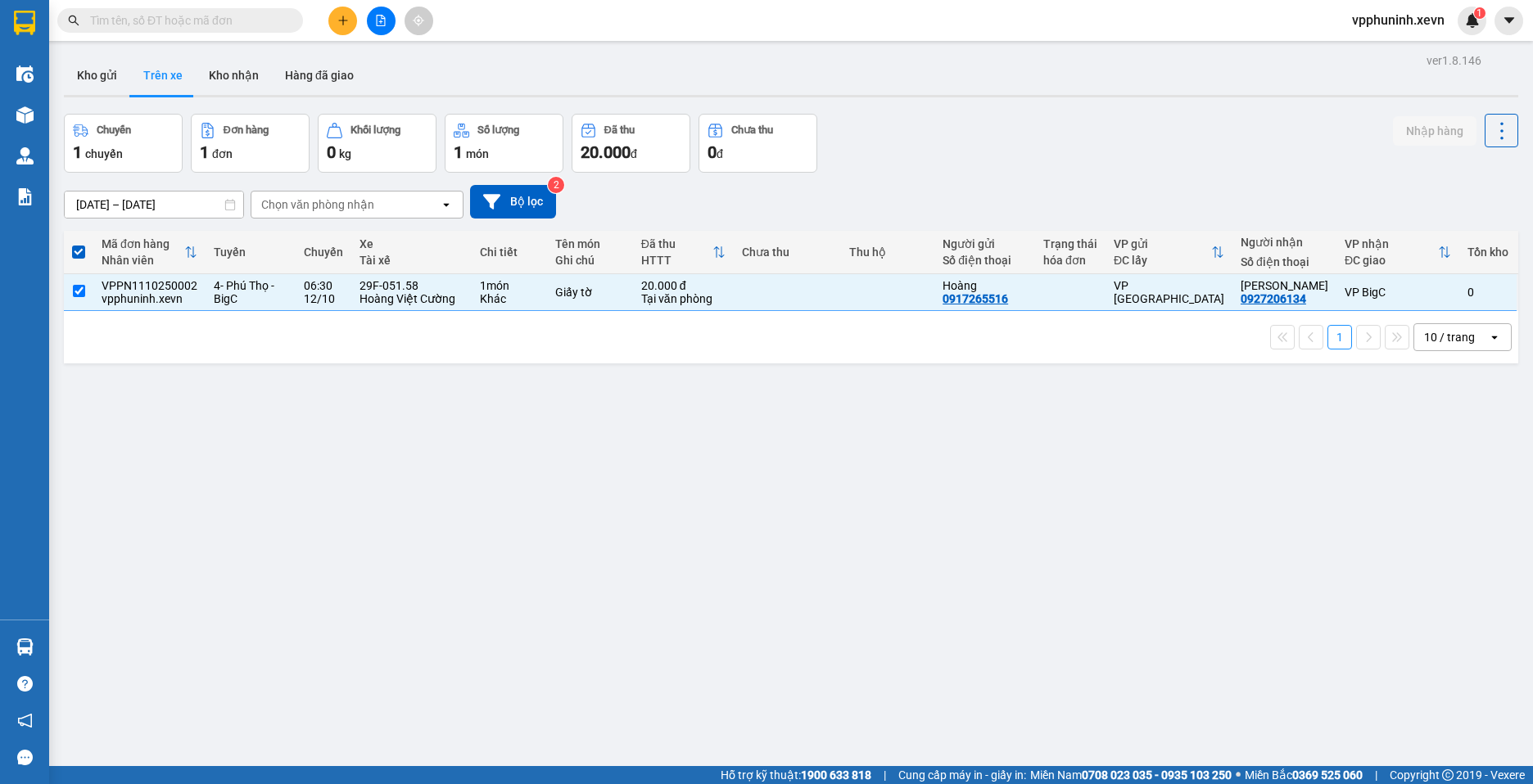
click at [466, 148] on div "1 món" at bounding box center [504, 152] width 101 height 23
click at [581, 141] on button "Đã thu 20.000 đ" at bounding box center [631, 143] width 119 height 59
click at [742, 164] on button "Chưa thu 0 đ" at bounding box center [757, 143] width 119 height 59
click at [375, 150] on div "0 kg" at bounding box center [377, 152] width 101 height 23
click at [379, 150] on div "0 kg" at bounding box center [377, 152] width 101 height 23
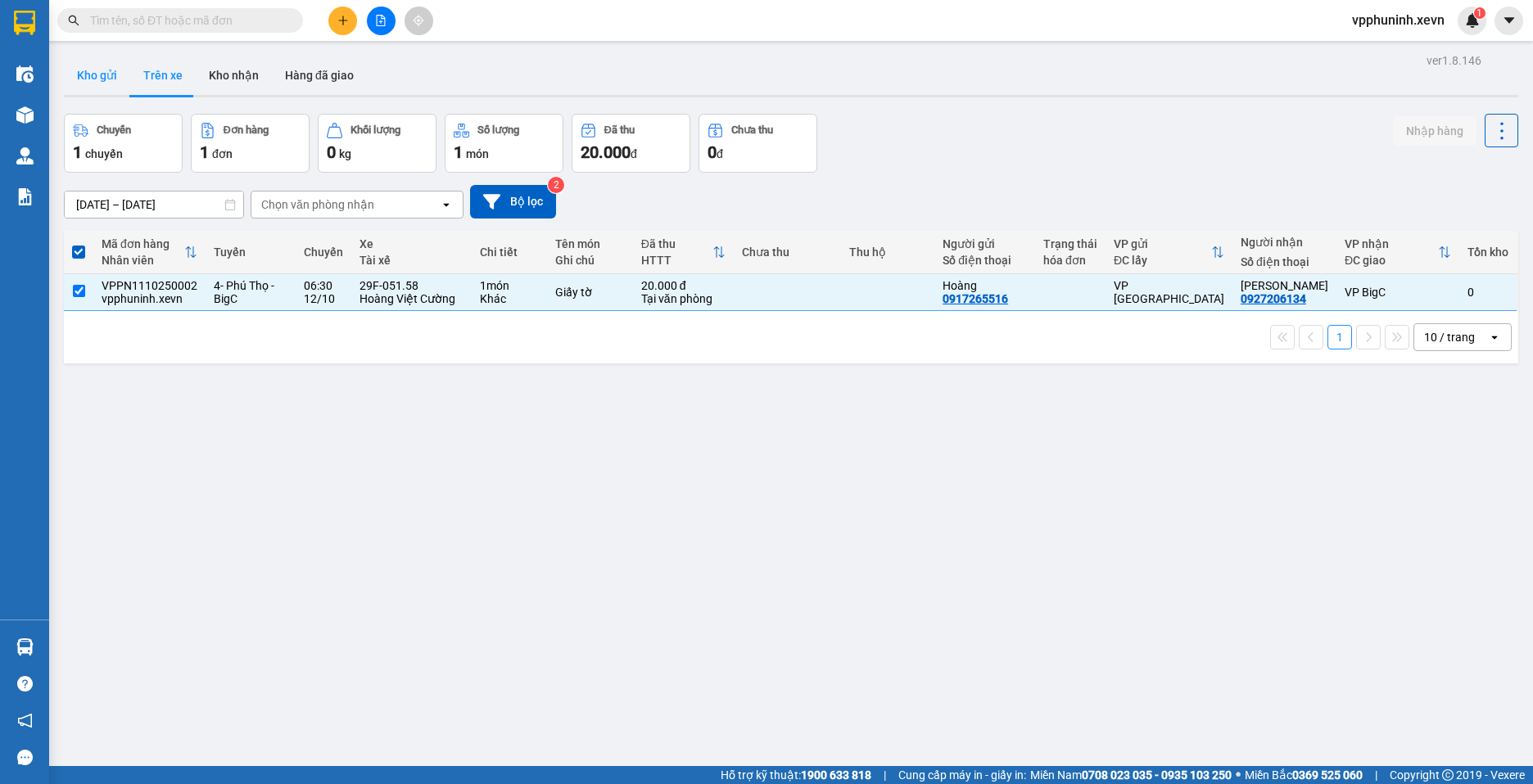
click at [110, 79] on button "Kho gửi" at bounding box center [97, 75] width 67 height 39
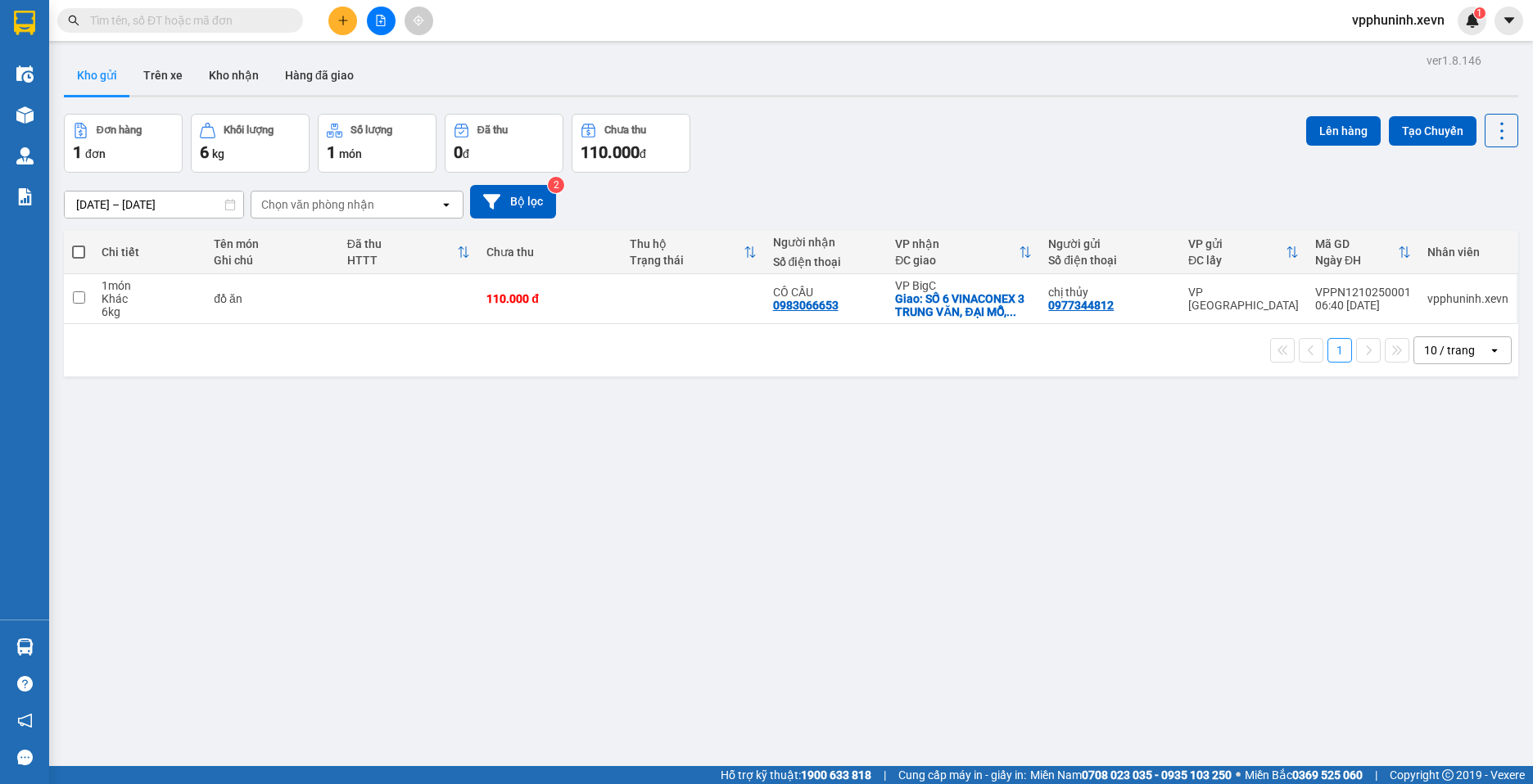
click at [81, 255] on span at bounding box center [78, 252] width 13 height 13
click at [79, 244] on input "checkbox" at bounding box center [79, 244] width 0 height 0
checkbox input "true"
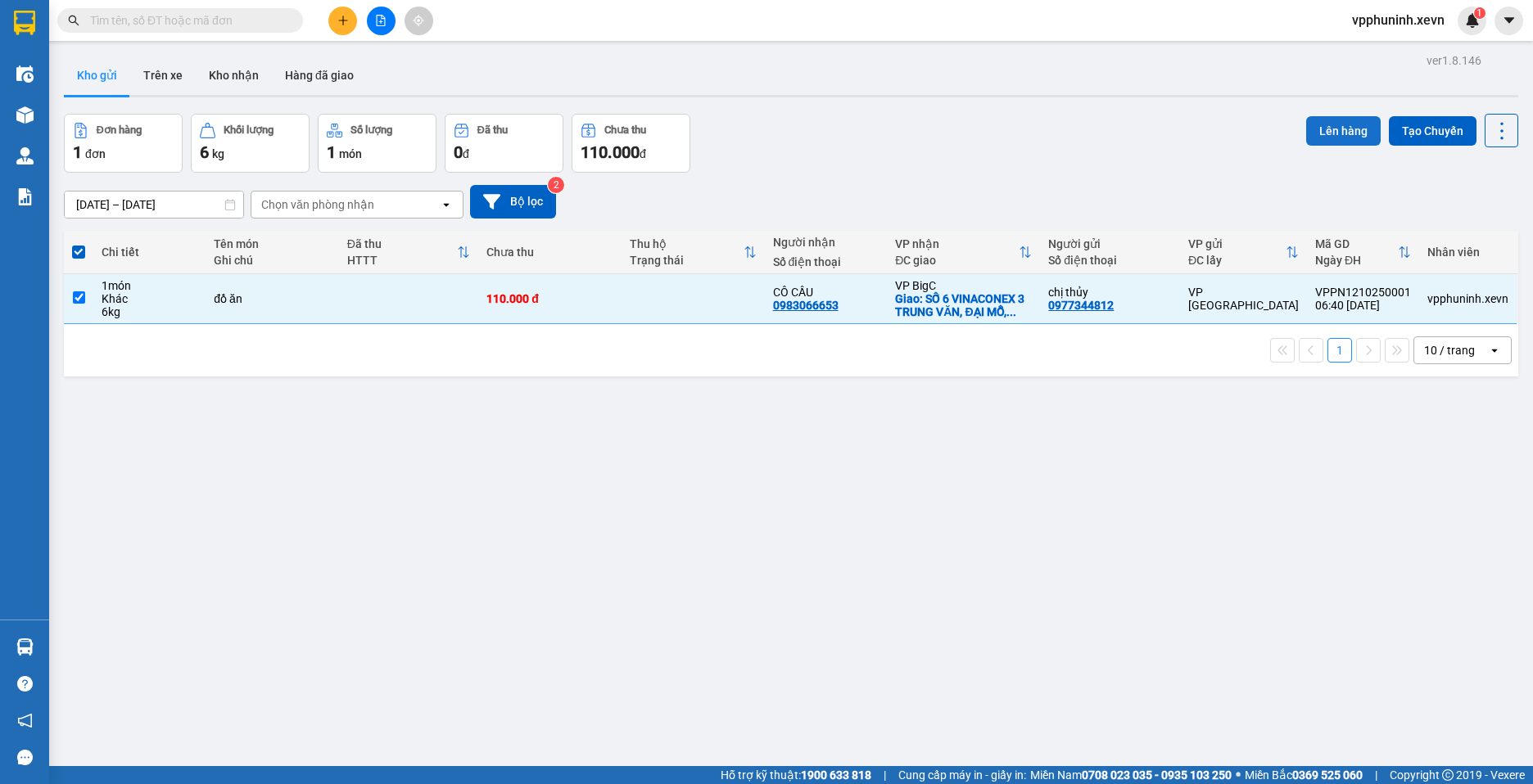
click at [1343, 137] on button "Lên hàng" at bounding box center [1343, 131] width 74 height 30
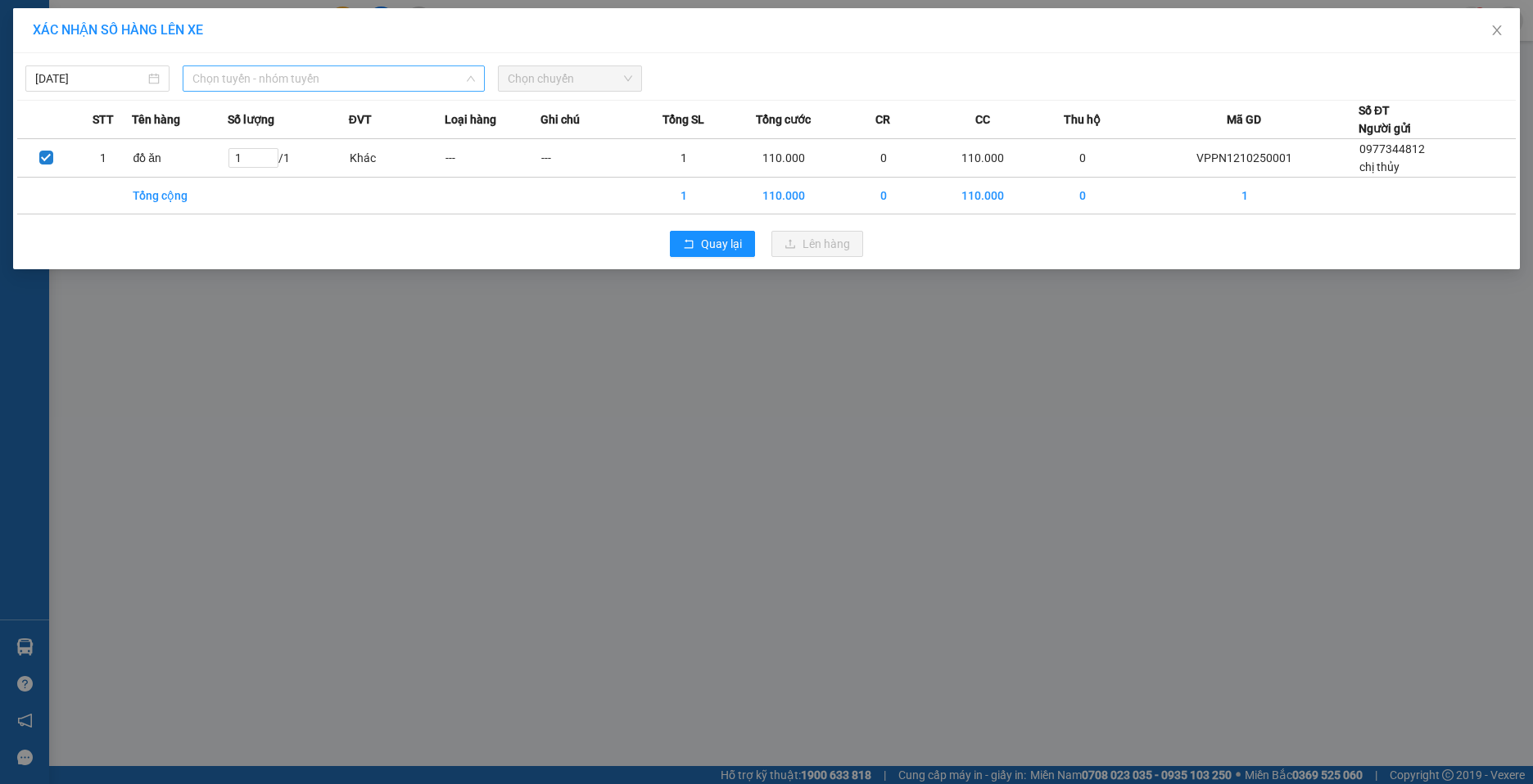
click at [452, 77] on span "Chọn tuyến - nhóm tuyến" at bounding box center [333, 79] width 283 height 25
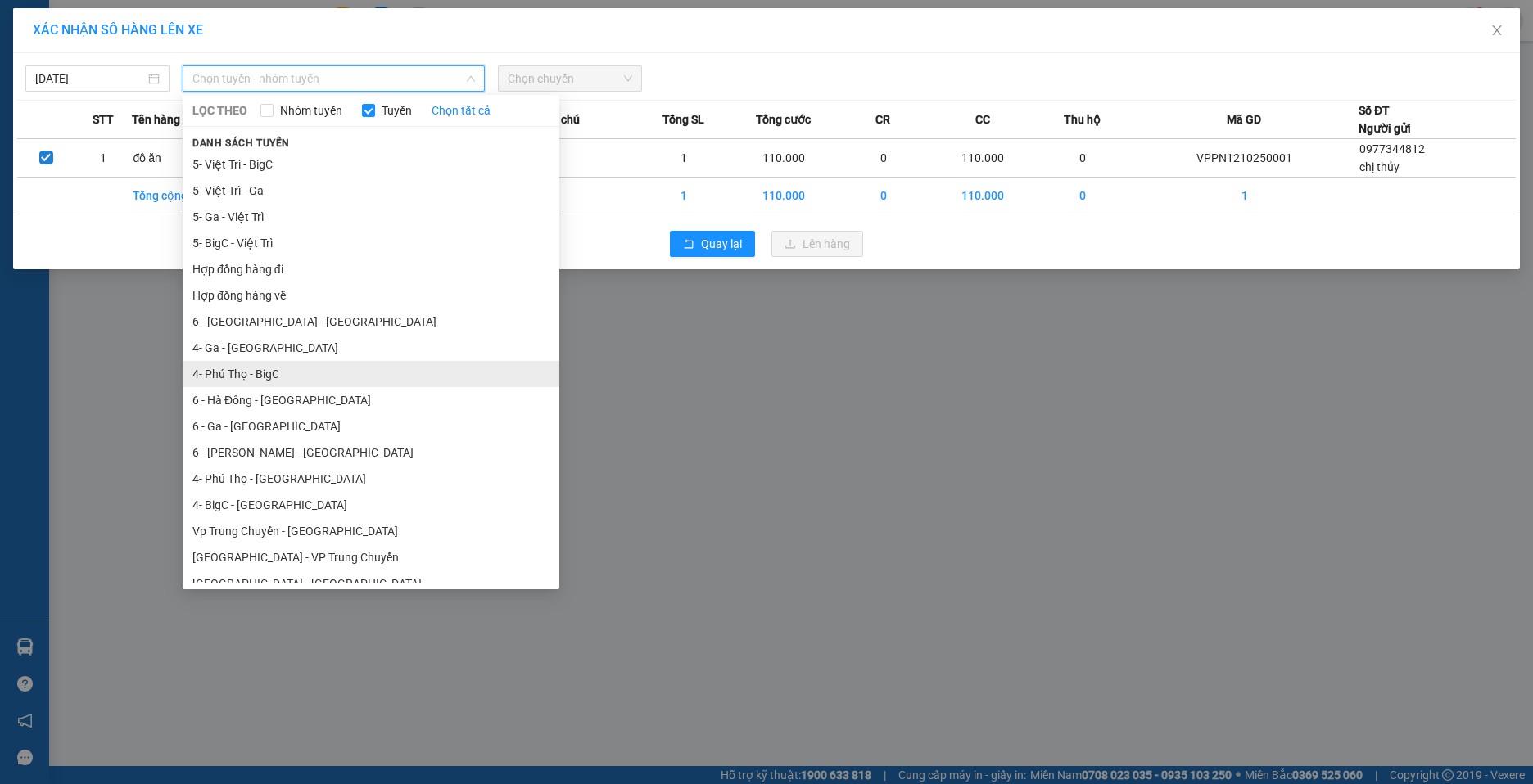
click at [403, 377] on li "4- Phú Thọ - BigC" at bounding box center [371, 374] width 377 height 26
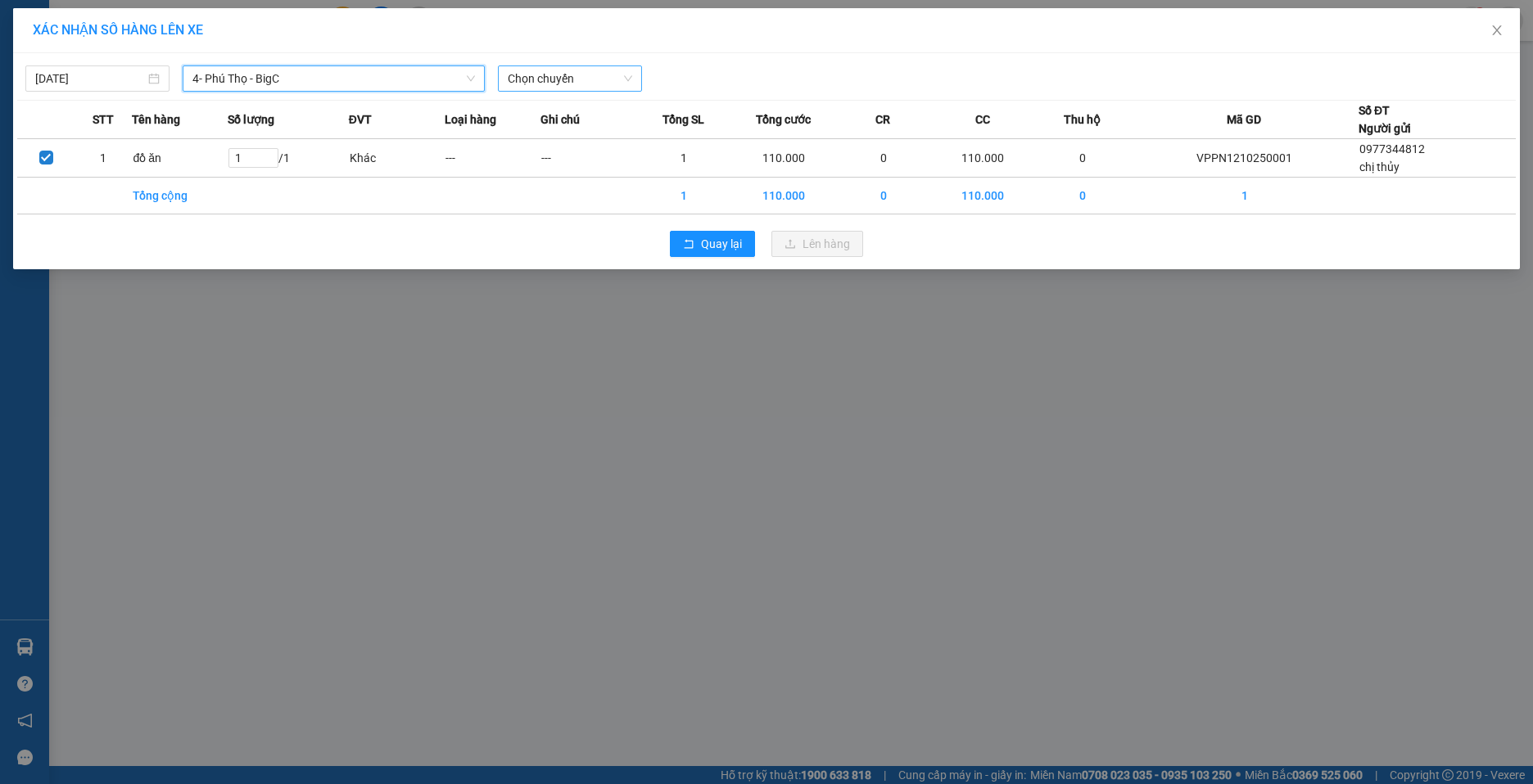
click at [624, 82] on span "Chọn chuyến" at bounding box center [570, 79] width 125 height 25
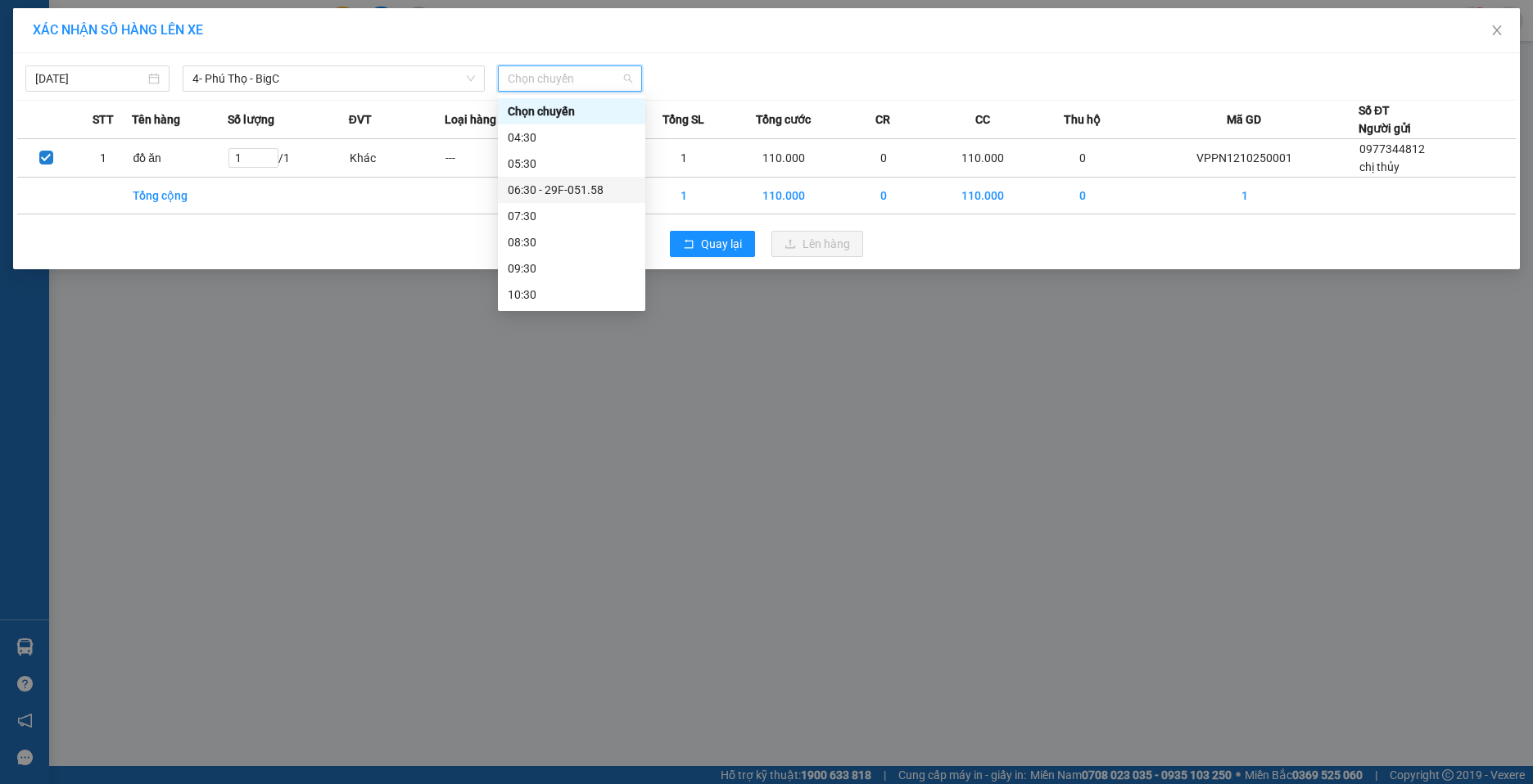
click at [605, 188] on div "06:30 - 29F-051.58" at bounding box center [572, 190] width 128 height 18
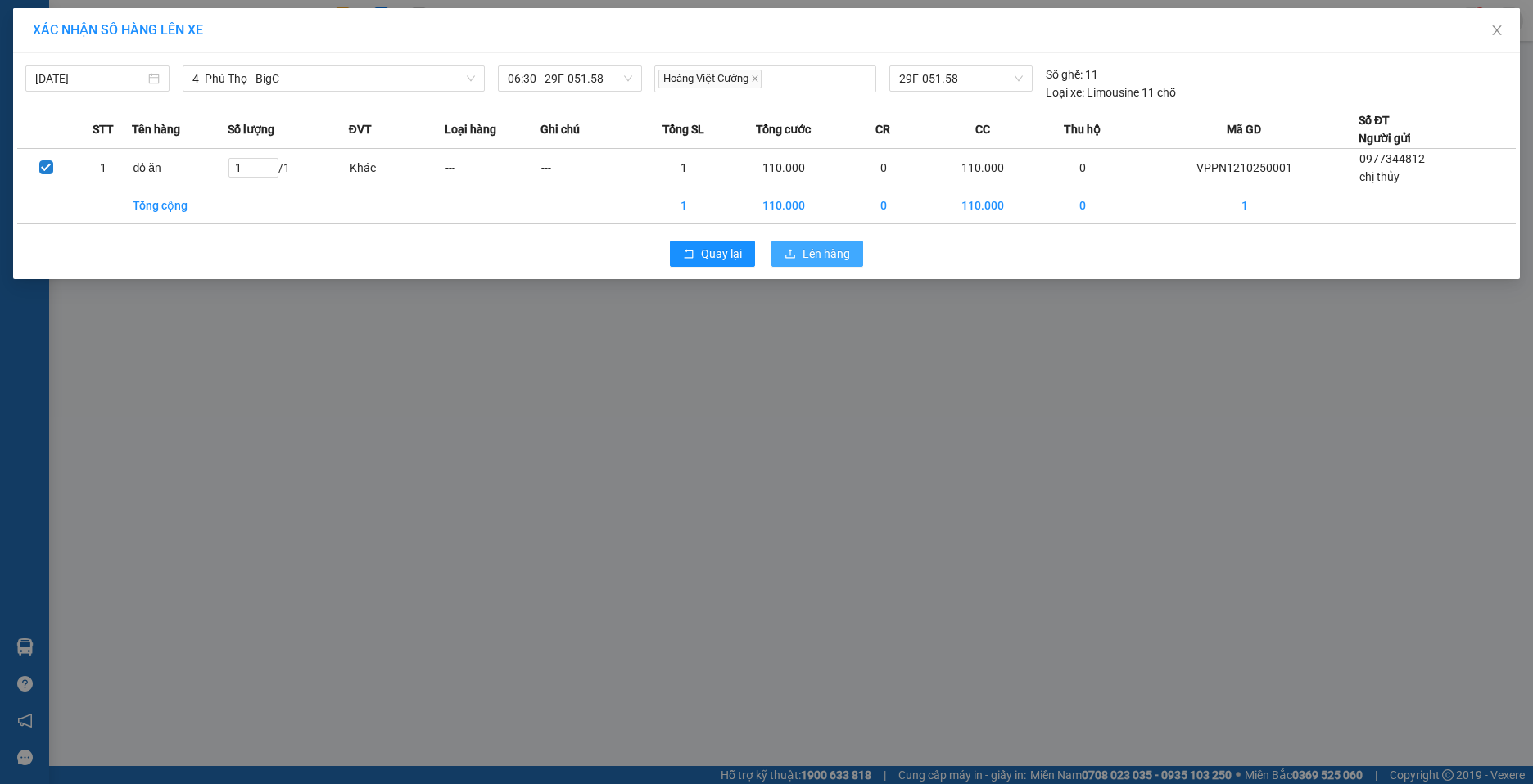
click at [840, 259] on span "Lên hàng" at bounding box center [826, 254] width 48 height 18
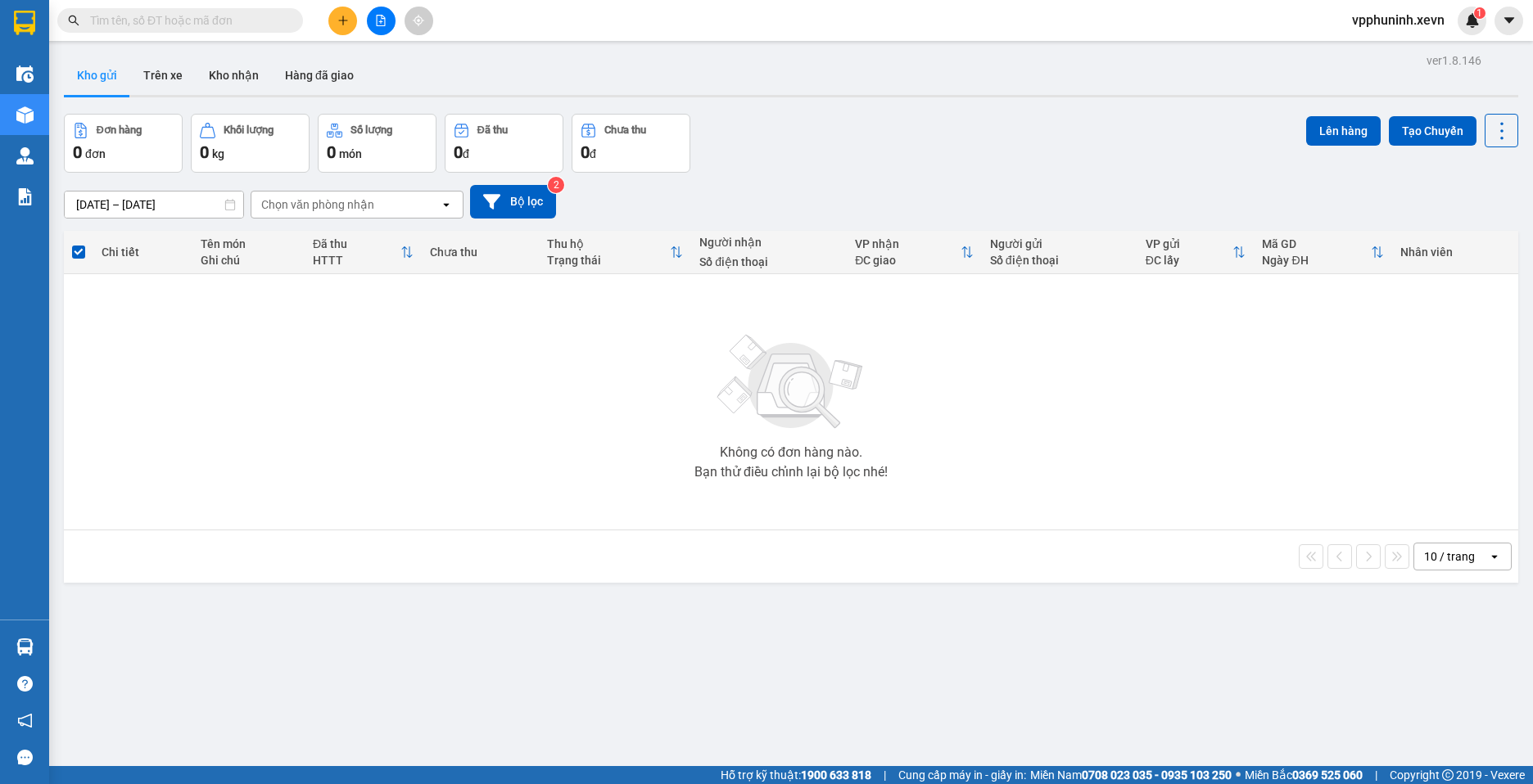
click at [139, 142] on div "0 đơn" at bounding box center [123, 152] width 101 height 23
click at [258, 136] on div "Khối lượng" at bounding box center [249, 130] width 50 height 11
click at [383, 144] on div "0 món" at bounding box center [377, 152] width 101 height 23
click at [456, 143] on span "0" at bounding box center [458, 152] width 9 height 20
click at [617, 142] on div "0 đ" at bounding box center [631, 152] width 101 height 23
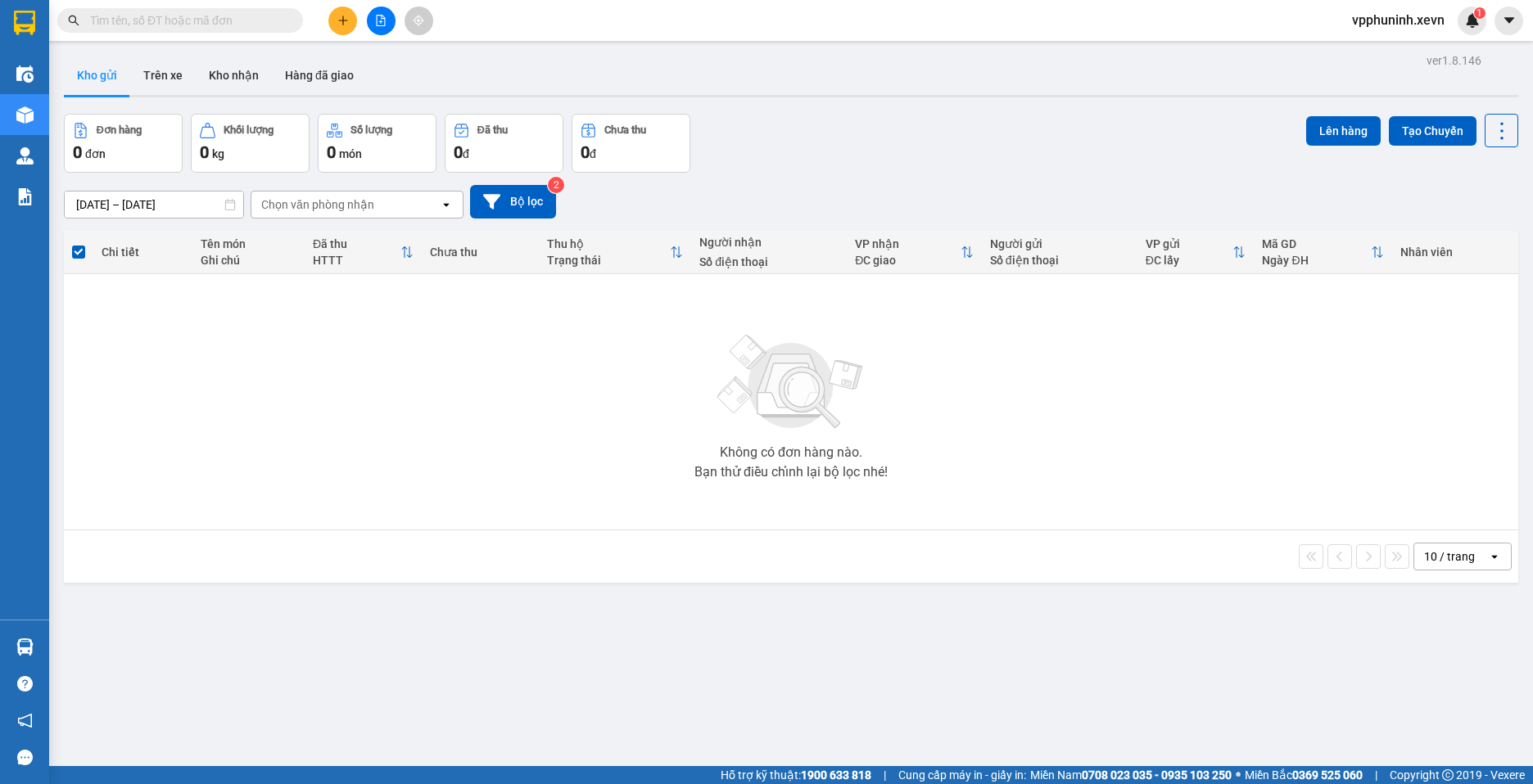
click at [380, 144] on div "0 món" at bounding box center [377, 152] width 101 height 23
click at [502, 143] on div "0 đ" at bounding box center [504, 152] width 101 height 23
click at [606, 143] on div "0 đ" at bounding box center [631, 152] width 101 height 23
click at [246, 139] on button "Khối lượng 0 kg" at bounding box center [250, 143] width 119 height 59
click at [160, 149] on div "0 đơn" at bounding box center [123, 152] width 101 height 23
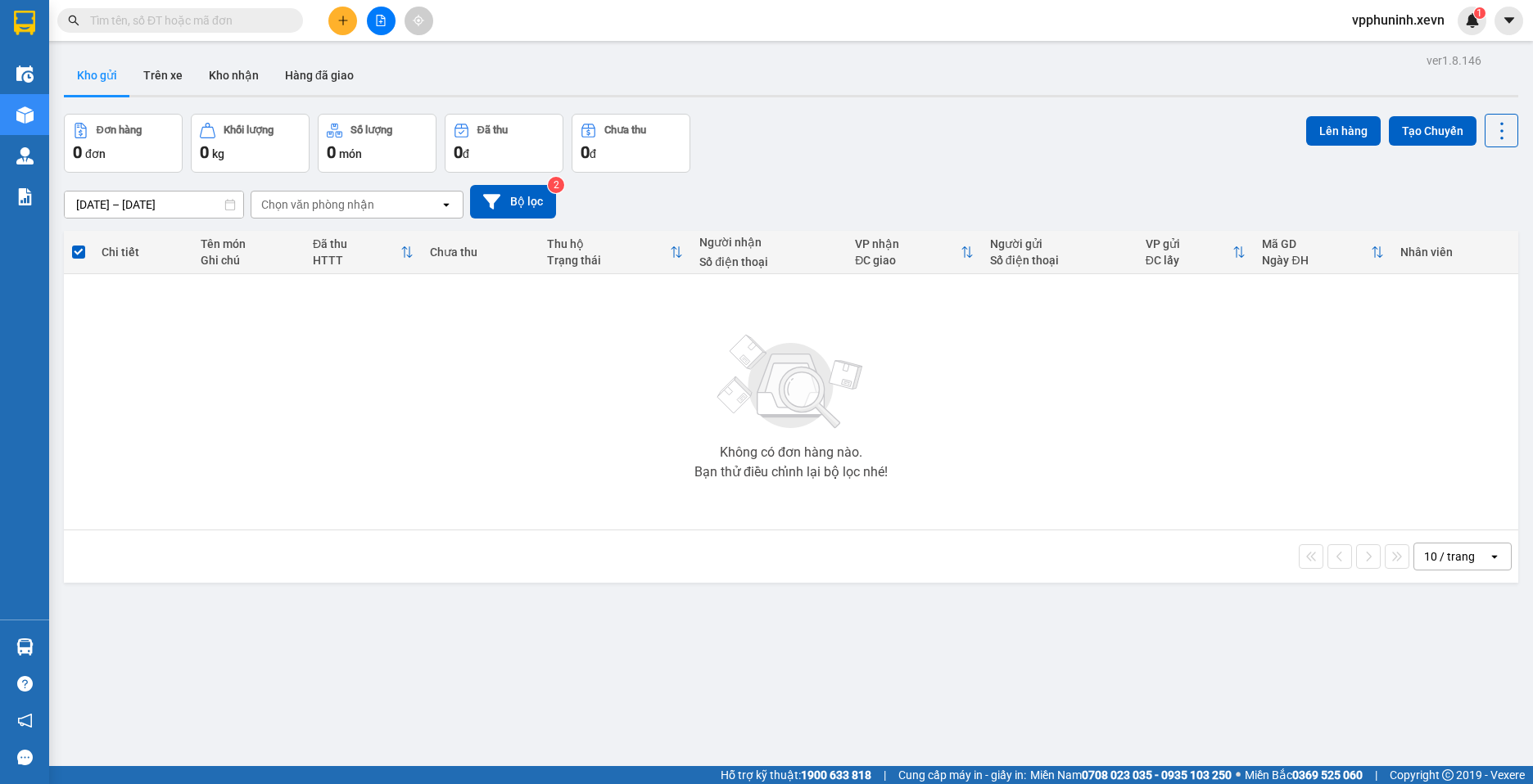
scroll to position [75, 0]
